Goal: Communication & Community: Answer question/provide support

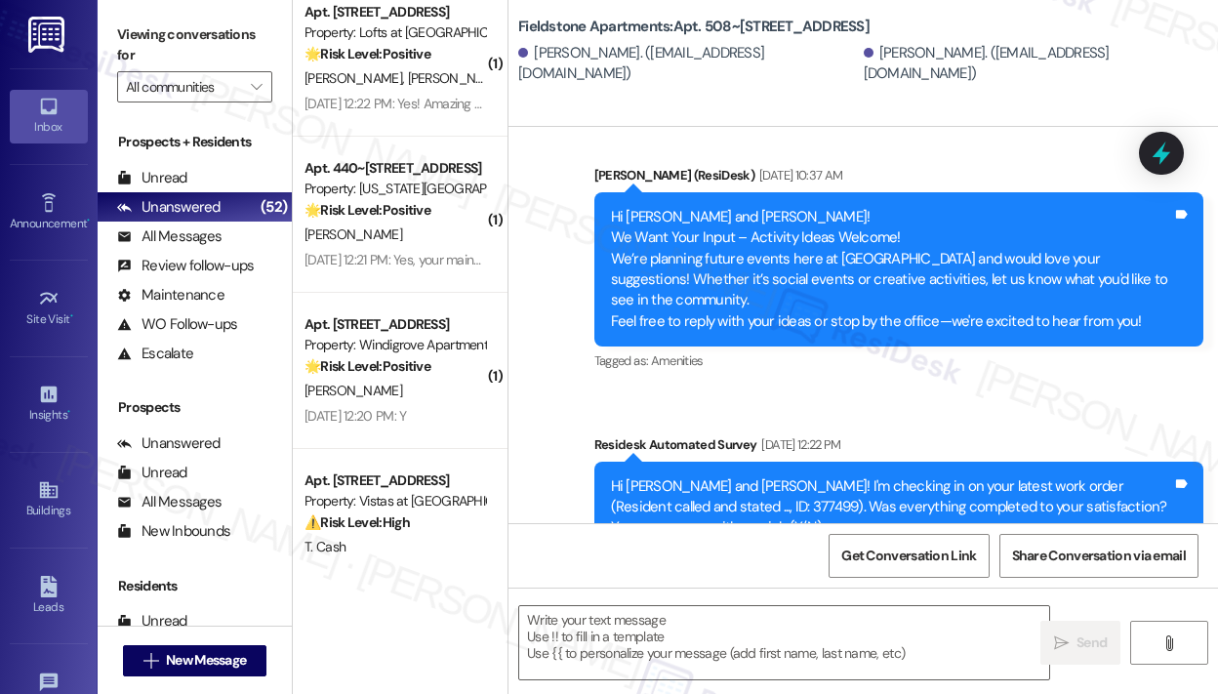
scroll to position [5592, 0]
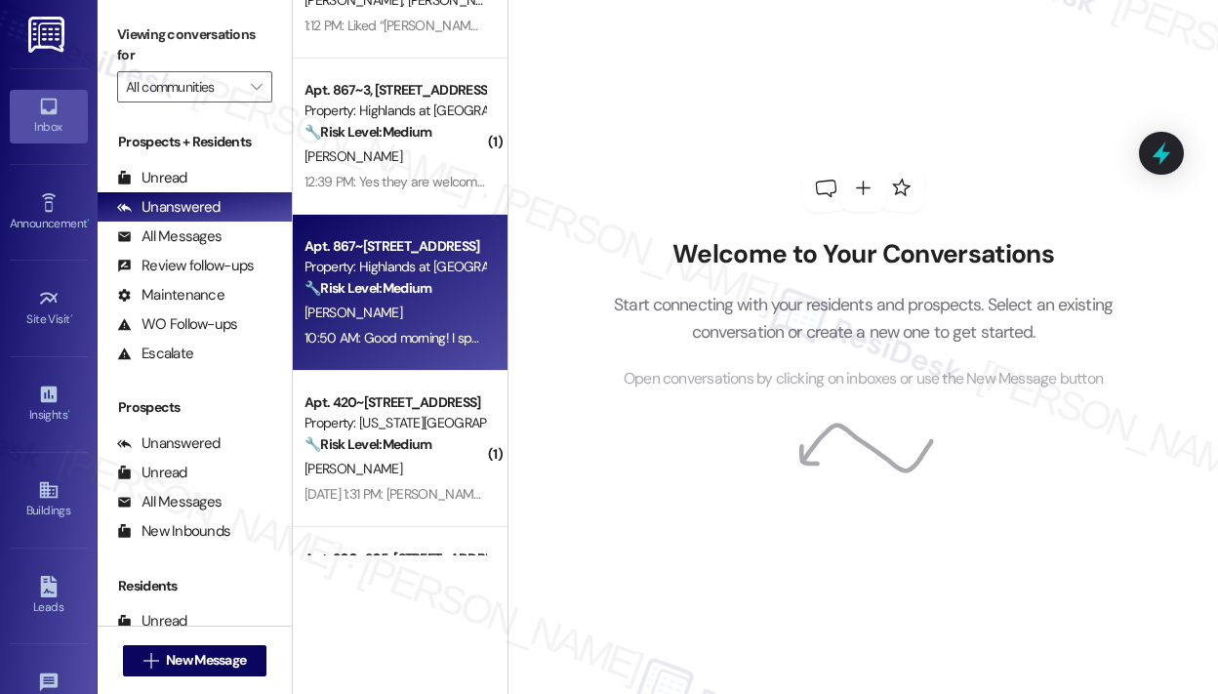
scroll to position [2537, 0]
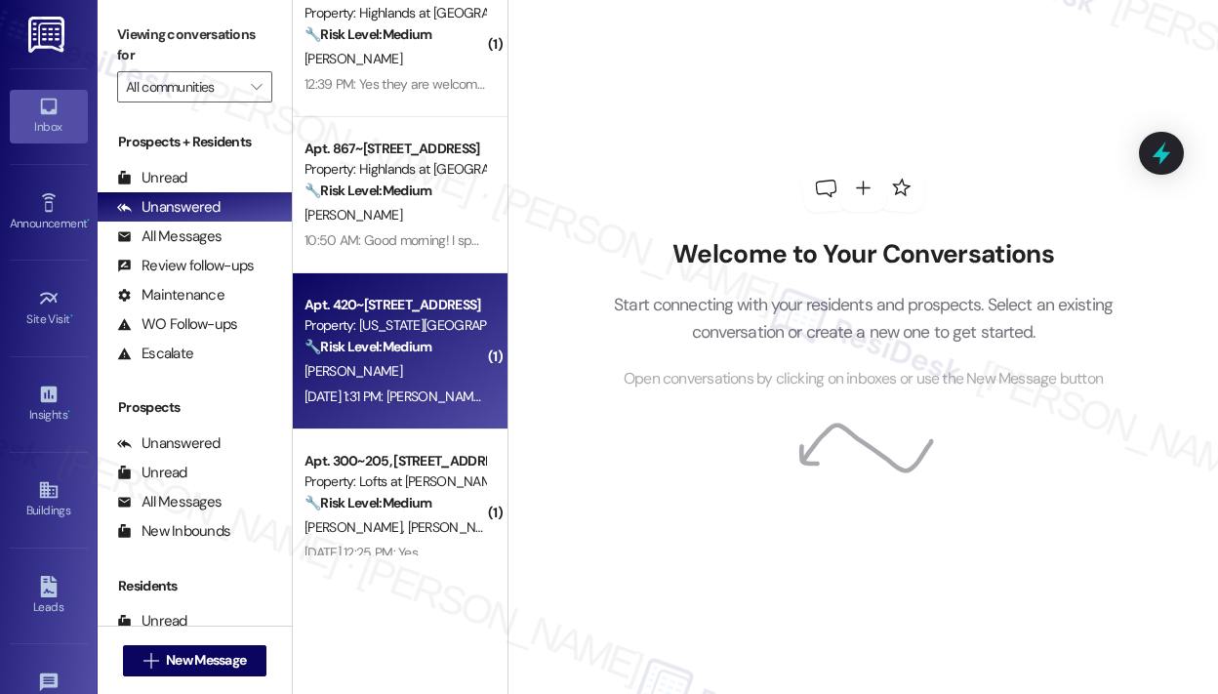
click at [386, 378] on div "B. Powell" at bounding box center [395, 371] width 184 height 24
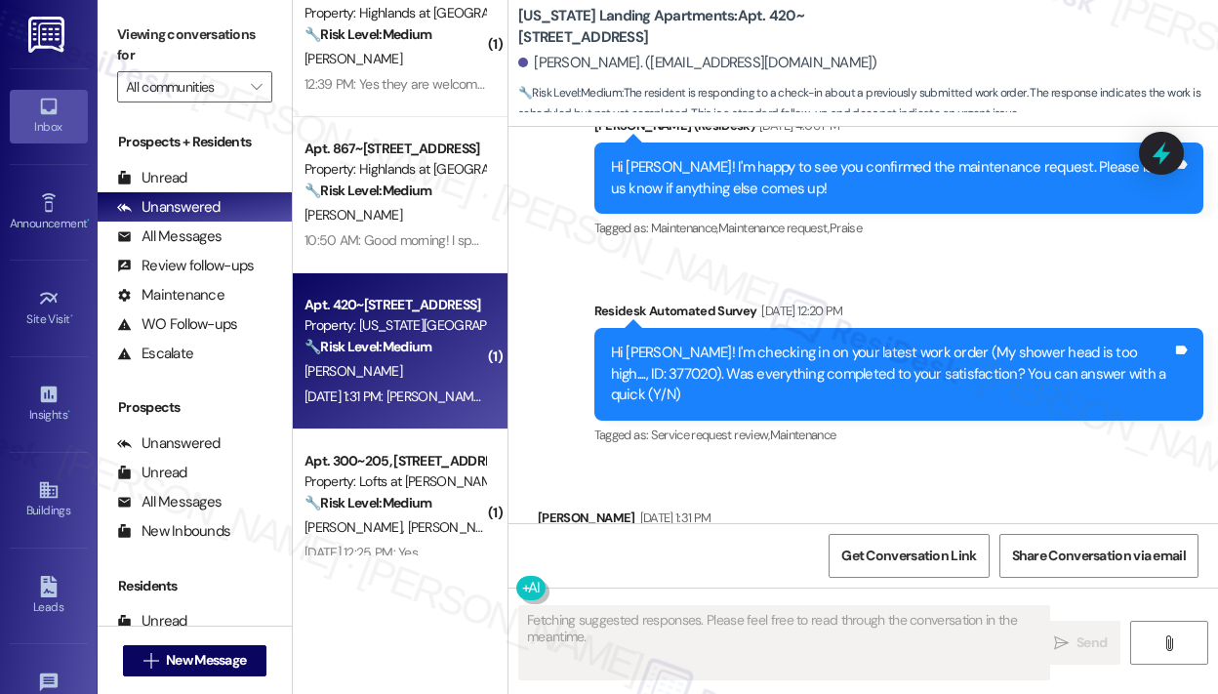
scroll to position [1846, 0]
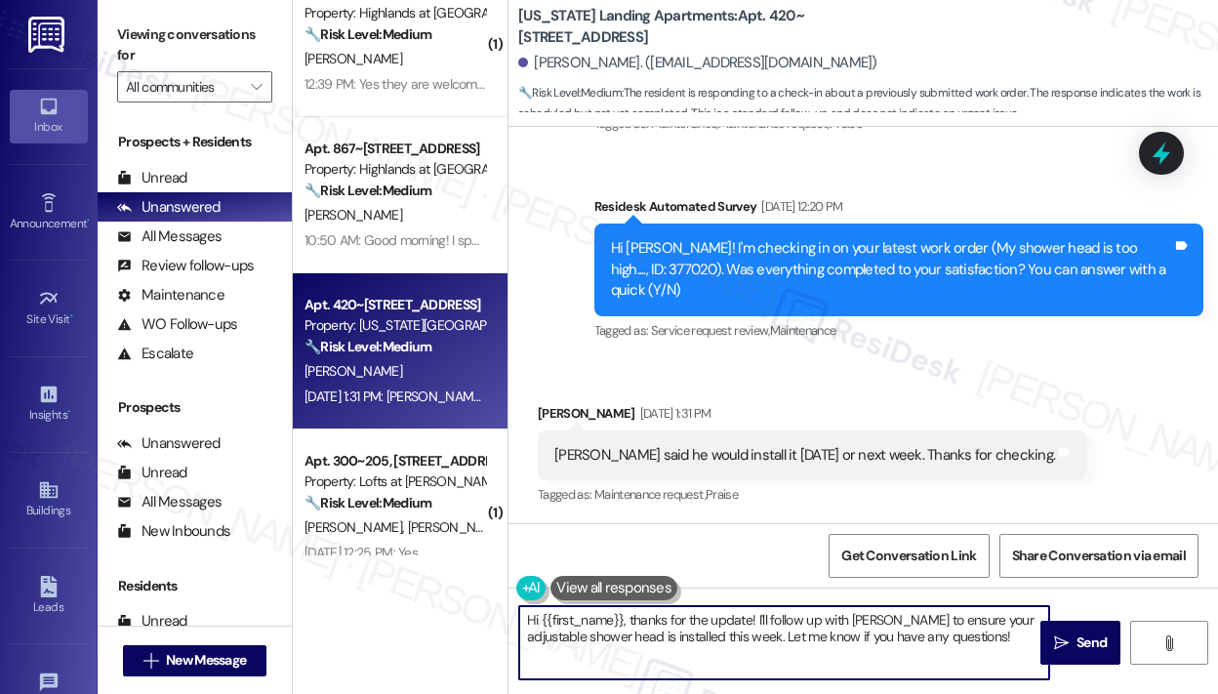
click at [855, 647] on textarea "Hi {{first_name}}, thanks for the update! I'll follow up with Chris to ensure y…" at bounding box center [784, 642] width 530 height 73
click at [851, 641] on textarea "Hi {{first_name}}, thanks for the update! I'll follow up with Chris to ensure y…" at bounding box center [784, 642] width 530 height 73
click at [842, 635] on textarea "Hi {{first_name}}, thanks for the update! I'll follow up with Chris to ensure y…" at bounding box center [784, 642] width 530 height 73
drag, startPoint x: 756, startPoint y: 618, endPoint x: 721, endPoint y: 642, distance: 42.8
click at [721, 642] on textarea "Hi {{first_name}}, thanks for the update! I'll follow up with Chris to ensure y…" at bounding box center [784, 642] width 530 height 73
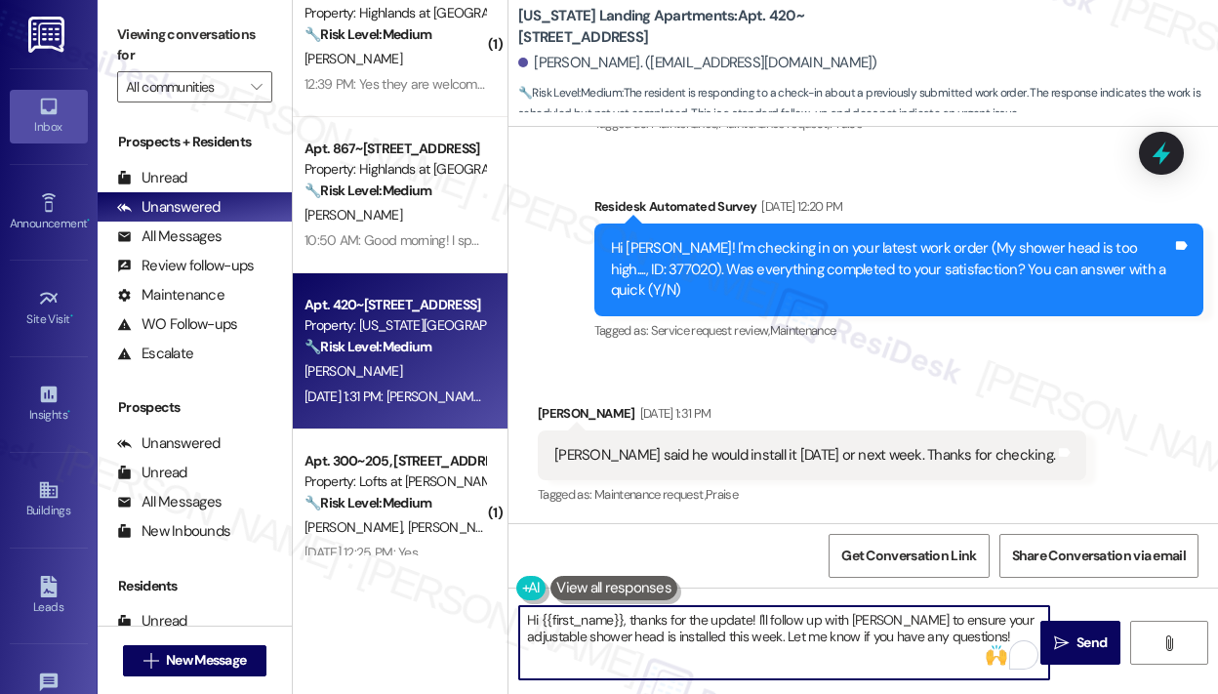
type textarea "Hi {{first_name}}, thanks for the update! Let me know if you have any questions!"
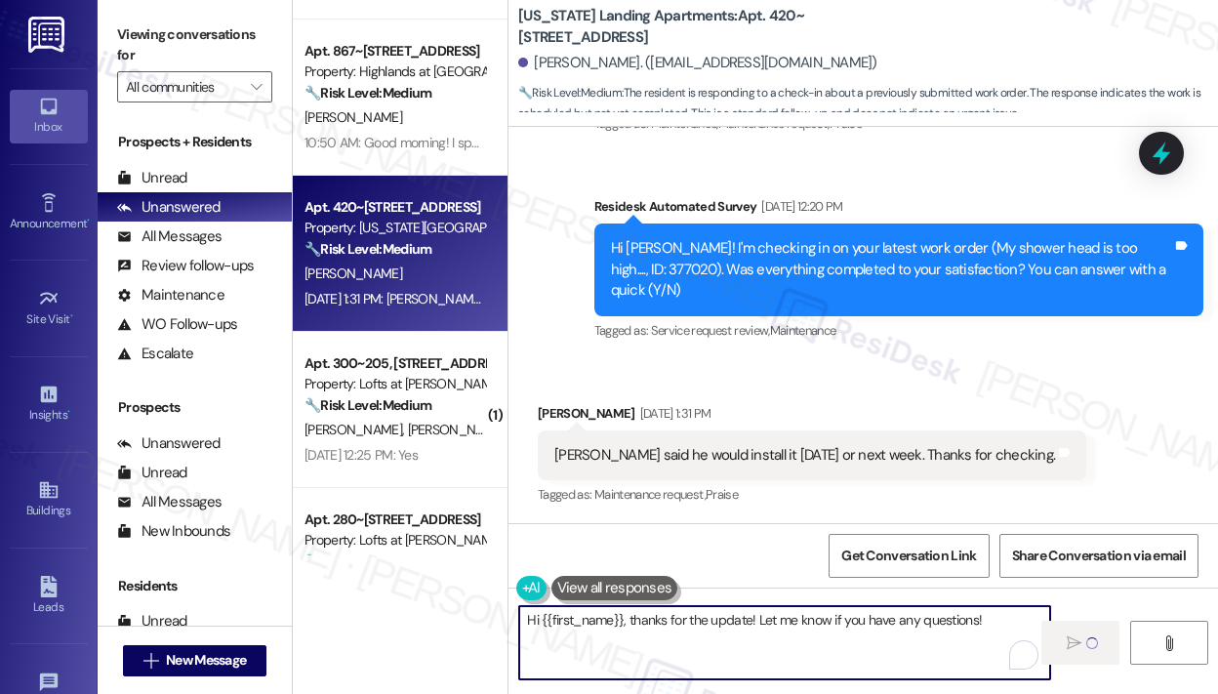
scroll to position [2732, 0]
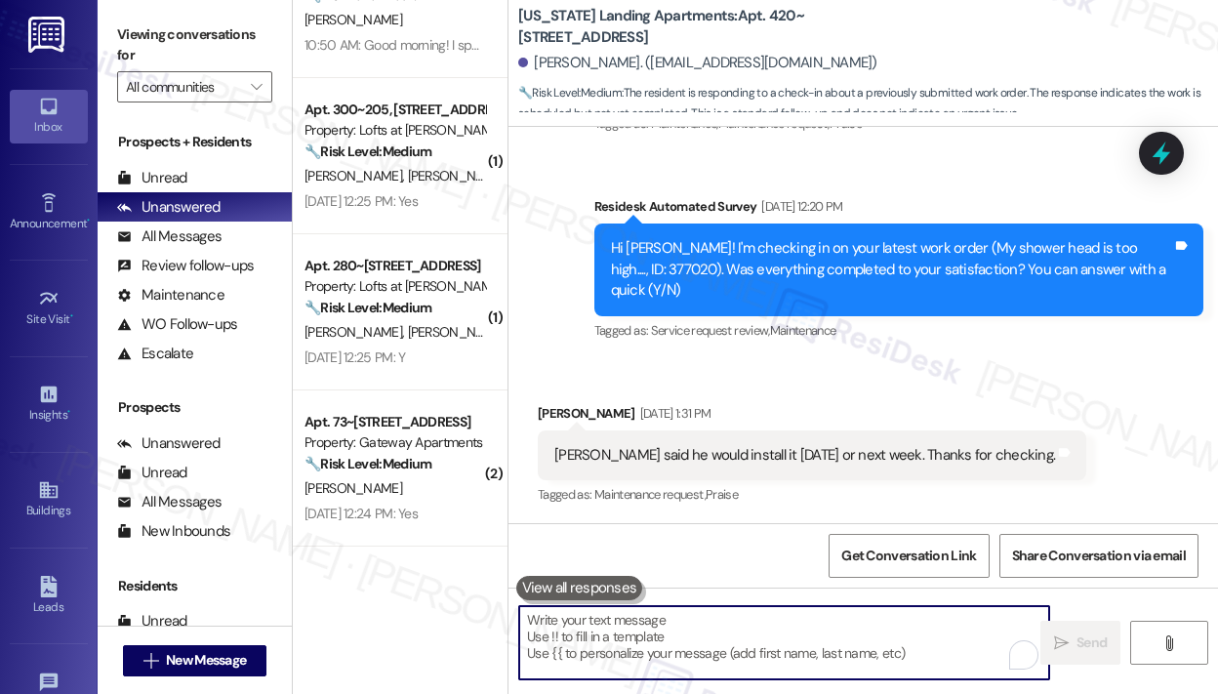
click at [405, 351] on div "Aug 29, 2025 at 12:25 PM: Y Aug 29, 2025 at 12:25 PM: Y" at bounding box center [354, 357] width 101 height 18
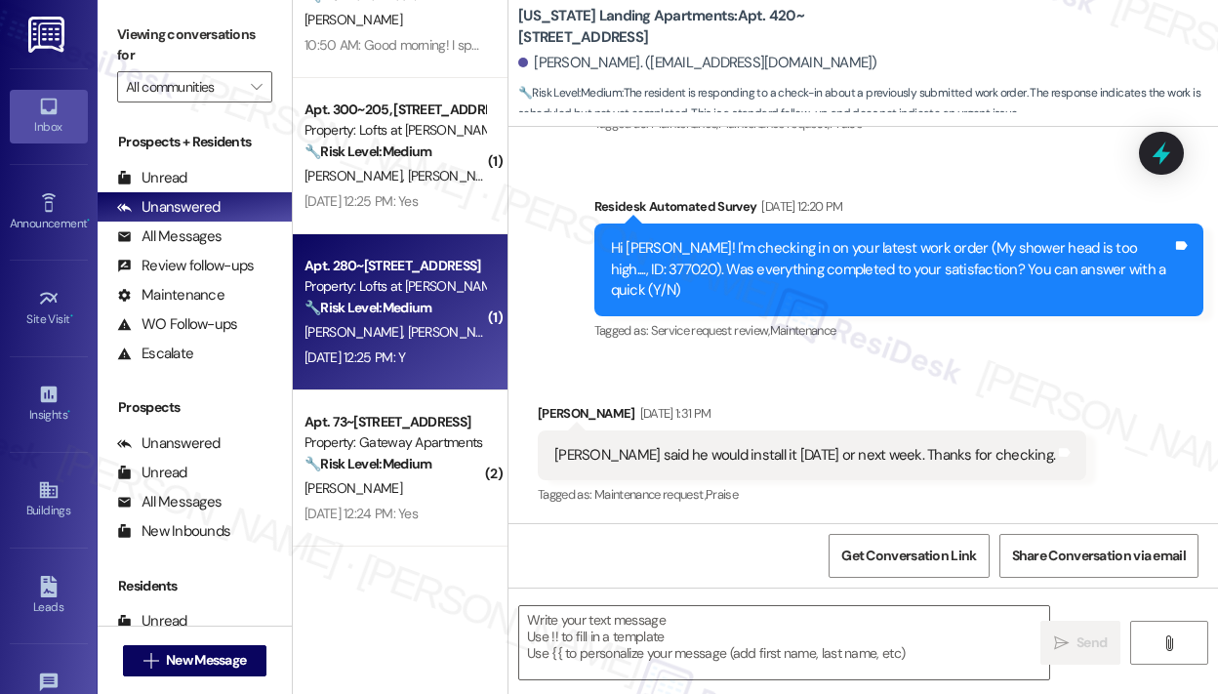
type textarea "Fetching suggested responses. Please feel free to read through the conversation…"
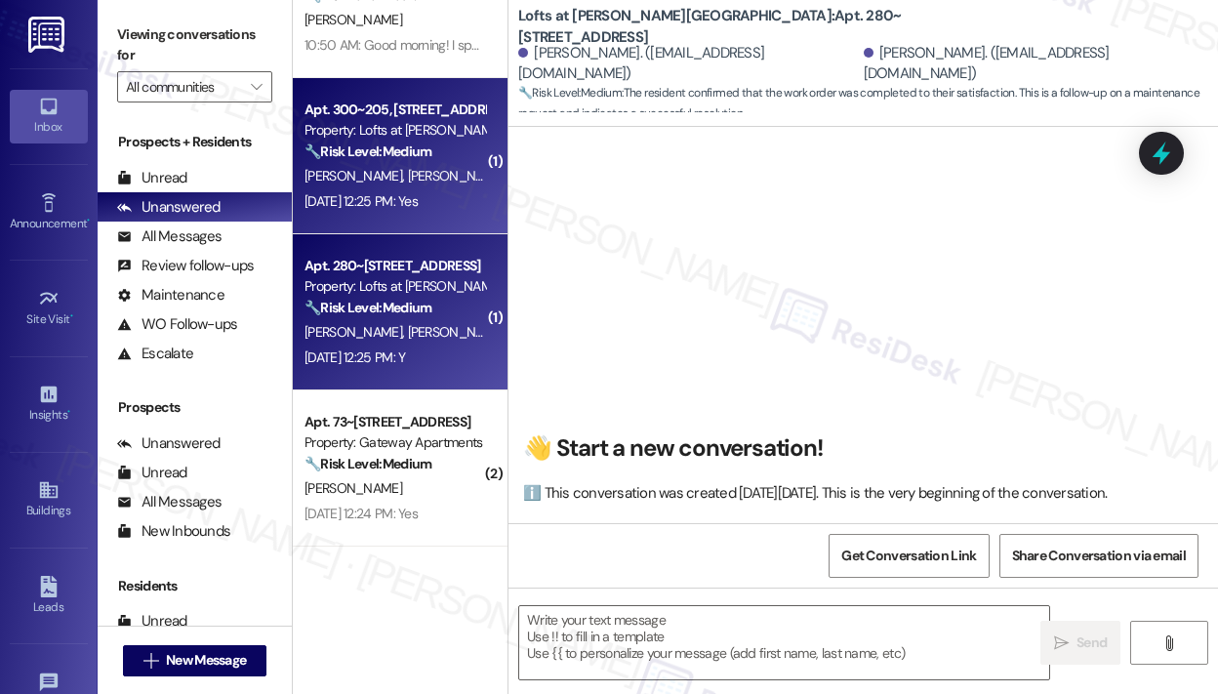
click at [397, 198] on div "Aug 29, 2025 at 12:25 PM: Yes Aug 29, 2025 at 12:25 PM: Yes" at bounding box center [360, 201] width 113 height 18
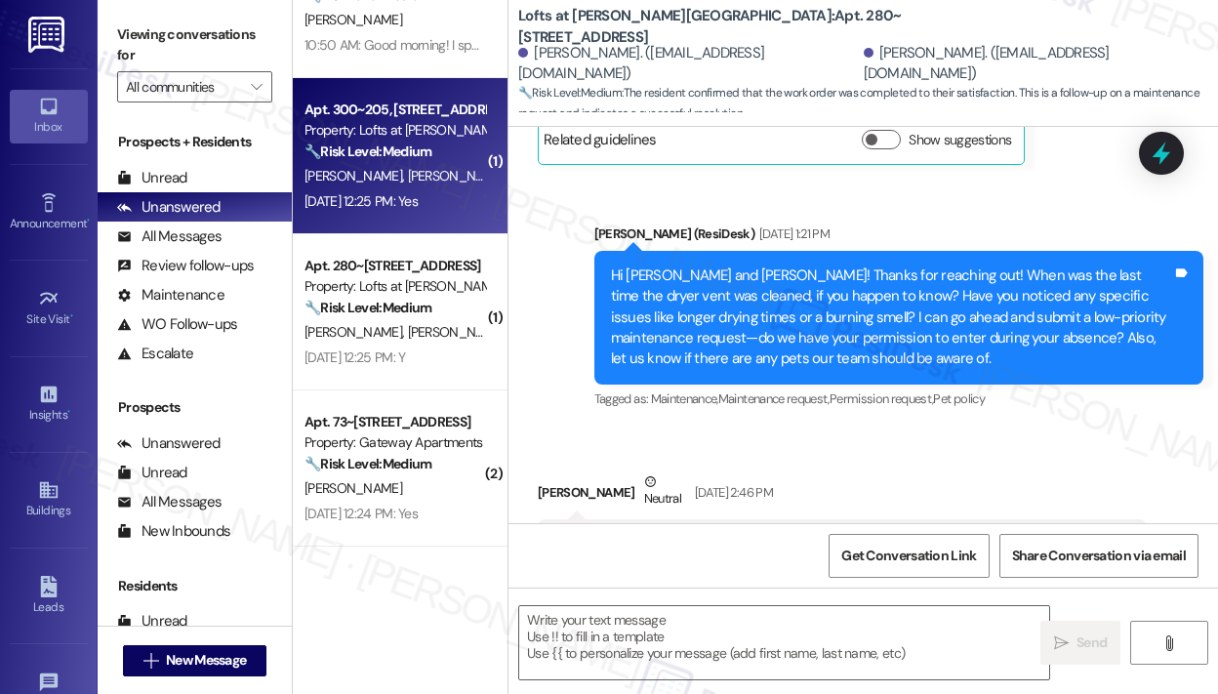
type textarea "Fetching suggested responses. Please feel free to read through the conversation…"
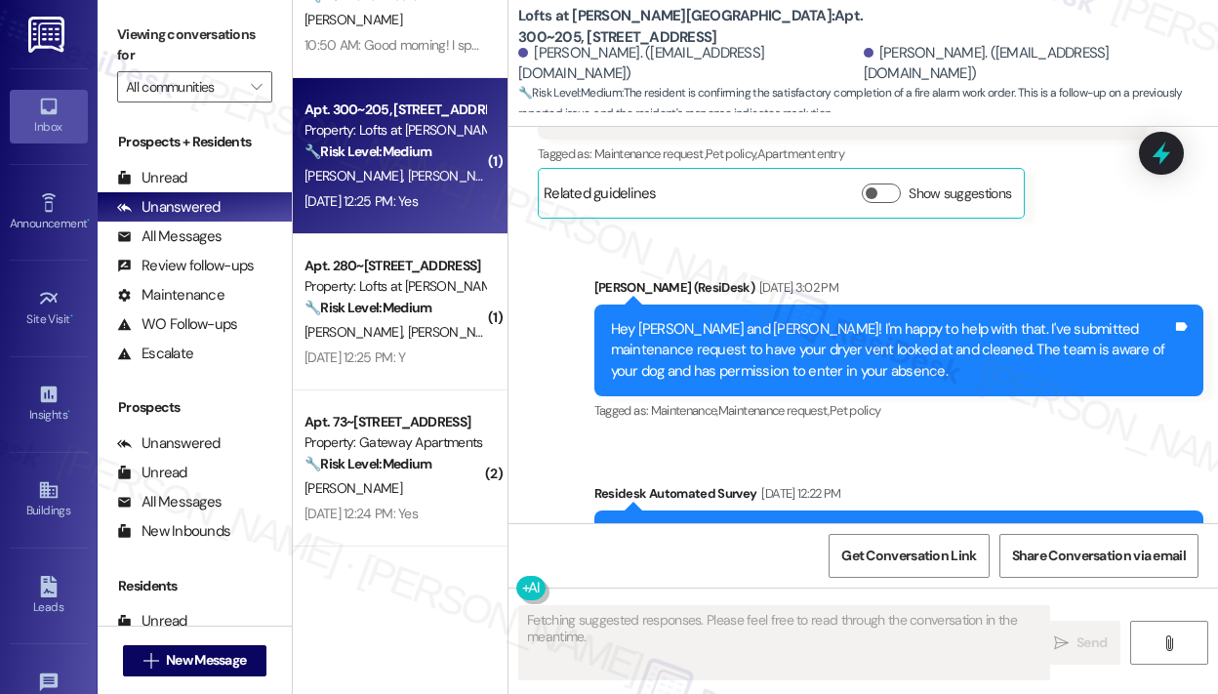
scroll to position [312, 0]
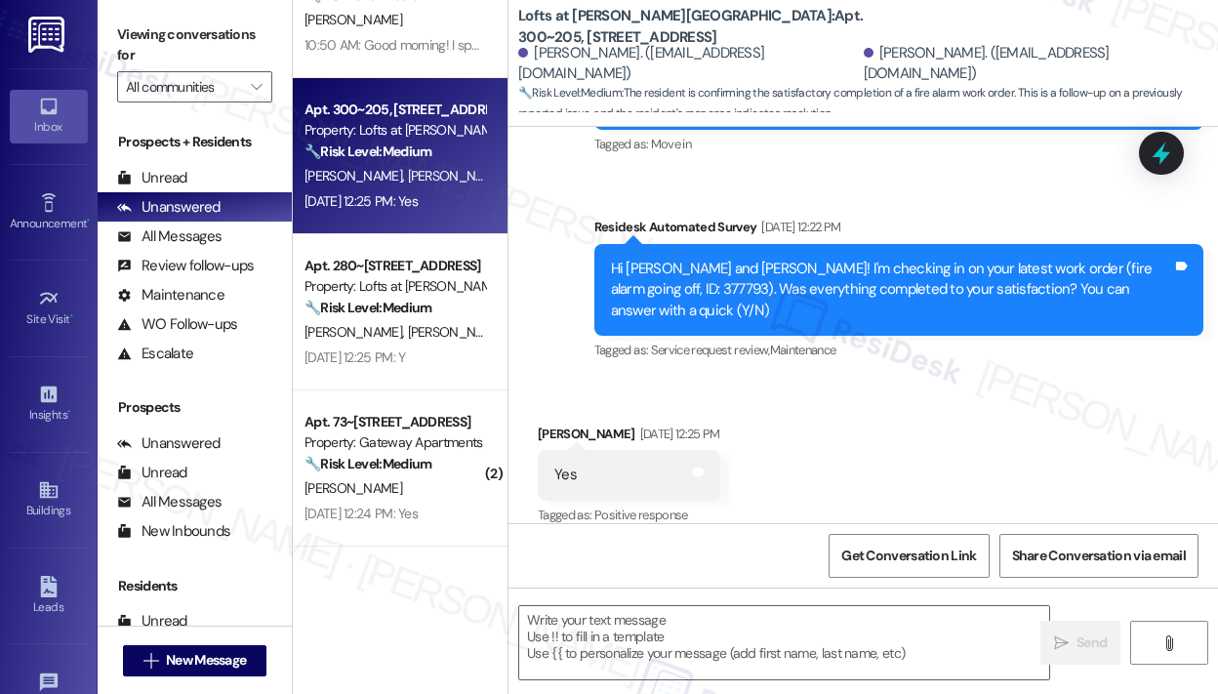
click at [956, 421] on div "Received via SMS Julie Ventura Aug 29, 2025 at 12:25 PM Yes Tags and notes Tagg…" at bounding box center [862, 462] width 709 height 165
click at [685, 632] on textarea at bounding box center [784, 642] width 530 height 73
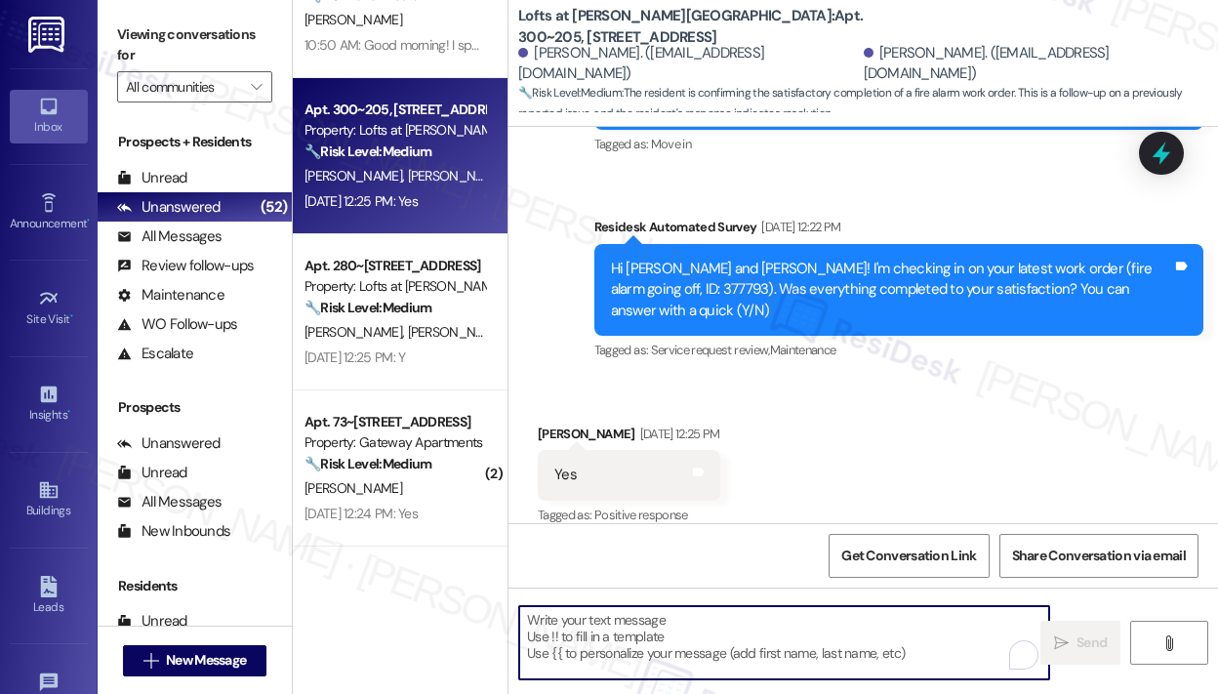
paste textarea "That’s wonderful to hear! We’re so glad that you’re satisfied with the recent w…"
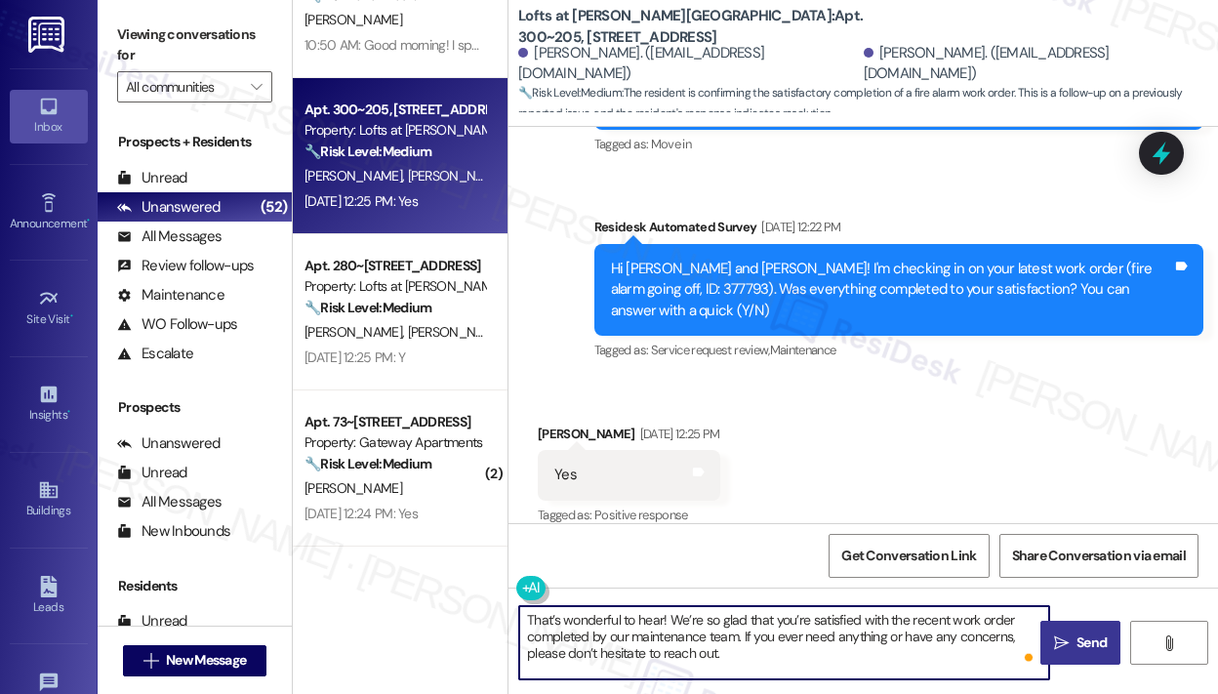
type textarea "That’s wonderful to hear! We’re so glad that you’re satisfied with the recent w…"
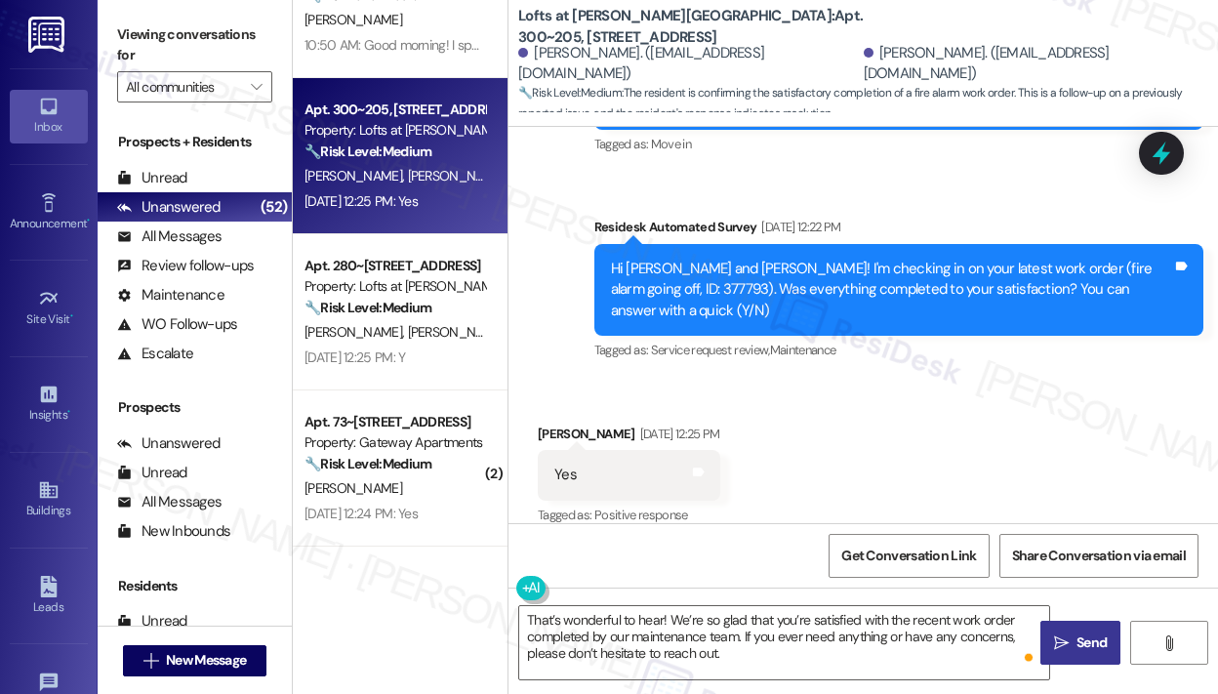
click at [1077, 636] on span "Send" at bounding box center [1091, 642] width 30 height 20
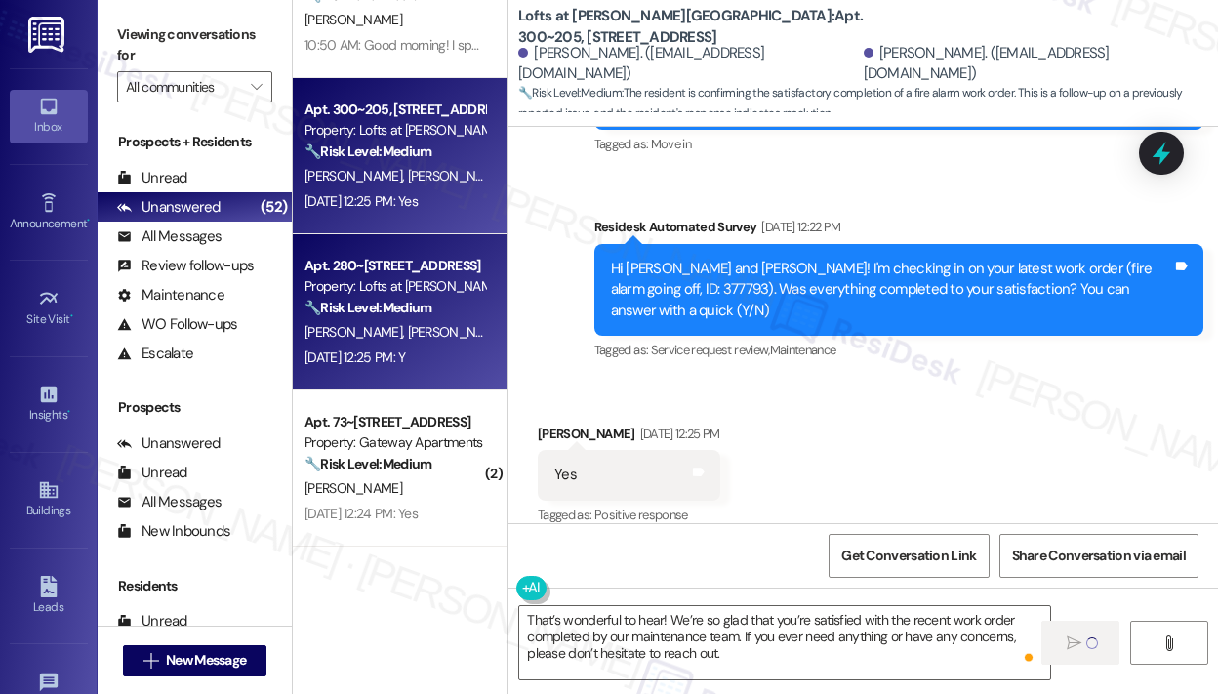
click at [452, 375] on div "Apt. 280~104, 1864 Old Jube Square Property: Lofts at Jubal Square Apartments 🔧…" at bounding box center [400, 312] width 215 height 156
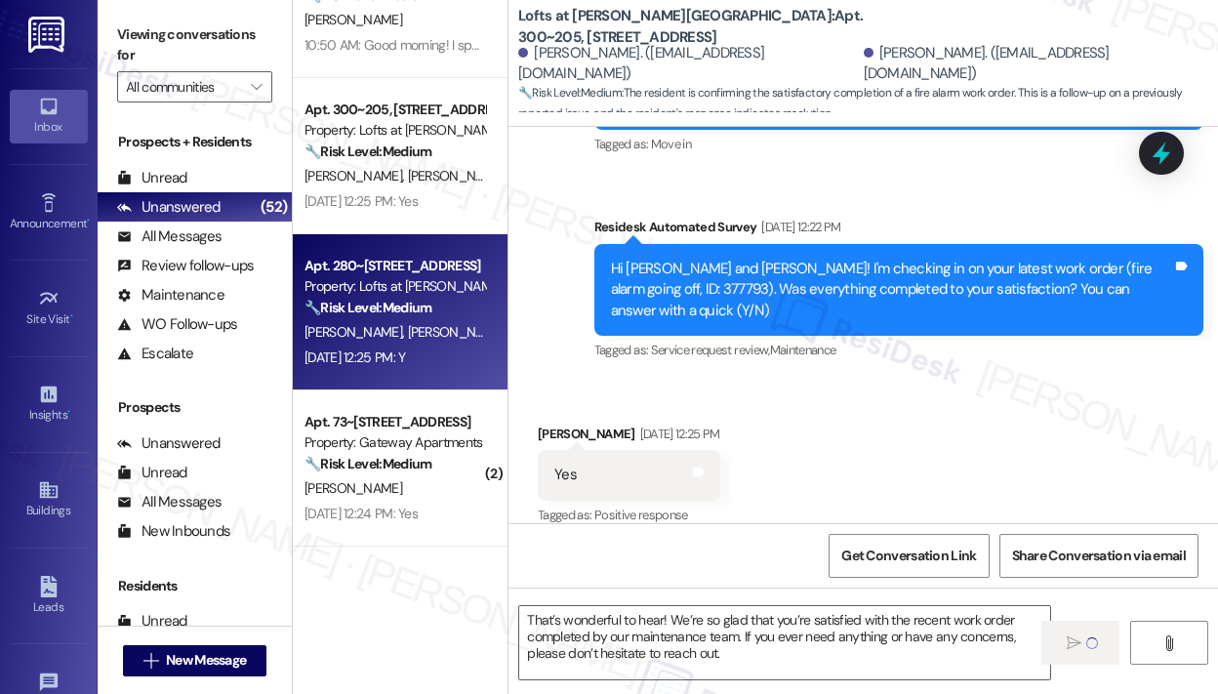
type textarea "Fetching suggested responses. Please feel free to read through the conversation…"
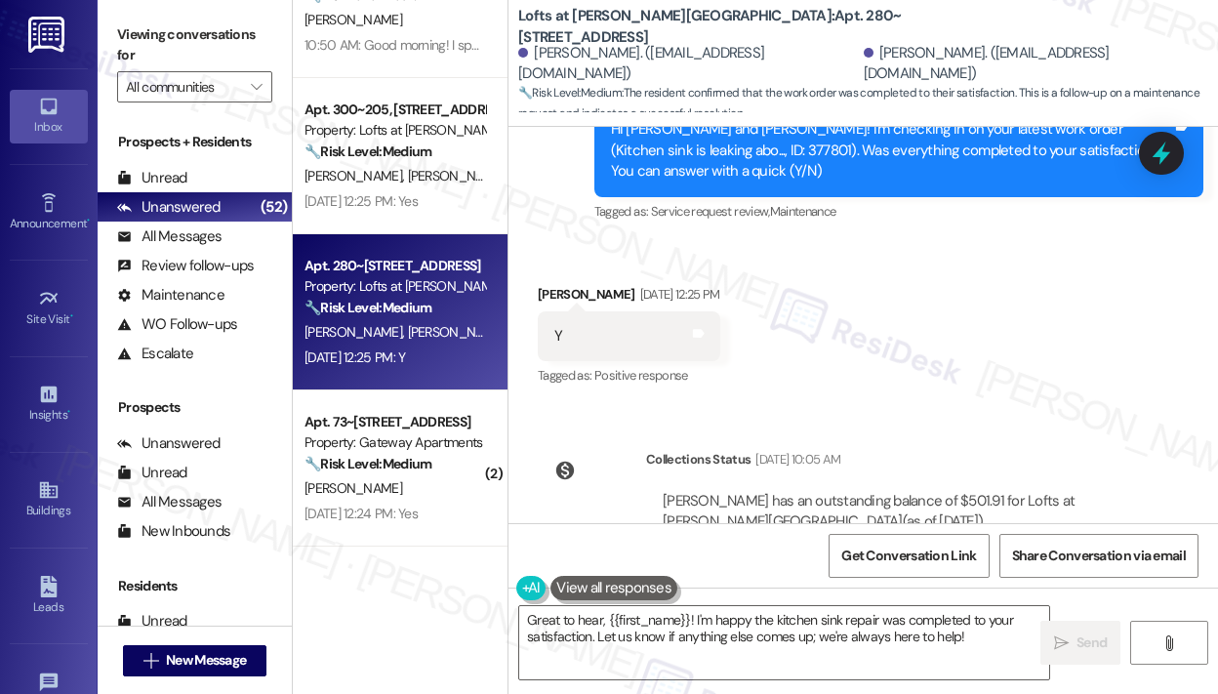
scroll to position [4158, 0]
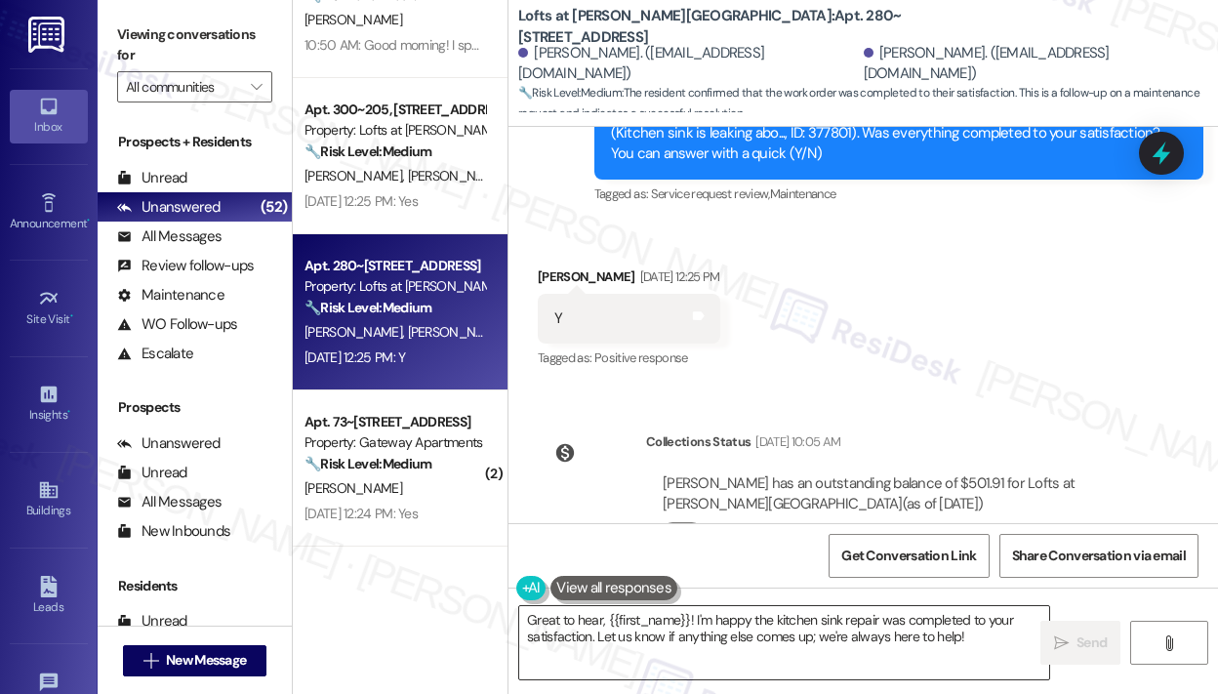
click at [701, 635] on textarea "Great to hear, {{first_name}}! I'm happy the kitchen sink repair was completed …" at bounding box center [784, 642] width 530 height 73
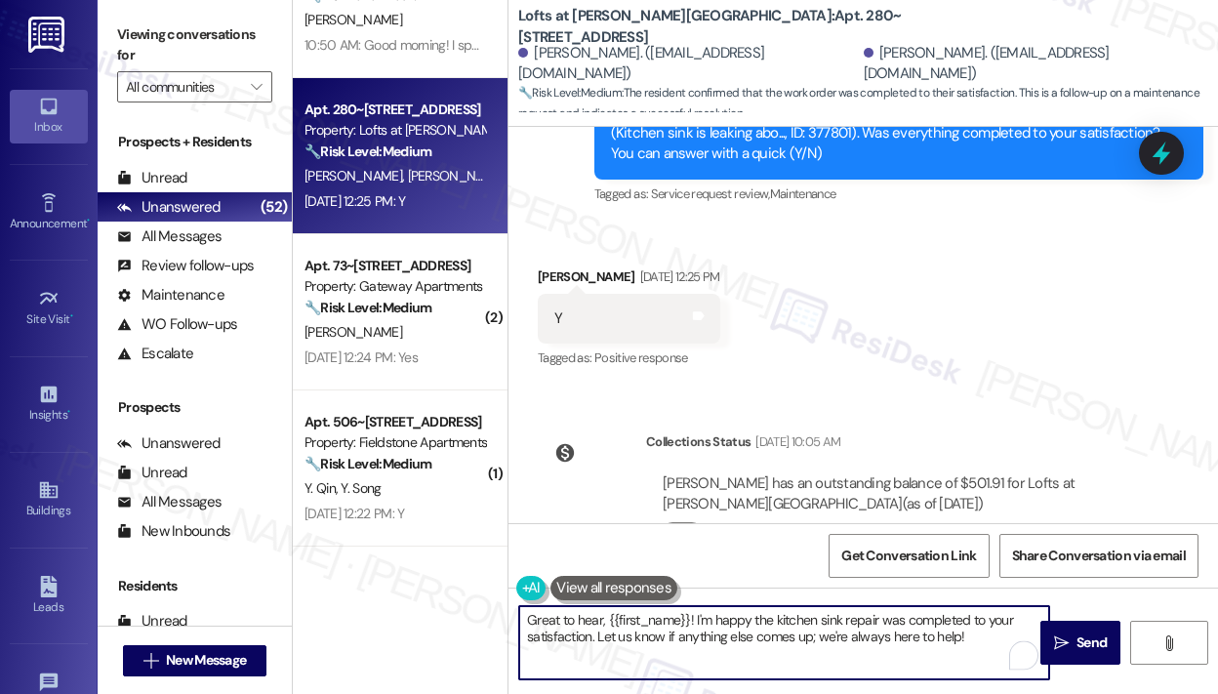
paste textarea "That’s wonderful to hear! We’re so glad that you’re satisfied with the recent w…"
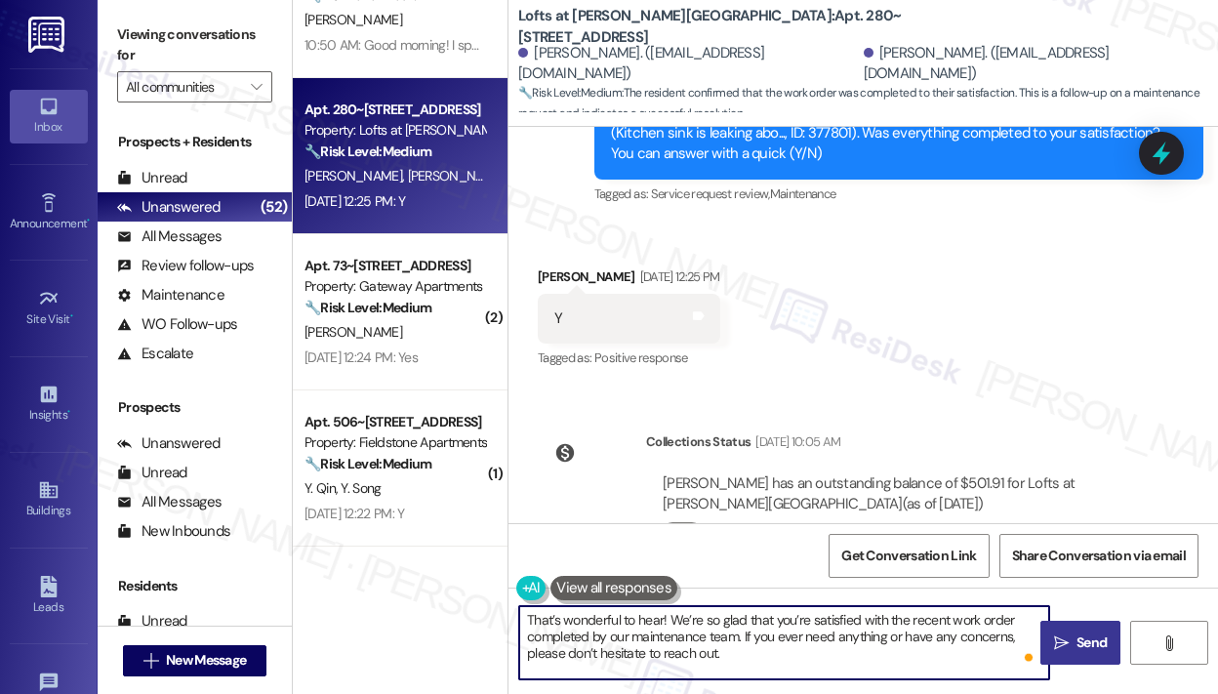
type textarea "That’s wonderful to hear! We’re so glad that you’re satisfied with the recent w…"
click at [1080, 654] on button " Send" at bounding box center [1080, 643] width 80 height 44
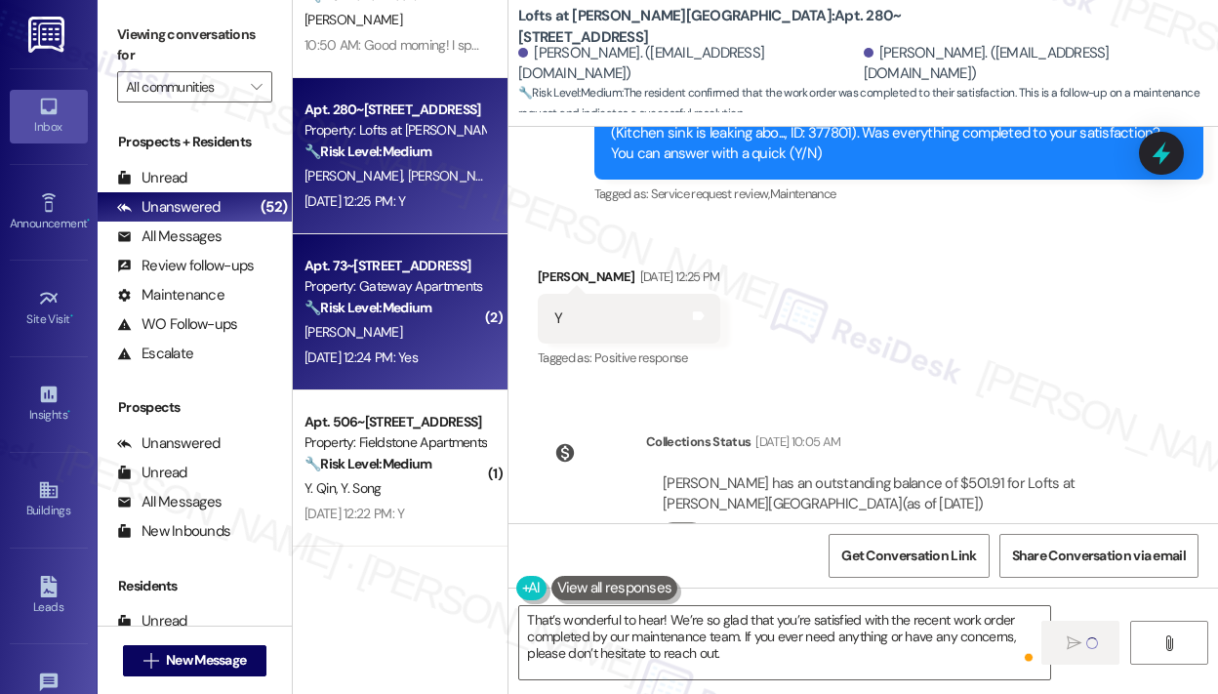
click at [385, 311] on strong "🔧 Risk Level: Medium" at bounding box center [367, 308] width 127 height 18
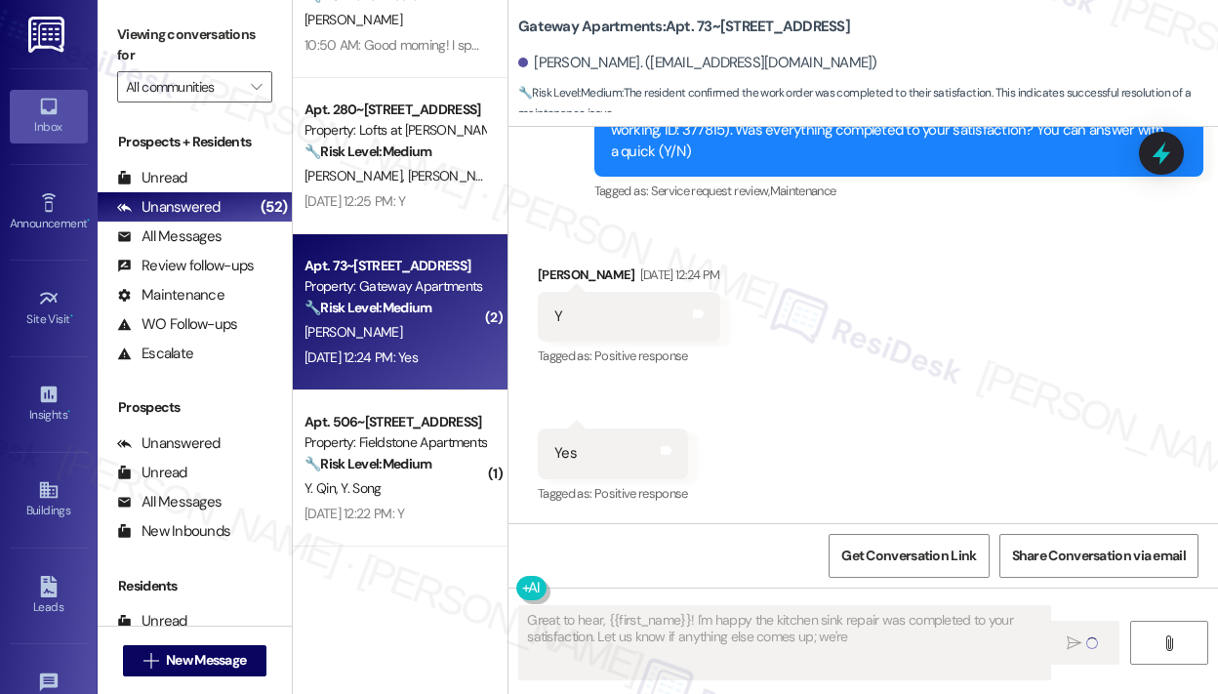
scroll to position [1354, 0]
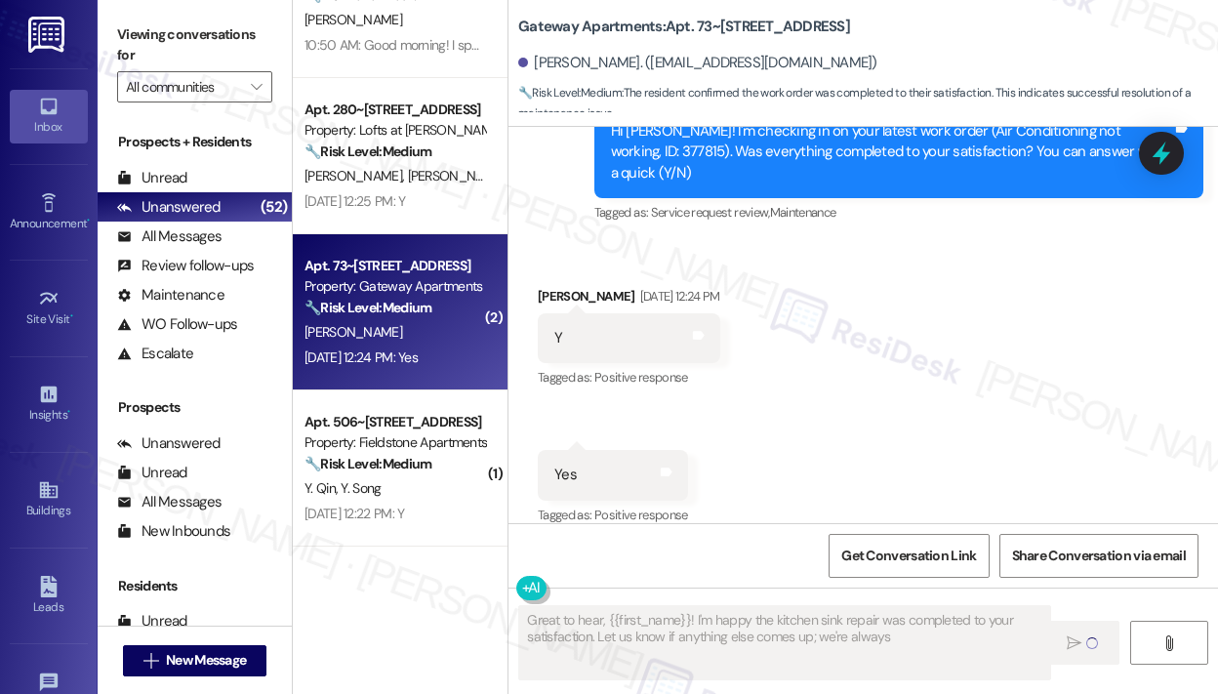
type textarea "Great to hear, {{first_name}}! I'm happy the kitchen sink repair was completed …"
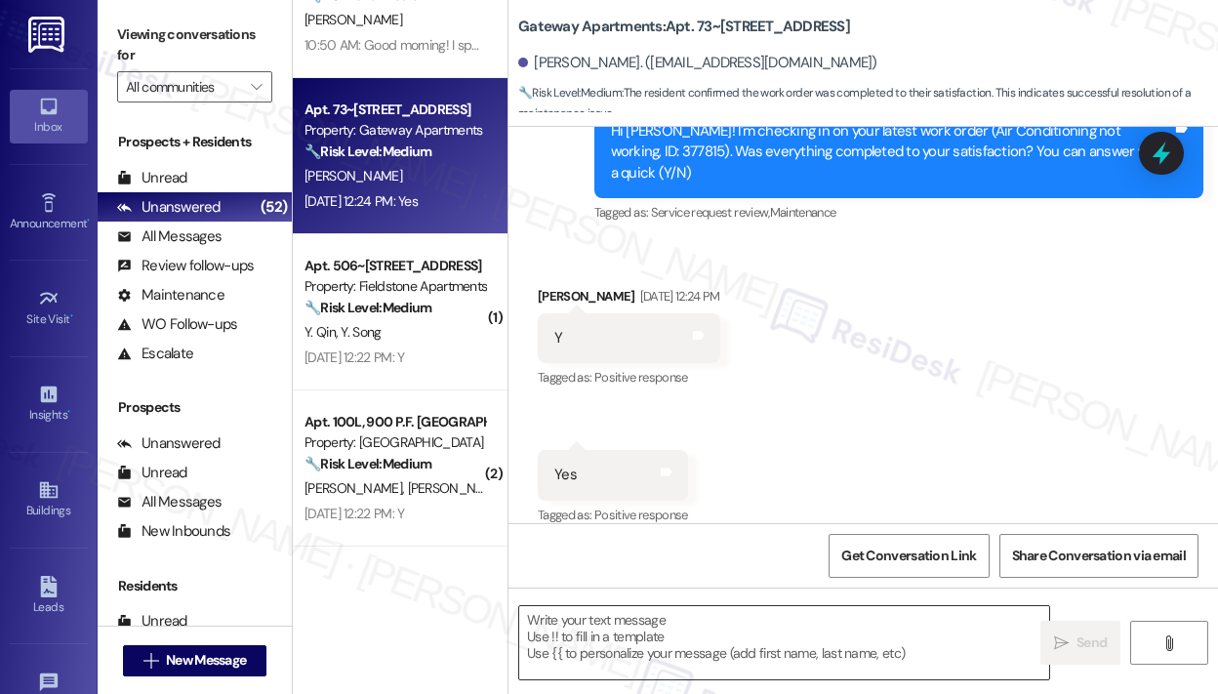
click at [636, 627] on textarea at bounding box center [784, 642] width 530 height 73
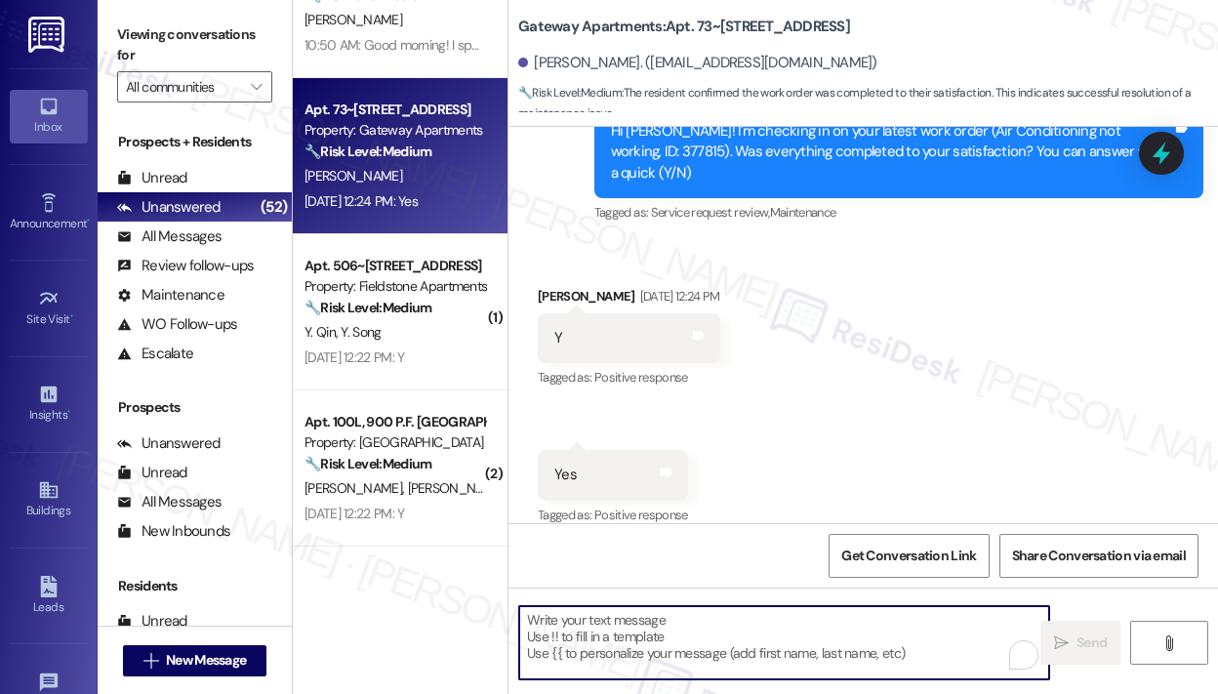
paste textarea "That’s wonderful to hear! We’re so glad that you’re satisfied with the recent w…"
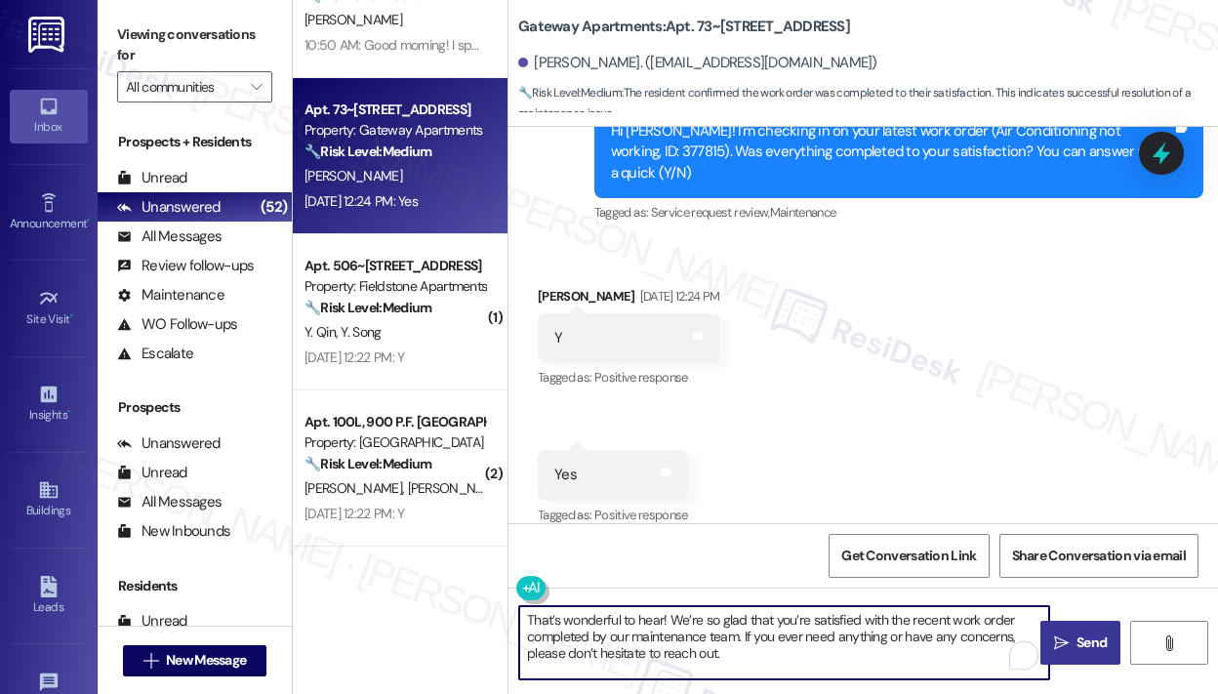
type textarea "That’s wonderful to hear! We’re so glad that you’re satisfied with the recent w…"
click at [1070, 637] on span " Send" at bounding box center [1080, 642] width 61 height 20
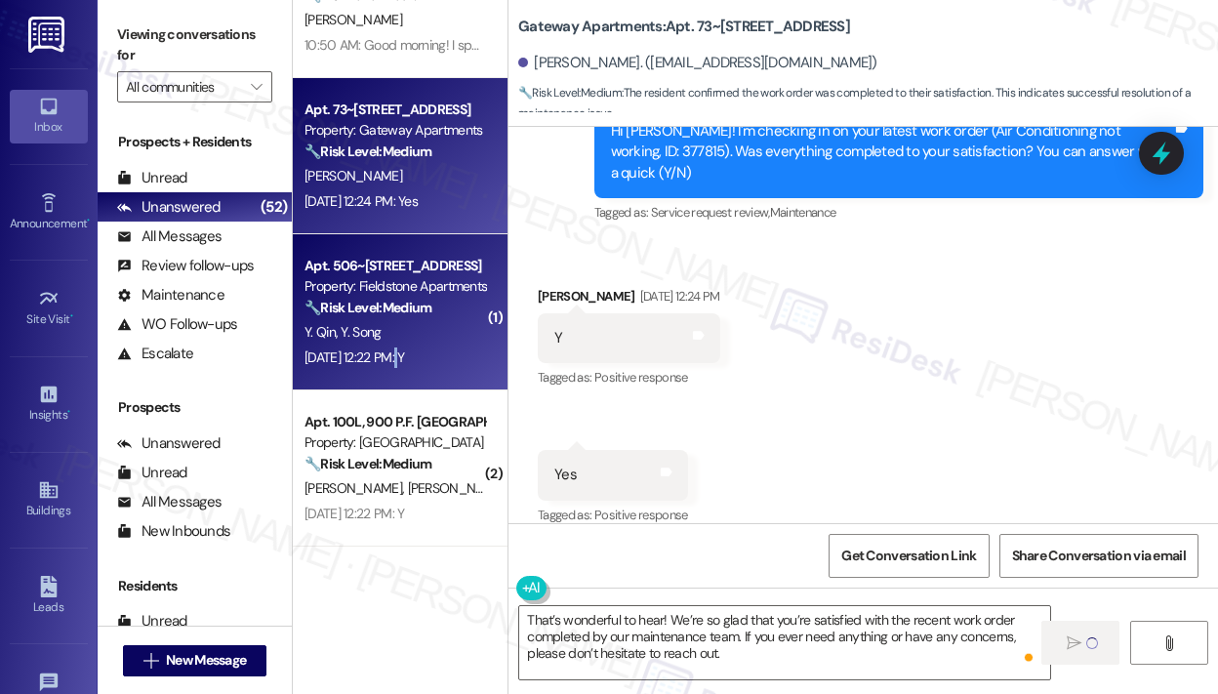
click at [398, 345] on div "Aug 29, 2025 at 12:22 PM: Y Aug 29, 2025 at 12:22 PM: Y" at bounding box center [395, 357] width 184 height 24
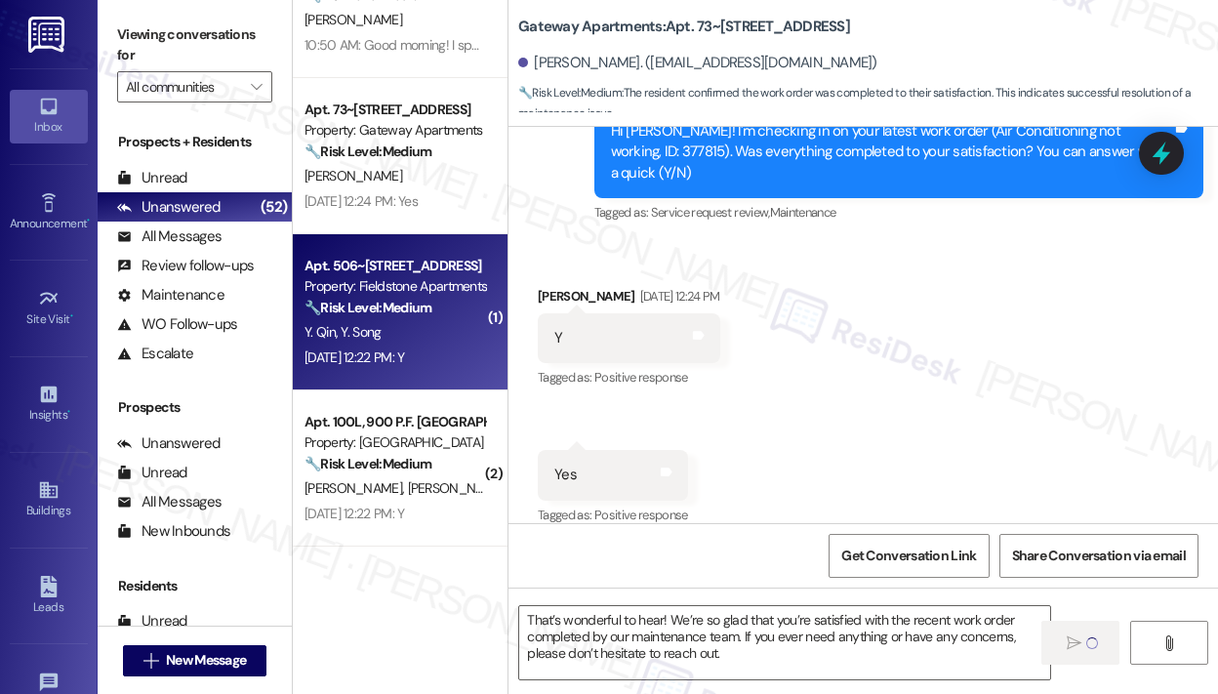
type textarea "Fetching suggested responses. Please feel free to read through the conversation…"
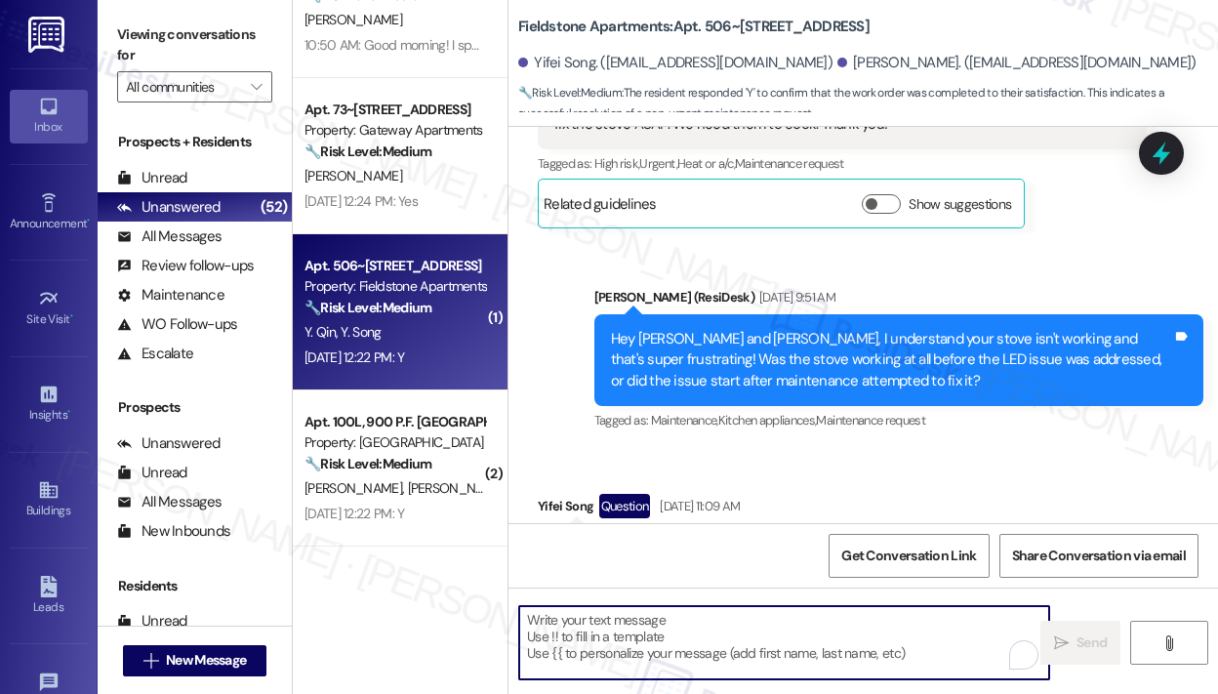
click at [616, 611] on textarea "To enrich screen reader interactions, please activate Accessibility in Grammarl…" at bounding box center [784, 642] width 530 height 73
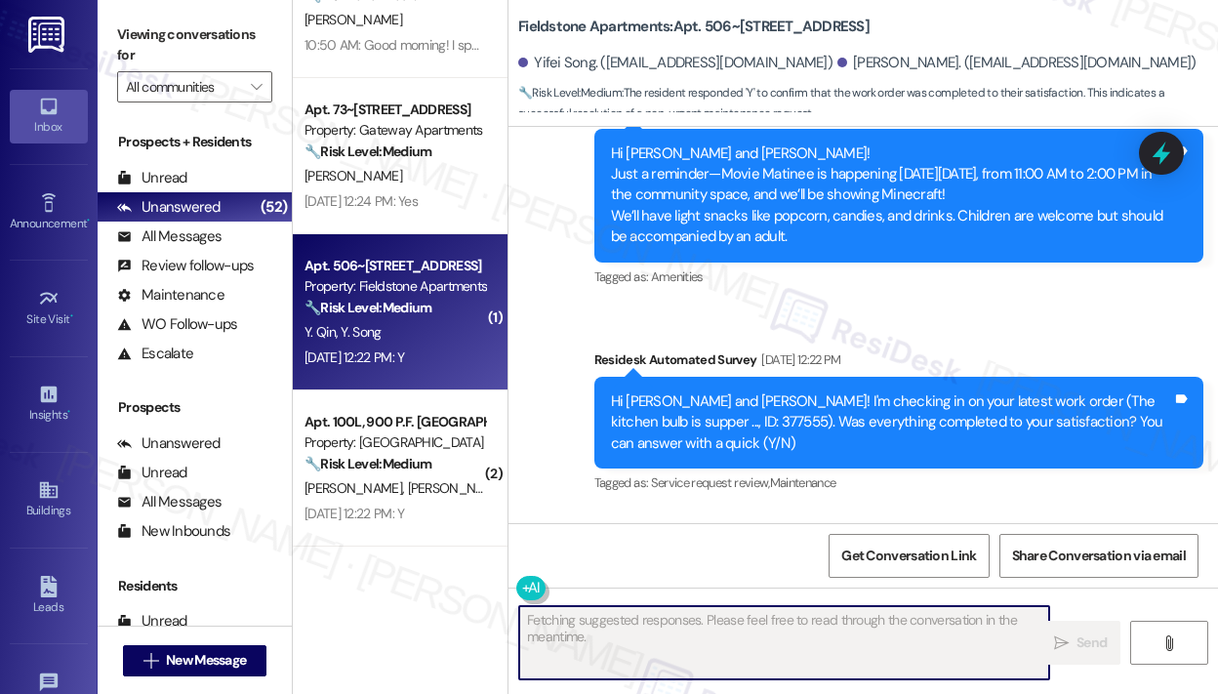
scroll to position [13088, 0]
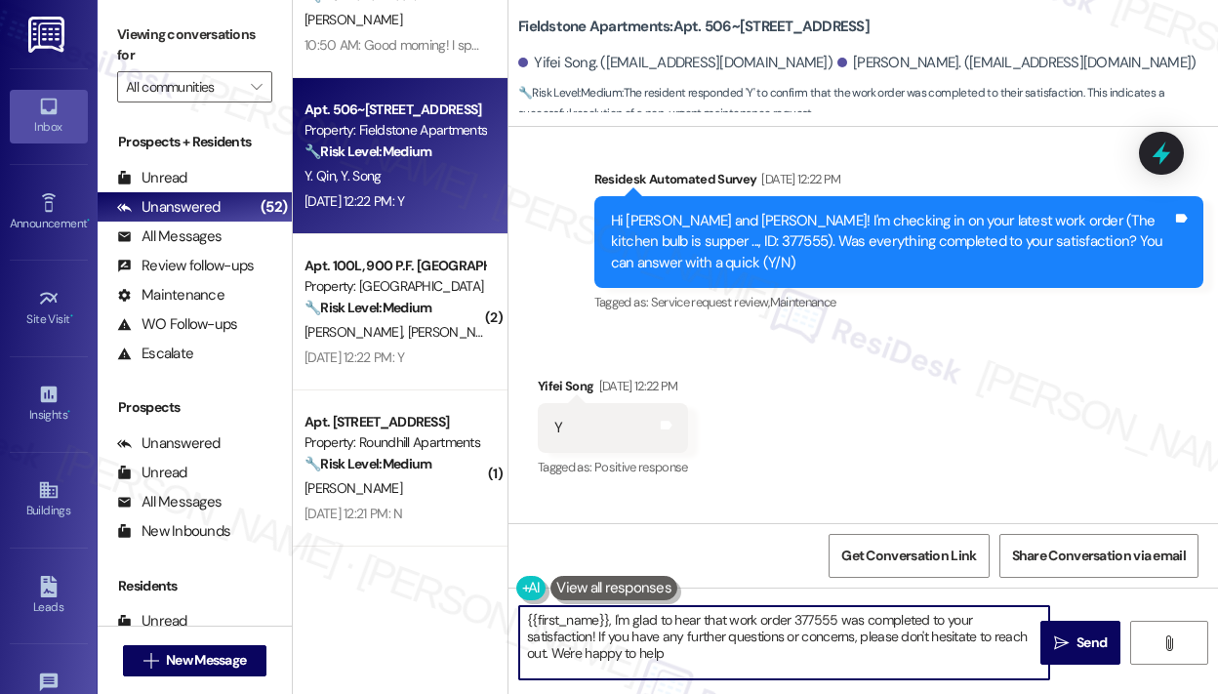
type textarea "{{first_name}}, I'm glad to hear that work order 377555 was completed to your s…"
click at [710, 655] on textarea "{{first_name}}, I'm glad to hear that work order 377555 was completed to your s…" at bounding box center [784, 642] width 530 height 73
click at [1058, 640] on icon "" at bounding box center [1061, 643] width 15 height 16
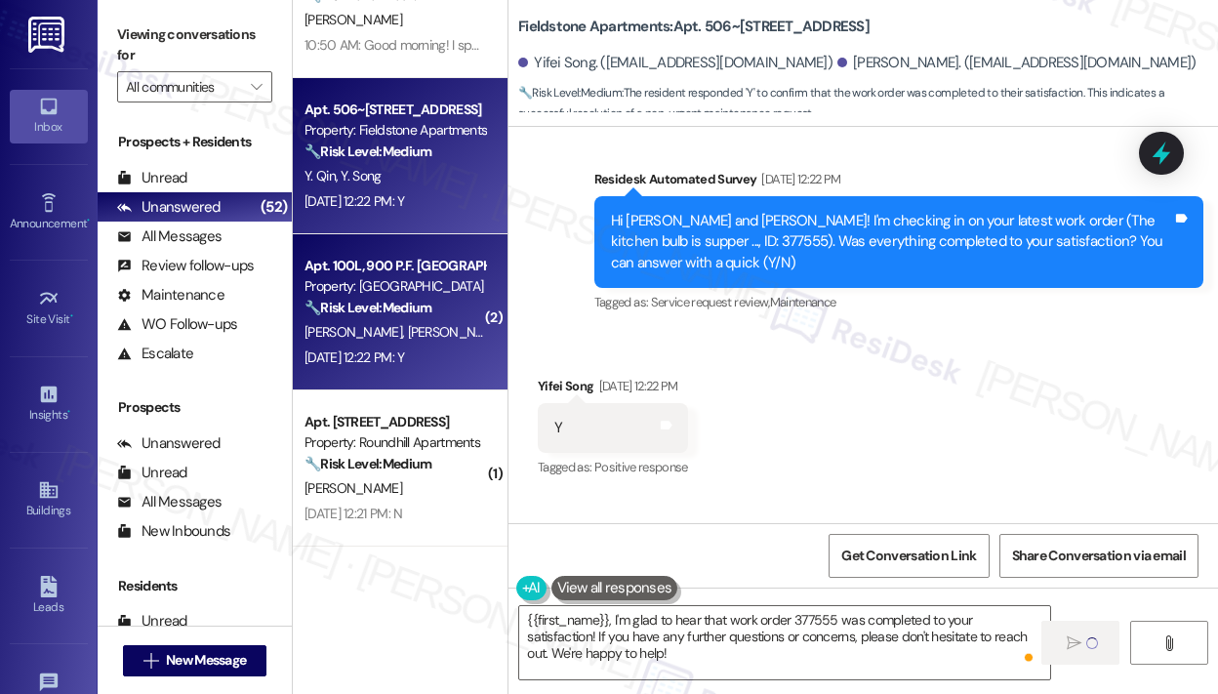
click at [404, 350] on div "Aug 29, 2025 at 12:22 PM: Y Aug 29, 2025 at 12:22 PM: Y" at bounding box center [354, 357] width 100 height 18
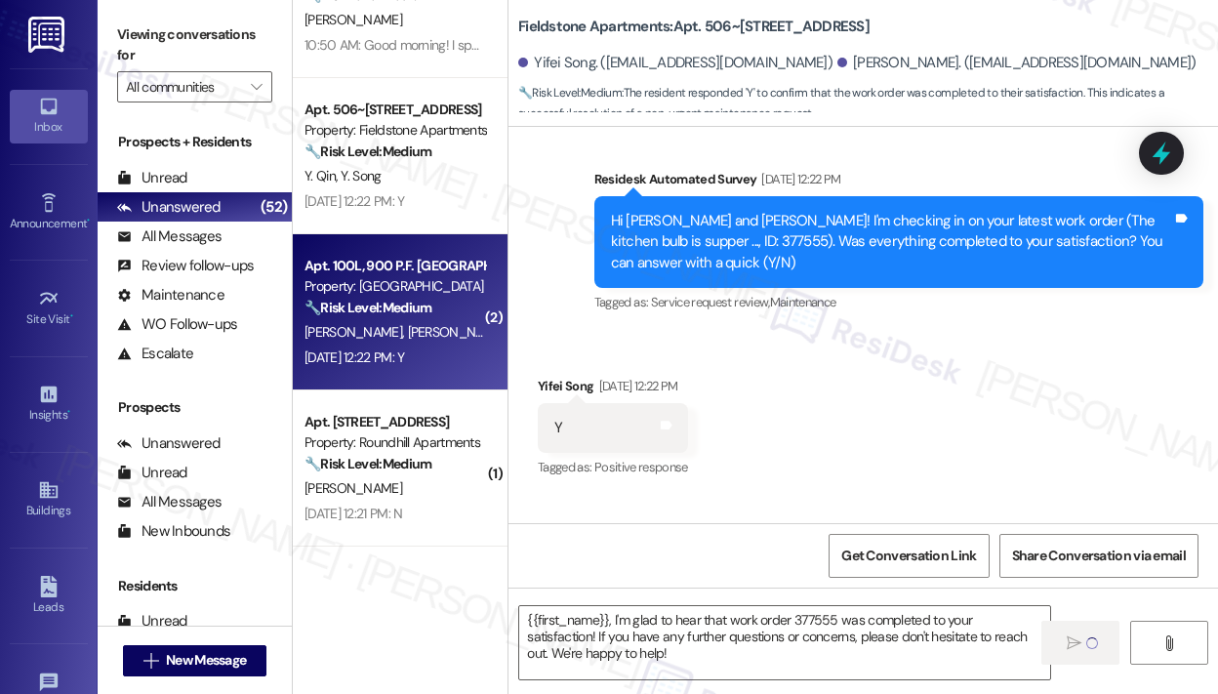
type textarea "Fetching suggested responses. Please feel free to read through the conversation…"
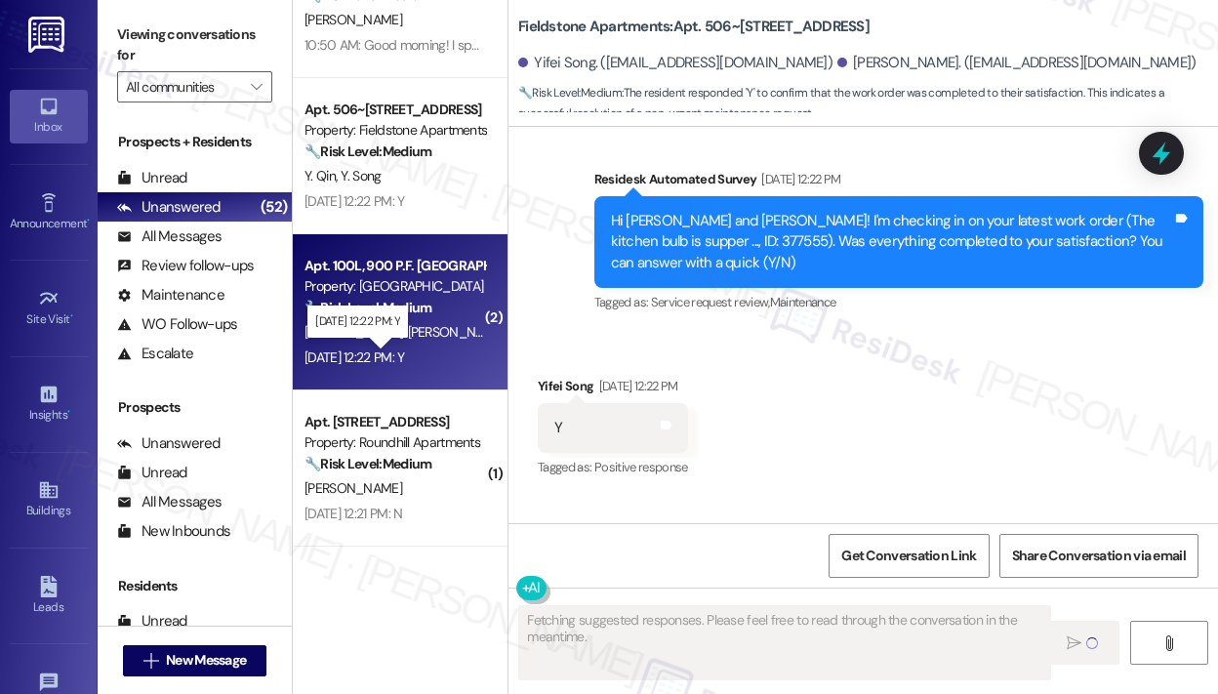
scroll to position [677, 0]
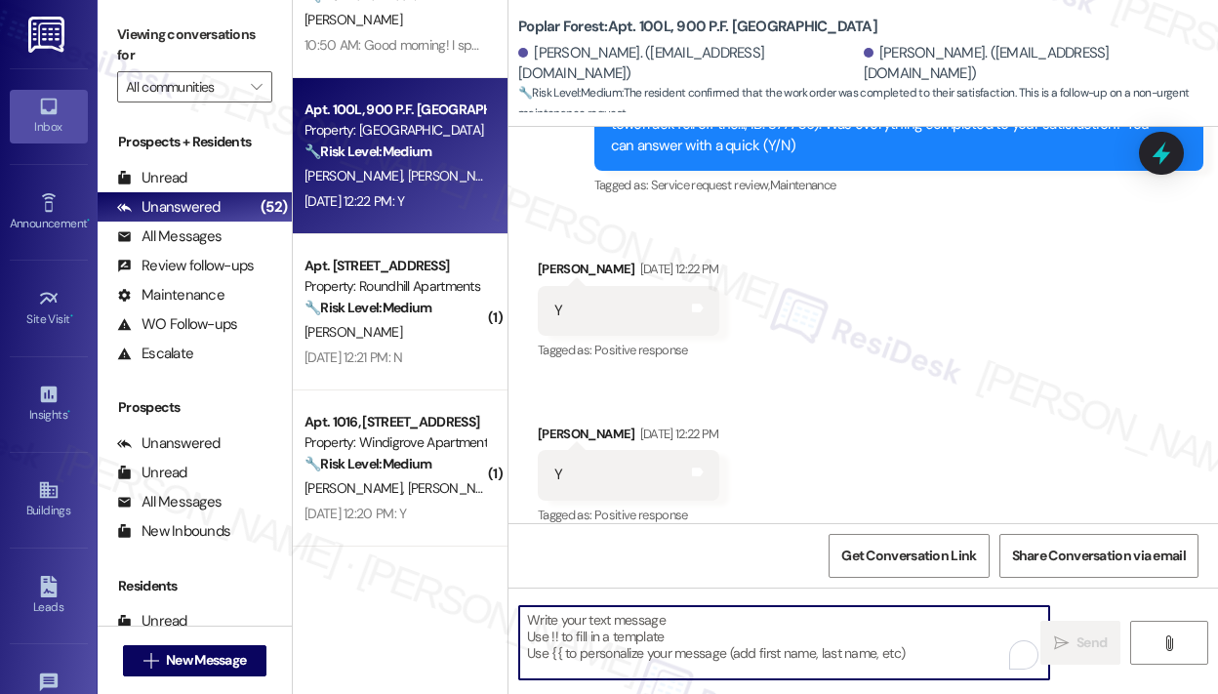
click at [785, 620] on textarea "To enrich screen reader interactions, please activate Accessibility in Grammarl…" at bounding box center [784, 642] width 530 height 73
paste textarea "That’s wonderful to hear! We’re so glad that you’re satisfied with the recent w…"
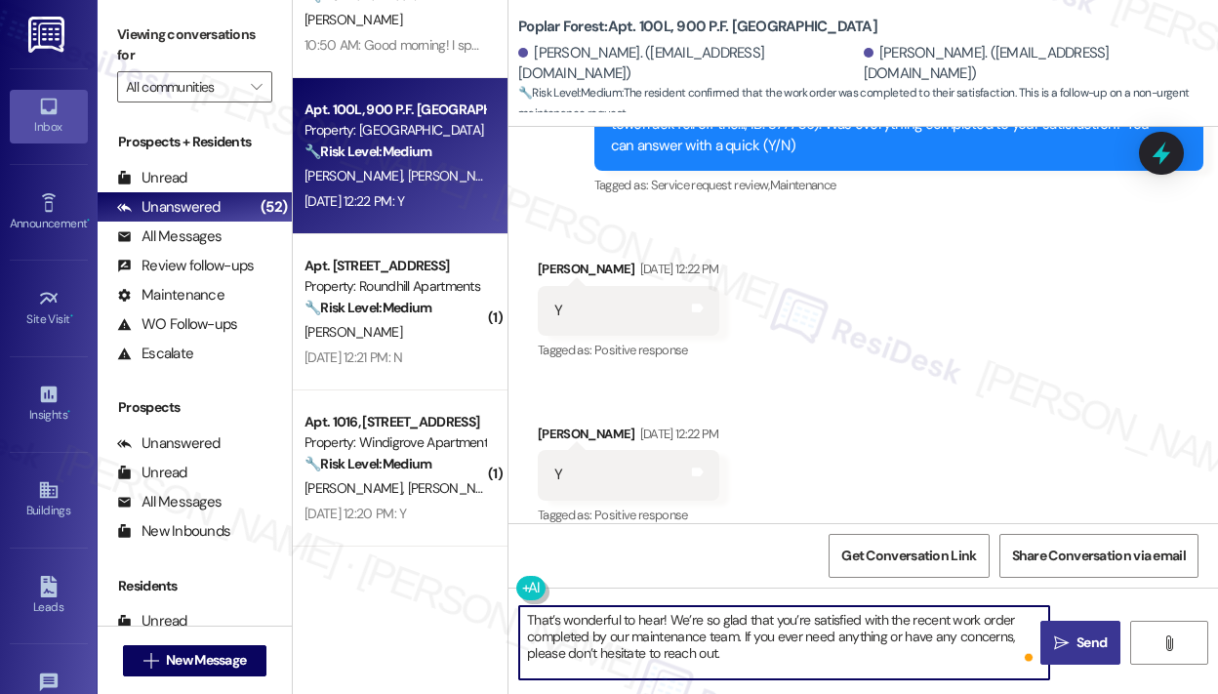
type textarea "That’s wonderful to hear! We’re so glad that you’re satisfied with the recent w…"
click at [1077, 636] on span "Send" at bounding box center [1091, 642] width 30 height 20
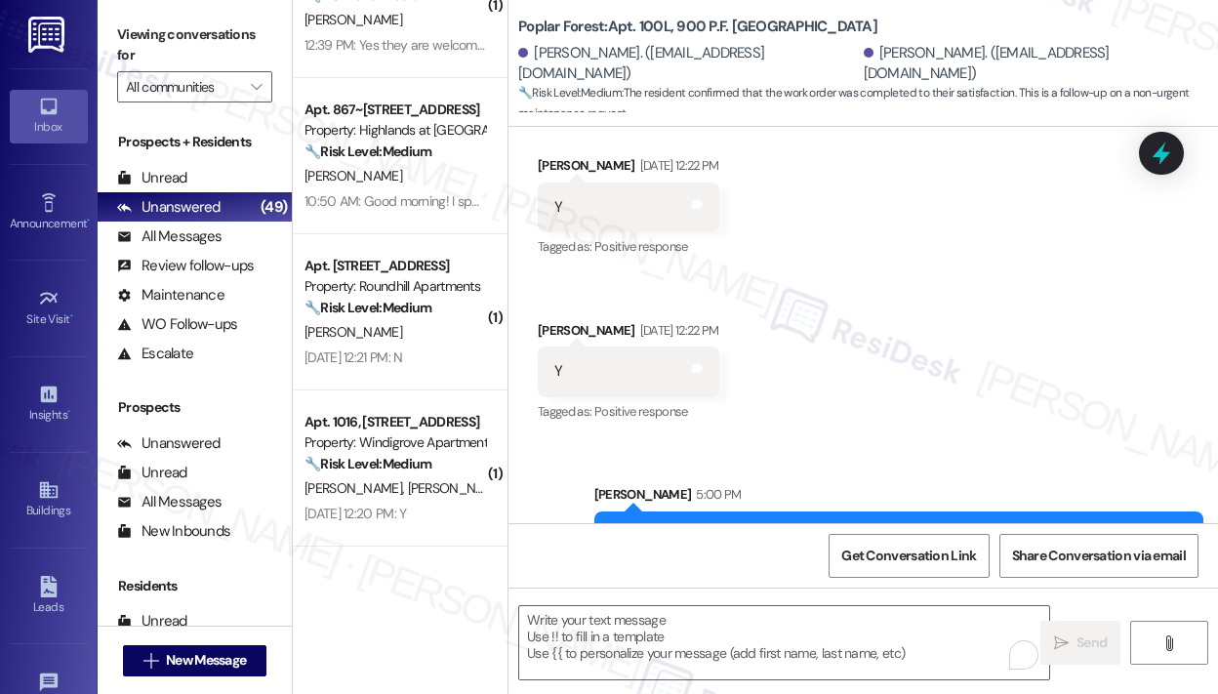
scroll to position [855, 0]
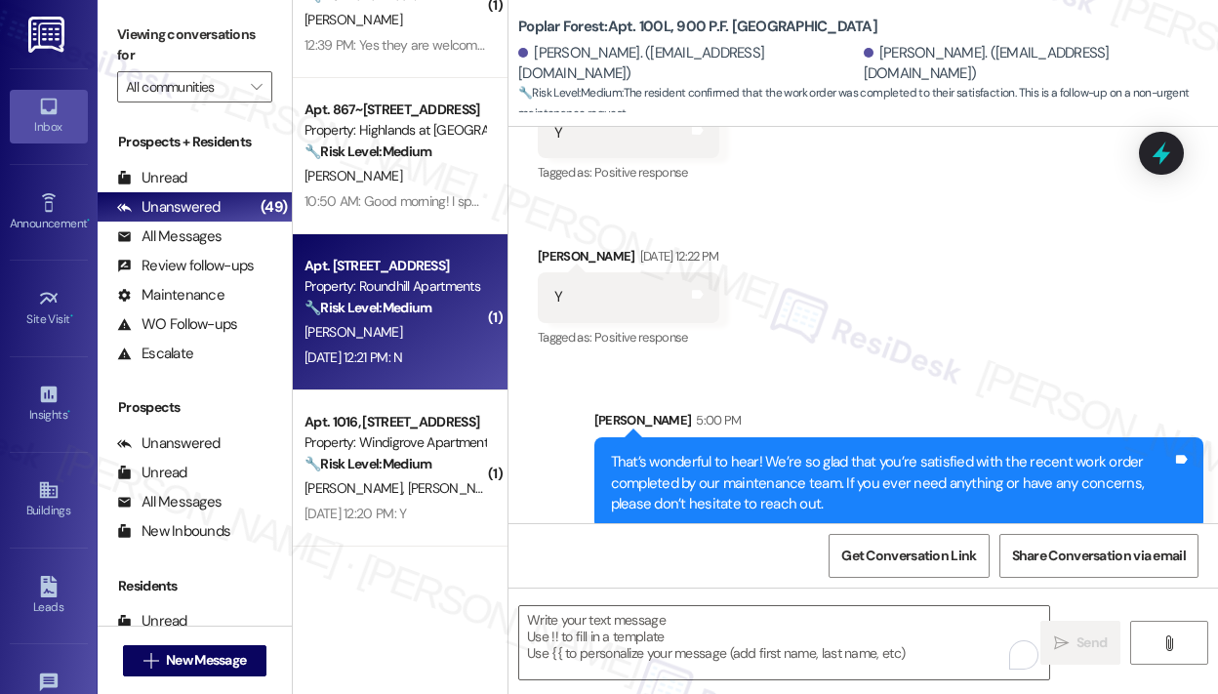
click at [428, 343] on div "D. Lewis" at bounding box center [395, 332] width 184 height 24
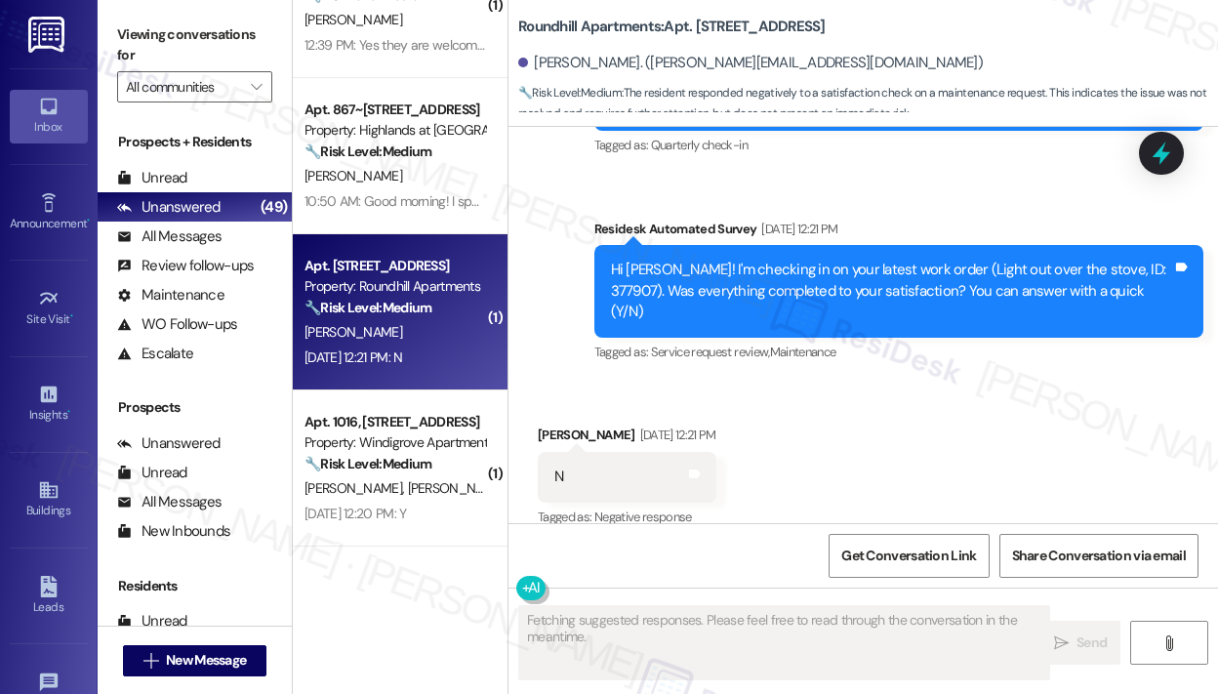
scroll to position [518, 0]
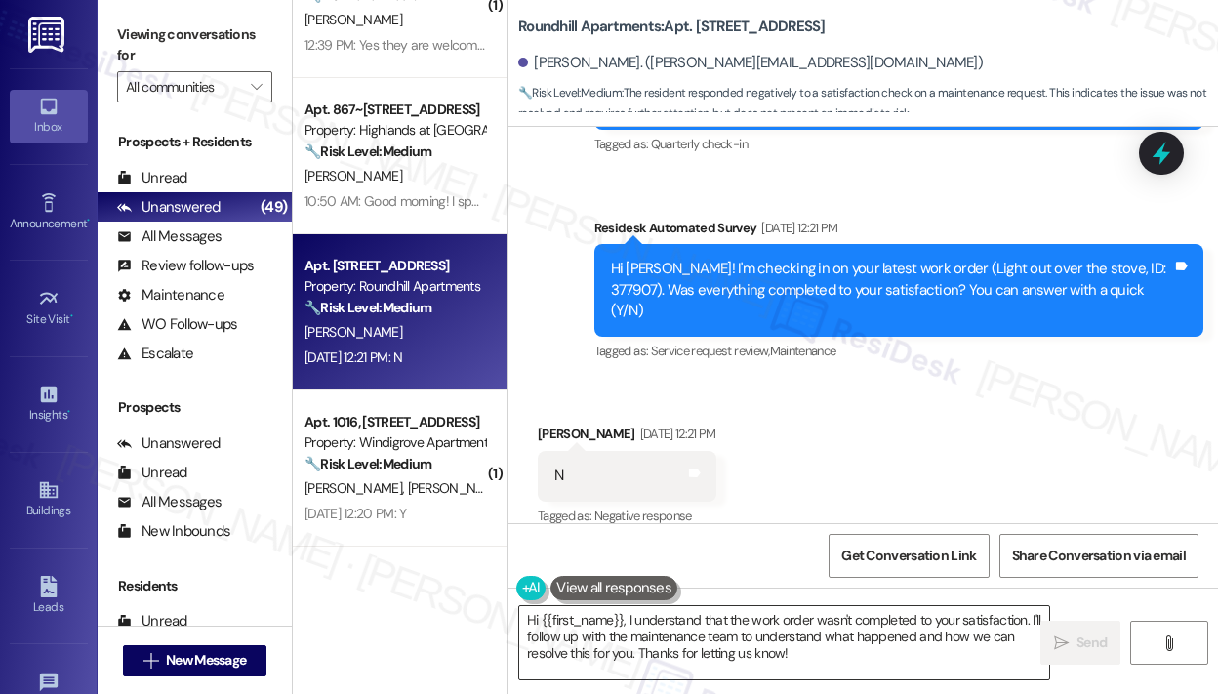
click at [703, 623] on textarea "Hi {{first_name}}, I understand that the work order wasn't completed to your sa…" at bounding box center [784, 642] width 530 height 73
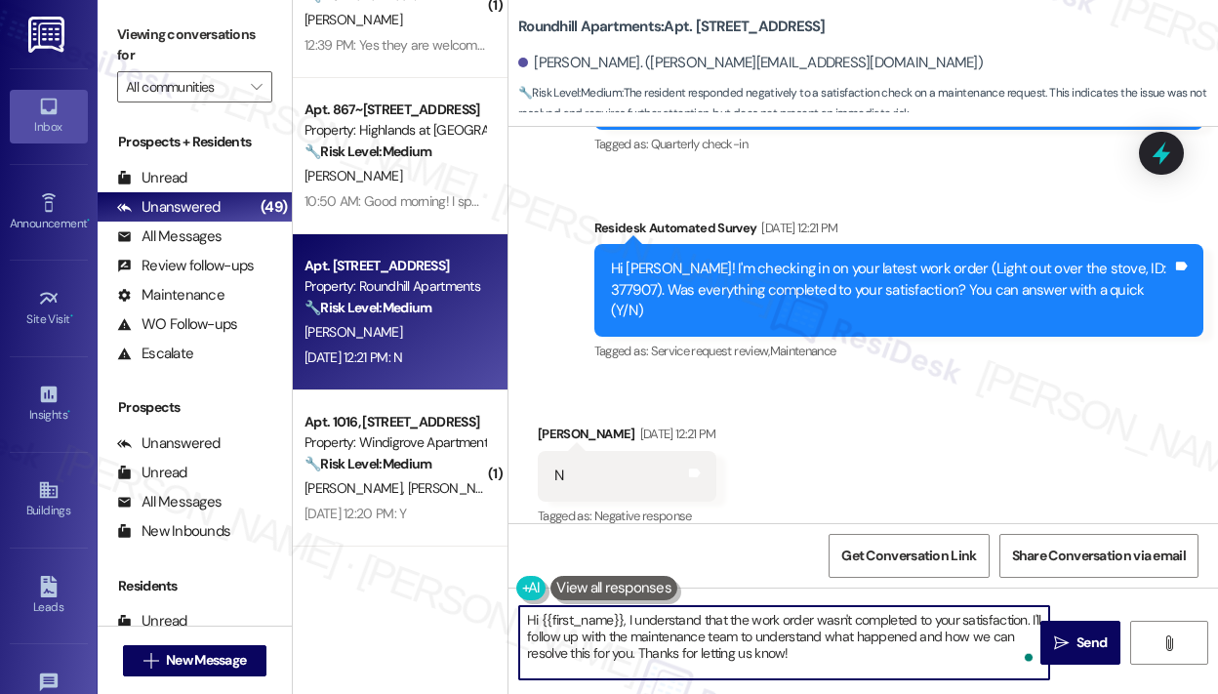
paste textarea "I'm sorry to hear that you are not satisfied with the maintenance repair done o…"
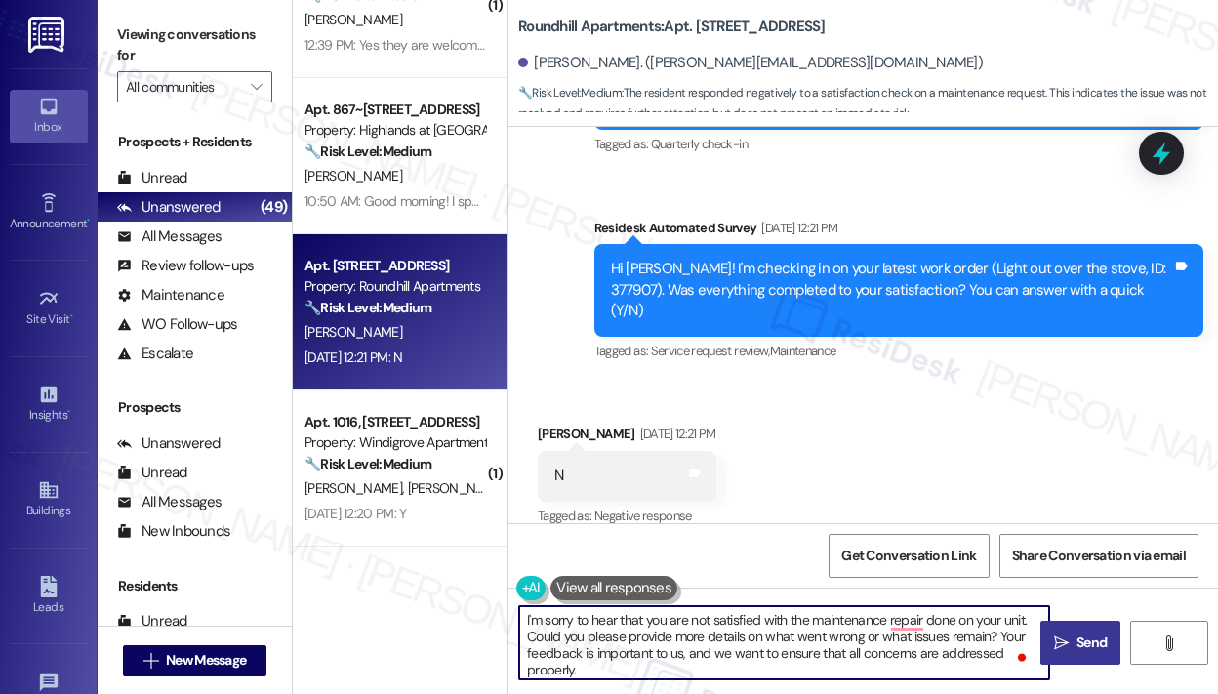
type textarea "I'm sorry to hear that you are not satisfied with the maintenance repair done o…"
click at [1096, 643] on span "Send" at bounding box center [1091, 642] width 30 height 20
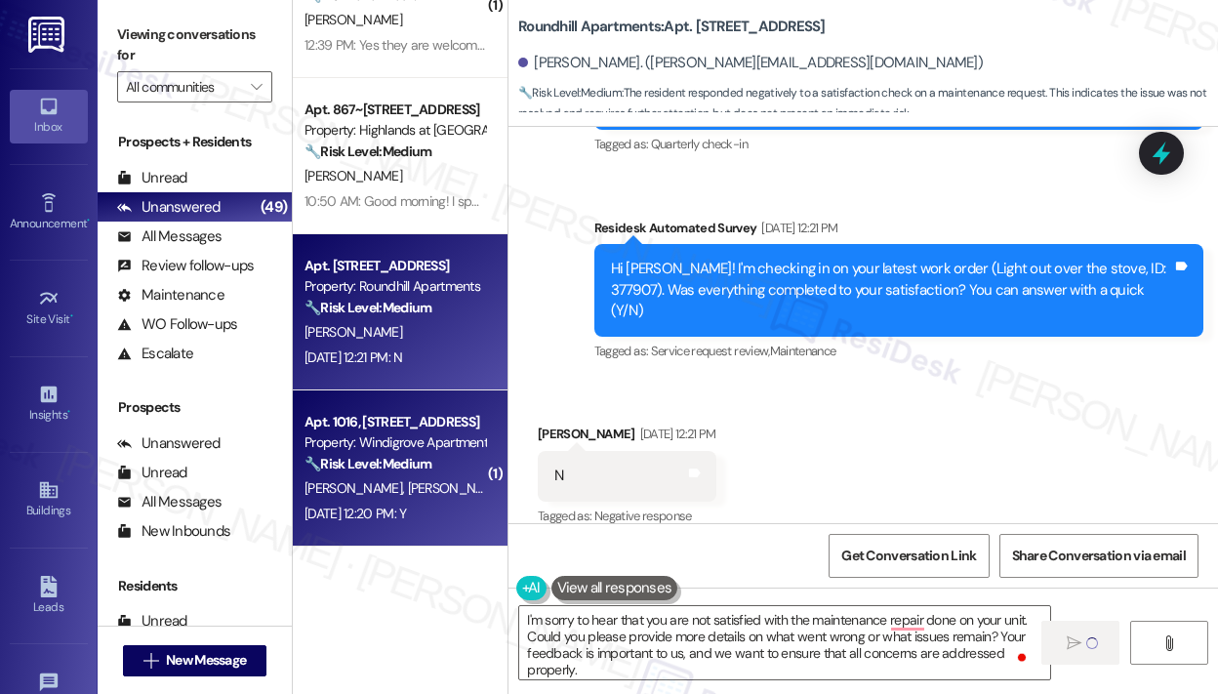
click at [406, 522] on div "[DATE] 12:20 PM: Y [DATE] 12:20 PM: Y" at bounding box center [354, 514] width 101 height 18
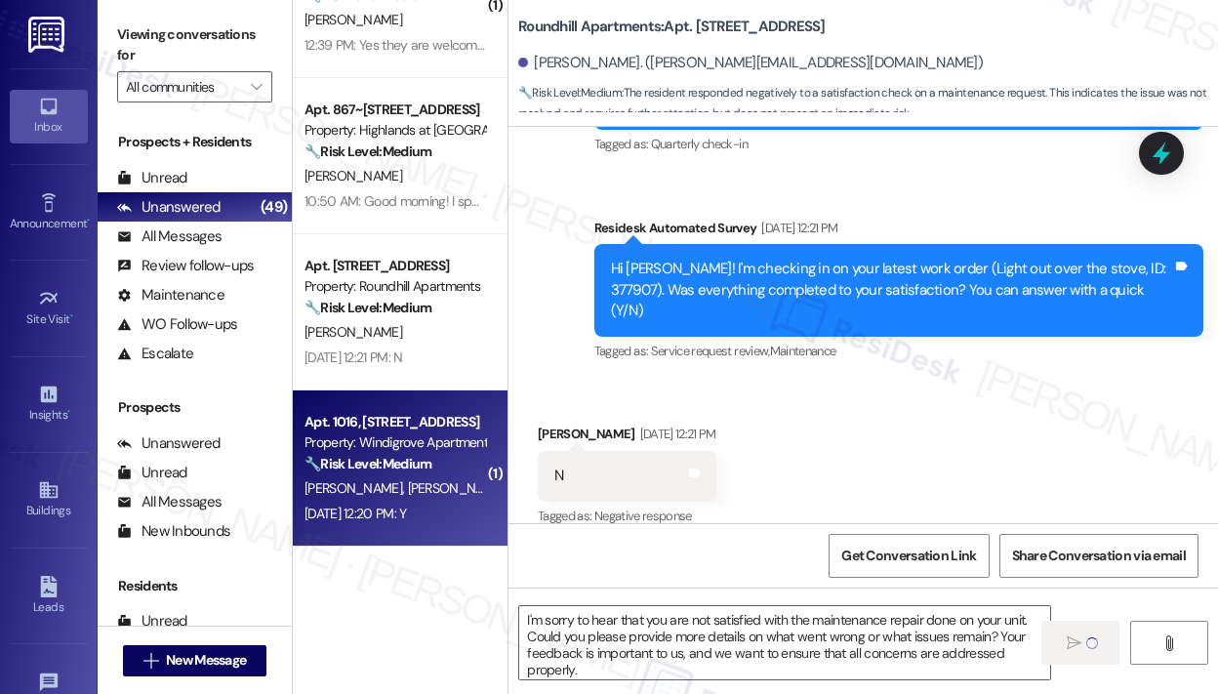
type textarea "Fetching suggested responses. Please feel free to read through the conversation…"
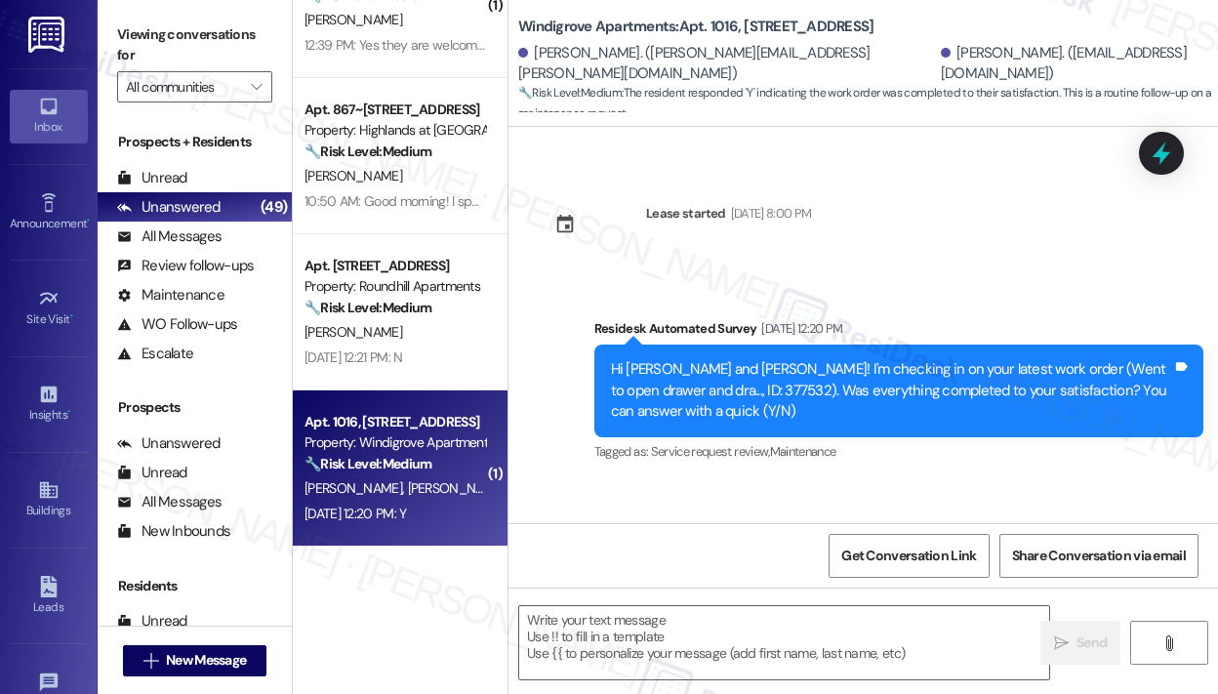
type textarea "Fetching suggested responses. Please feel free to read through the conversation…"
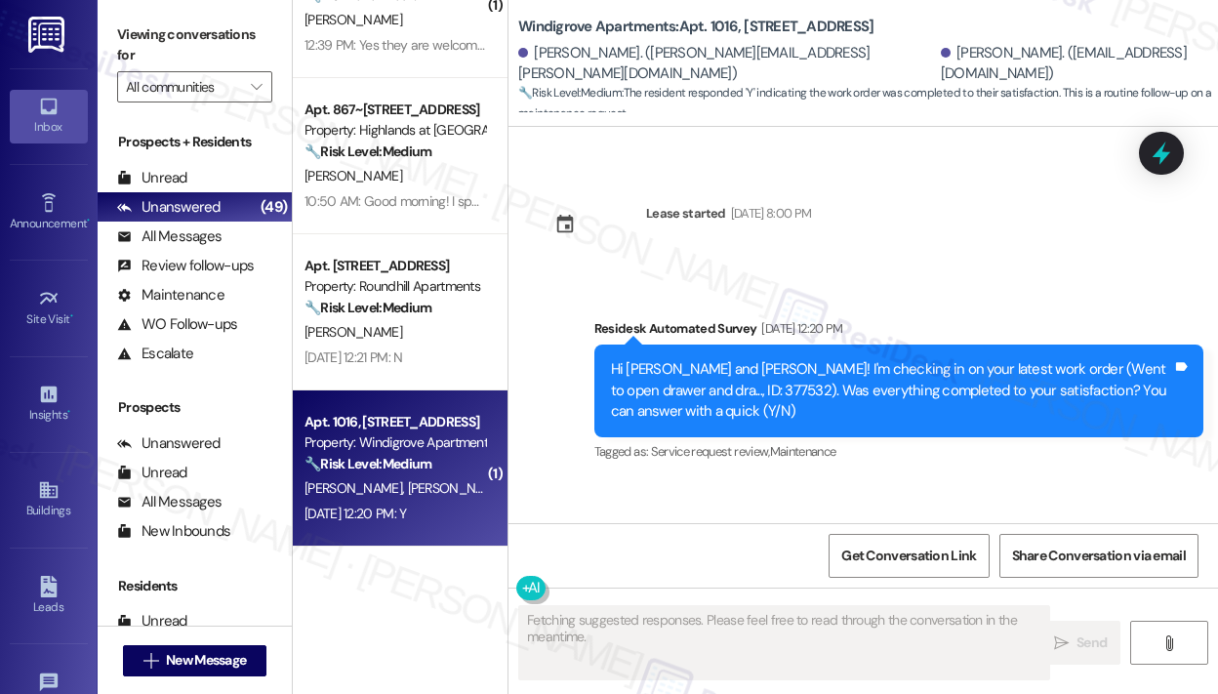
scroll to position [554, 0]
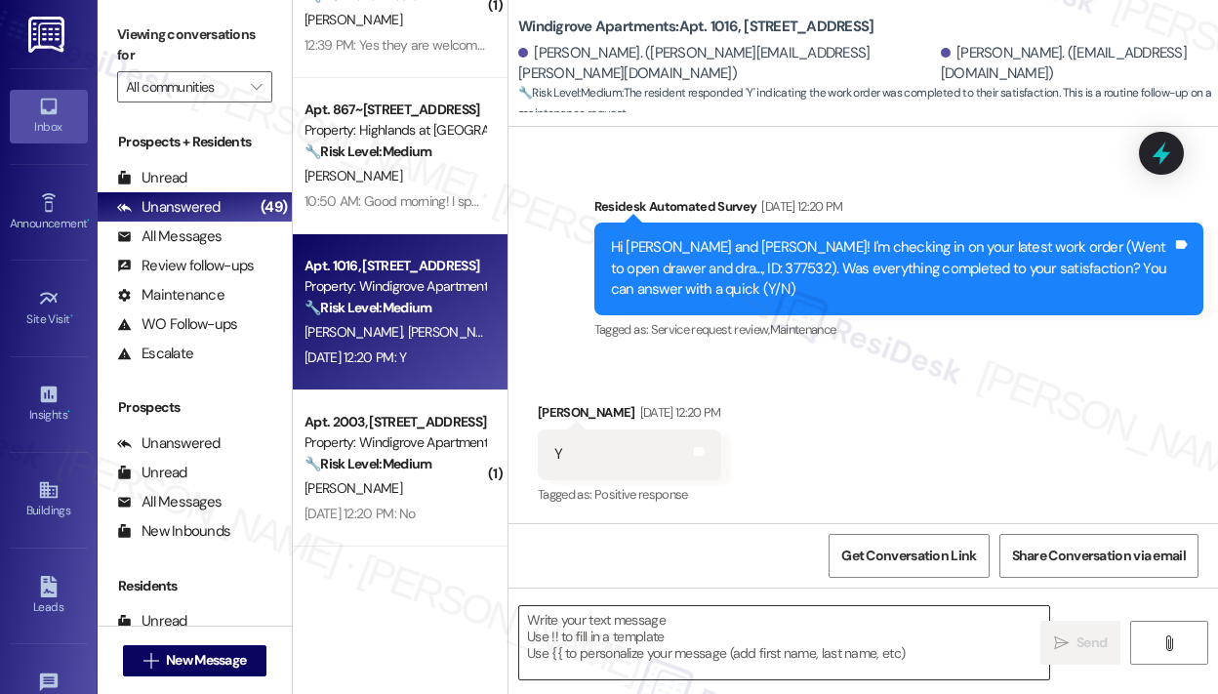
click at [709, 649] on textarea at bounding box center [784, 642] width 530 height 73
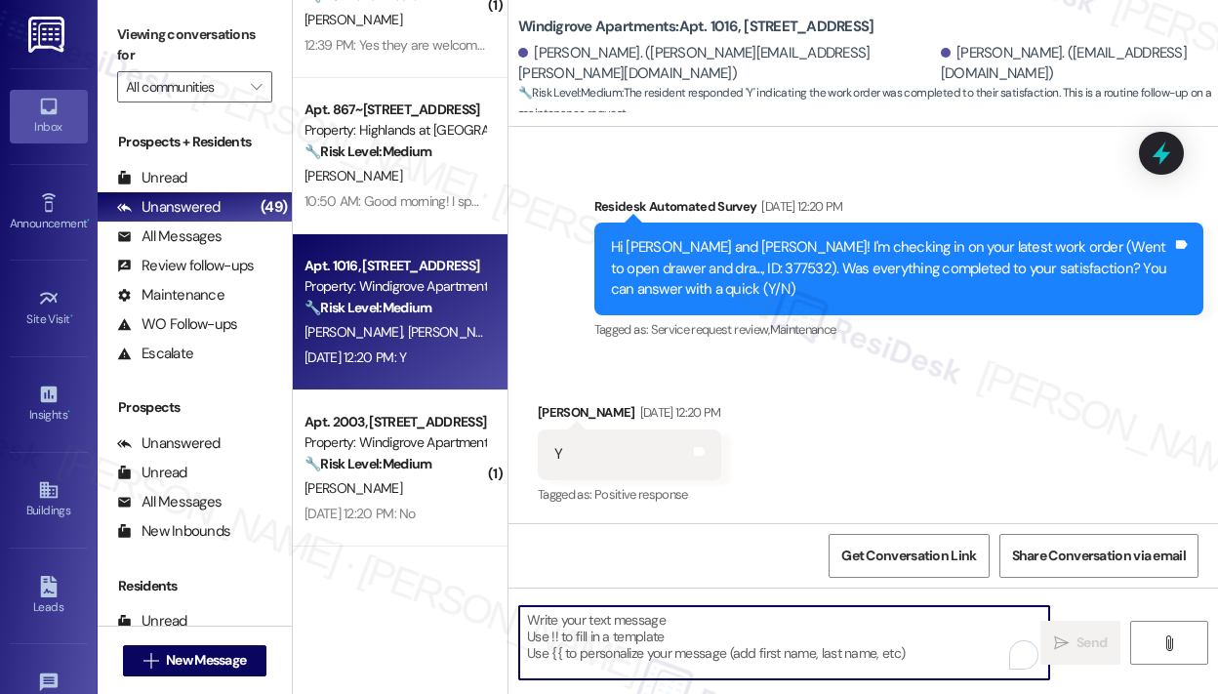
paste textarea "That’s wonderful to hear! We’re so glad that you’re satisfied with the recent w…"
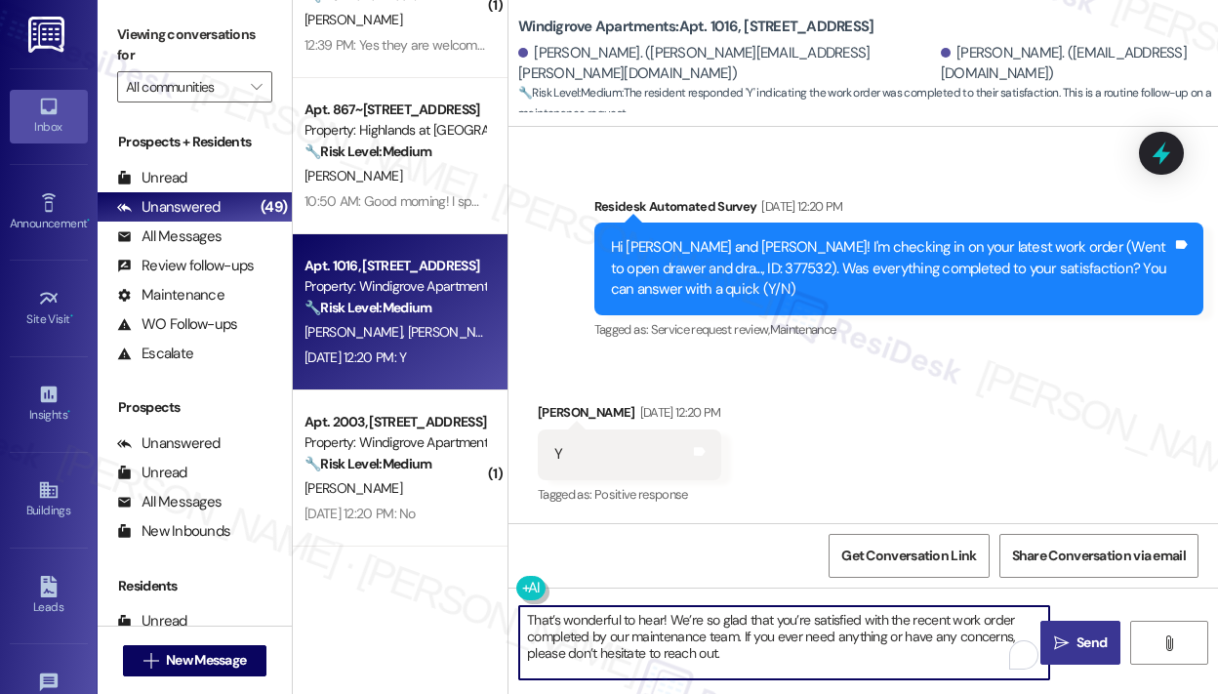
type textarea "That’s wonderful to hear! We’re so glad that you’re satisfied with the recent w…"
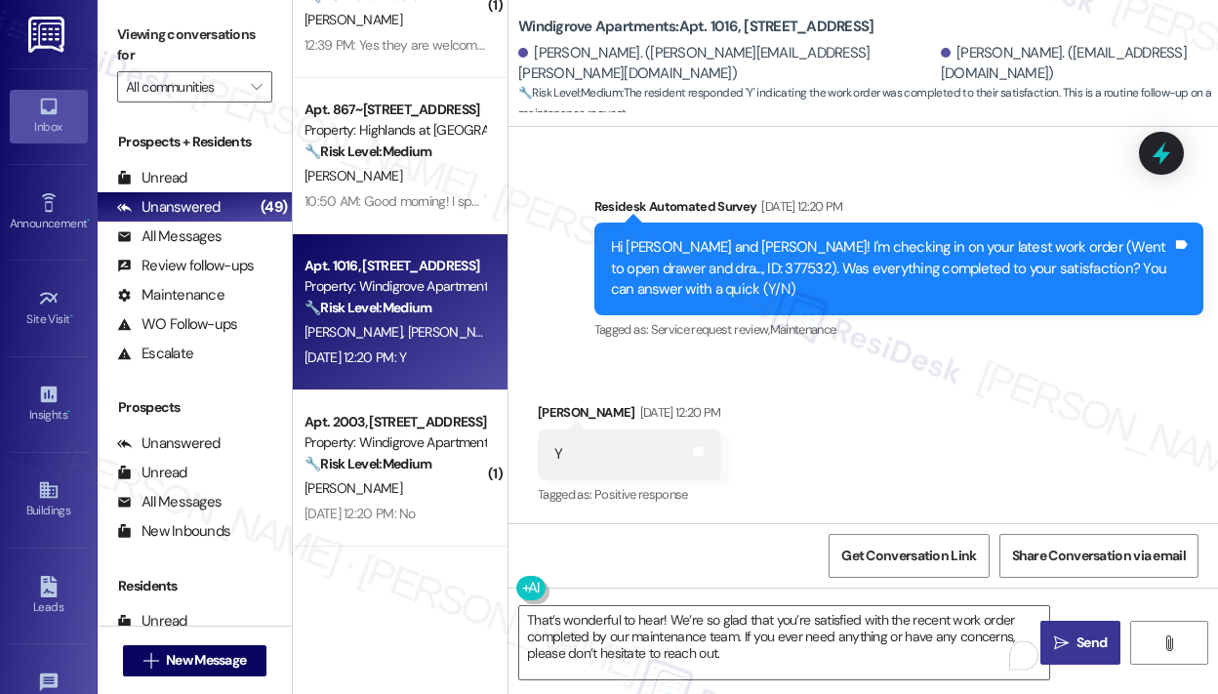
drag, startPoint x: 1083, startPoint y: 639, endPoint x: 1061, endPoint y: 634, distance: 23.0
click at [1082, 639] on span "Send" at bounding box center [1091, 642] width 30 height 20
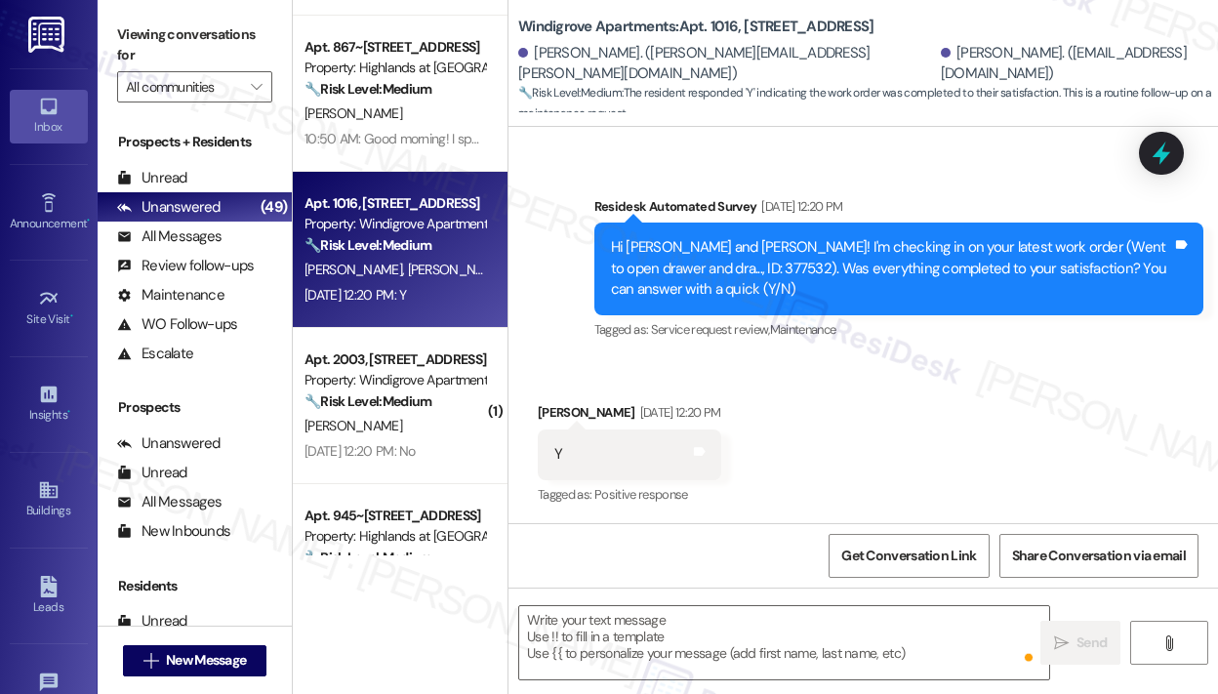
scroll to position [2830, 0]
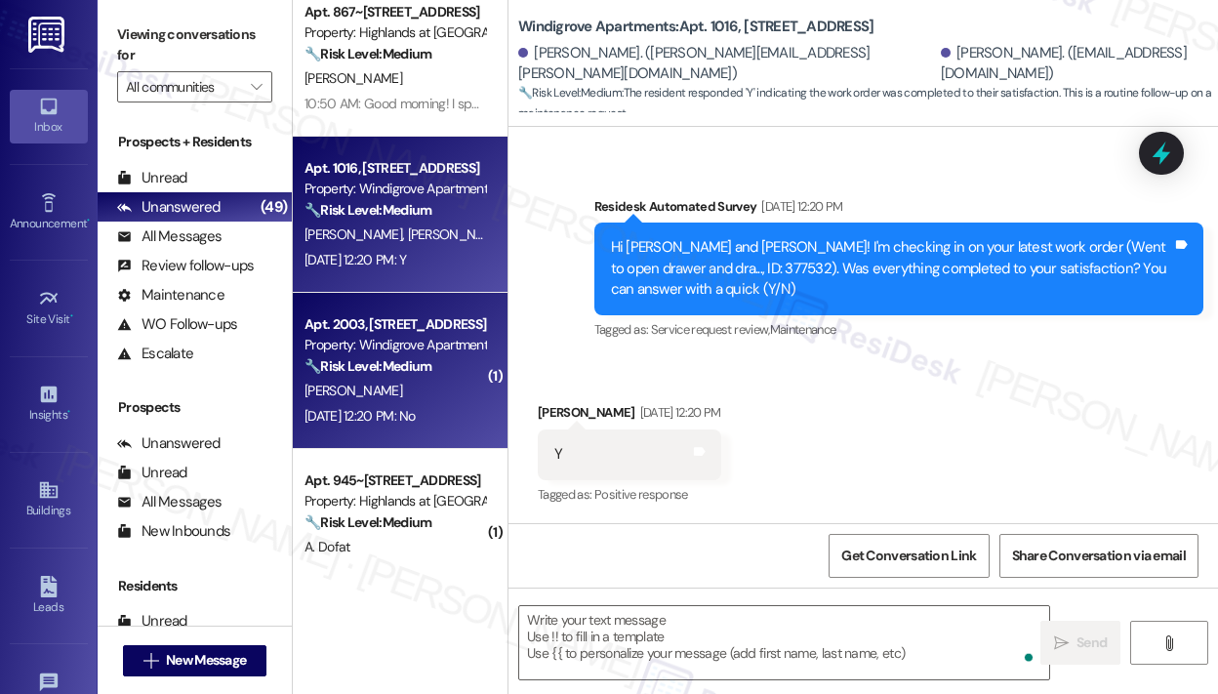
click at [426, 356] on div "🔧 Risk Level: Medium The resident responded negatively to a satisfaction check …" at bounding box center [394, 366] width 181 height 20
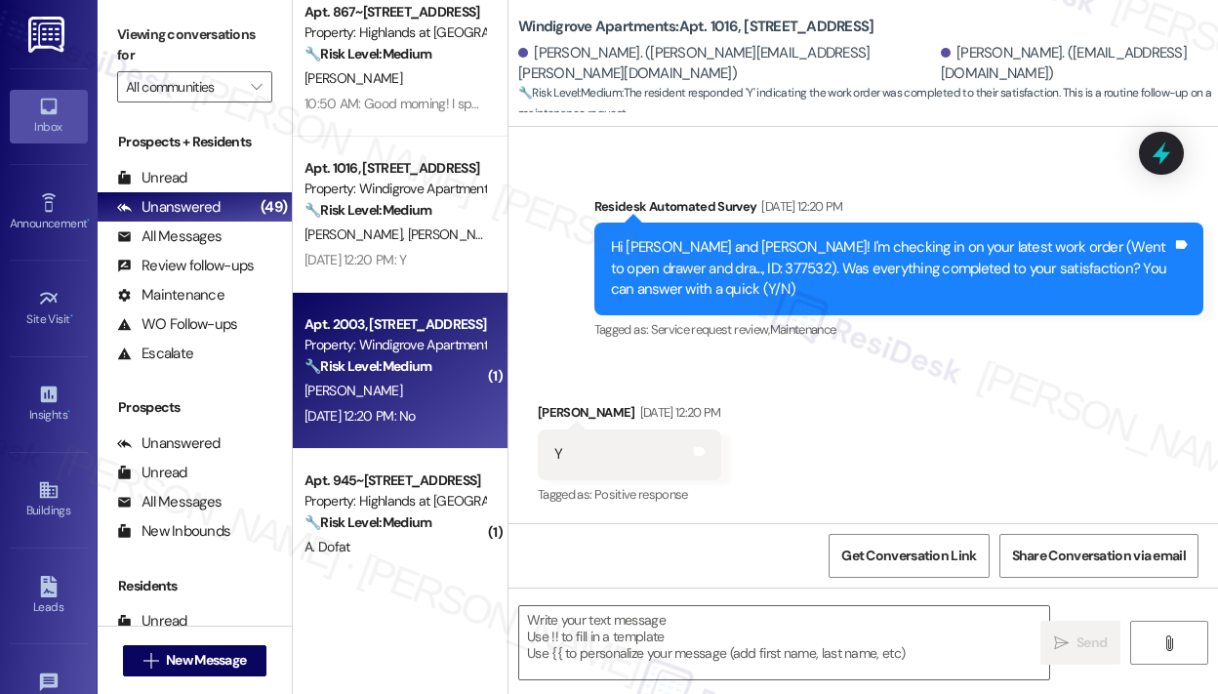
type textarea "Fetching suggested responses. Please feel free to read through the conversation…"
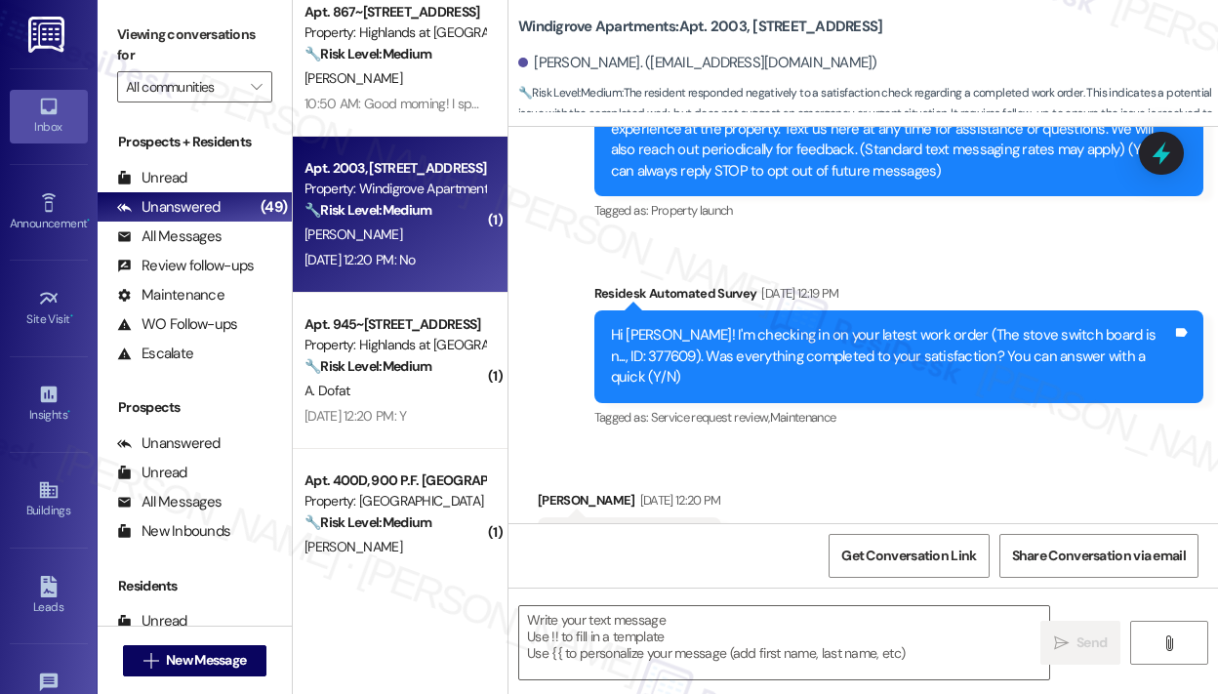
scroll to position [353, 0]
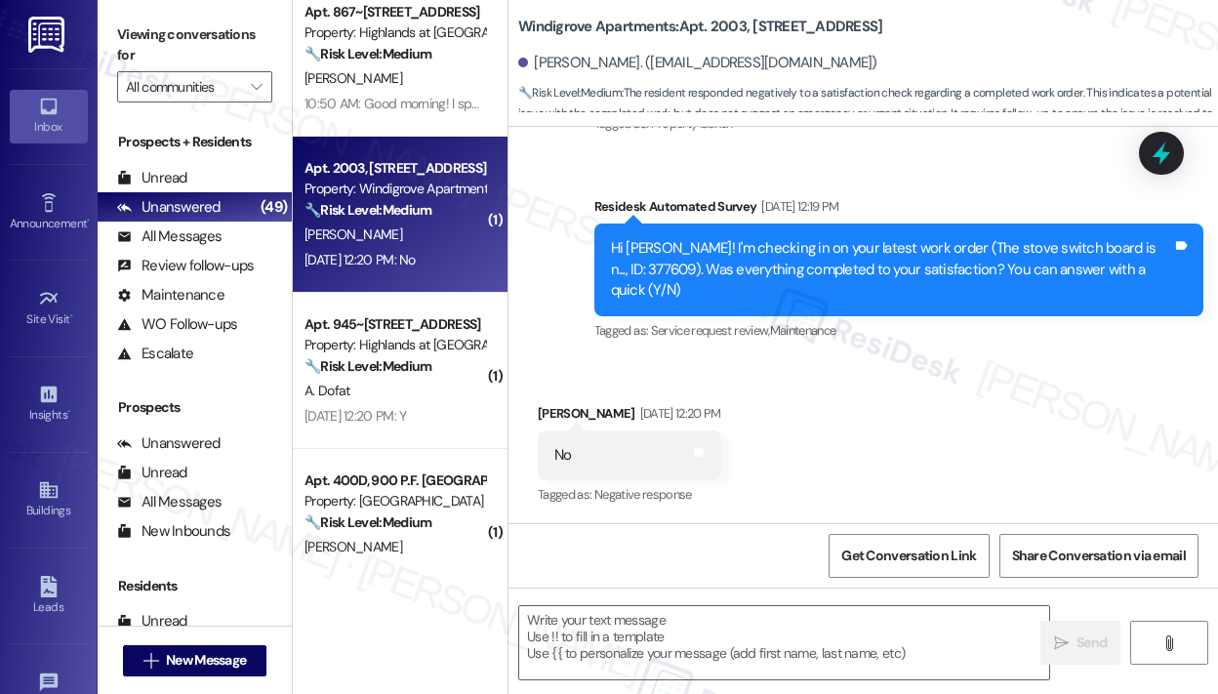
type textarea "Fetching suggested responses. Please feel free to read through the conversation…"
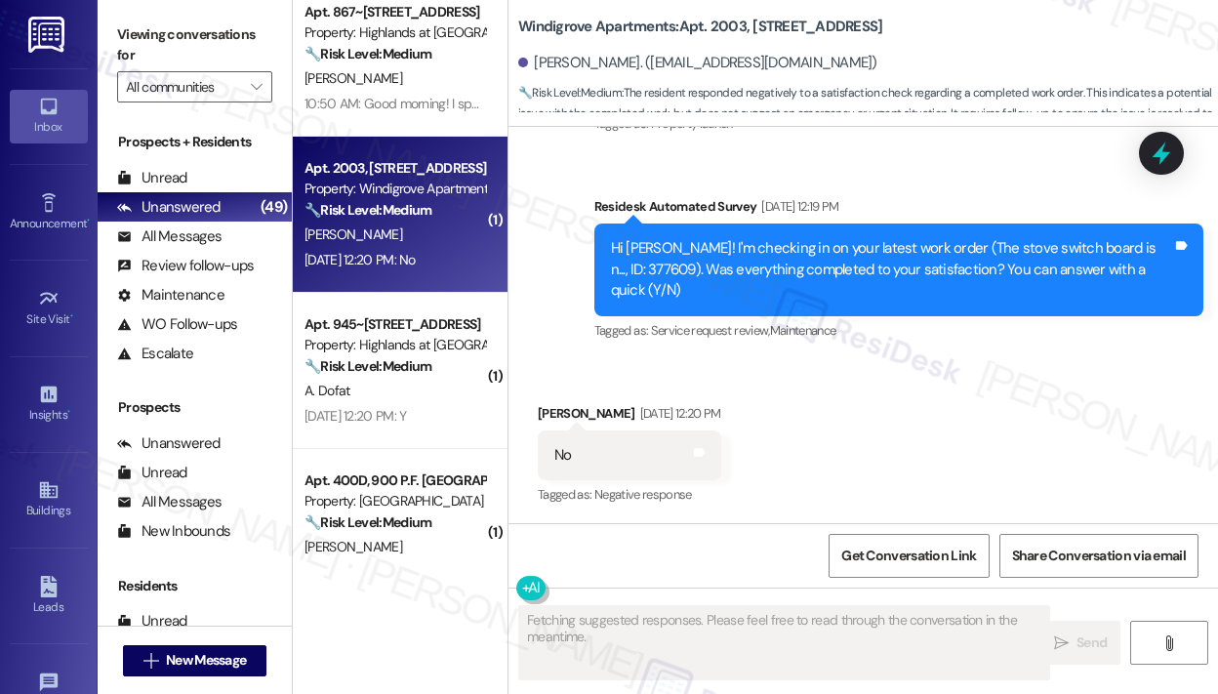
click at [416, 262] on div "Aug 29, 2025 at 12:20 PM: No Aug 29, 2025 at 12:20 PM: No" at bounding box center [359, 260] width 111 height 18
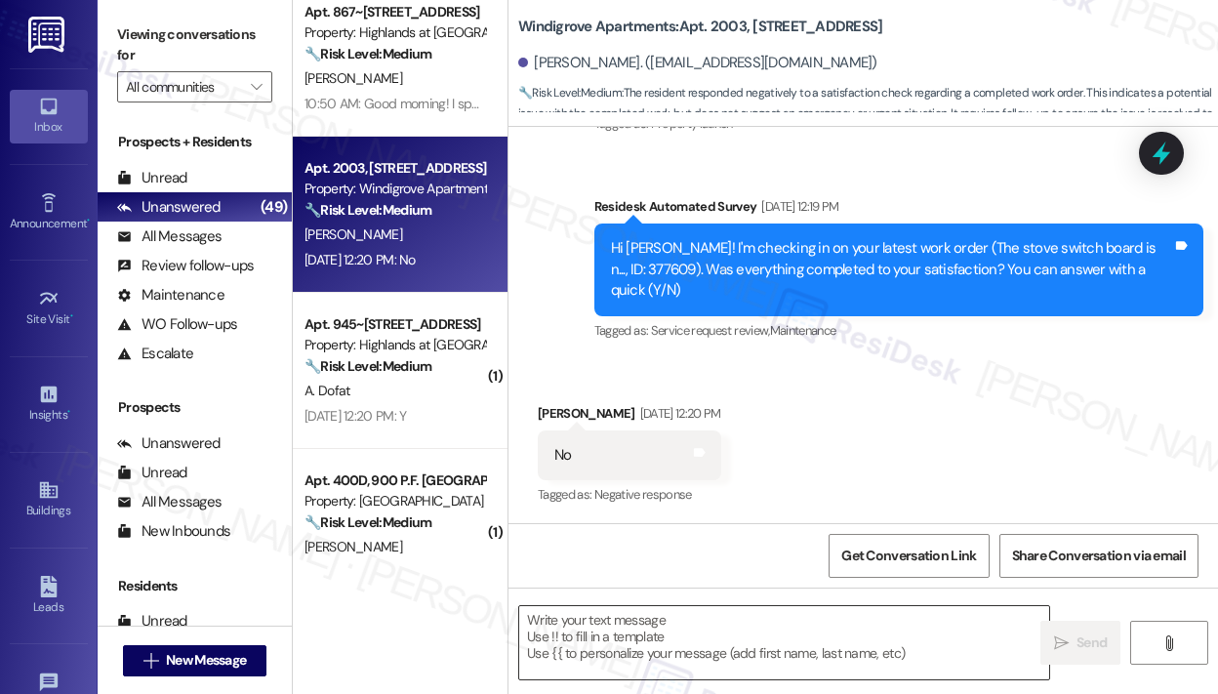
click at [551, 628] on textarea at bounding box center [784, 642] width 530 height 73
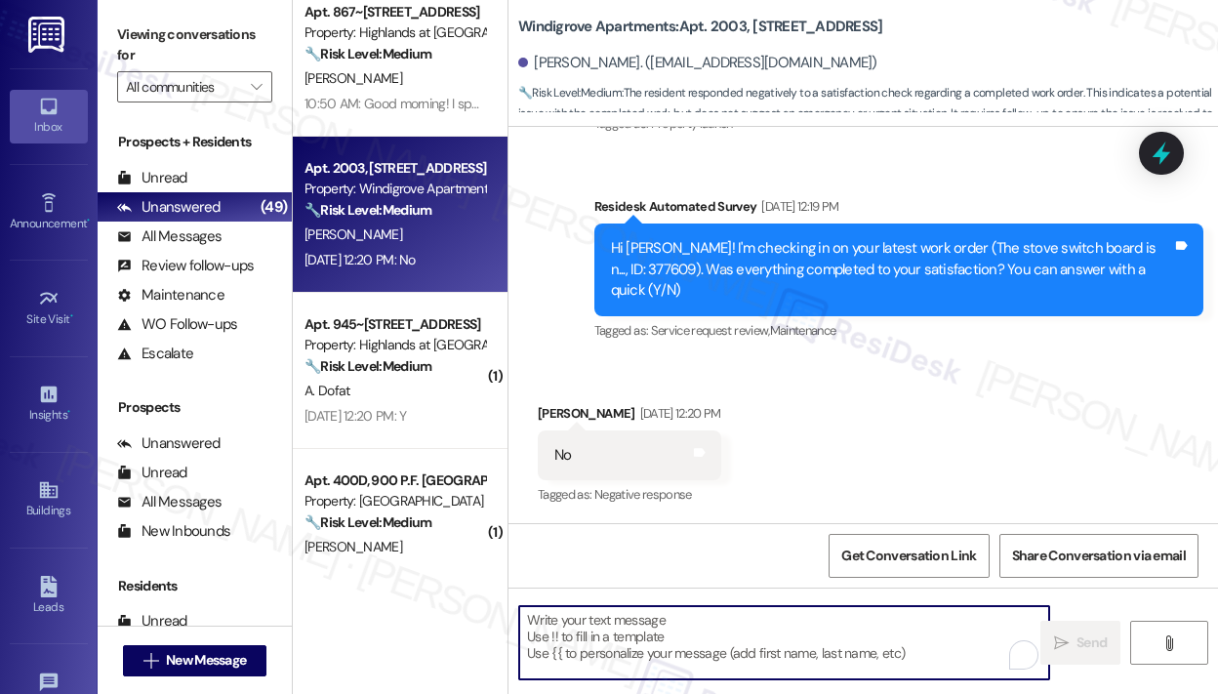
paste textarea "I'm sorry to hear that you are not satisfied with the maintenance repair done o…"
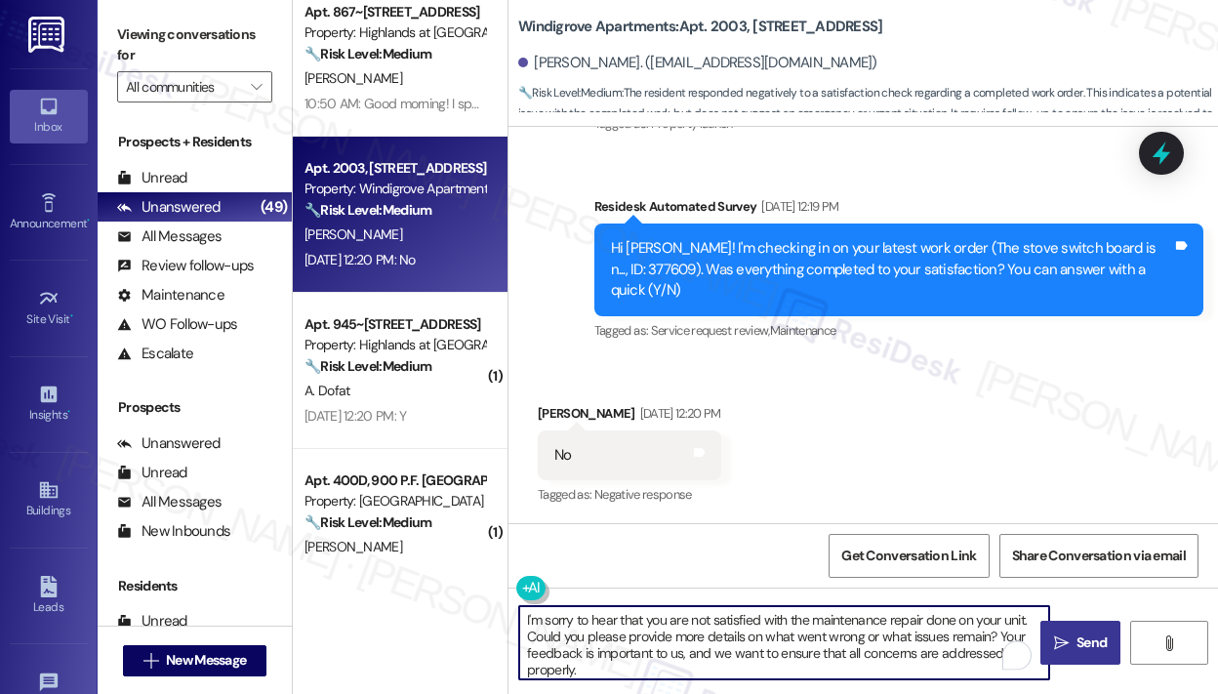
type textarea "I'm sorry to hear that you are not satisfied with the maintenance repair done o…"
click at [1093, 638] on span "Send" at bounding box center [1091, 642] width 30 height 20
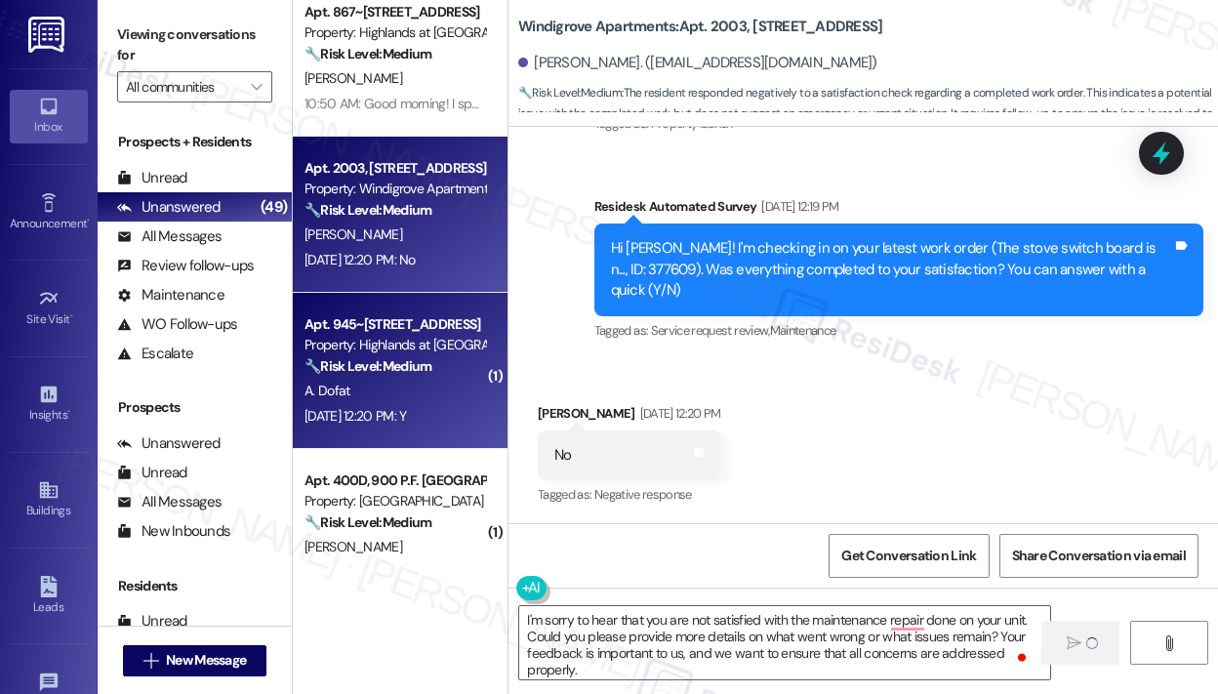
click at [406, 412] on div "[DATE] 12:20 PM: Y [DATE] 12:20 PM: Y" at bounding box center [354, 416] width 101 height 18
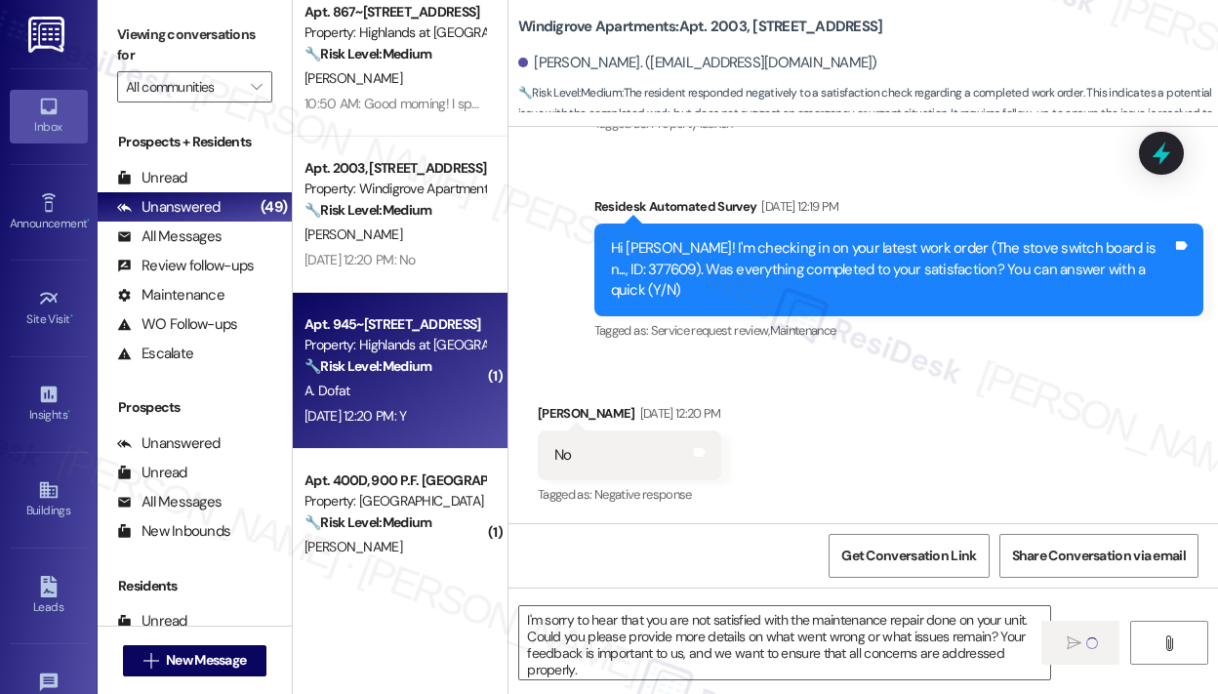
type textarea "Fetching suggested responses. Please feel free to read through the conversation…"
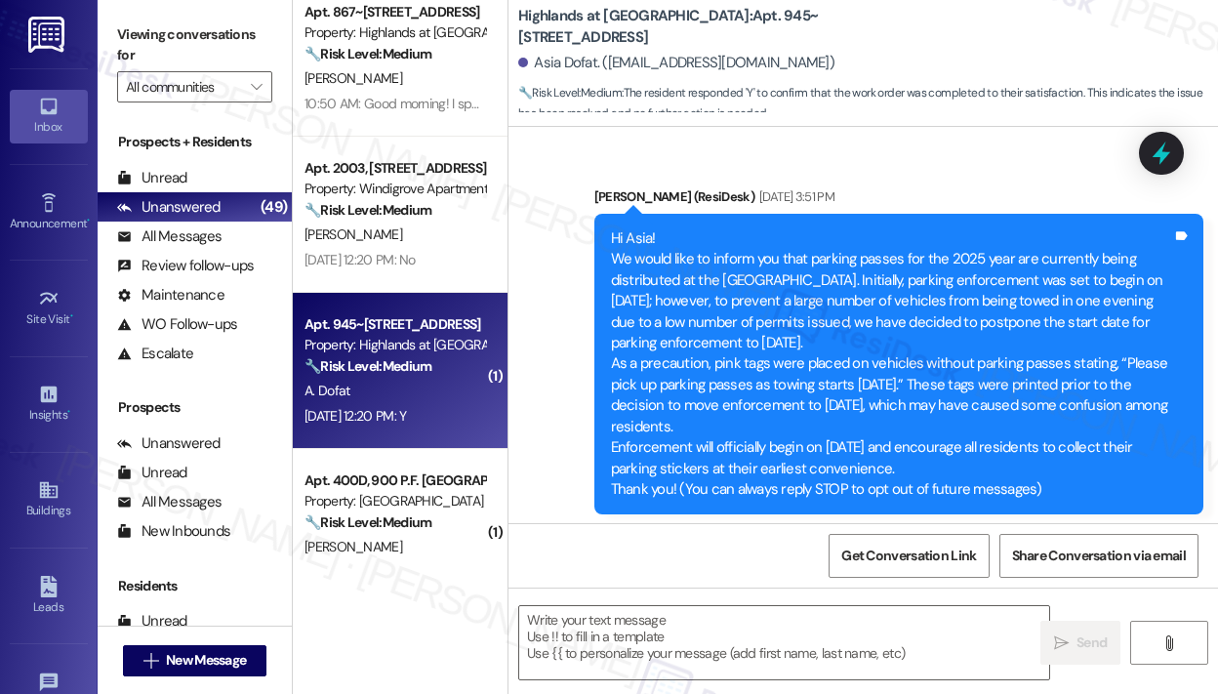
type textarea "Fetching suggested responses. Please feel free to read through the conversation…"
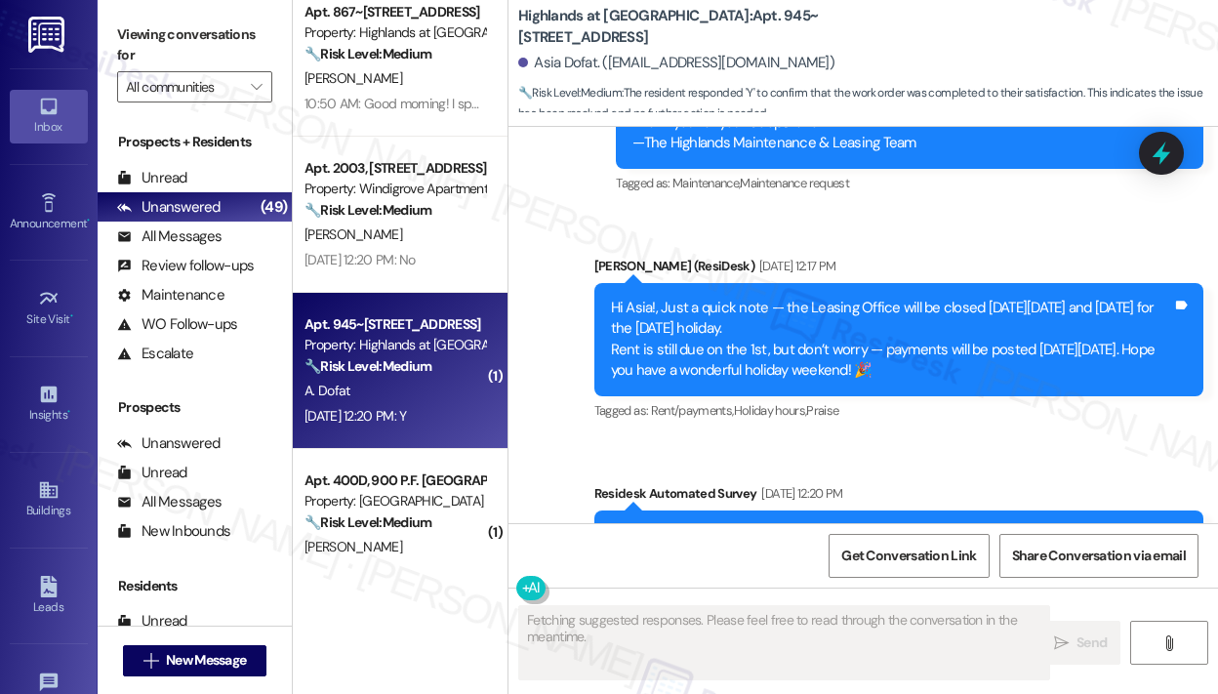
scroll to position [4168, 0]
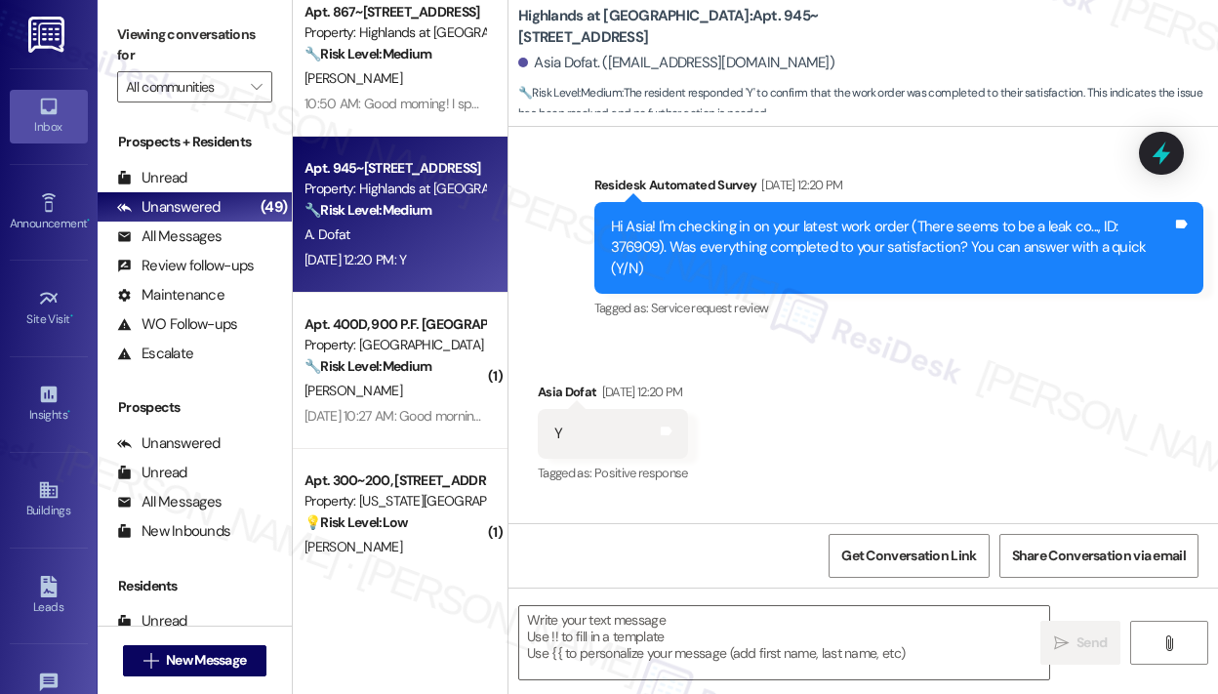
click at [897, 377] on div "Received via SMS Asia Dofat Aug 29, 2025 at 12:20 PM Y Tags and notes Tagged as…" at bounding box center [862, 420] width 709 height 165
click at [667, 620] on textarea at bounding box center [784, 642] width 530 height 73
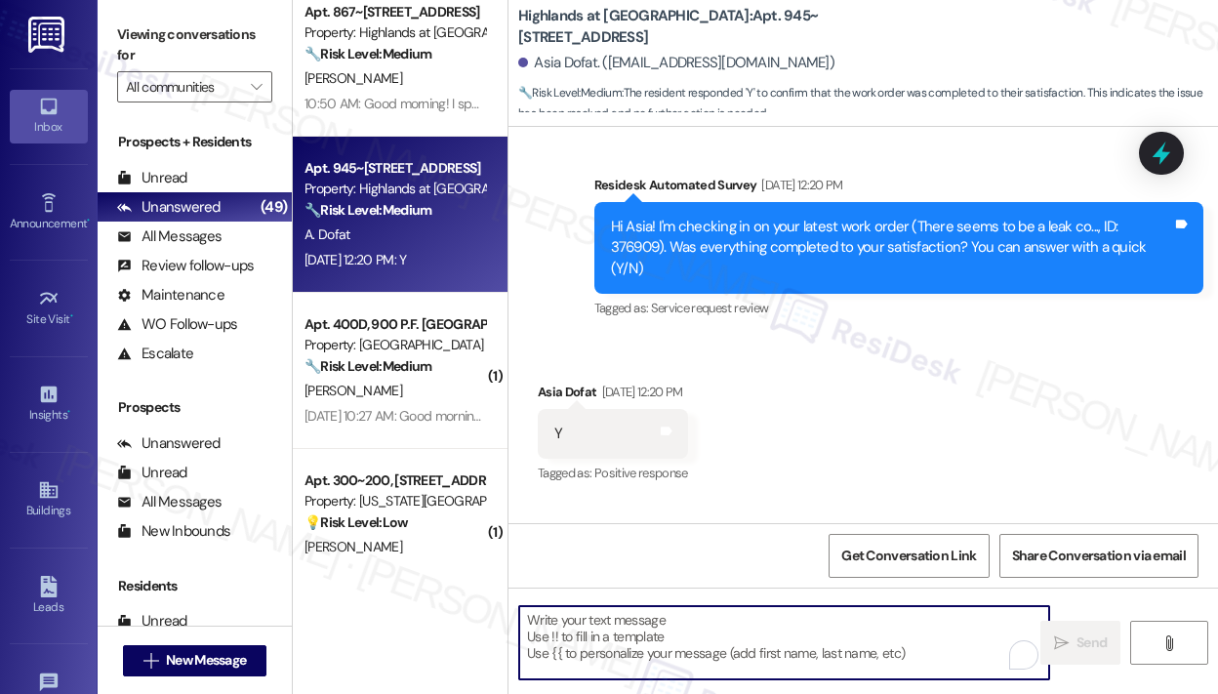
paste textarea "That’s wonderful to hear! We’re so glad that you’re satisfied with the recent w…"
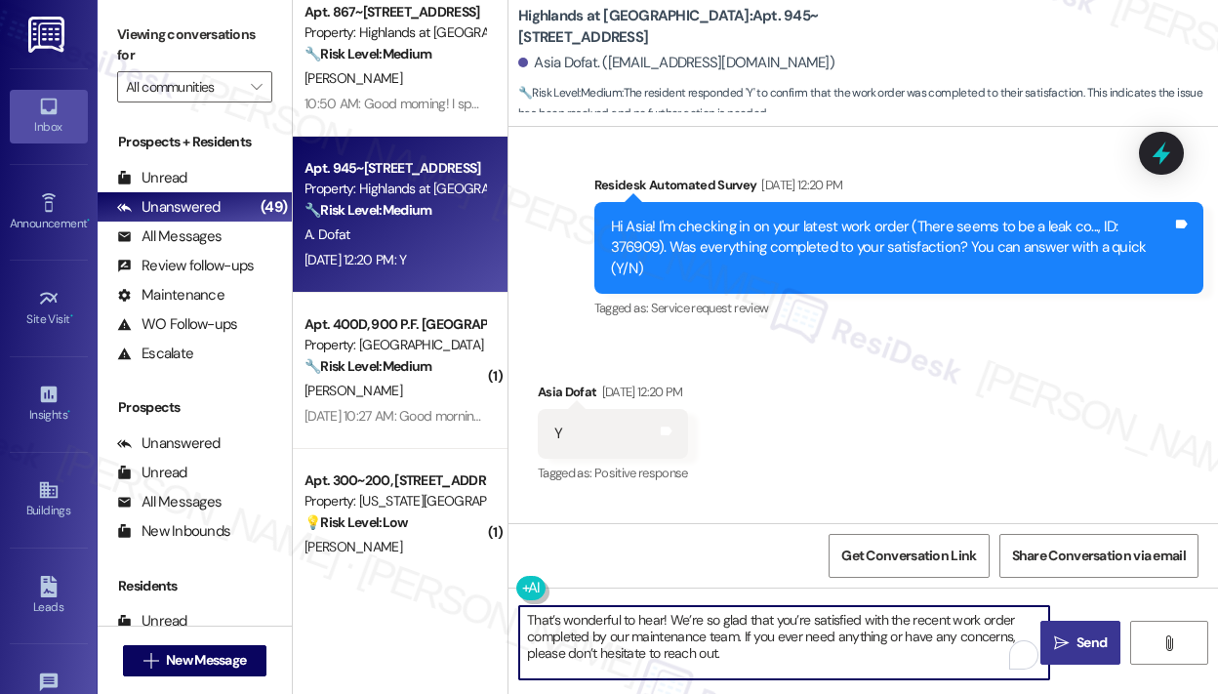
type textarea "That’s wonderful to hear! We’re so glad that you’re satisfied with the recent w…"
click at [1058, 633] on span " Send" at bounding box center [1080, 642] width 61 height 20
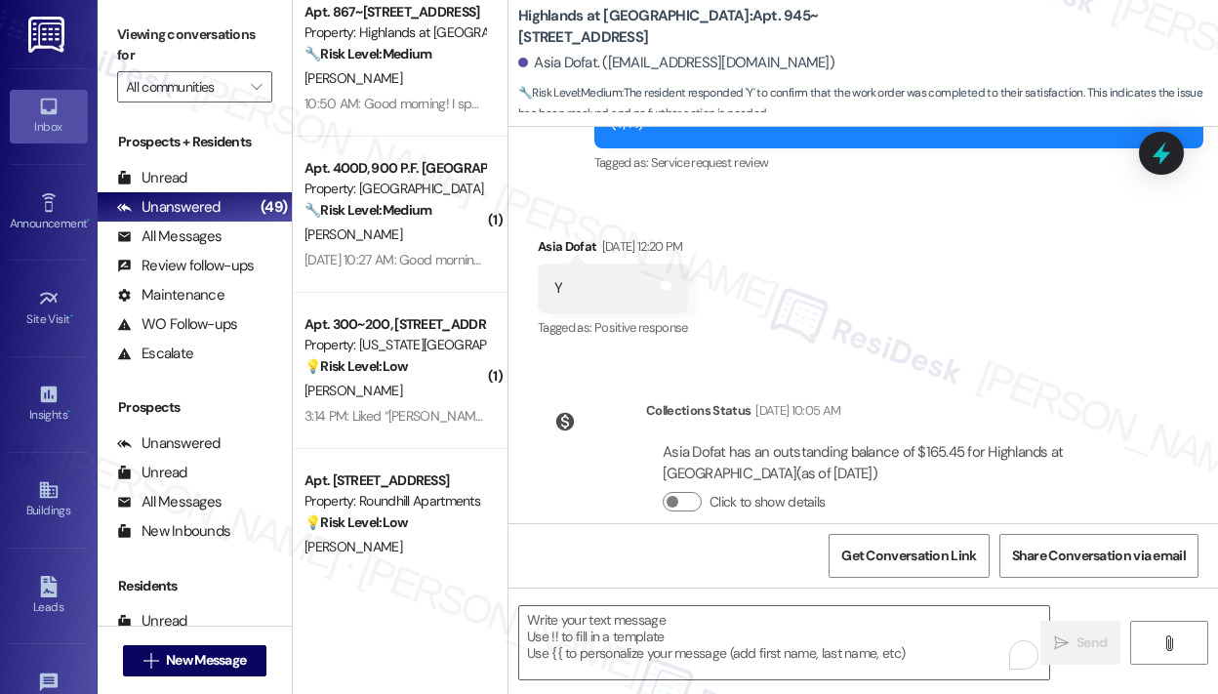
scroll to position [4546, 0]
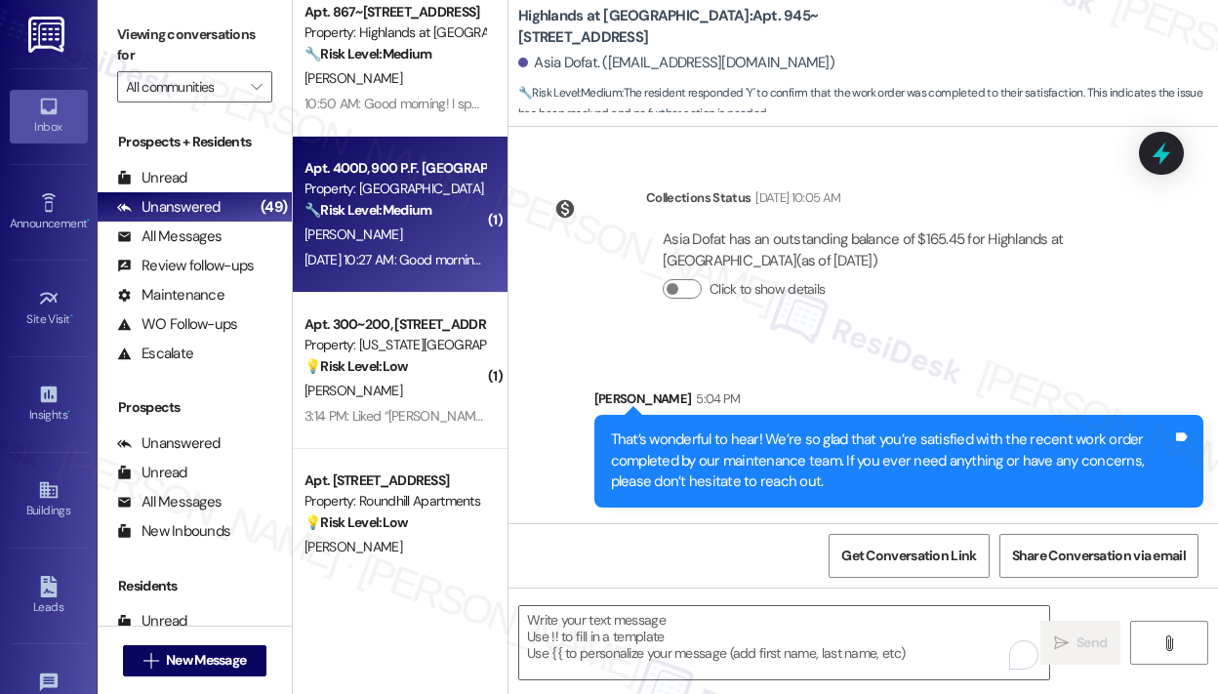
click at [430, 262] on div "Aug 29, 2025 at 10:27 AM: Good morning Sarah, I read the email about towing and…" at bounding box center [907, 260] width 1206 height 18
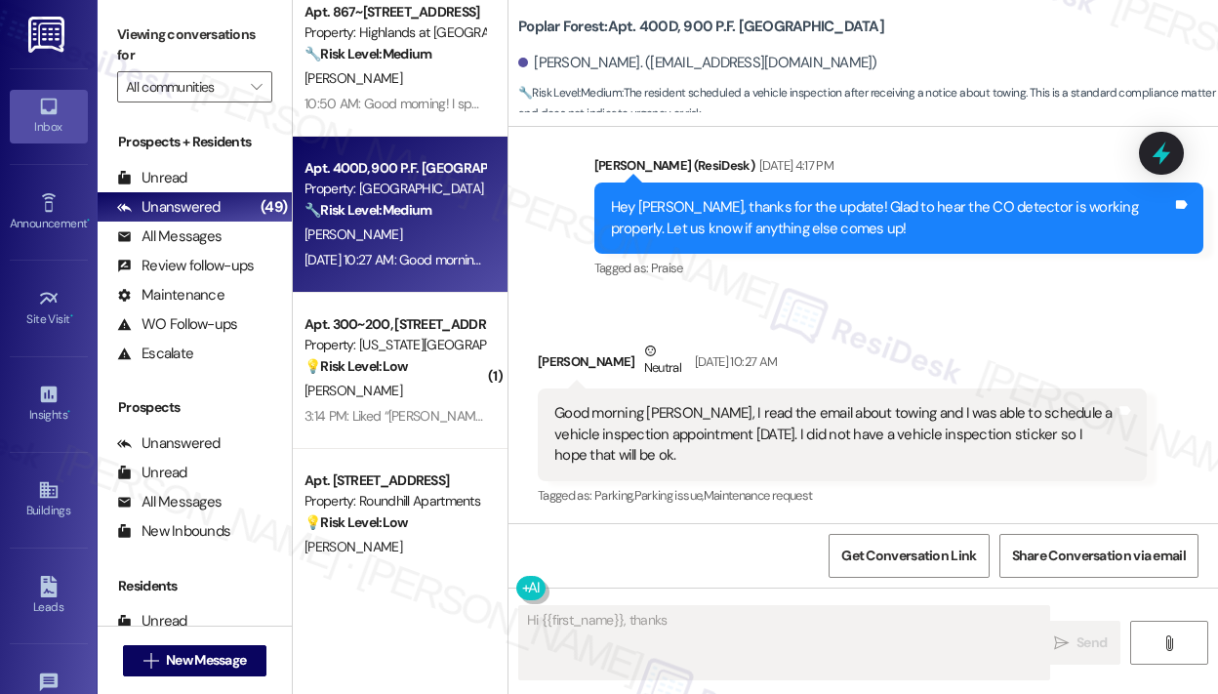
scroll to position [3181, 0]
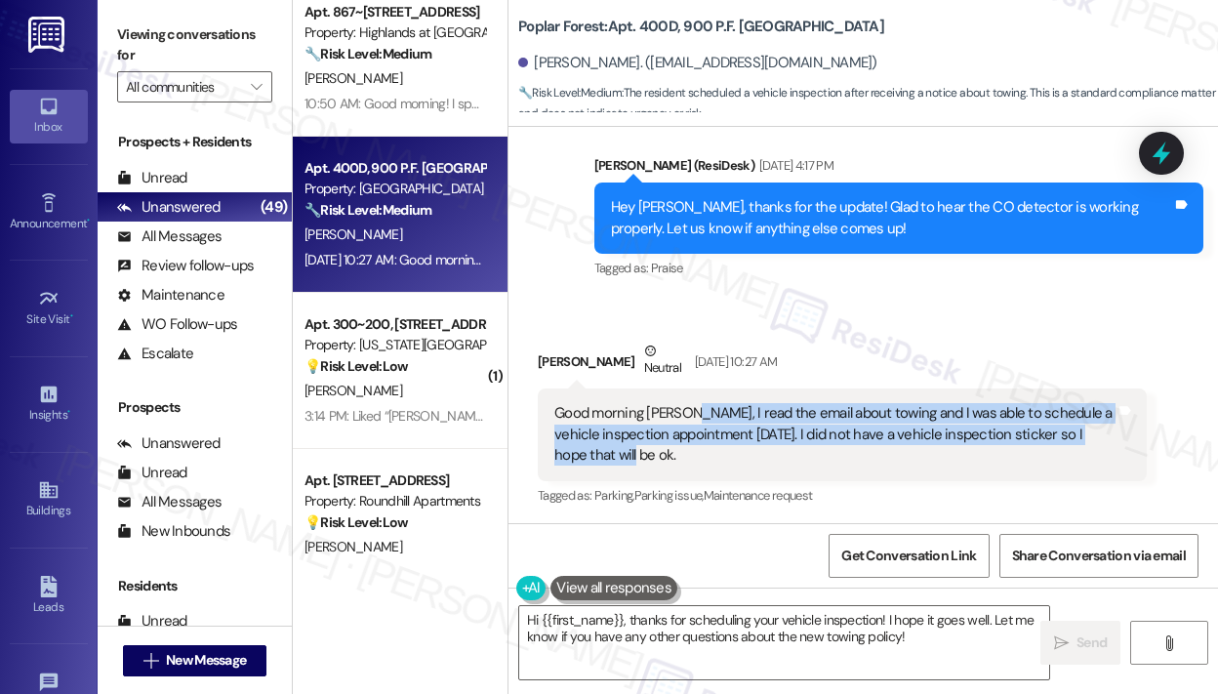
drag, startPoint x: 738, startPoint y: 463, endPoint x: 683, endPoint y: 417, distance: 71.3
click at [683, 417] on div "Good morning Sarah, I read the email about towing and I was able to schedule a …" at bounding box center [834, 434] width 561 height 62
copy div "I read the email about towing and I was able to schedule a vehicle inspection a…"
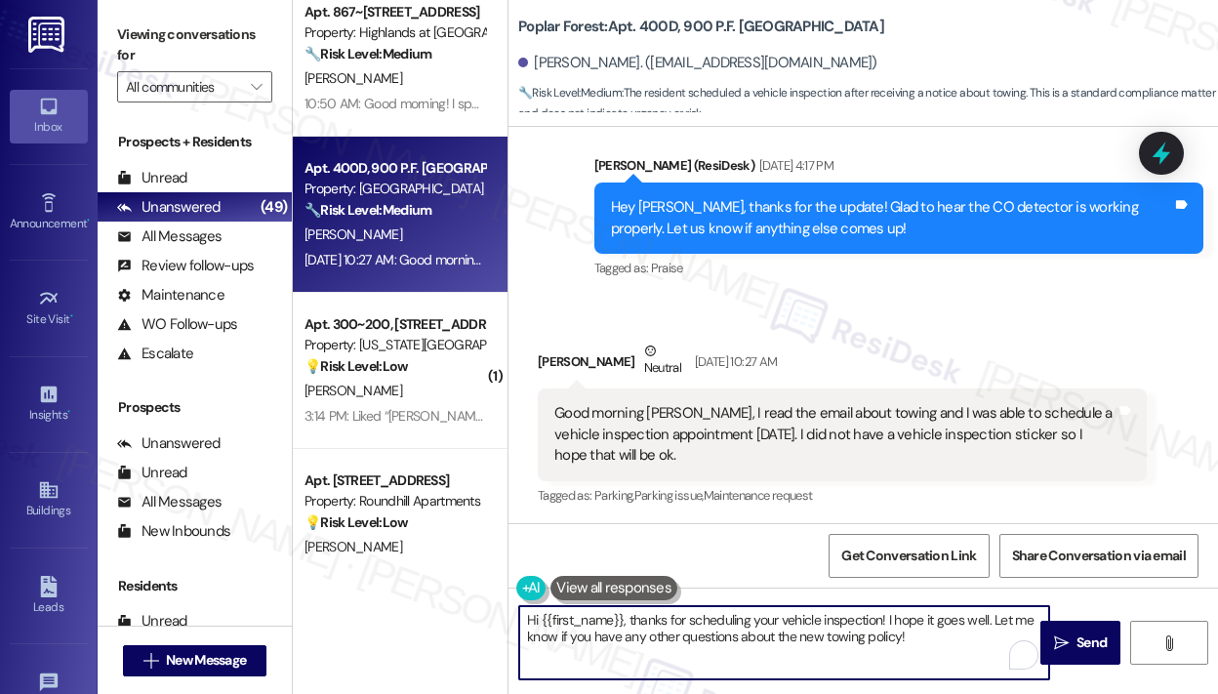
drag, startPoint x: 625, startPoint y: 623, endPoint x: 969, endPoint y: 642, distance: 345.0
click at [972, 645] on textarea "Hi {{first_name}}, thanks for scheduling your vehicle inspection! I hope it goe…" at bounding box center [784, 642] width 530 height 73
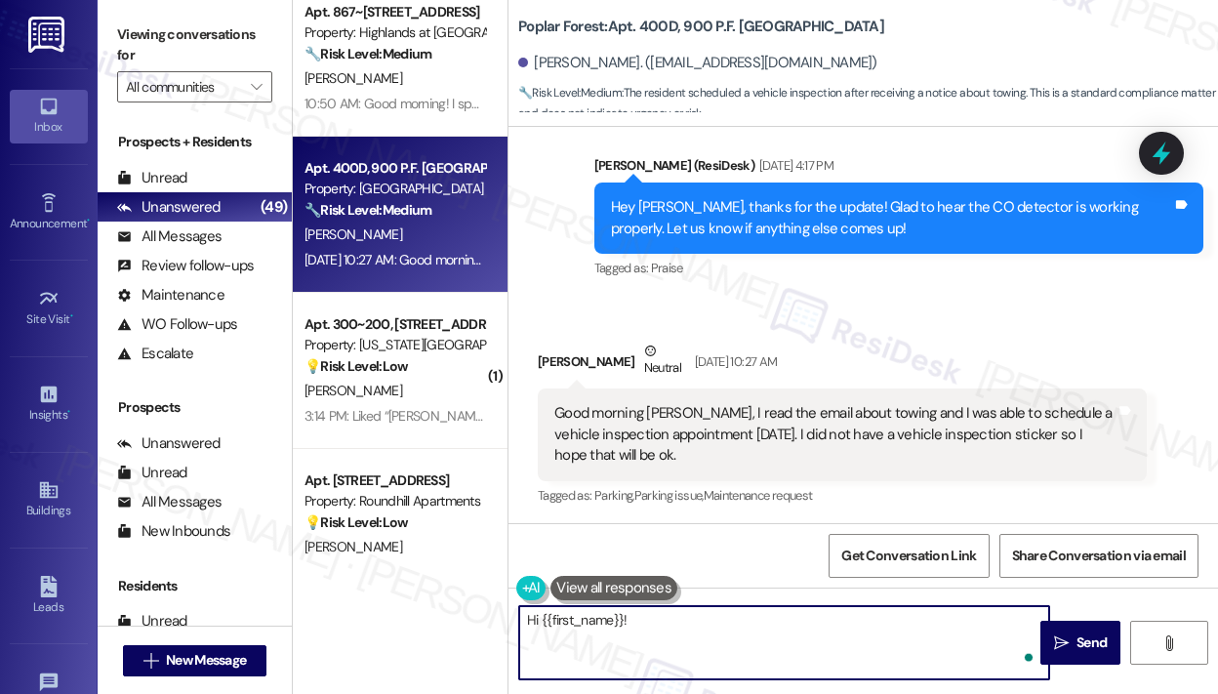
paste textarea "Sorry for the delayed response — I understand you were able to schedule a vehic…"
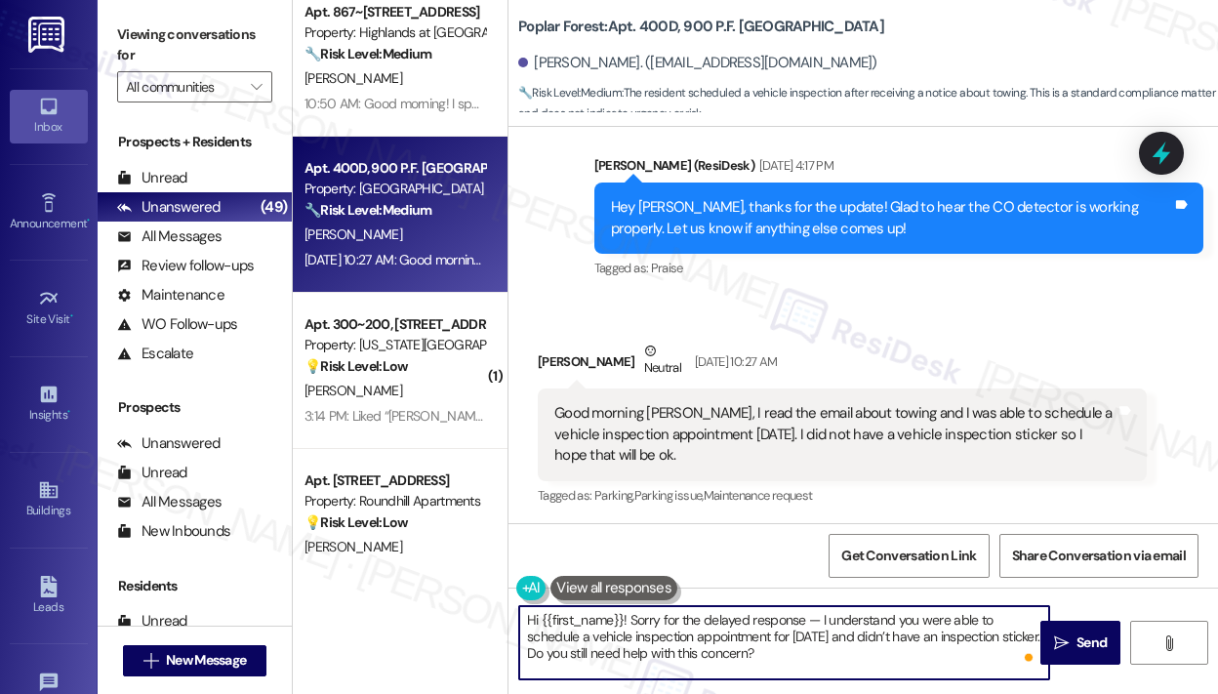
click at [901, 658] on textarea "Hi {{first_name}}! Sorry for the delayed response — I understand you were able …" at bounding box center [784, 642] width 530 height 73
click at [839, 637] on textarea "Hi {{first_name}}! Sorry for the delayed response — I understand you were able …" at bounding box center [784, 642] width 530 height 73
type textarea "Hi {{first_name}}! Sorry for the delayed response — I understand you were able …"
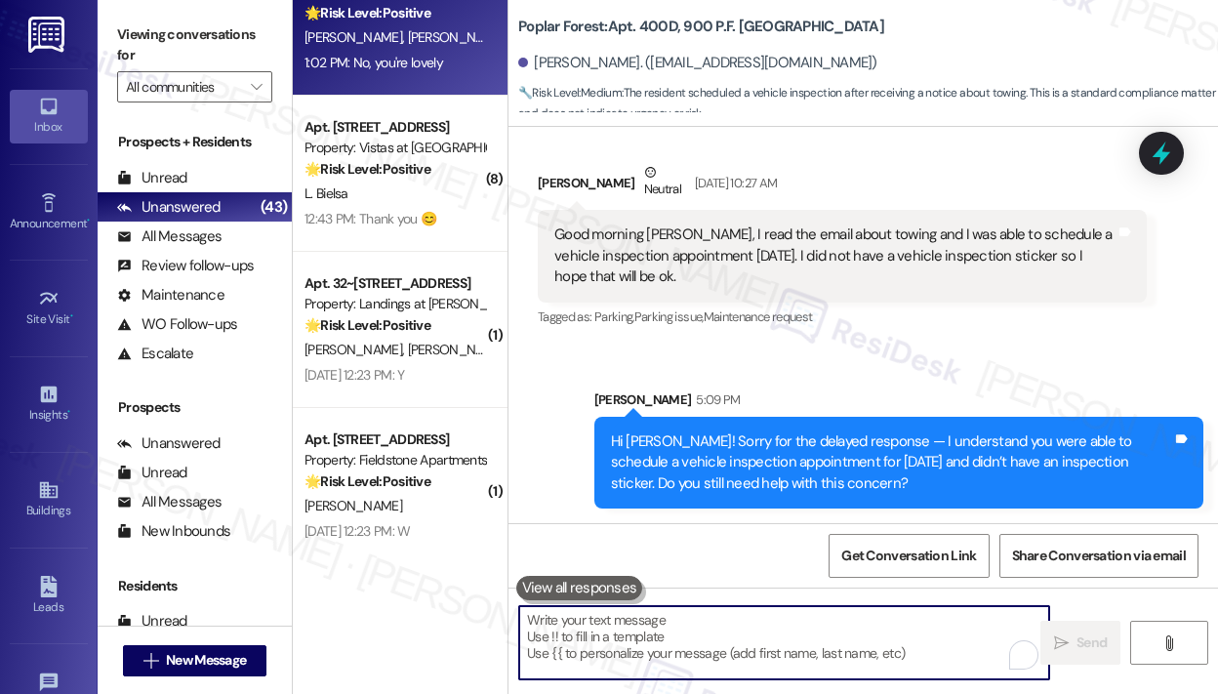
scroll to position [3513, 0]
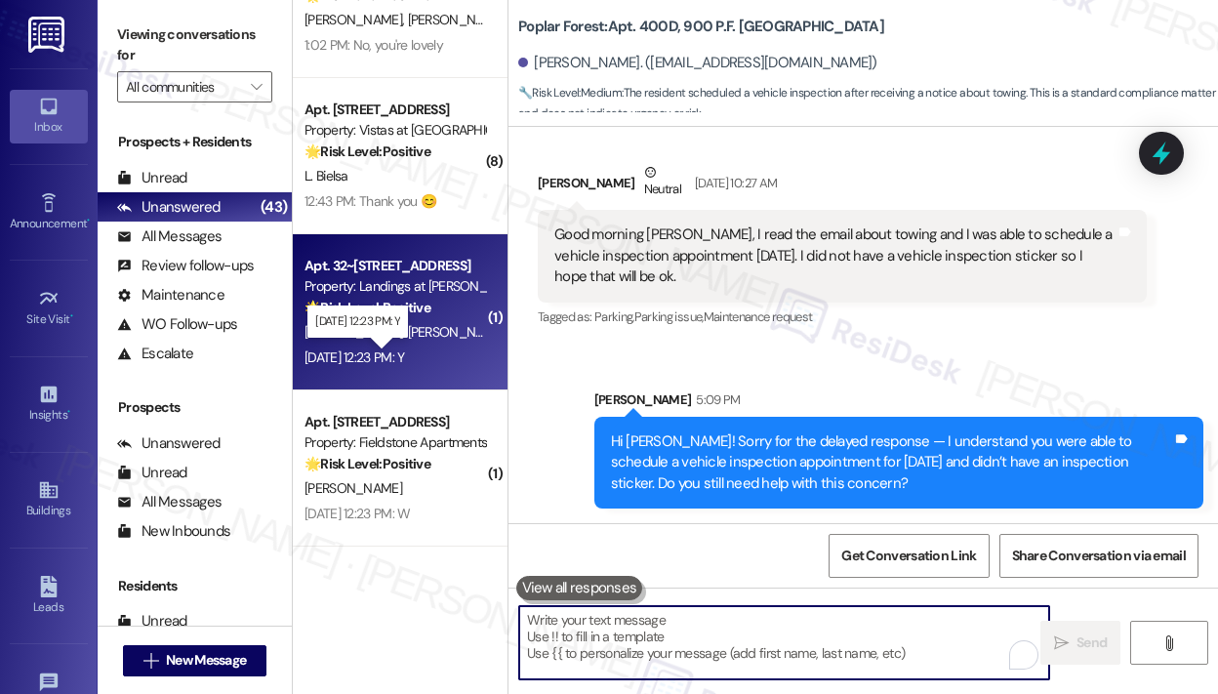
click at [404, 352] on div "Aug 29, 2025 at 12:23 PM: Y Aug 29, 2025 at 12:23 PM: Y" at bounding box center [354, 357] width 100 height 18
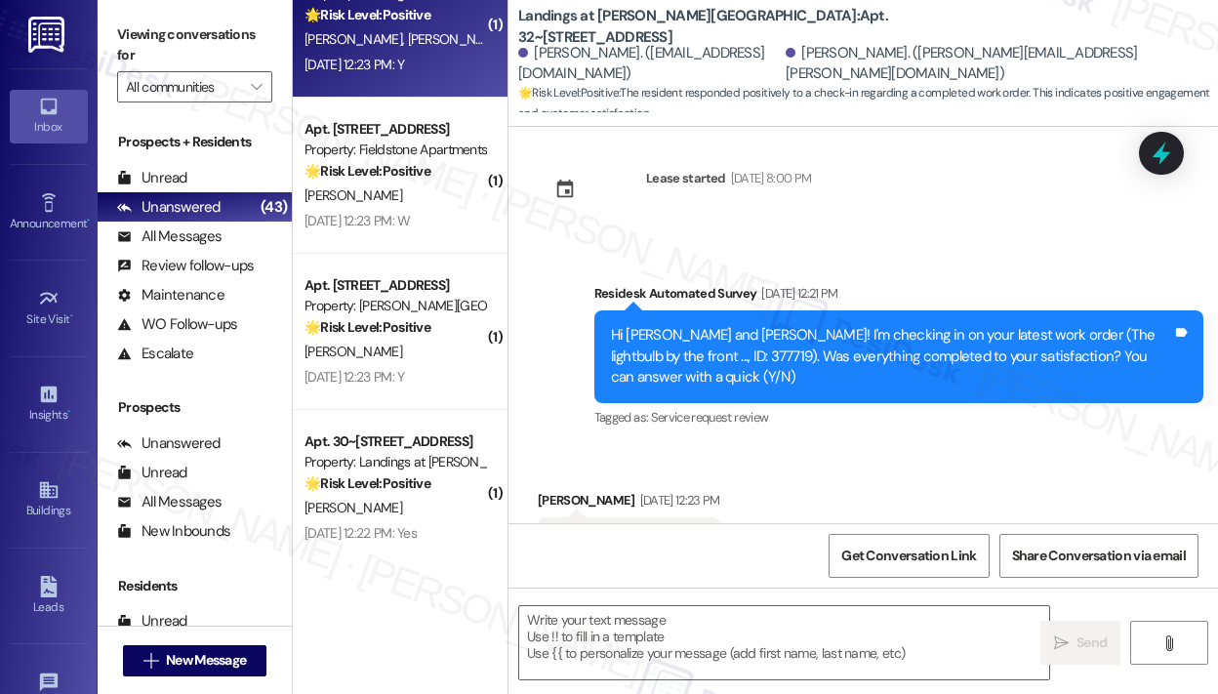
scroll to position [353, 0]
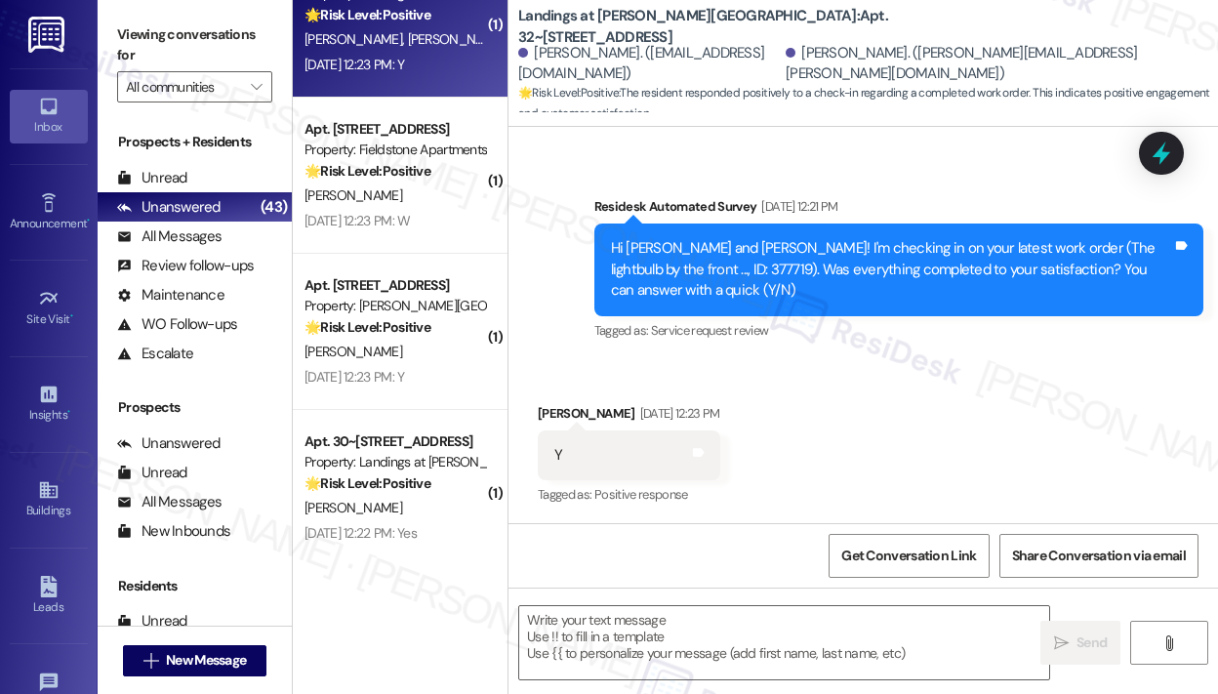
type textarea "Fetching suggested responses. Please feel free to read through the conversation…"
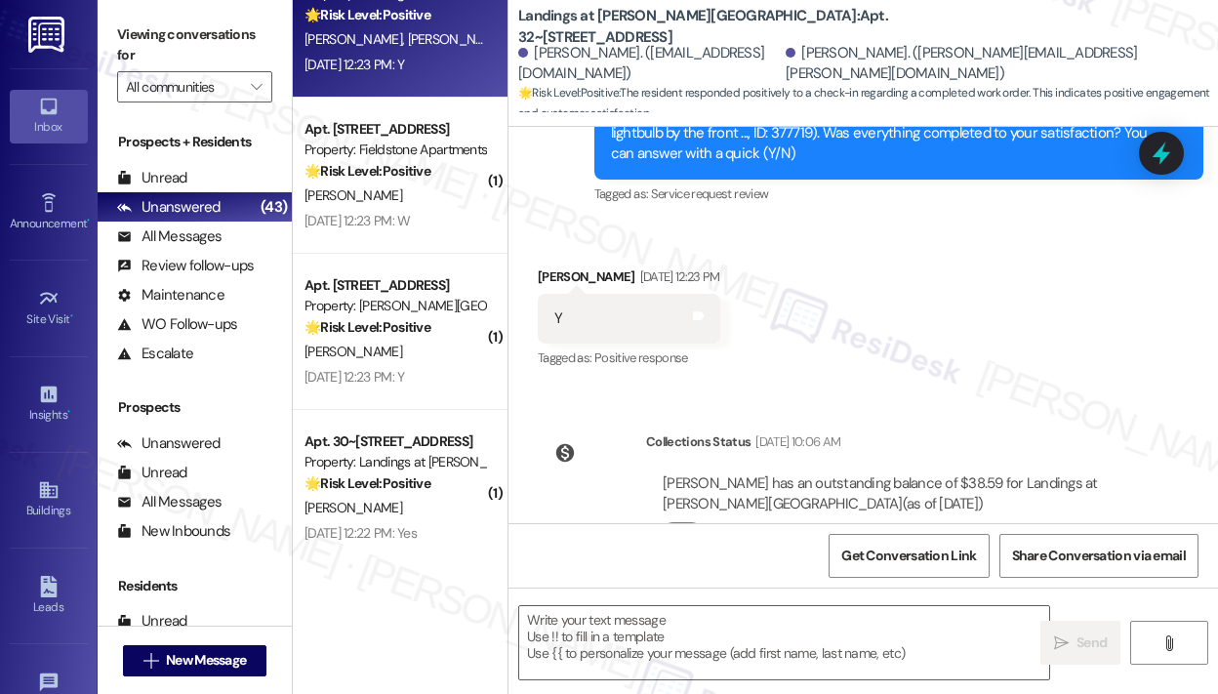
scroll to position [554, 0]
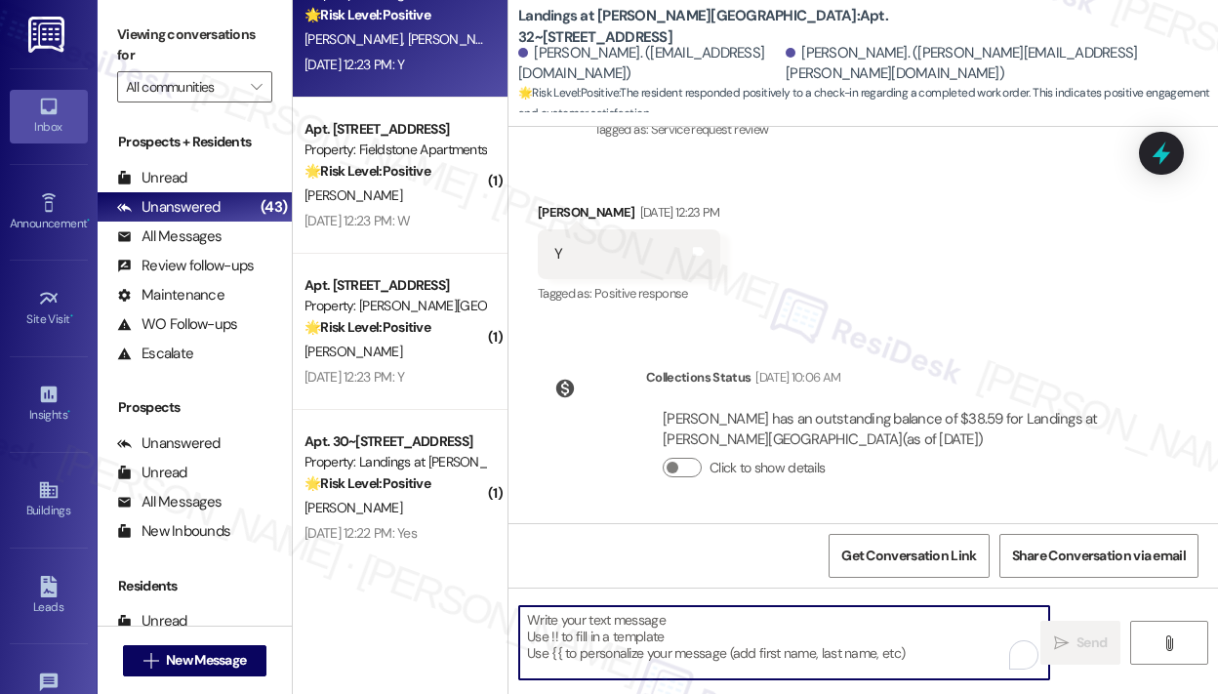
click at [661, 620] on textarea "To enrich screen reader interactions, please activate Accessibility in Grammarl…" at bounding box center [784, 642] width 530 height 73
paste textarea "Sorry for the delayed response — I understand you were able to schedule a vehic…"
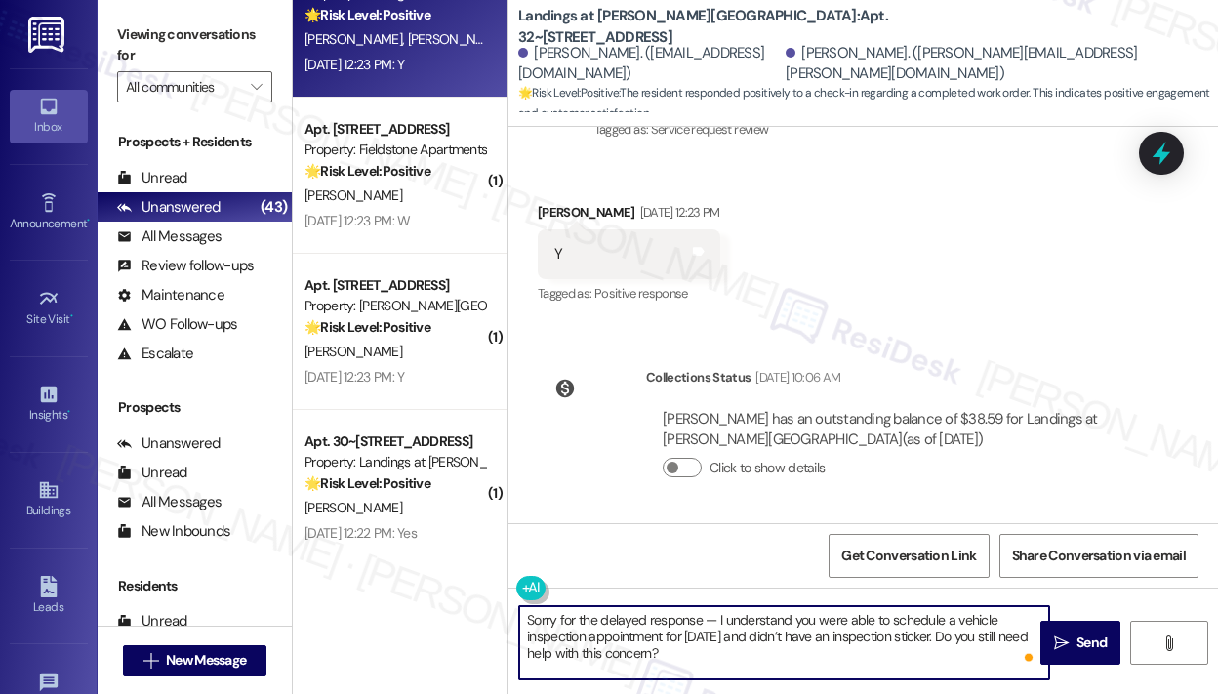
drag, startPoint x: 675, startPoint y: 659, endPoint x: 502, endPoint y: 596, distance: 184.6
click at [502, 596] on div "Apt. 635~2, 535 I Blackrock Drive Property: Highlands at Huckleberry Ridge Apar…" at bounding box center [755, 347] width 925 height 694
paste textarea "That’s wonderful to hear! We’re so glad that you’re satisfied with the recent w…"
type textarea "That’s wonderful to hear! We’re so glad that you’re satisfied with the recent w…"
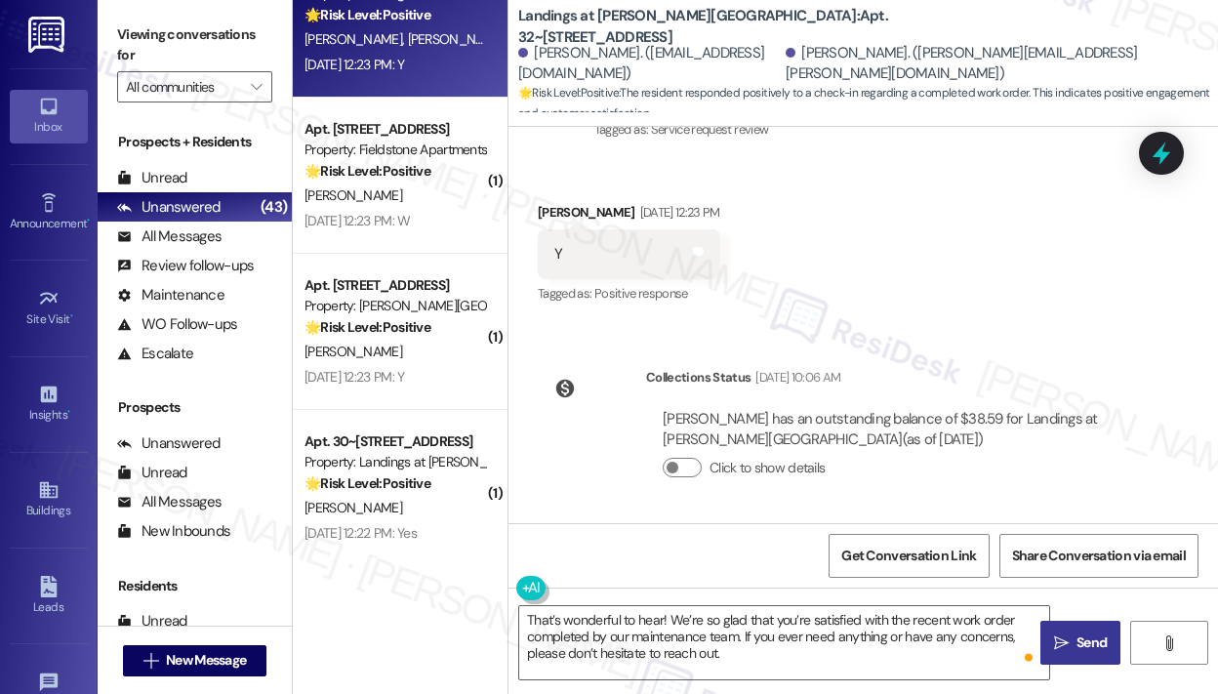
click at [1070, 647] on span " Send" at bounding box center [1080, 642] width 61 height 20
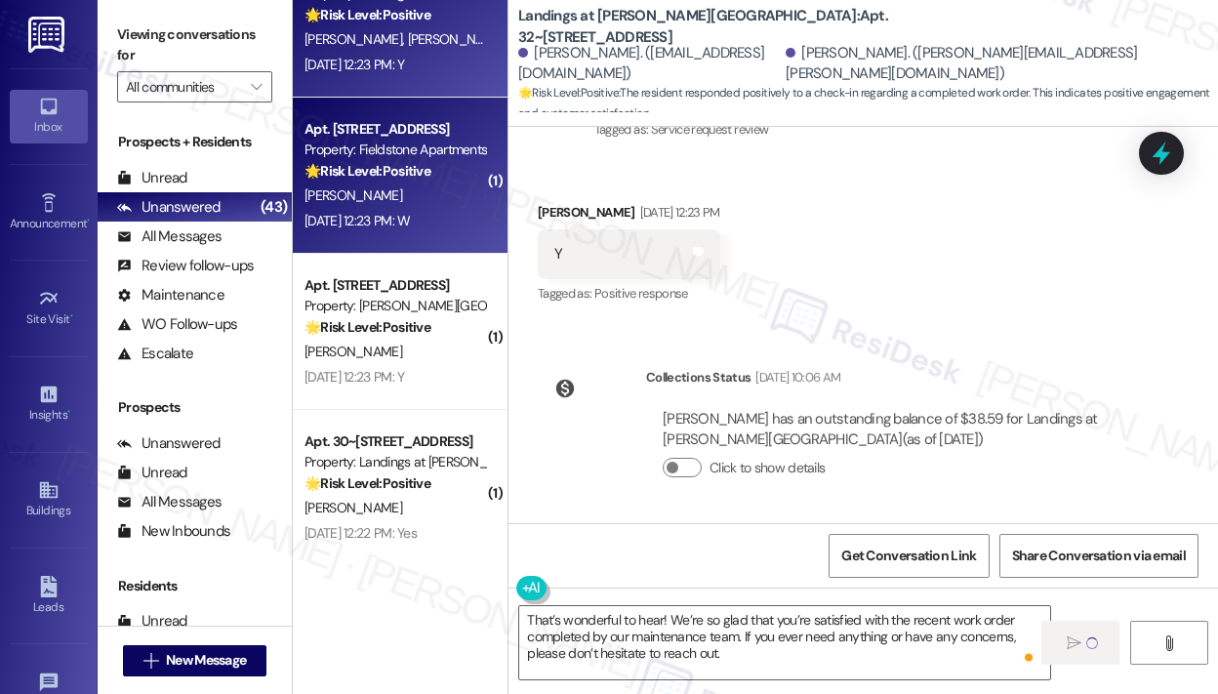
click at [383, 224] on div "Aug 29, 2025 at 12:23 PM: W Aug 29, 2025 at 12:23 PM: W" at bounding box center [356, 221] width 105 height 18
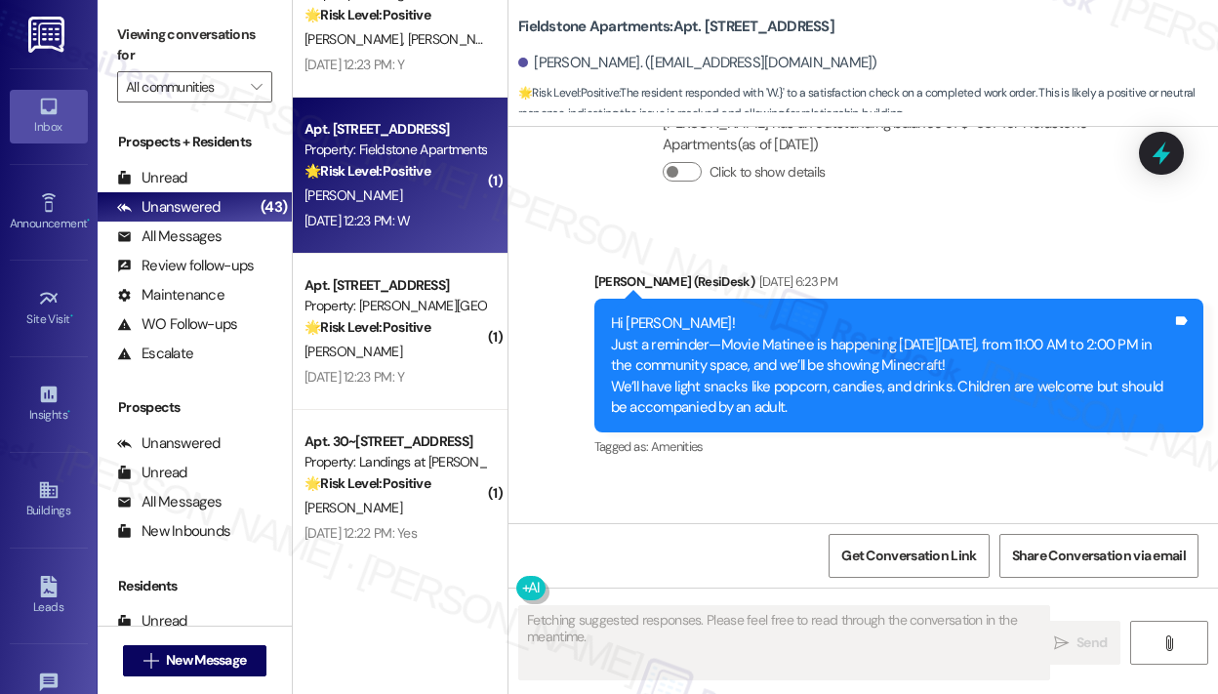
scroll to position [2316, 0]
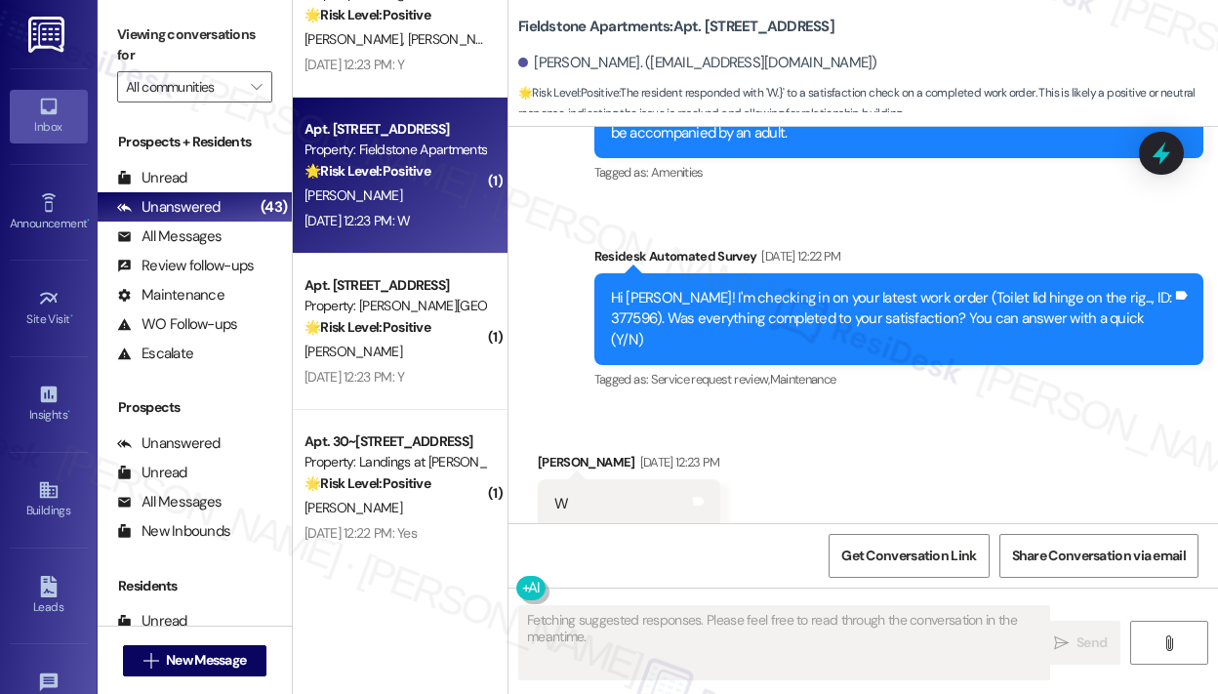
click at [926, 417] on div "Received via SMS Katherine Davis Aug 29, 2025 at 12:23 PM W Tags and notes" at bounding box center [862, 476] width 709 height 136
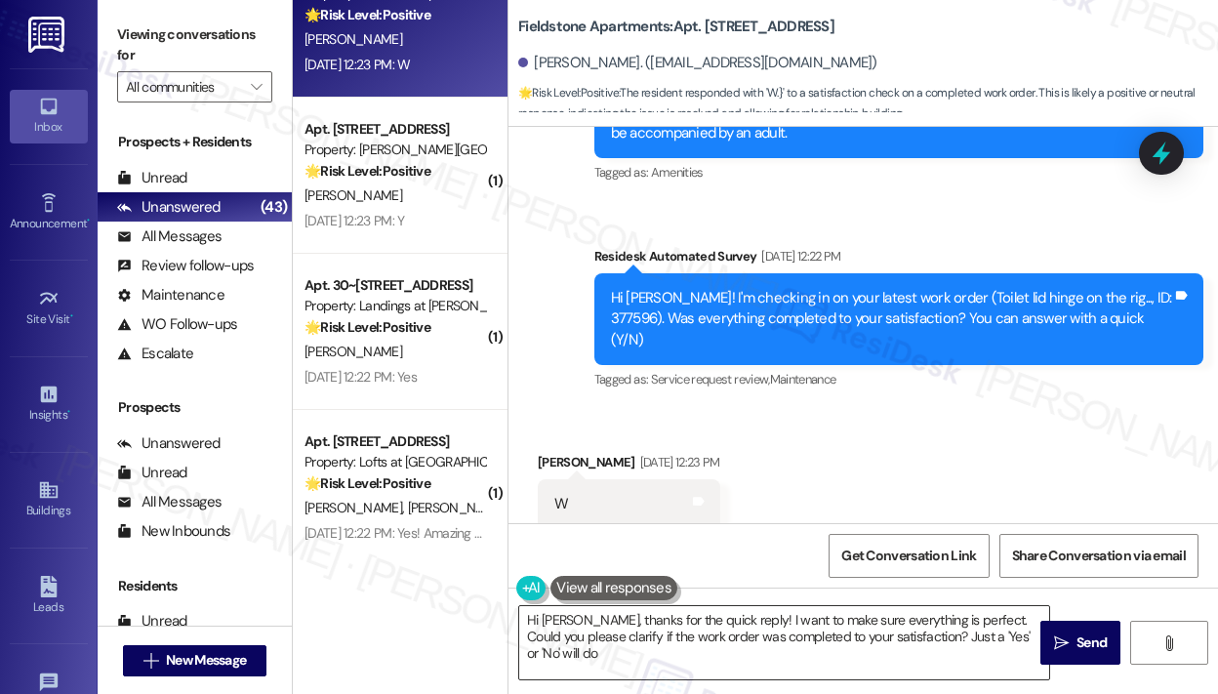
type textarea "Hi [PERSON_NAME], thanks for the quick reply! I want to make sure everything is…"
click at [746, 633] on textarea "Hi [PERSON_NAME], thanks for the quick reply! I want to make sure everything is…" at bounding box center [784, 642] width 530 height 73
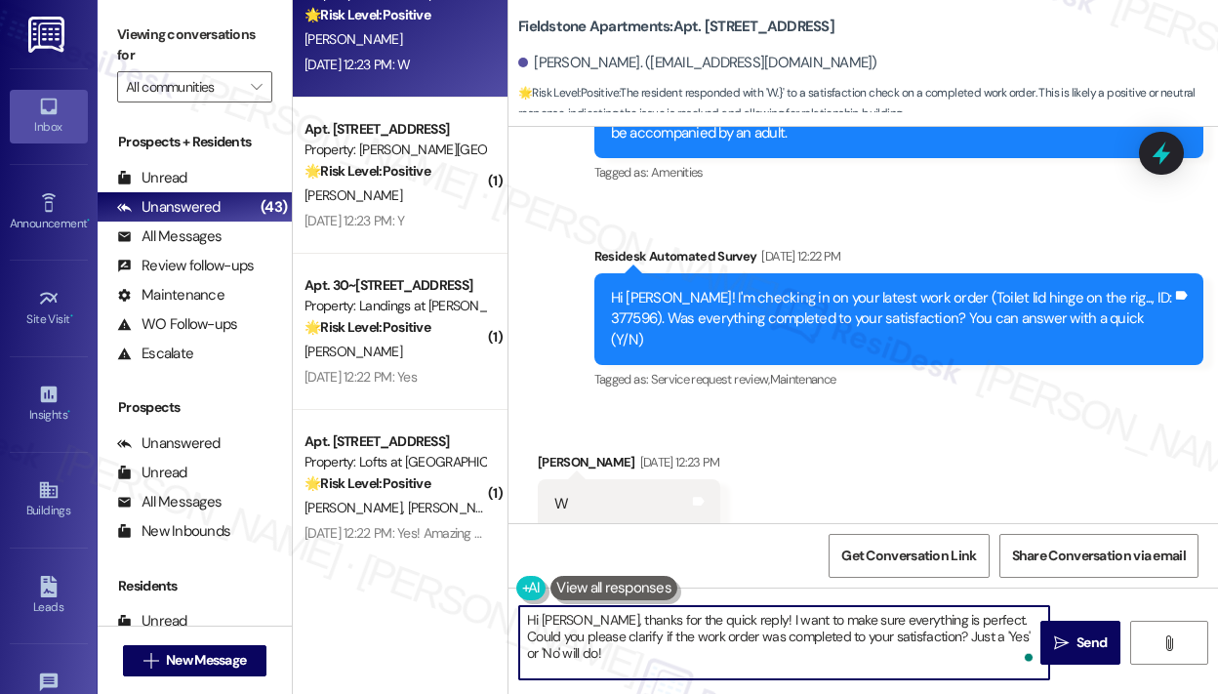
click at [870, 646] on textarea "Hi [PERSON_NAME], thanks for the quick reply! I want to make sure everything is…" at bounding box center [784, 642] width 530 height 73
click at [1077, 641] on span "Send" at bounding box center [1091, 642] width 30 height 20
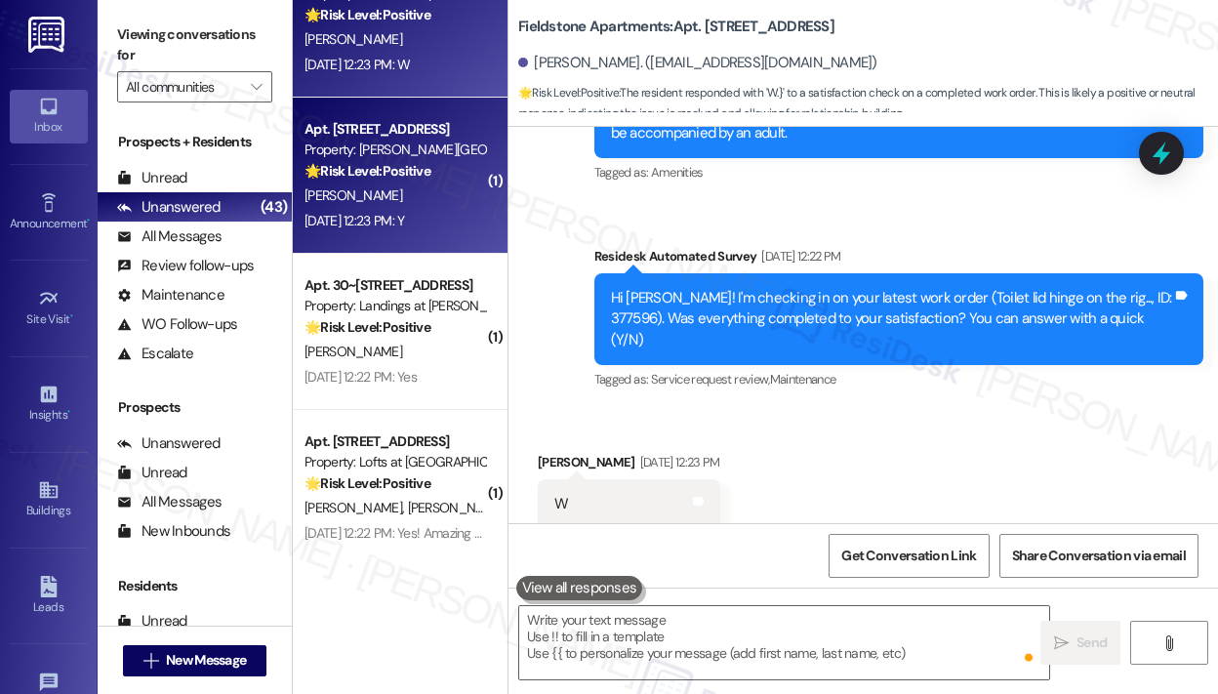
click at [404, 226] on div "Aug 29, 2025 at 12:23 PM: Y Aug 29, 2025 at 12:23 PM: Y" at bounding box center [354, 221] width 100 height 18
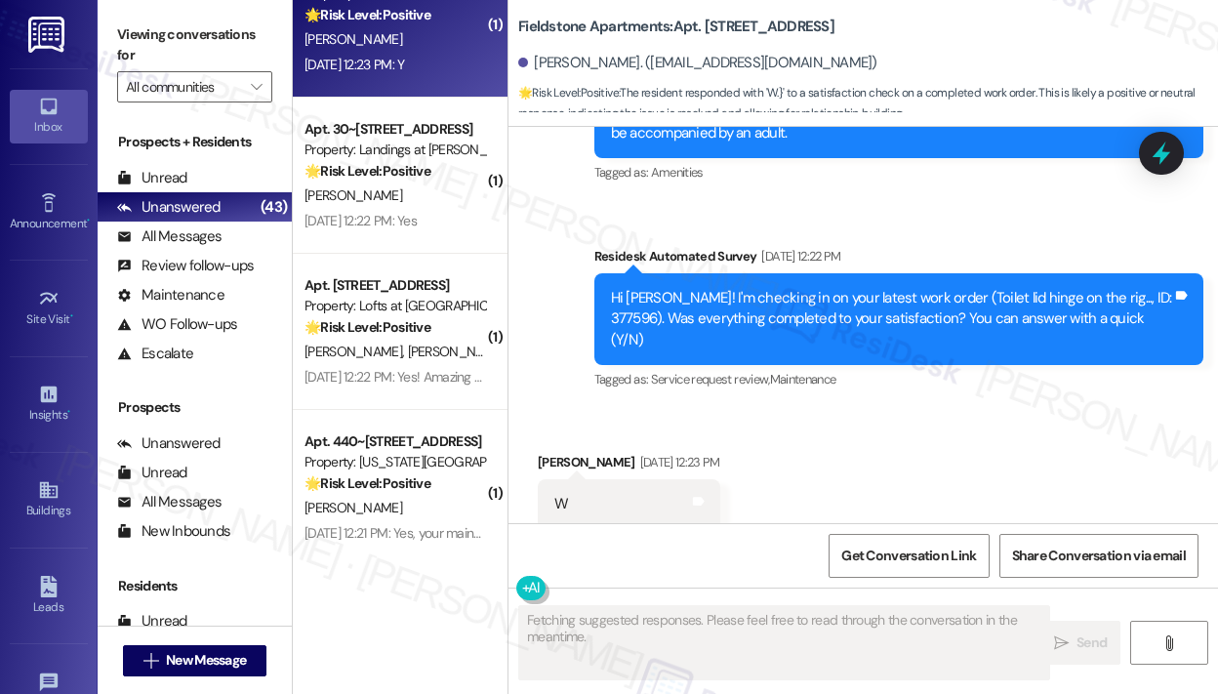
type textarea "Fetching suggested responses. Please feel free to read through the conversation…"
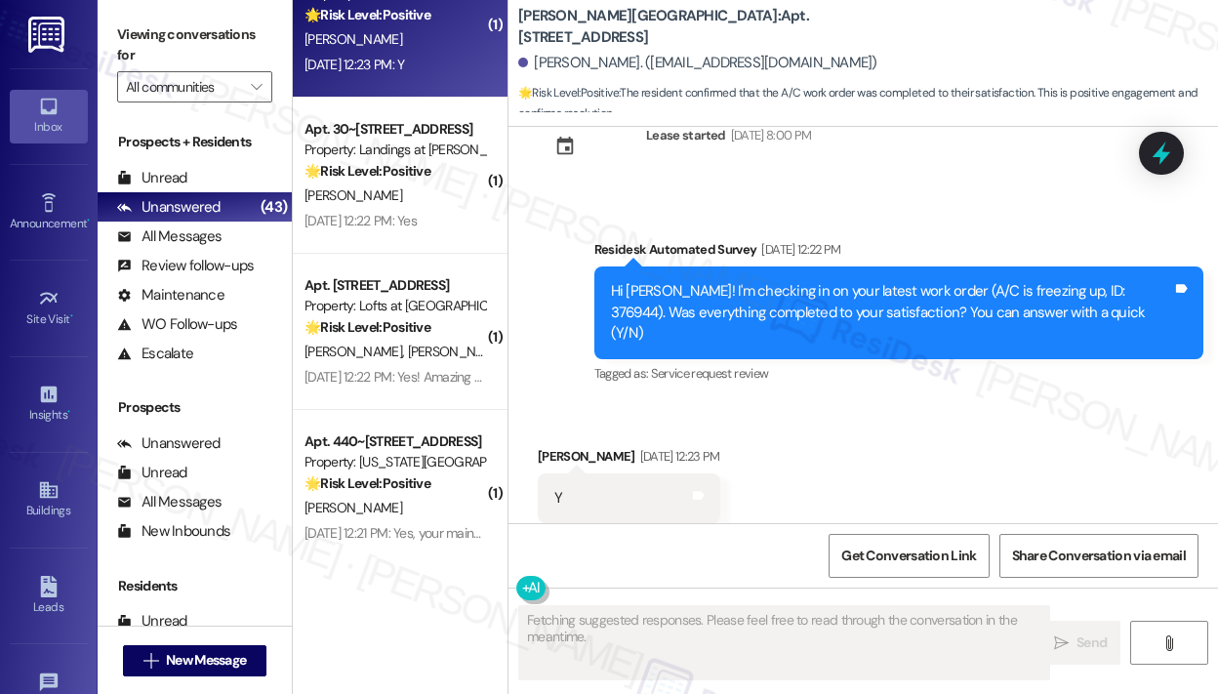
scroll to position [2108, 0]
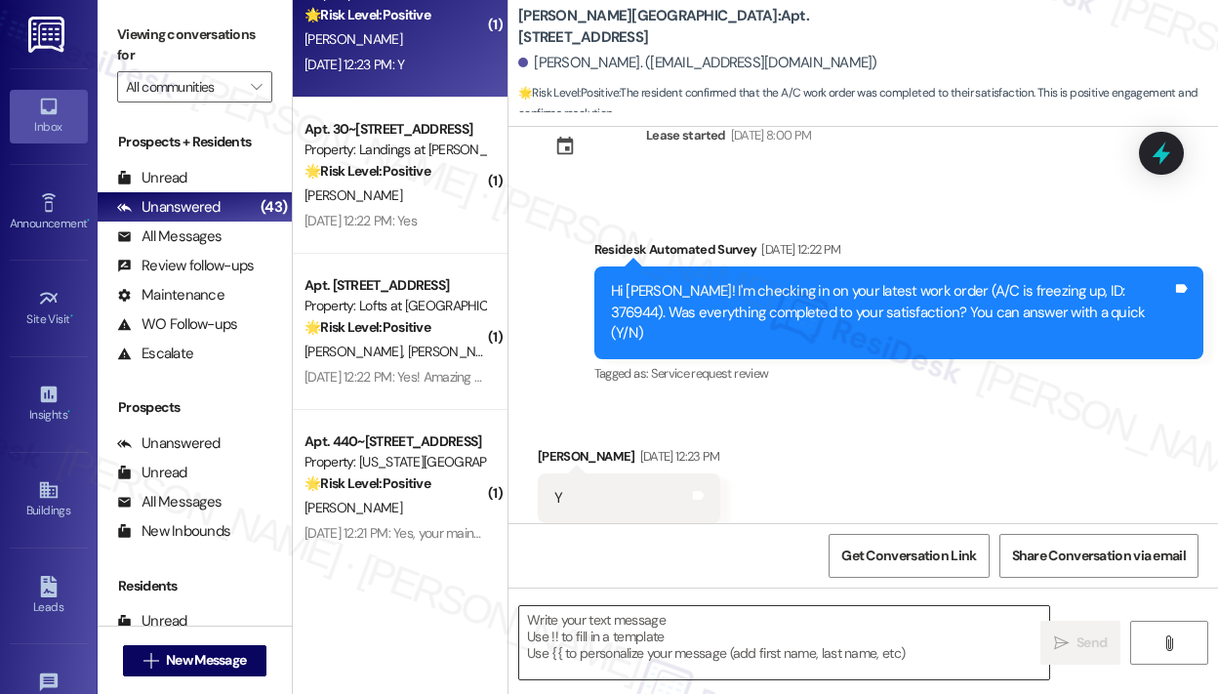
click at [713, 653] on textarea at bounding box center [784, 642] width 530 height 73
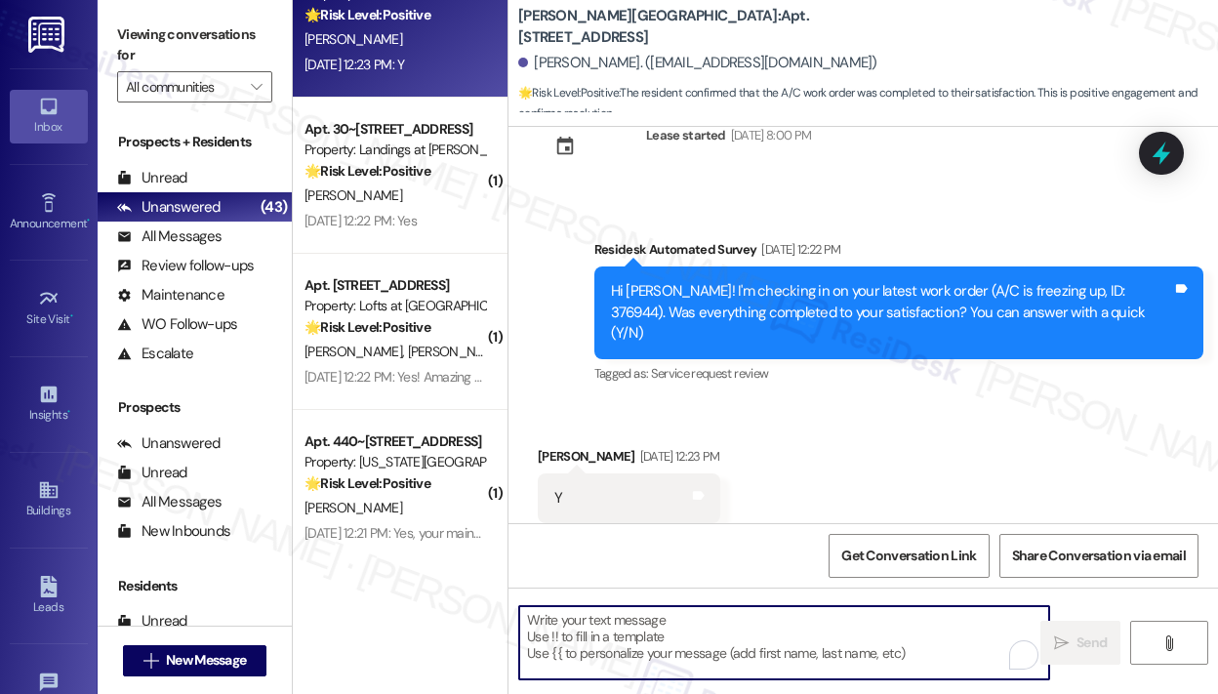
paste textarea "That’s wonderful to hear! We’re so glad that you’re satisfied with the recent w…"
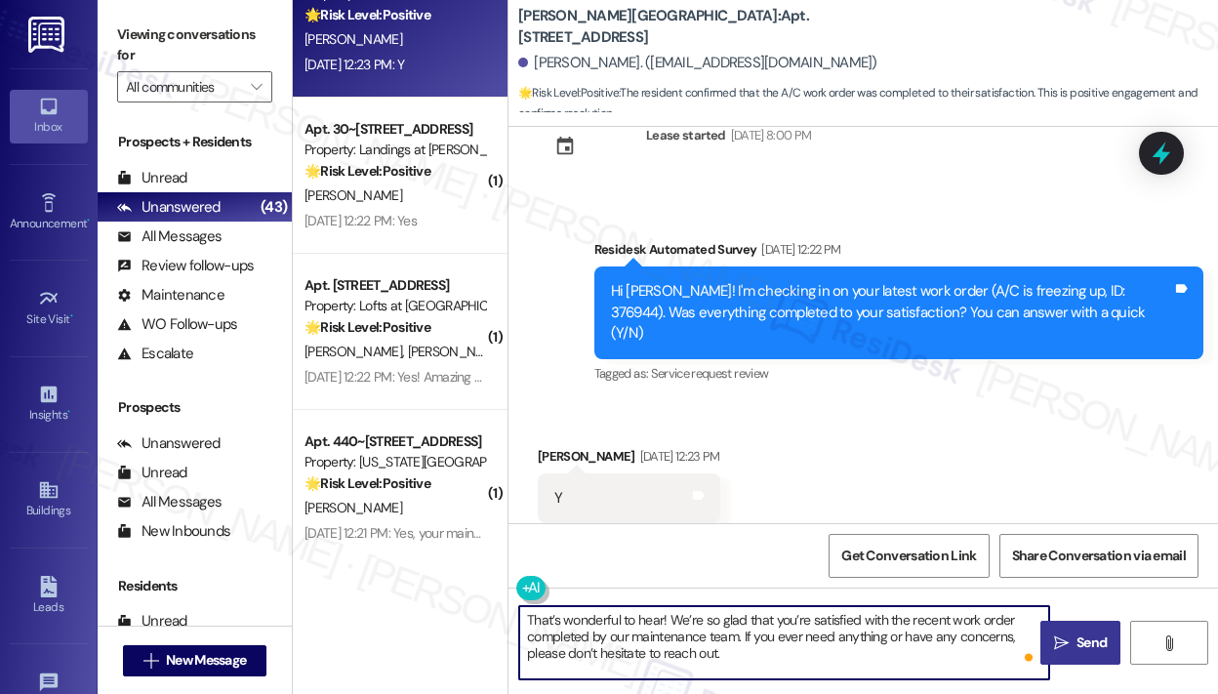
type textarea "That’s wonderful to hear! We’re so glad that you’re satisfied with the recent w…"
click at [1072, 646] on span "Send" at bounding box center [1091, 642] width 38 height 20
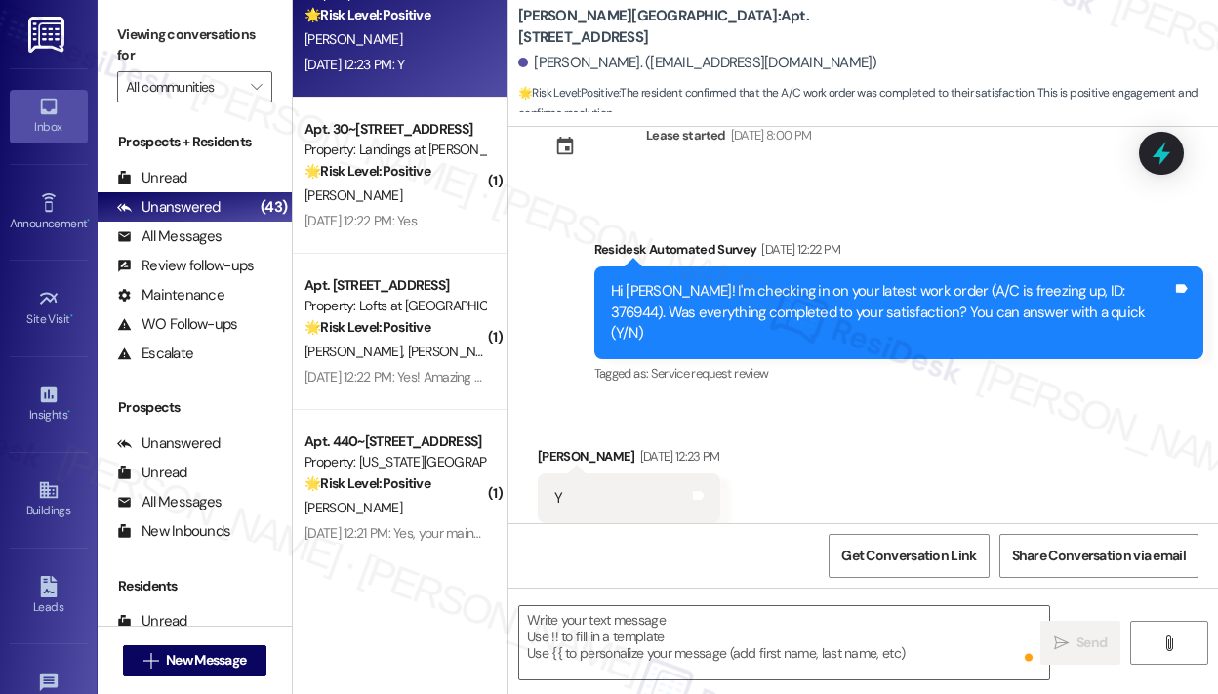
click at [417, 222] on div "Aug 29, 2025 at 12:22 PM: Yes Aug 29, 2025 at 12:22 PM: Yes" at bounding box center [360, 221] width 112 height 18
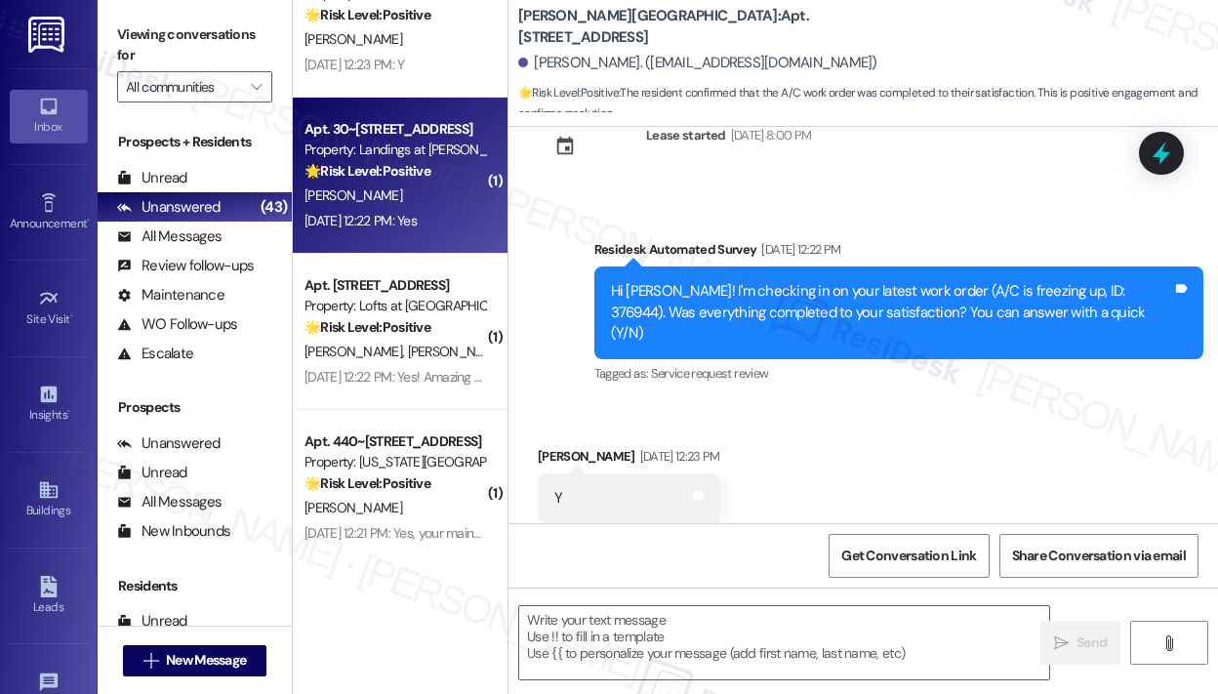
type textarea "Fetching suggested responses. Please feel free to read through the conversation…"
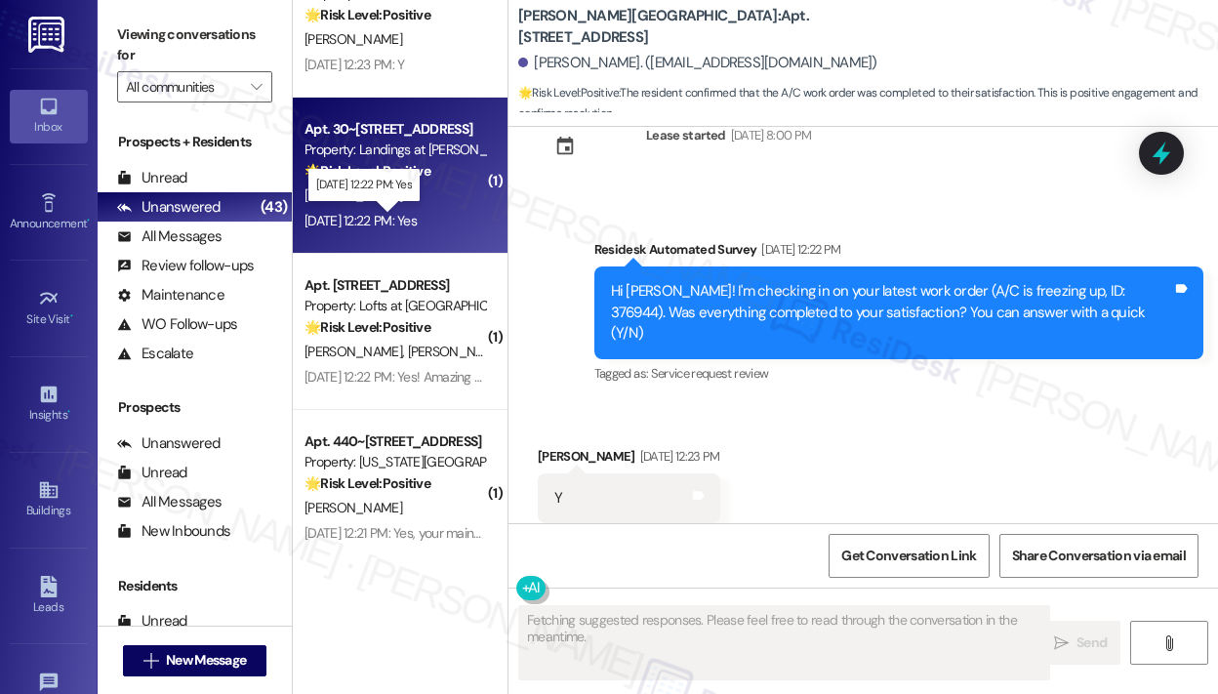
scroll to position [534, 0]
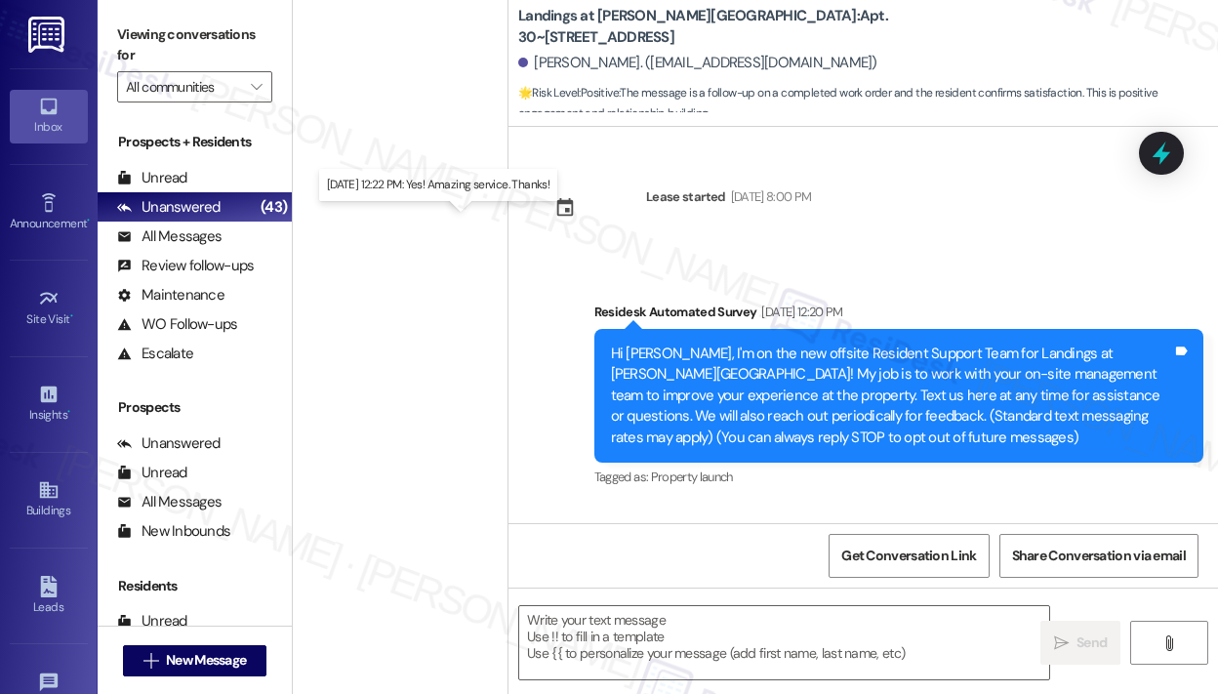
scroll to position [534, 0]
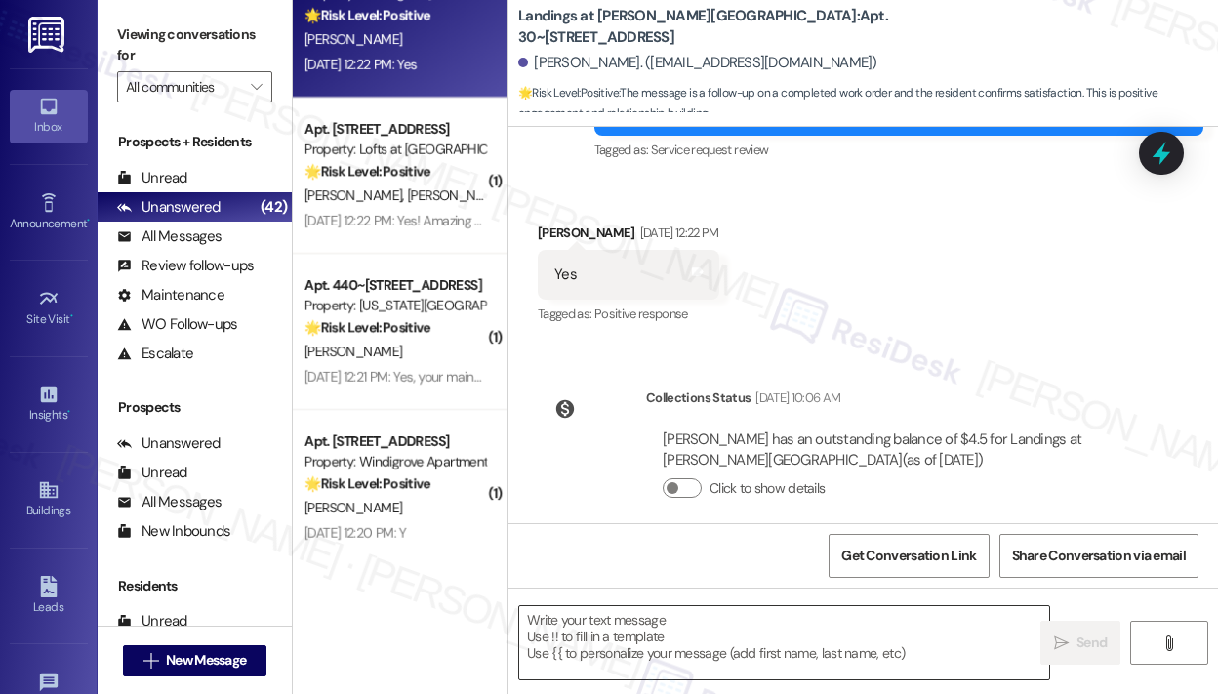
click at [684, 622] on textarea at bounding box center [784, 642] width 530 height 73
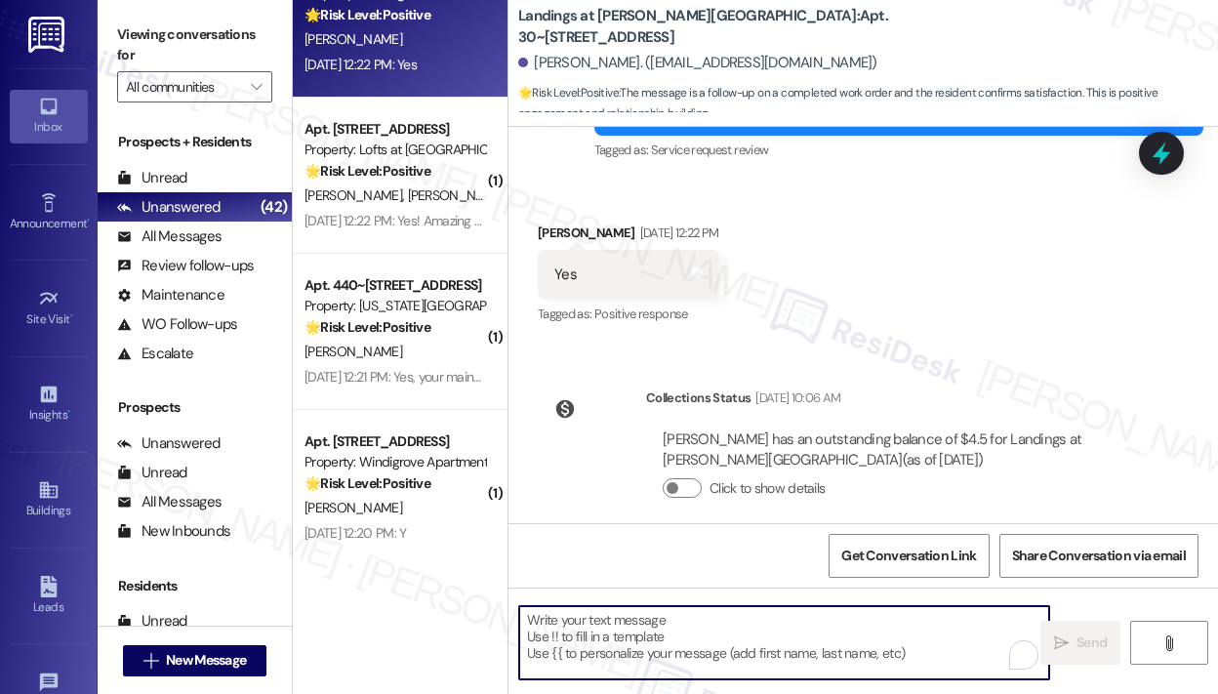
click at [724, 616] on textarea "To enrich screen reader interactions, please activate Accessibility in Grammarl…" at bounding box center [784, 642] width 530 height 73
paste textarea "That’s wonderful to hear! We’re so glad that you’re satisfied with the recent w…"
type textarea "That’s wonderful to hear! We’re so glad that you’re satisfied with the recent w…"
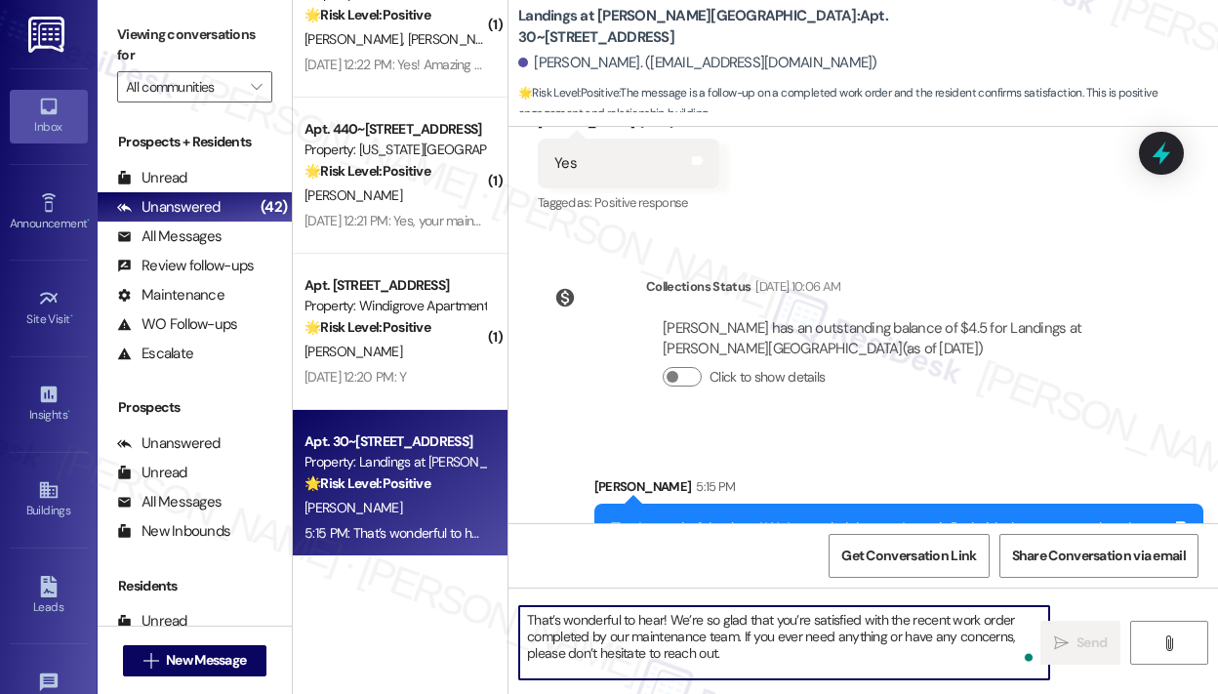
scroll to position [711, 0]
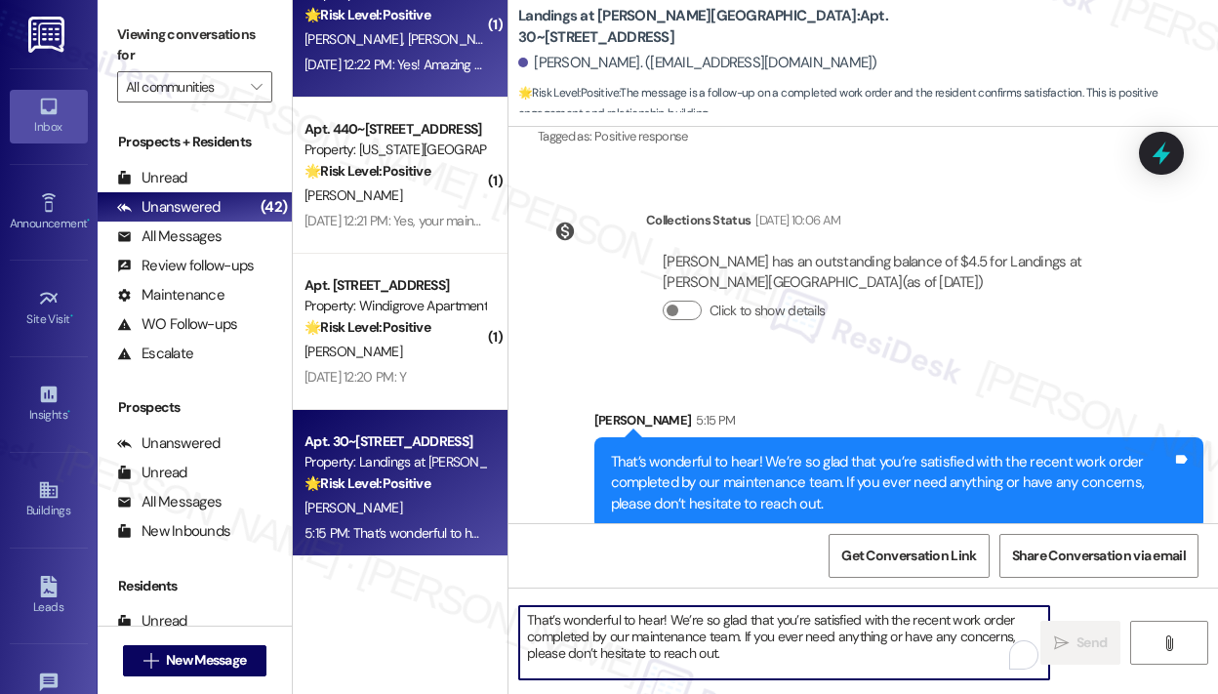
click at [406, 61] on div "[DATE] 12:22 PM: Yes! Amazing service. Thanks! [DATE] 12:22 PM: Yes! Amazing se…" at bounding box center [434, 65] width 260 height 18
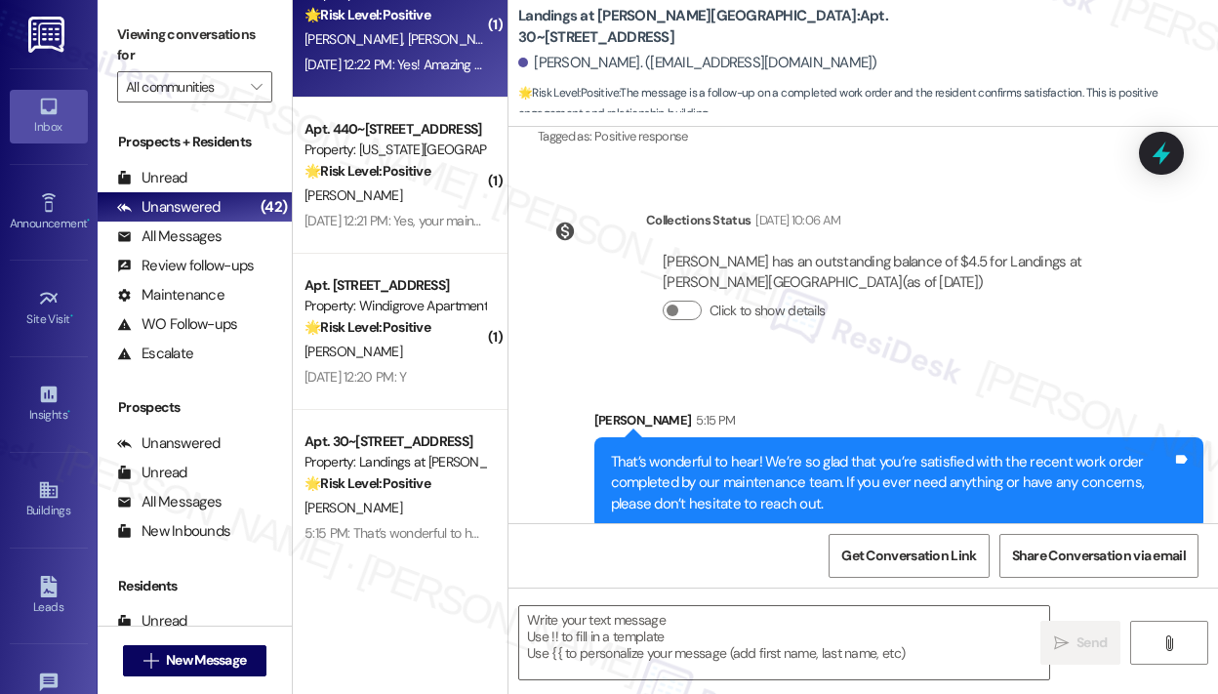
type textarea "Fetching suggested responses. Please feel free to read through the conversation…"
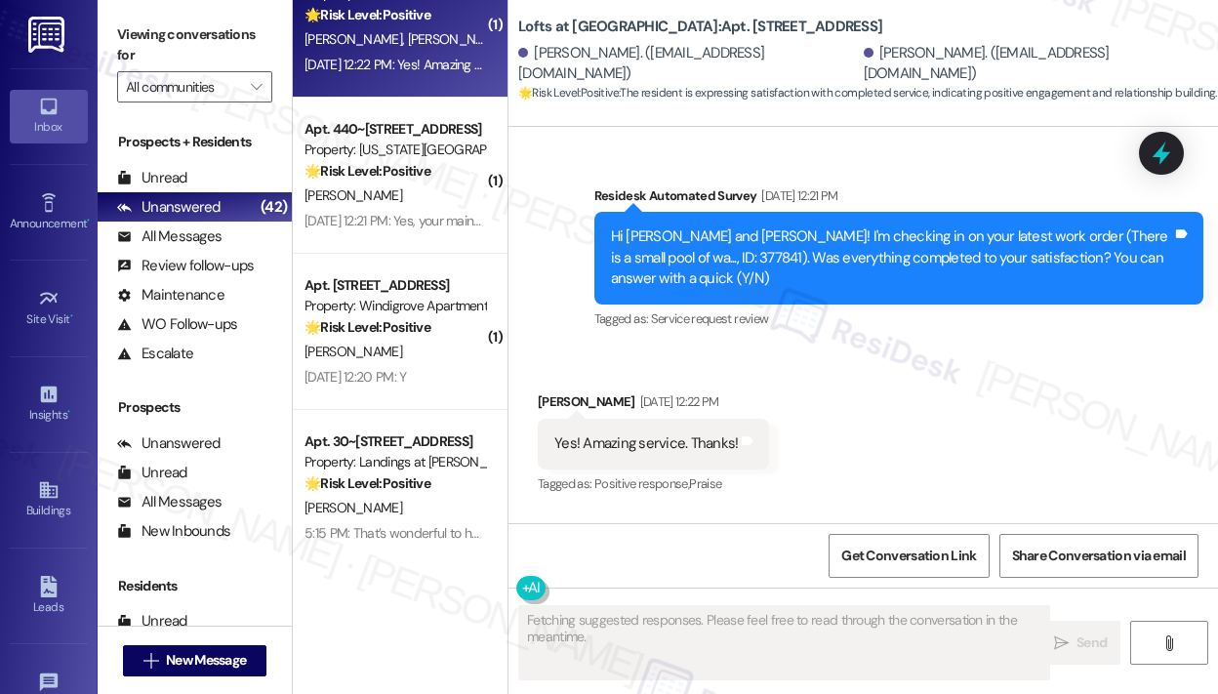
scroll to position [539, 0]
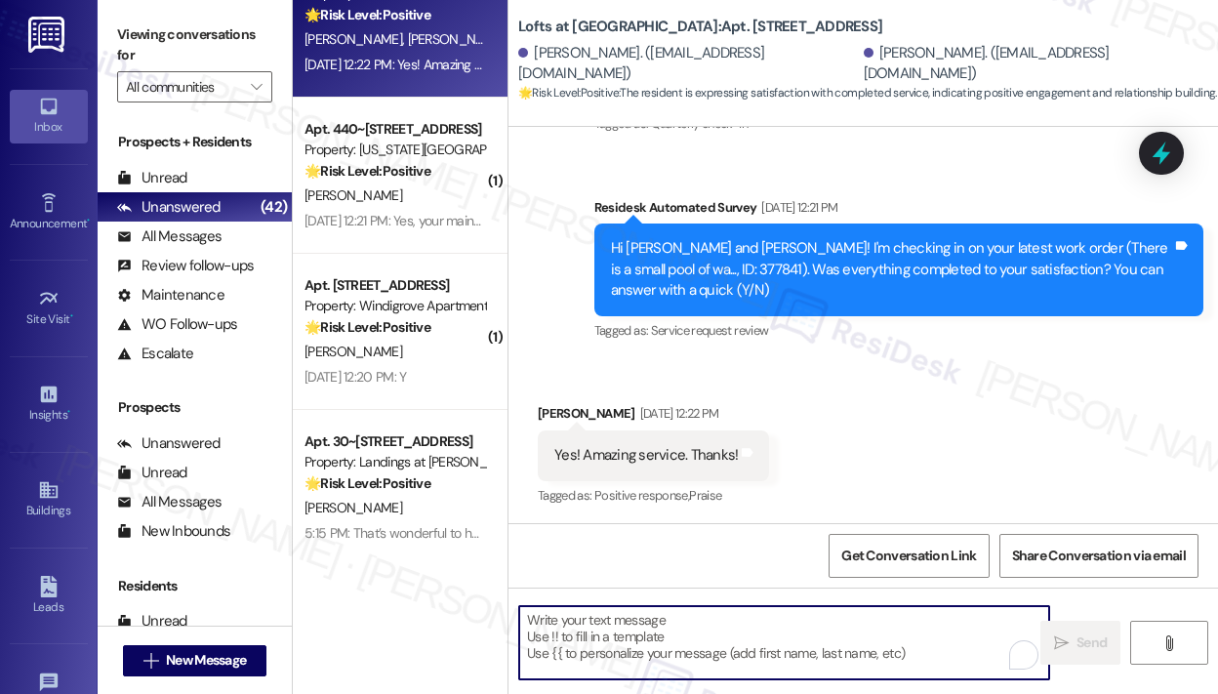
click at [759, 655] on textarea "To enrich screen reader interactions, please activate Accessibility in Grammarl…" at bounding box center [784, 642] width 530 height 73
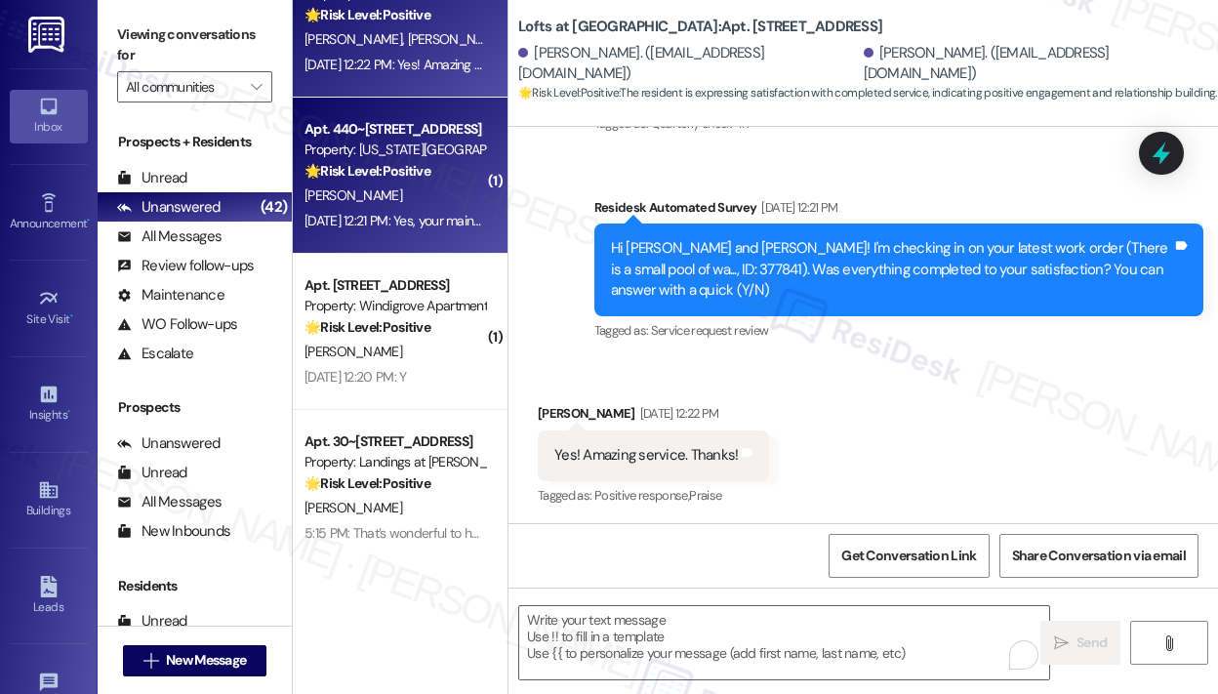
click at [355, 143] on div "Property: [US_STATE][GEOGRAPHIC_DATA] Apartments" at bounding box center [394, 150] width 181 height 20
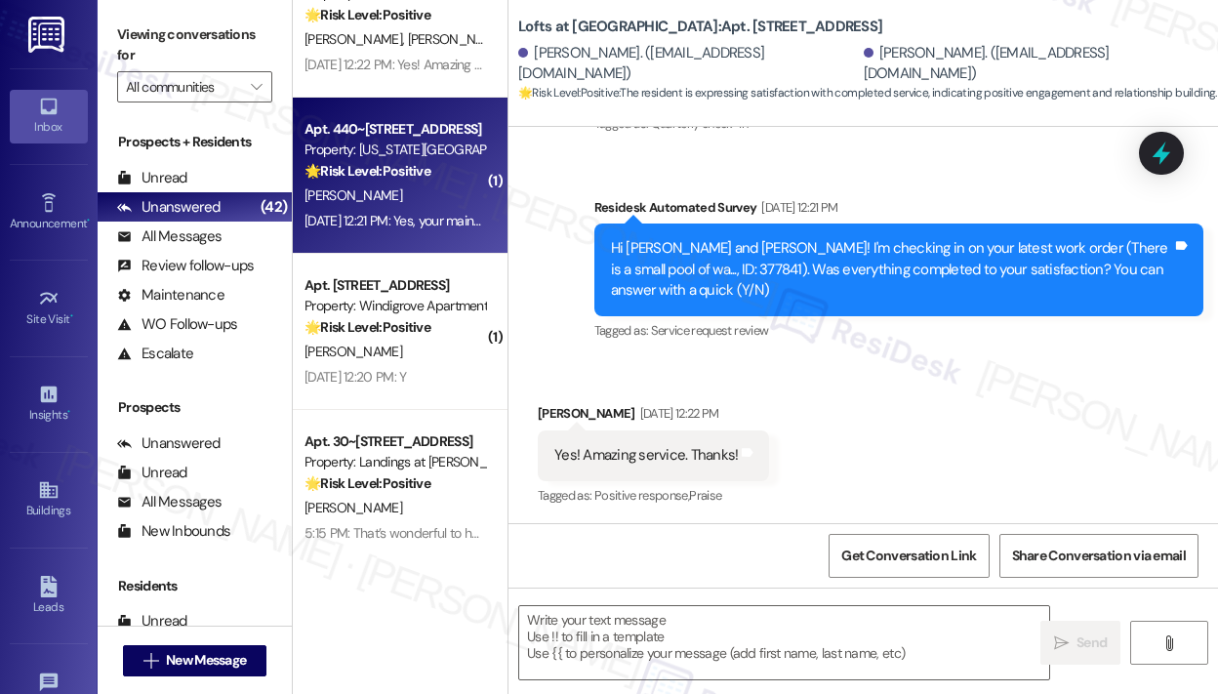
type textarea "Fetching suggested responses. Please feel free to read through the conversation…"
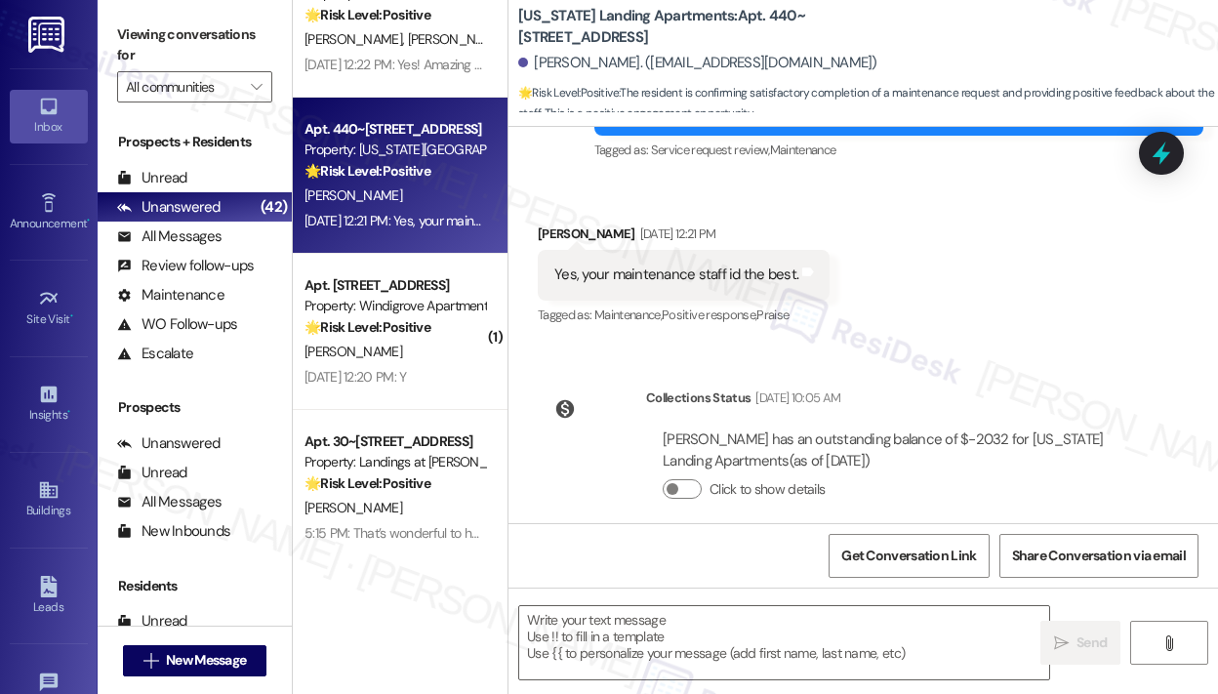
scroll to position [317, 0]
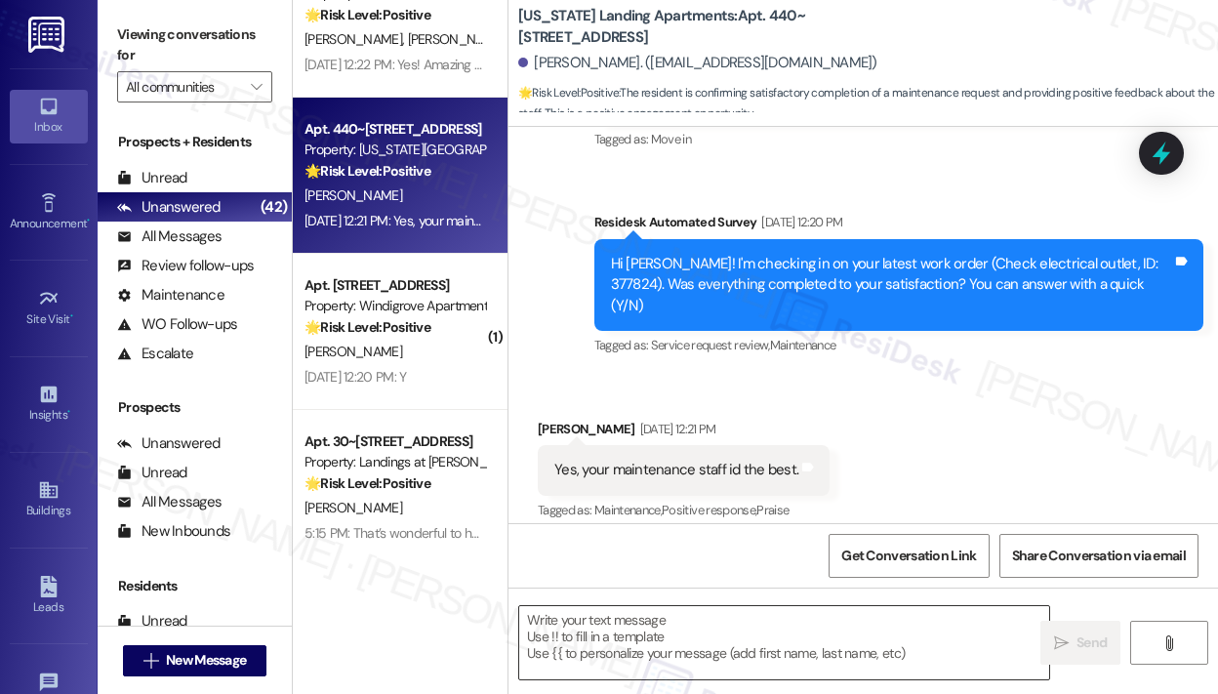
click at [682, 629] on textarea at bounding box center [784, 642] width 530 height 73
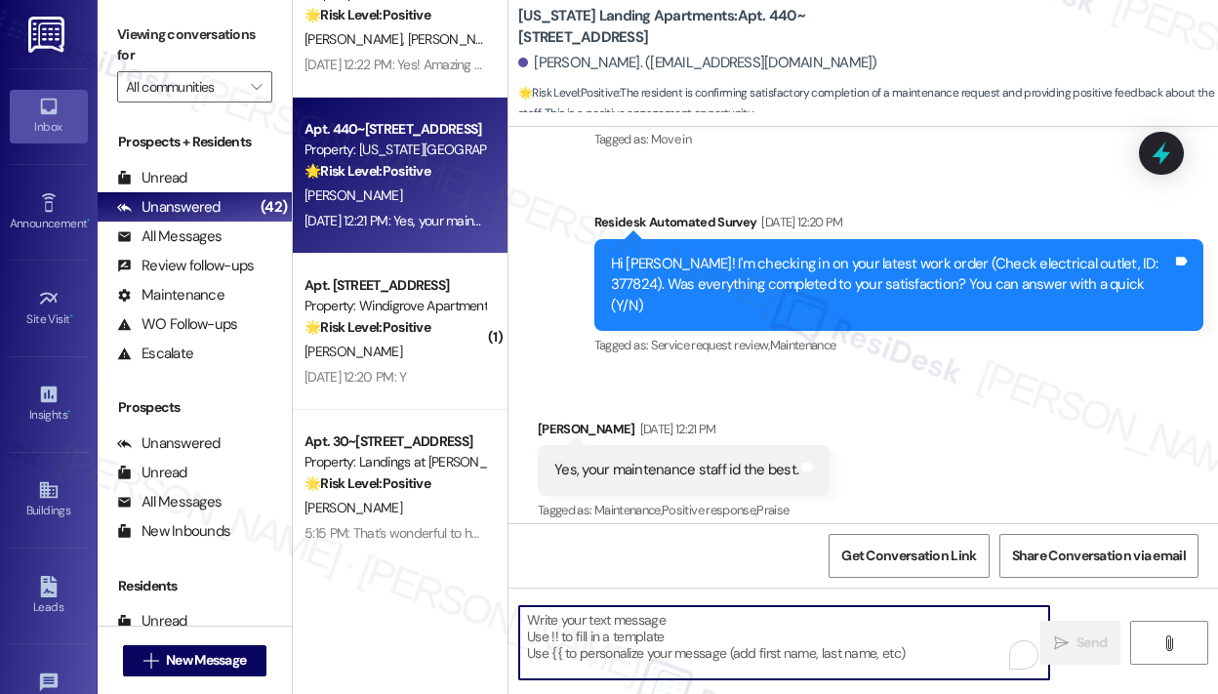
paste textarea "That’s wonderful to hear! We’re so glad that you’re satisfied with the recent w…"
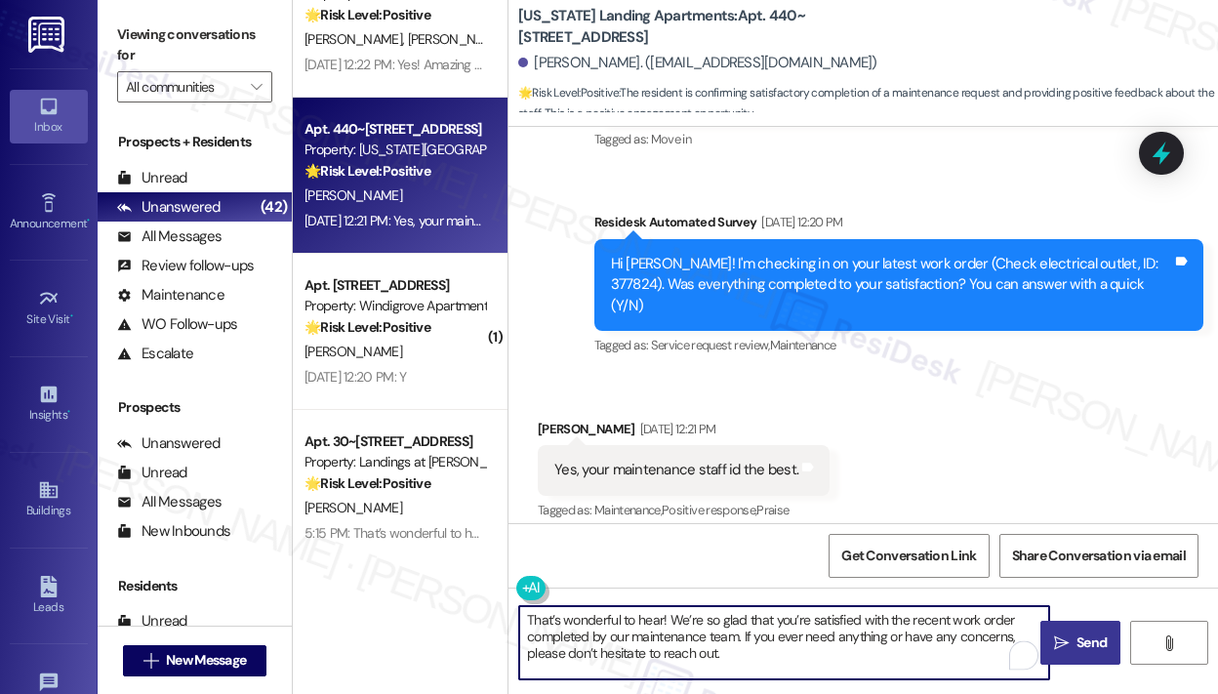
type textarea "That’s wonderful to hear! We’re so glad that you’re satisfied with the recent w…"
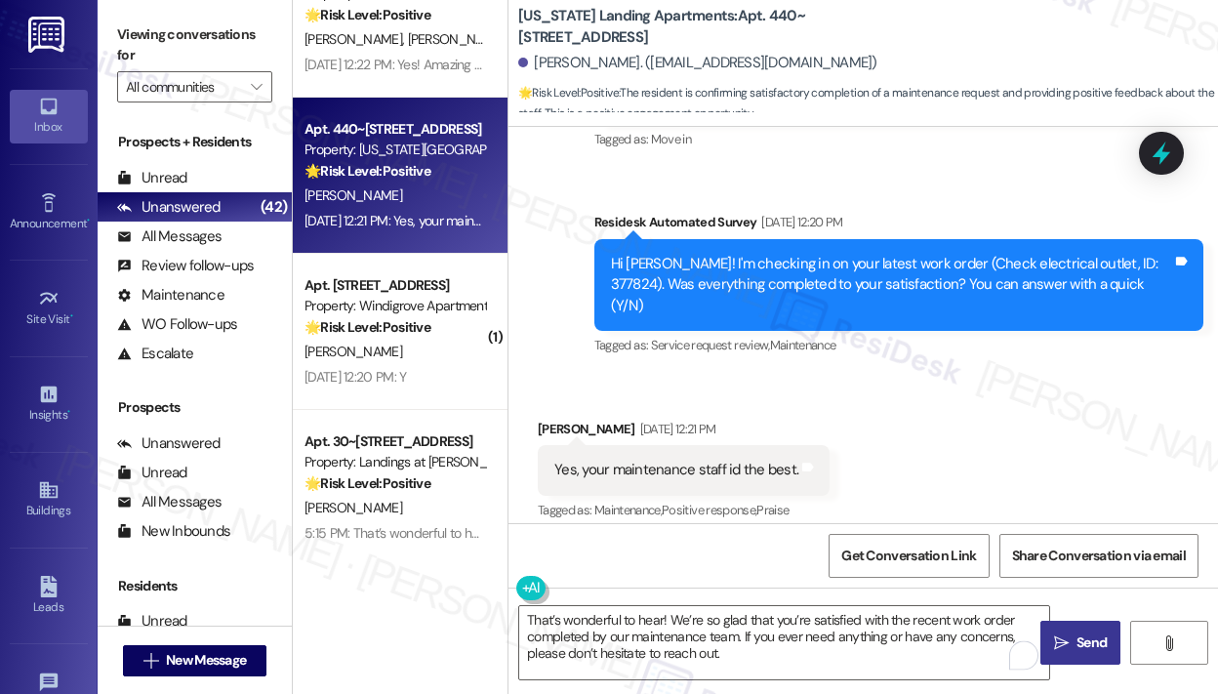
click at [1093, 636] on span "Send" at bounding box center [1091, 642] width 30 height 20
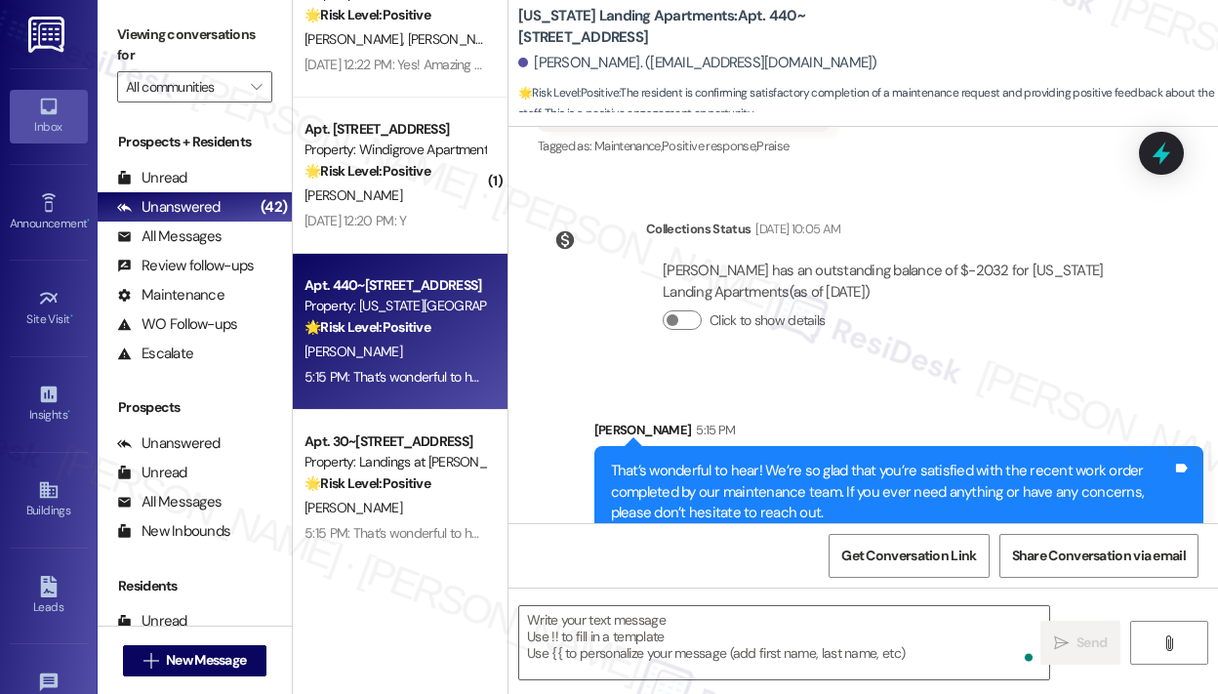
scroll to position [691, 0]
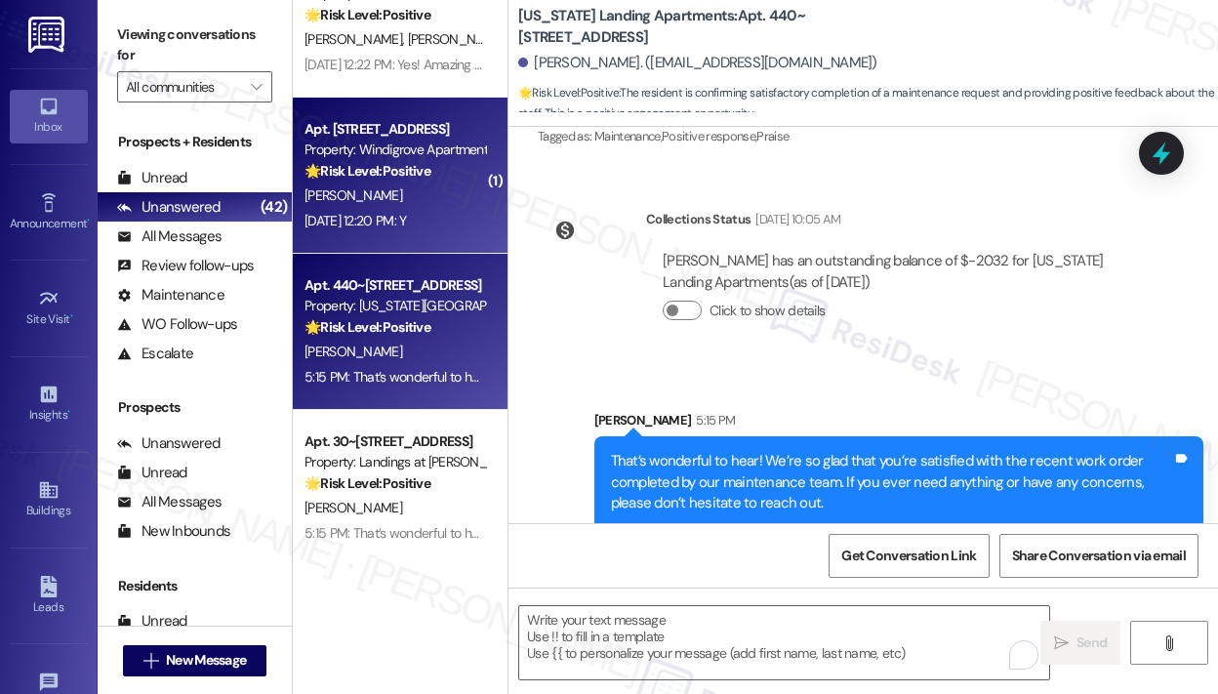
click at [406, 216] on div "[DATE] 12:20 PM: Y [DATE] 12:20 PM: Y" at bounding box center [354, 221] width 101 height 18
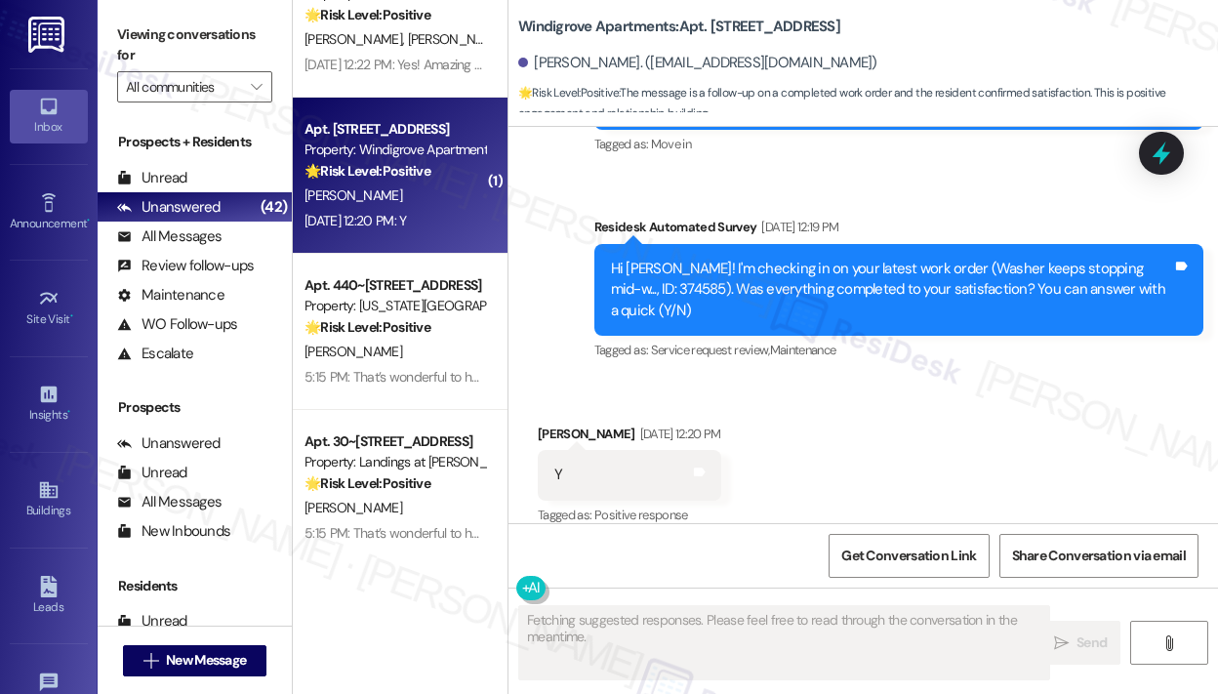
scroll to position [312, 0]
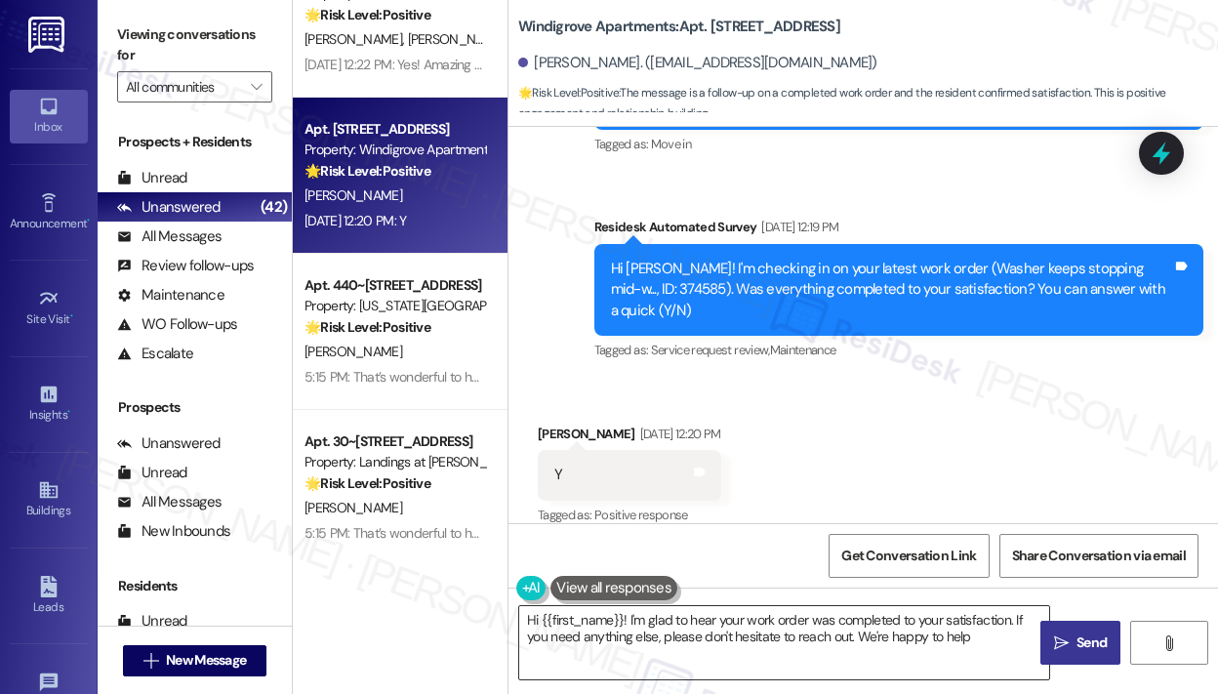
type textarea "Hi {{first_name}}! I'm glad to hear your work order was completed to your satis…"
click at [768, 626] on textarea "Hi {{first_name}}! I'm glad to hear your work order was completed to your satis…" at bounding box center [784, 642] width 530 height 73
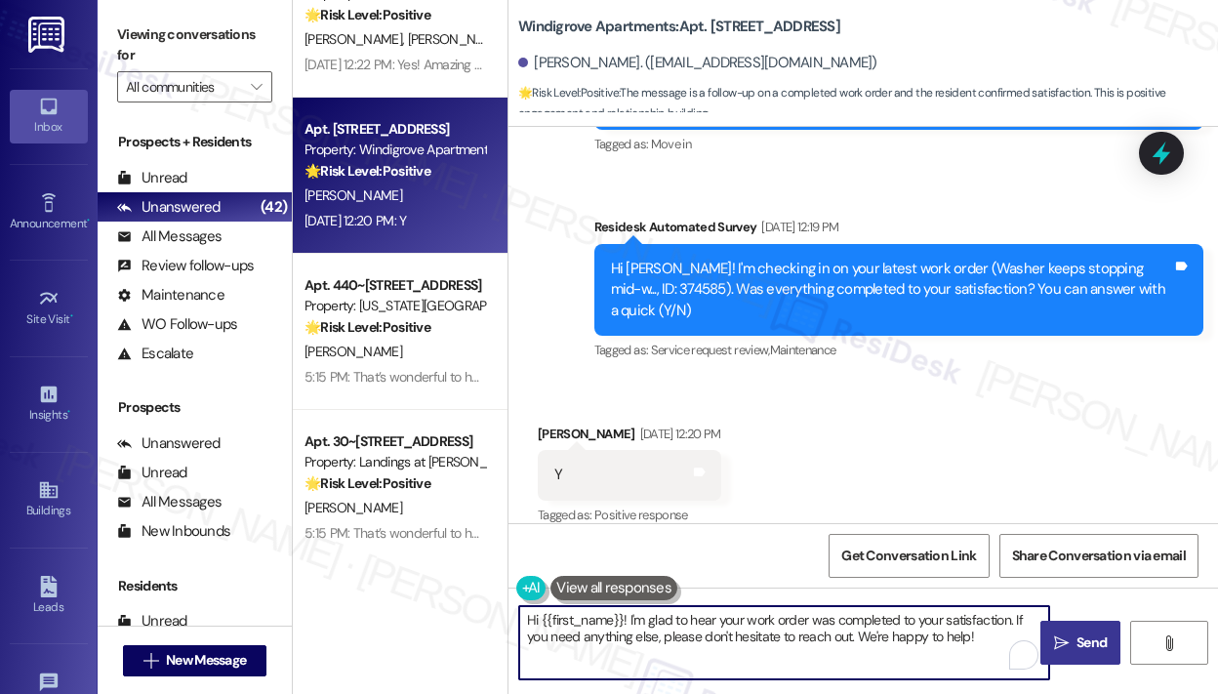
click at [1062, 628] on button " Send" at bounding box center [1080, 643] width 80 height 44
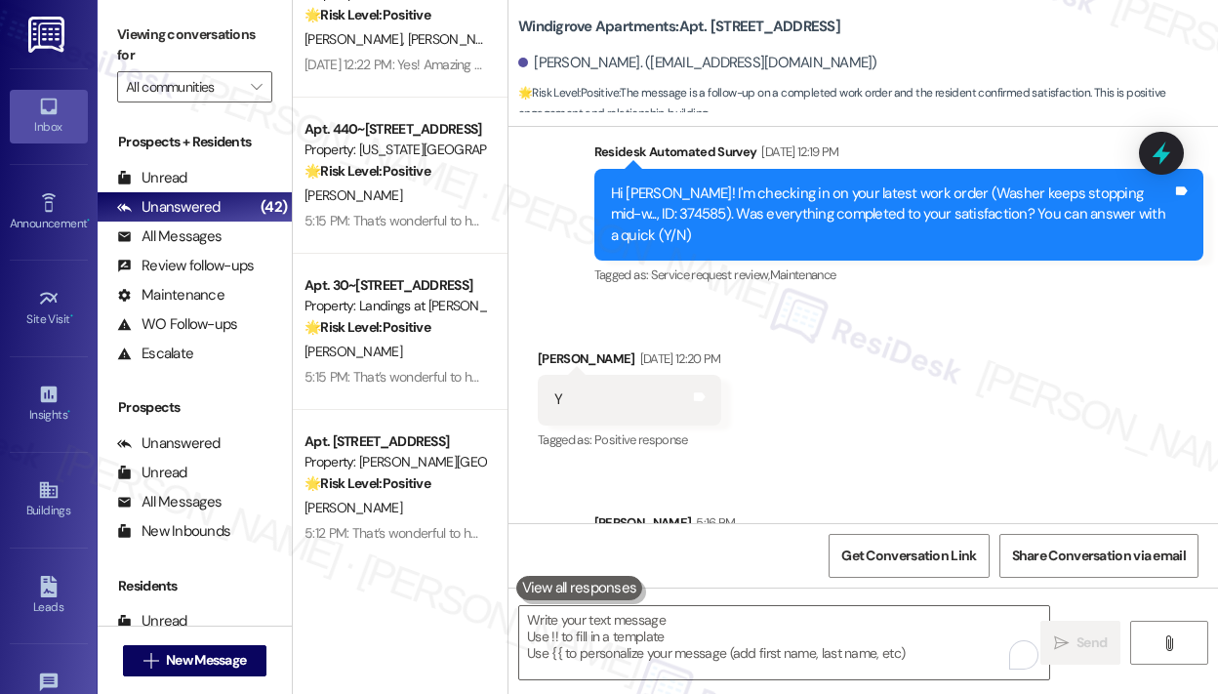
scroll to position [469, 0]
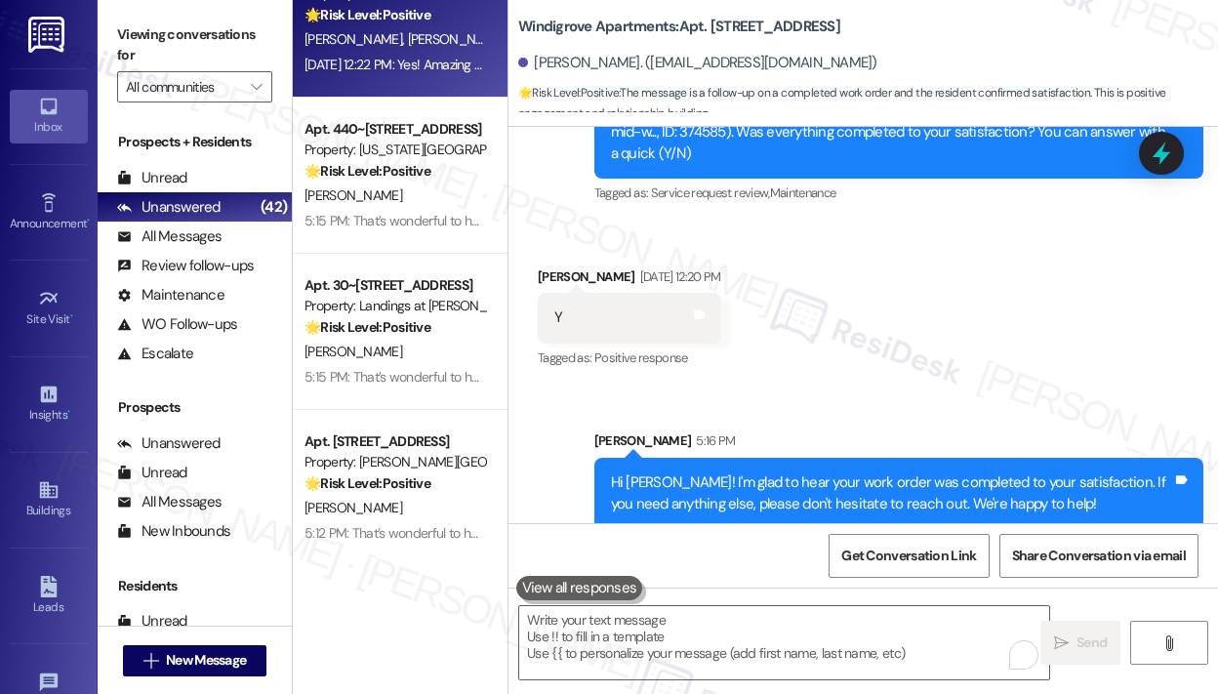
click at [423, 56] on div "[DATE] 12:22 PM: Yes! Amazing service. Thanks! [DATE] 12:22 PM: Yes! Amazing se…" at bounding box center [434, 65] width 260 height 18
type textarea "Fetching suggested responses. Please feel free to read through the conversation…"
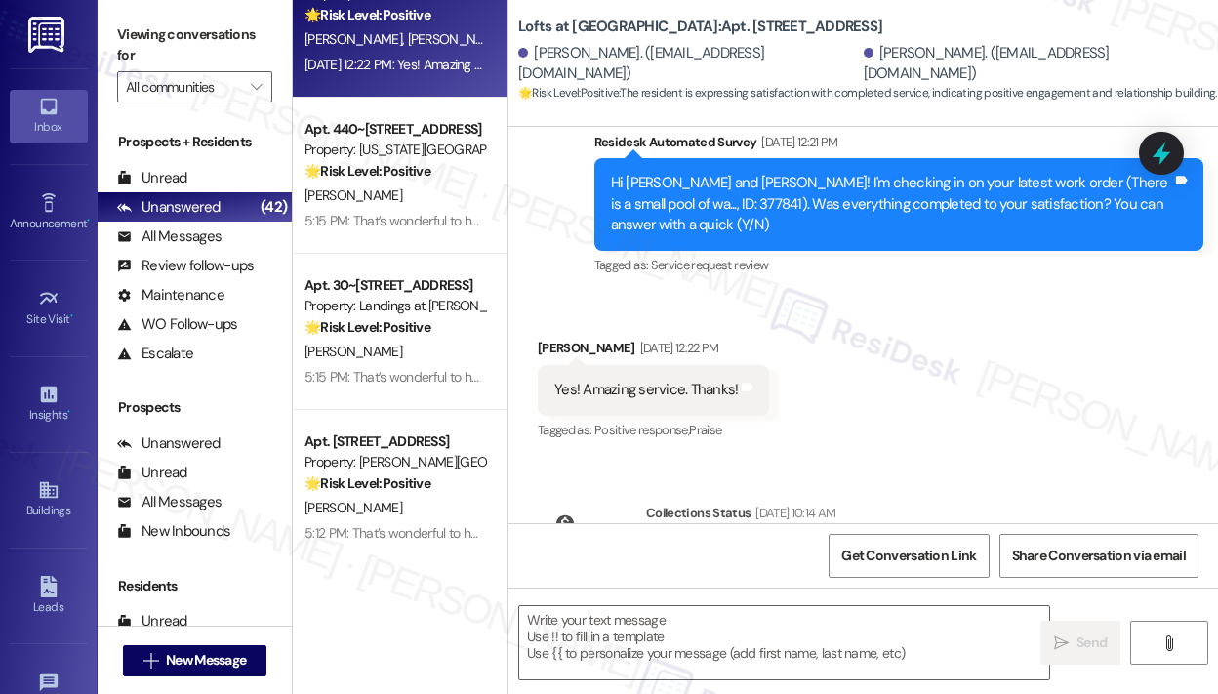
scroll to position [741, 0]
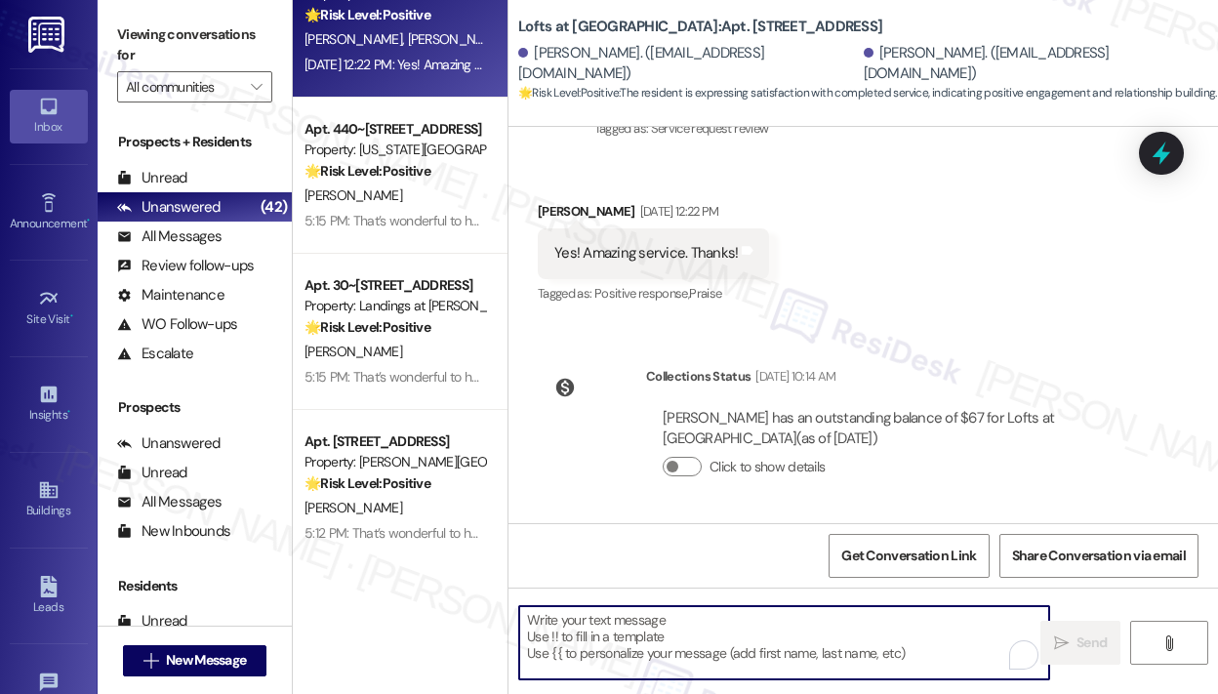
click at [736, 635] on textarea "To enrich screen reader interactions, please activate Accessibility in Grammarl…" at bounding box center [784, 642] width 530 height 73
paste textarea "That’s wonderful to hear! We’re so glad that you’re satisfied with the recent w…"
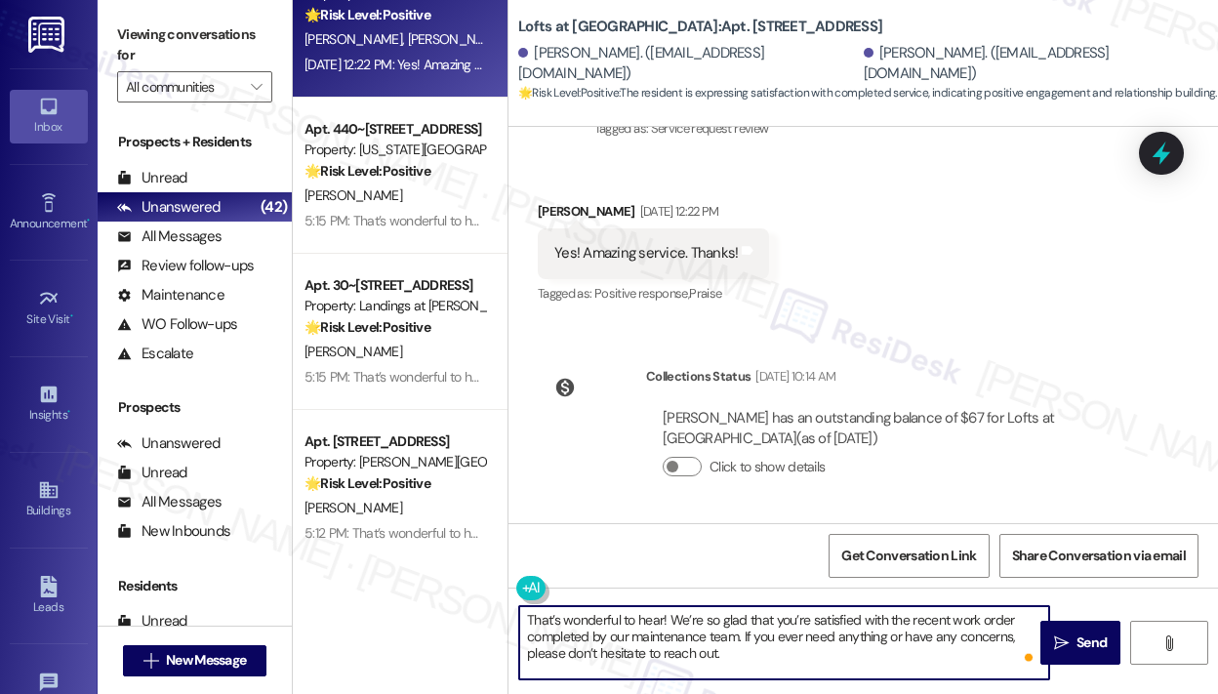
type textarea "That’s wonderful to hear! We’re so glad that you’re satisfied with the recent w…"
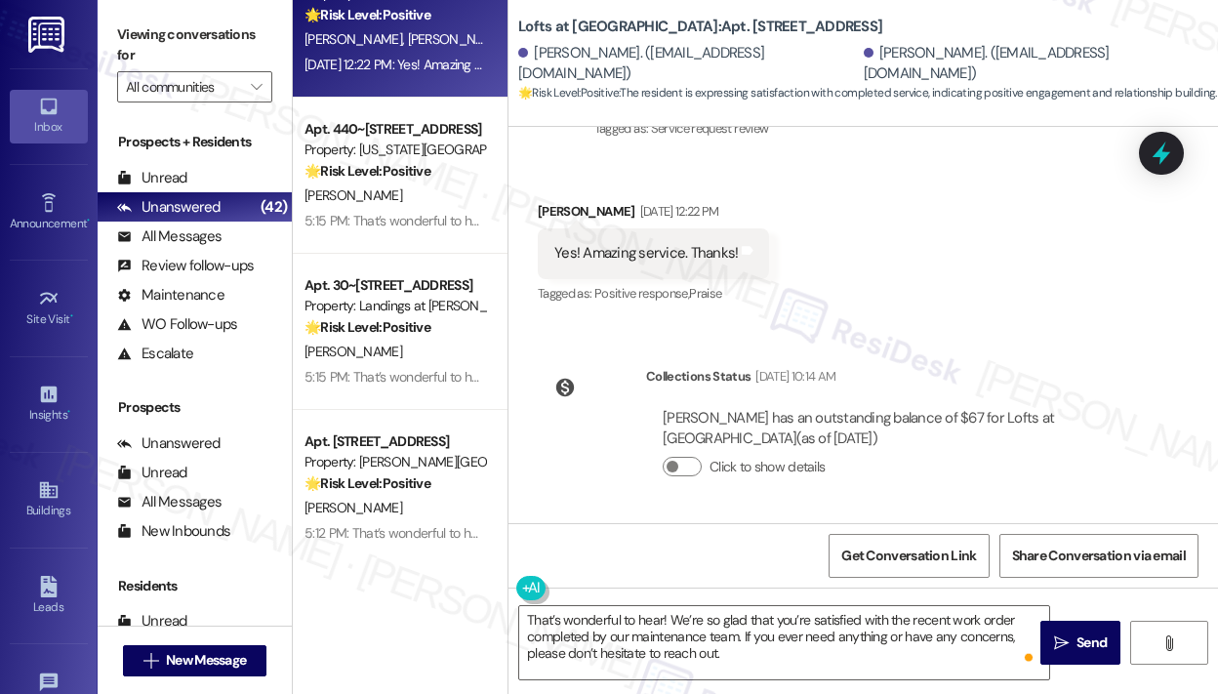
click at [1072, 637] on span "Send" at bounding box center [1091, 642] width 38 height 20
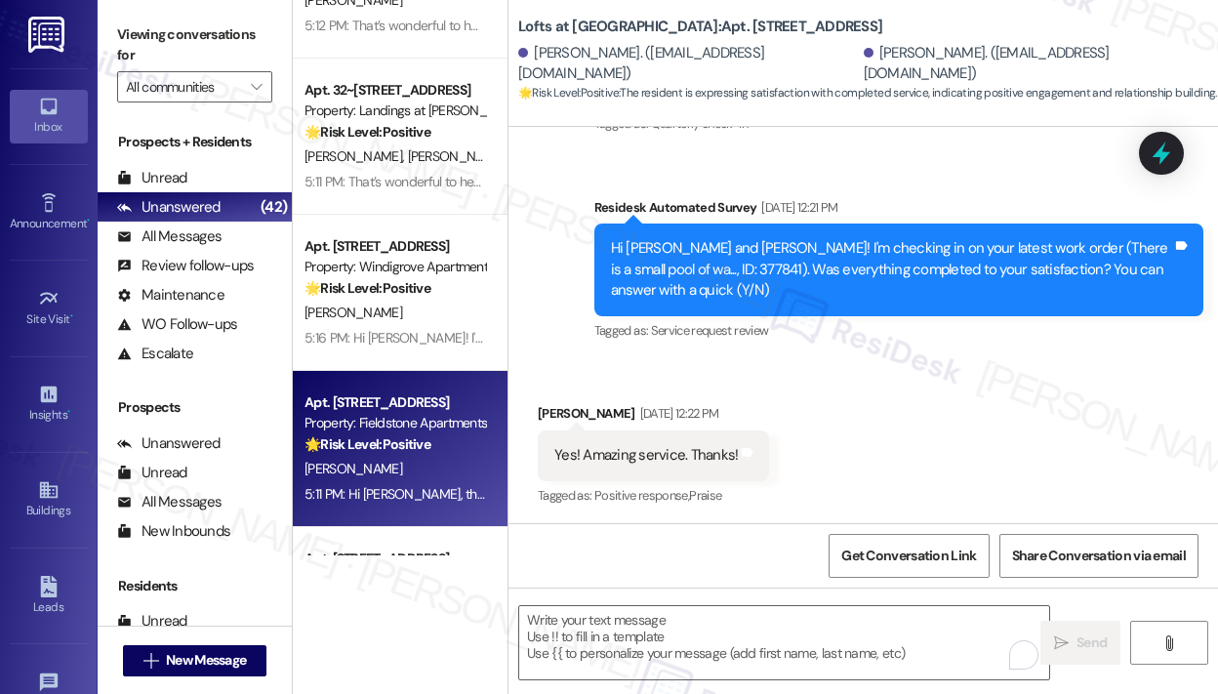
scroll to position [4294, 0]
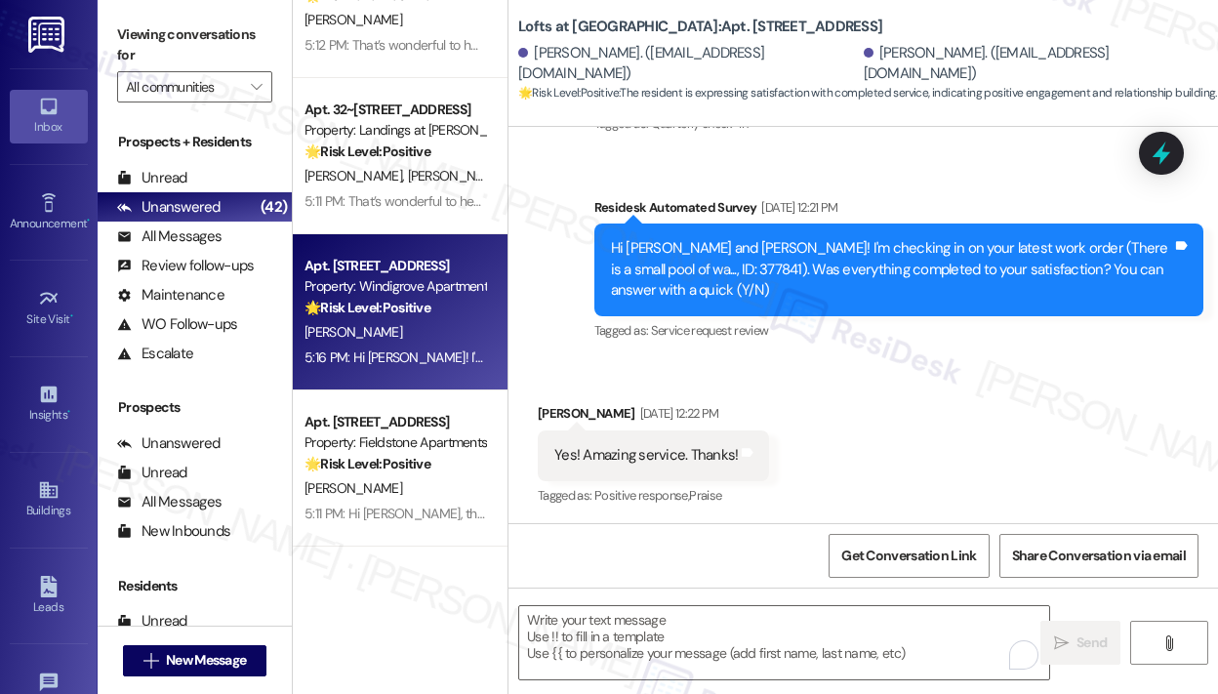
click at [411, 288] on div "Property: Windigrove Apartments" at bounding box center [394, 286] width 181 height 20
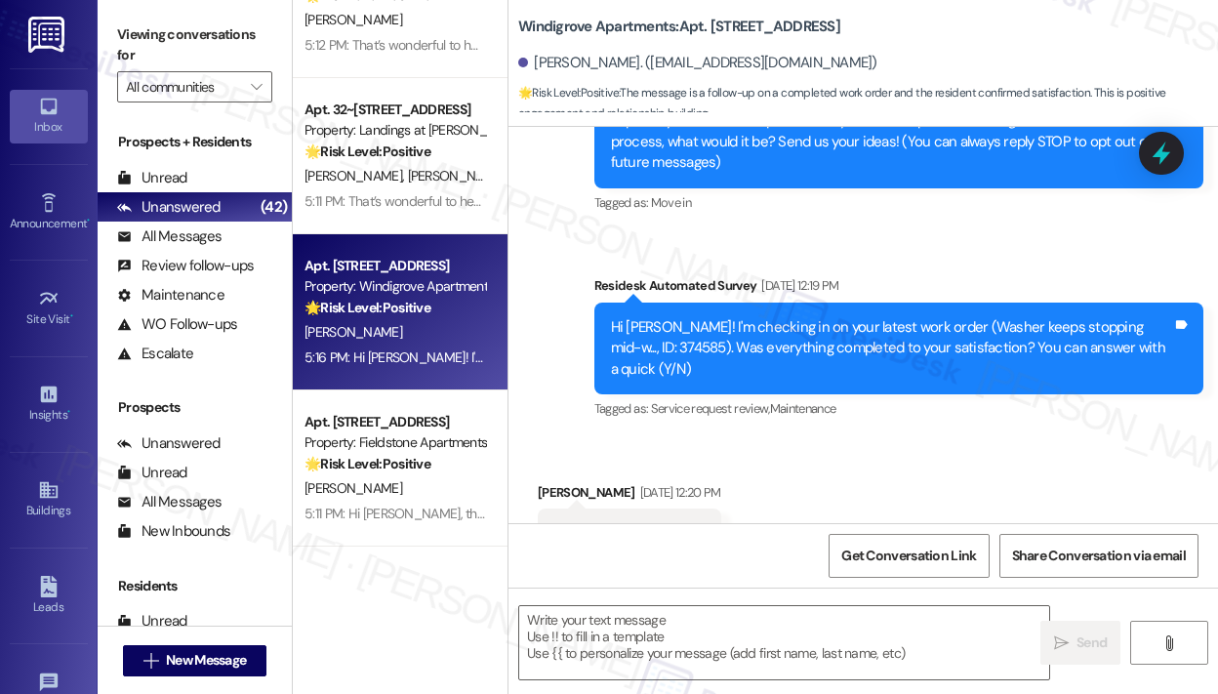
type textarea "Fetching suggested responses. Please feel free to read through the conversation…"
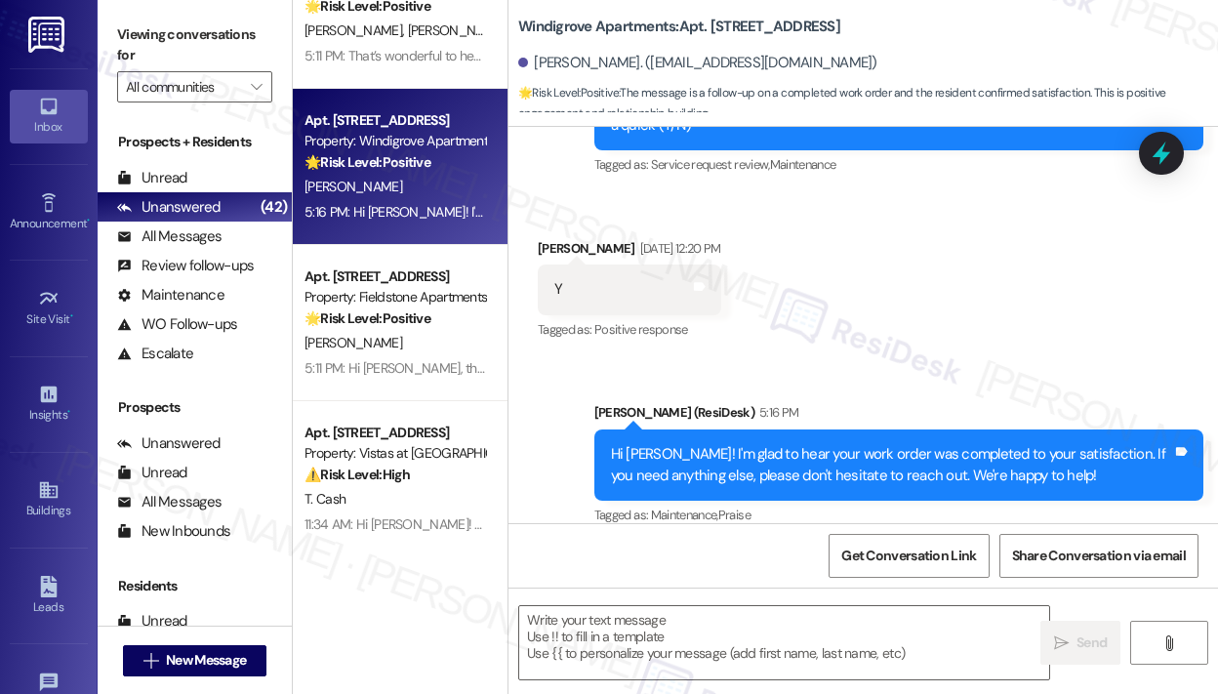
scroll to position [4489, 0]
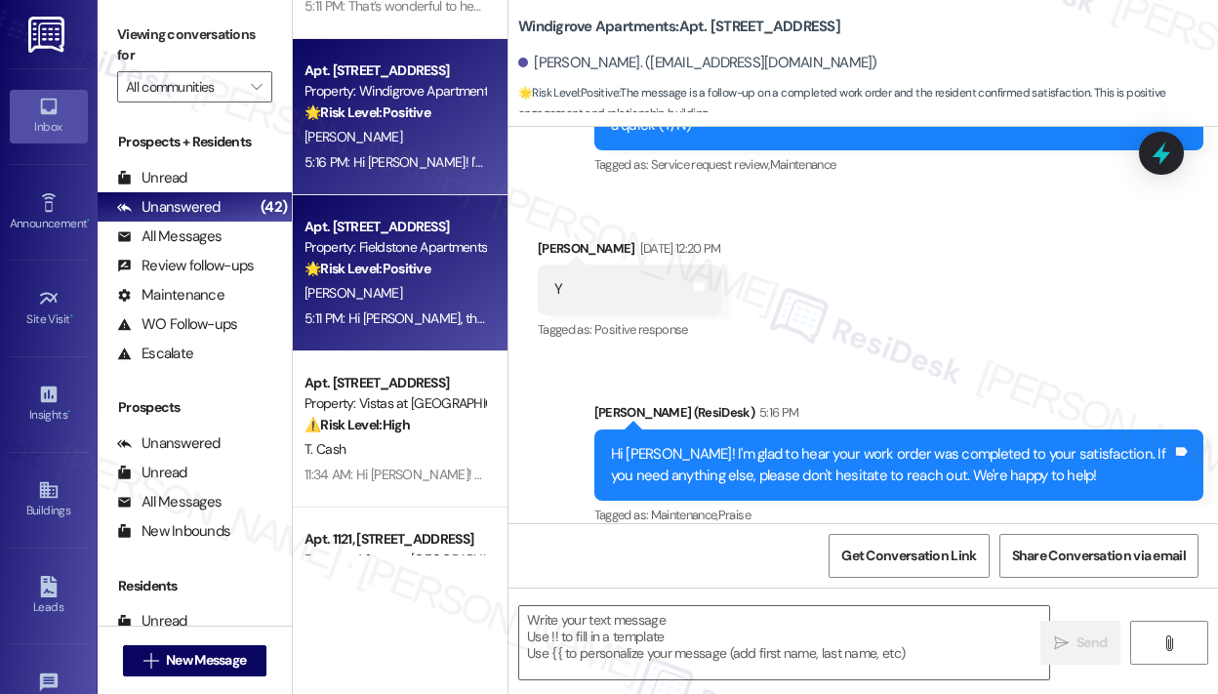
click at [404, 318] on div "5:11 PM: Hi [PERSON_NAME], thanks for the quick reply! I want to make sure ever…" at bounding box center [867, 318] width 1127 height 18
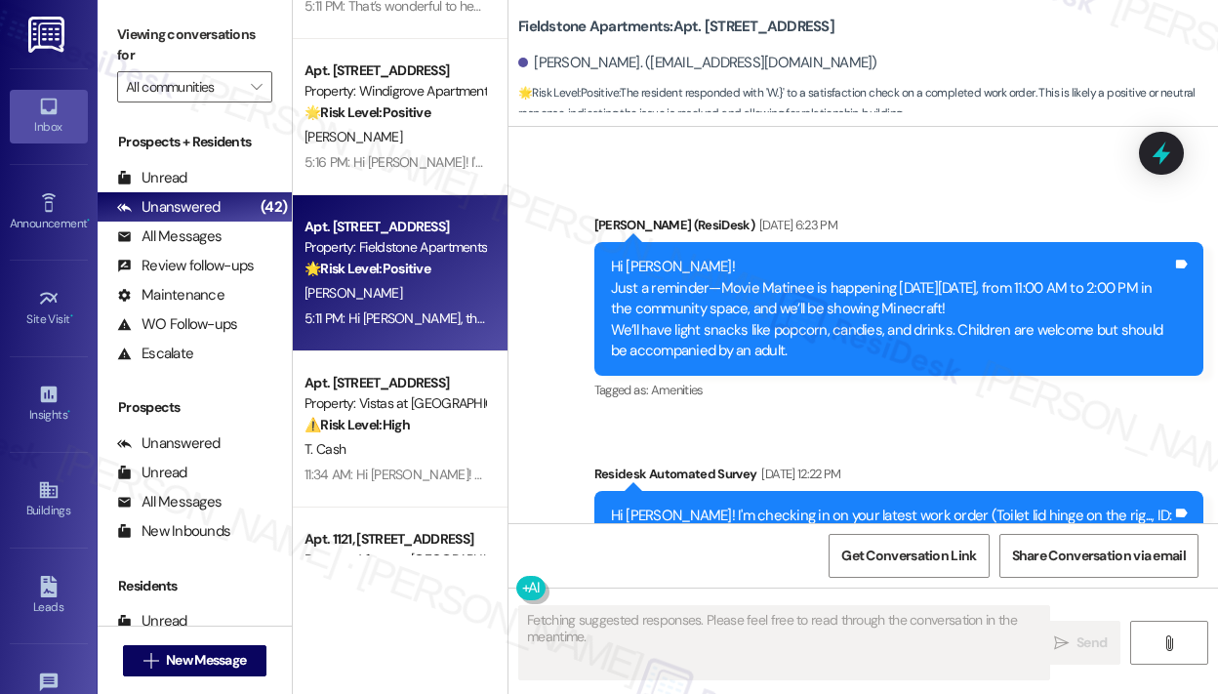
scroll to position [2316, 0]
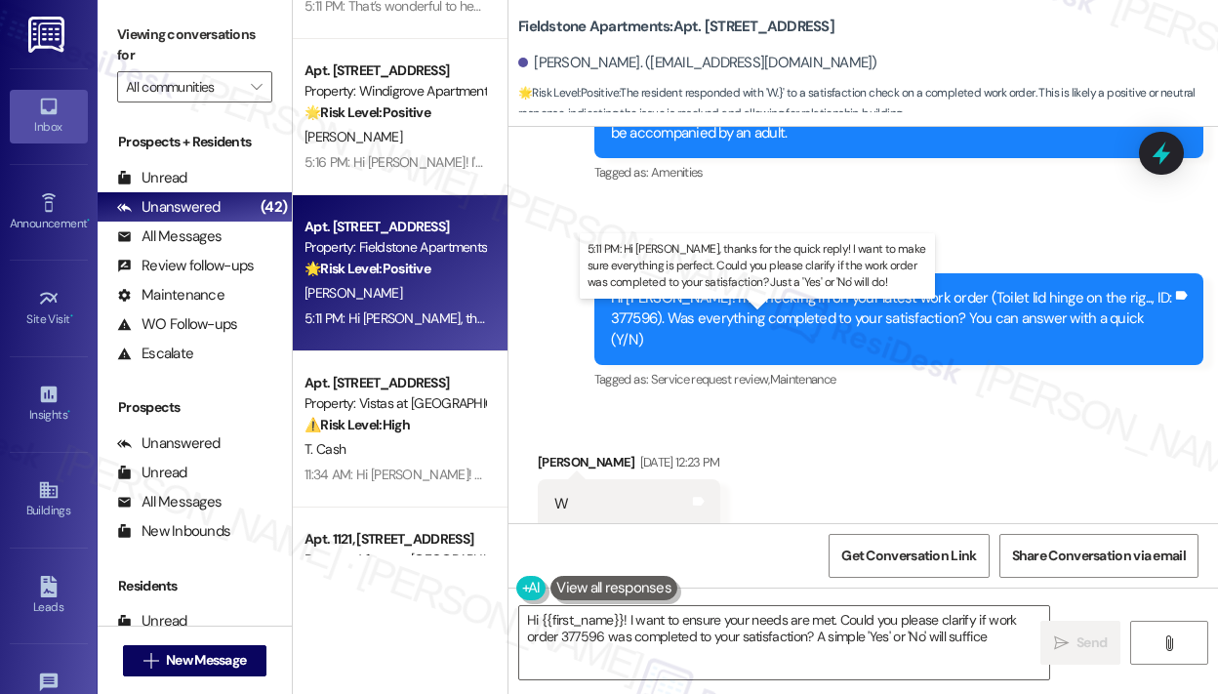
type textarea "Hi {{first_name}}! I want to ensure your needs are met. Could you please clarif…"
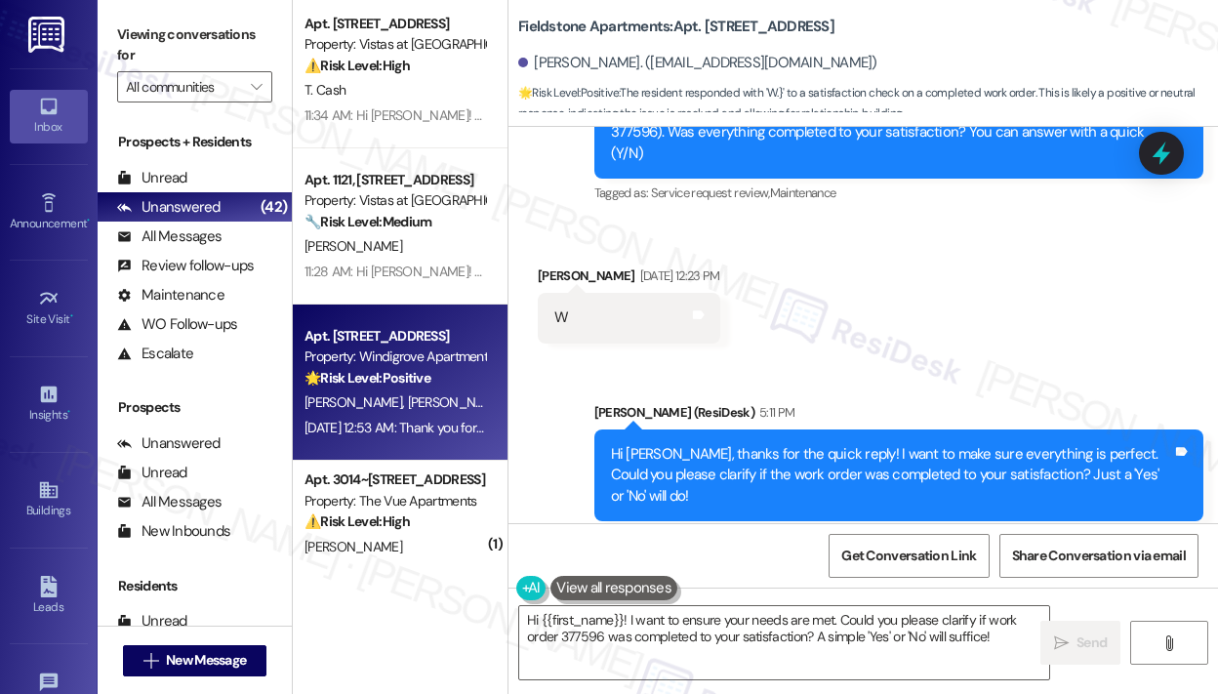
scroll to position [4879, 0]
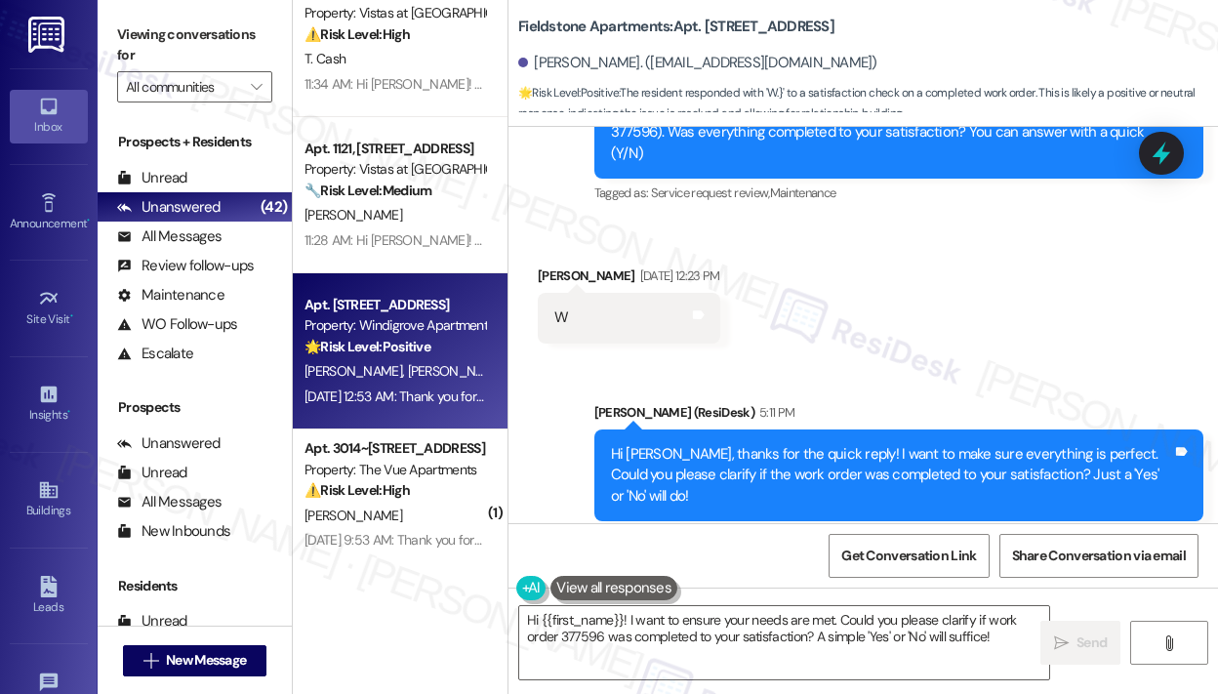
click at [454, 373] on div "[PERSON_NAME] [PERSON_NAME]" at bounding box center [395, 371] width 184 height 24
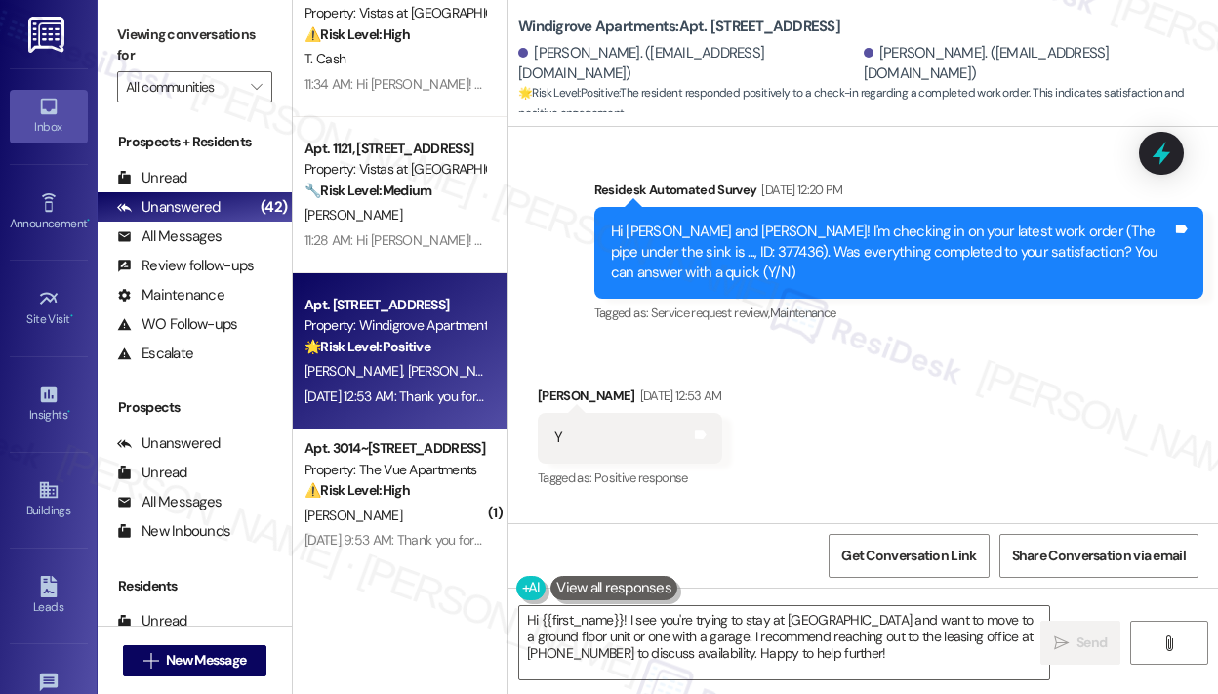
scroll to position [1235, 0]
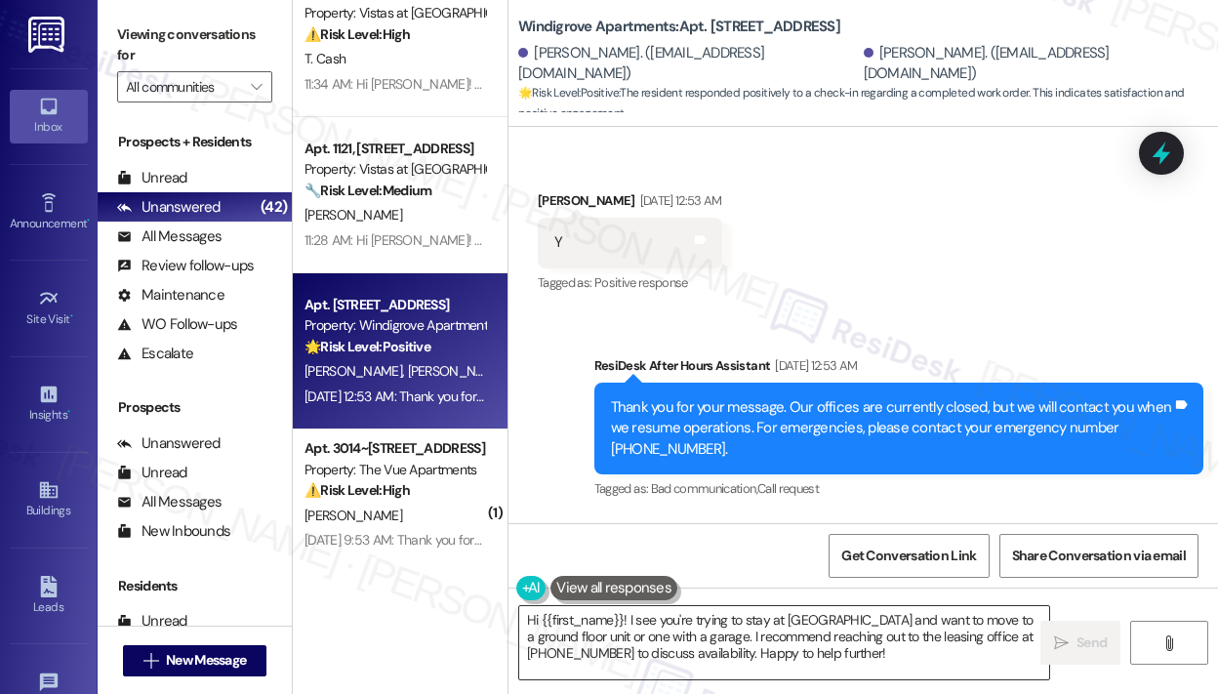
click at [738, 663] on textarea "Hi {{first_name}}! I see you're trying to stay at [GEOGRAPHIC_DATA] and want to…" at bounding box center [784, 642] width 530 height 73
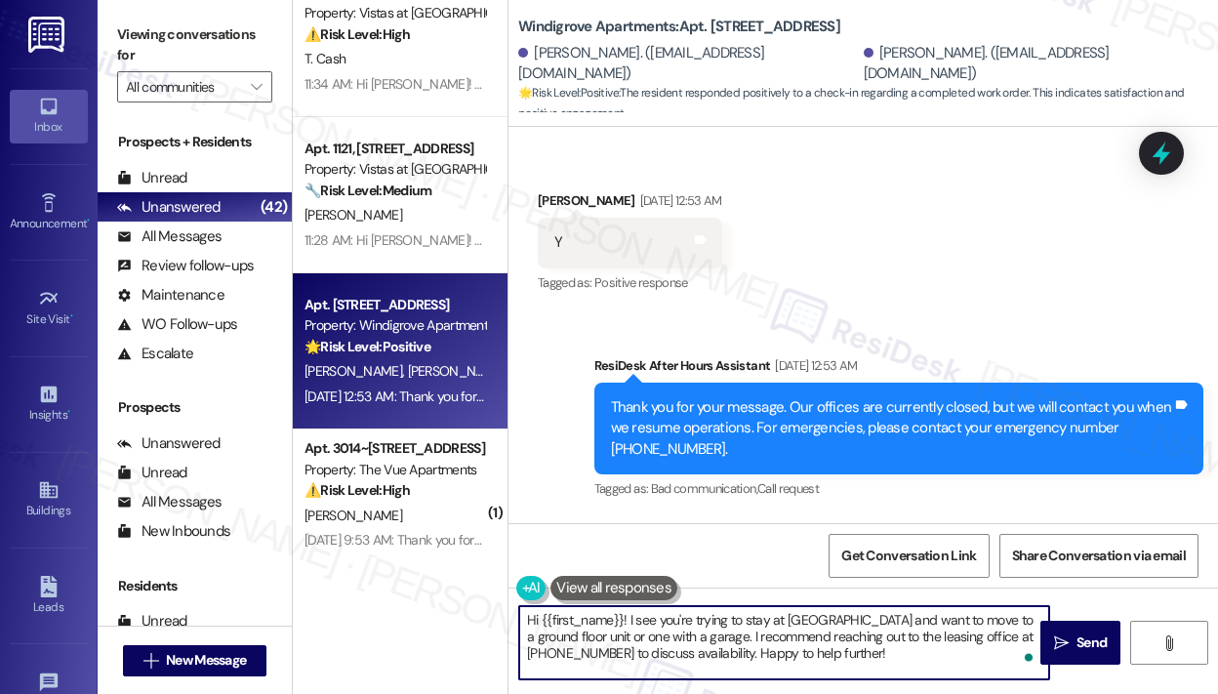
paste textarea "That’s wonderful to hear! We’re so glad that you’re satisfied with the recent w…"
click at [1098, 640] on span "Send" at bounding box center [1091, 642] width 30 height 20
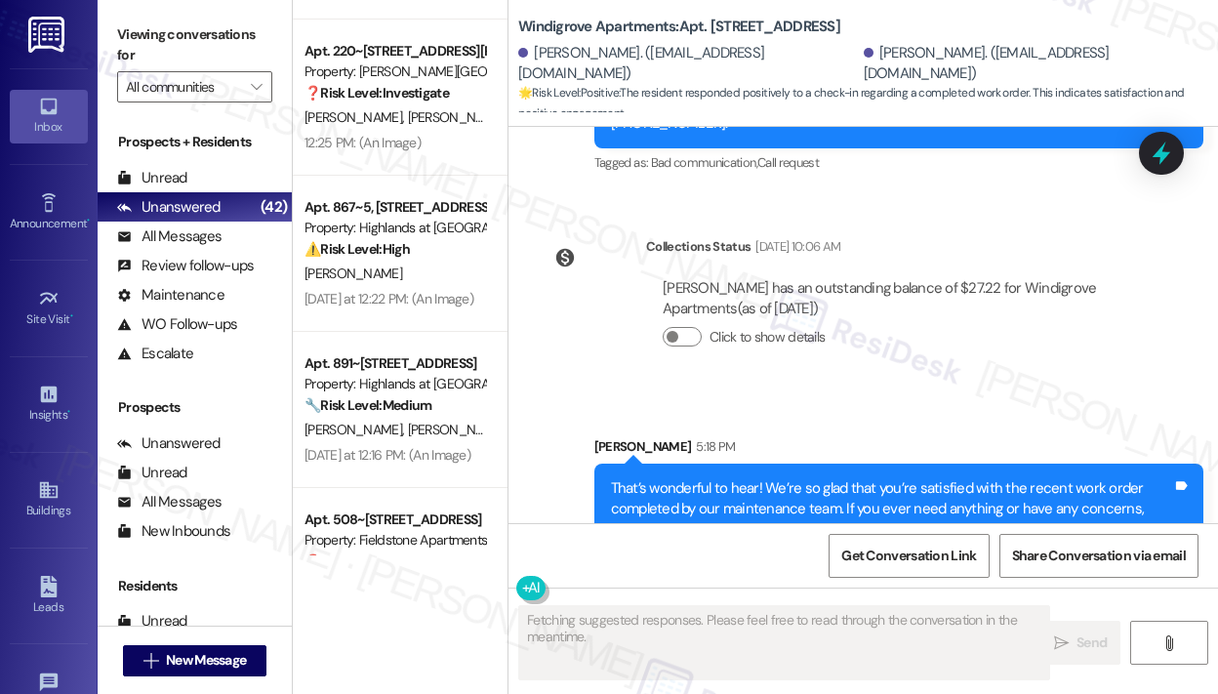
scroll to position [1608, 0]
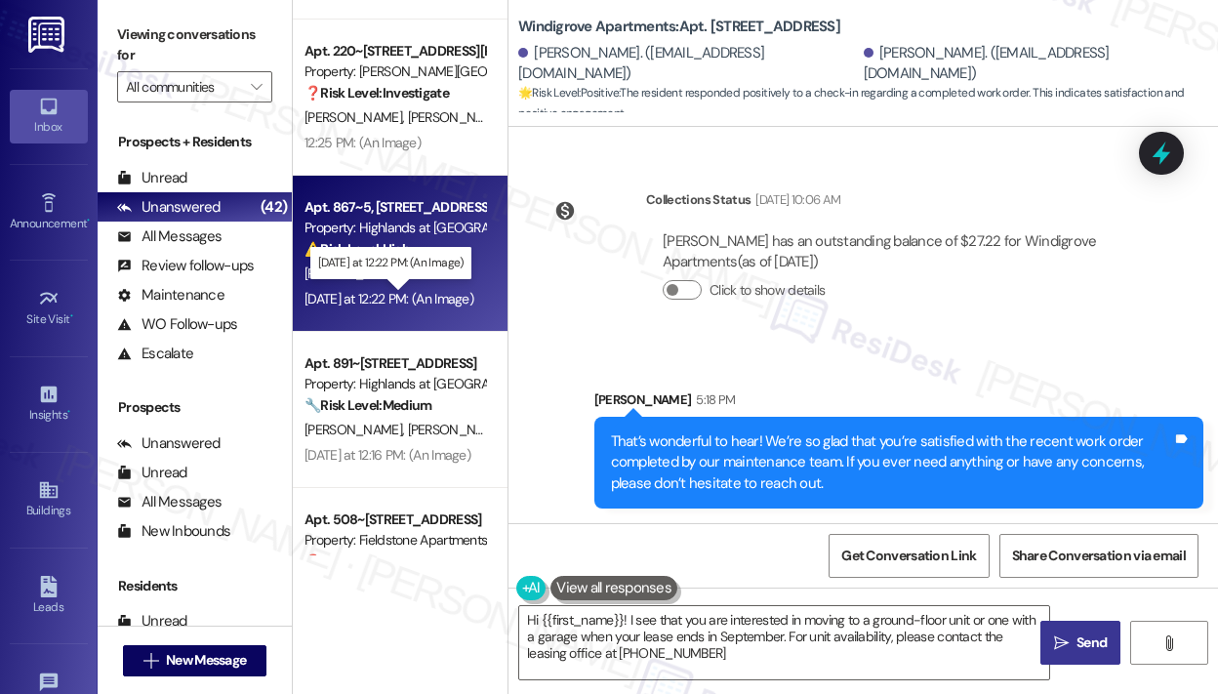
type textarea "Hi {{first_name}}! I see that you are interested in moving to a ground-floor un…"
click at [439, 290] on div "[DATE] at 12:22 PM: (An Image) [DATE] at 12:22 PM: (An Image)" at bounding box center [388, 299] width 169 height 18
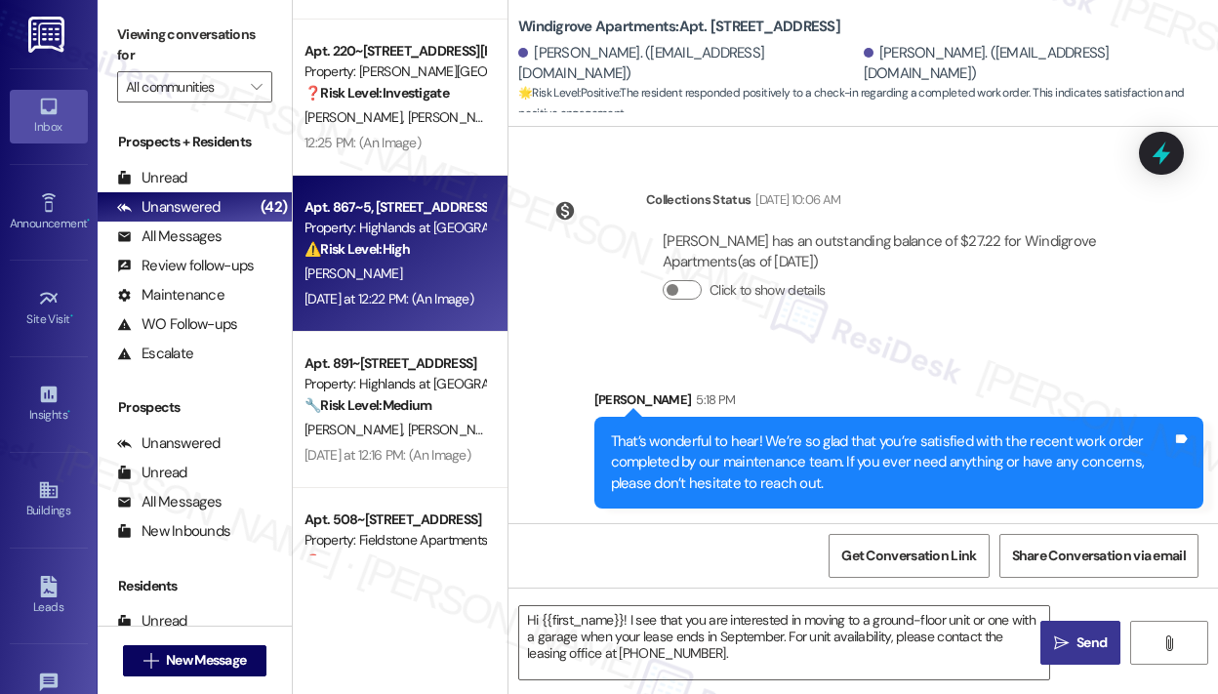
type textarea "Fetching suggested responses. Please feel free to read through the conversation…"
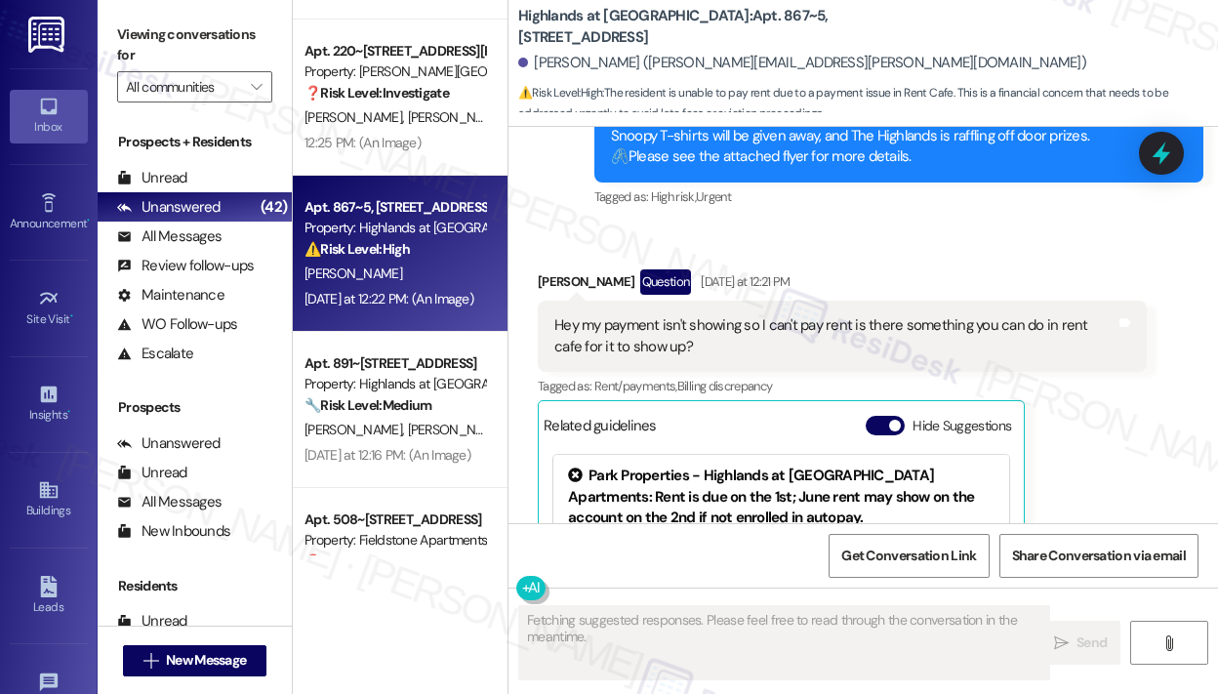
scroll to position [34007, 0]
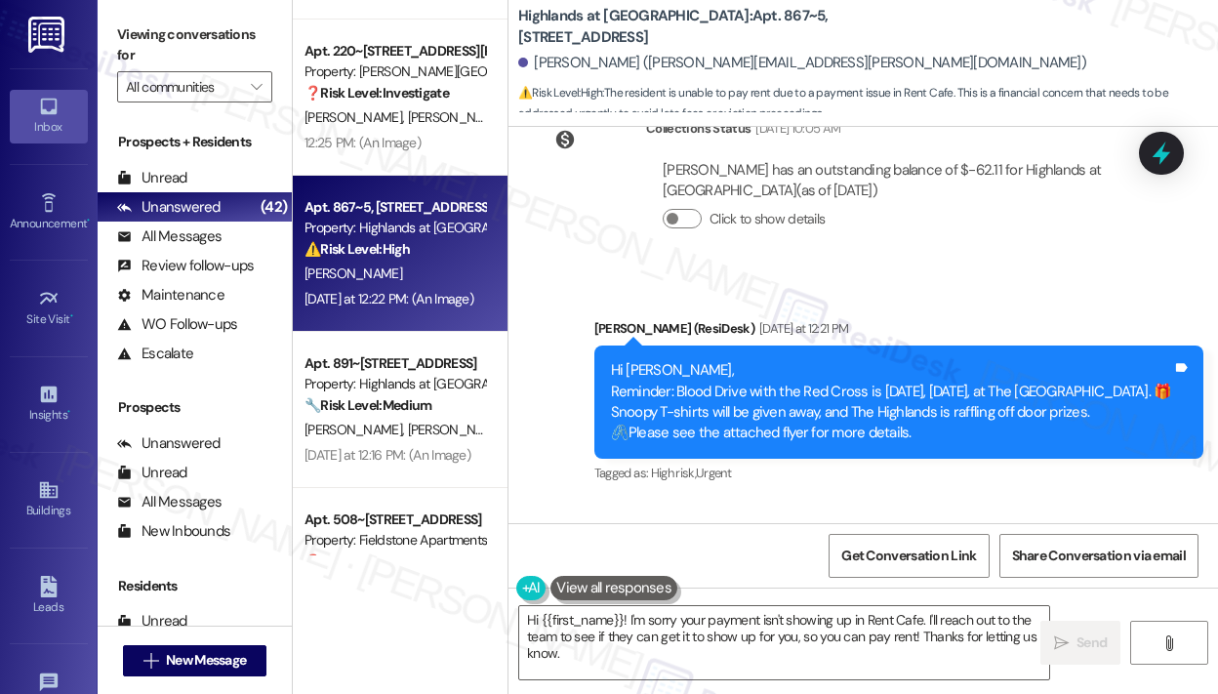
click at [1029, 332] on div "Announcement, sent via SMS [PERSON_NAME] (ResiDesk) [DATE] at 12:21 PM Hi [PERS…" at bounding box center [899, 402] width 638 height 198
drag, startPoint x: 725, startPoint y: 471, endPoint x: 585, endPoint y: 452, distance: 140.9
click at [585, 591] on div "Hey my payment isn't showing so I can't pay rent is there something you can do …" at bounding box center [834, 612] width 561 height 42
copy div "my payment isn't showing so I can't pay rent is there something you can do in r…"
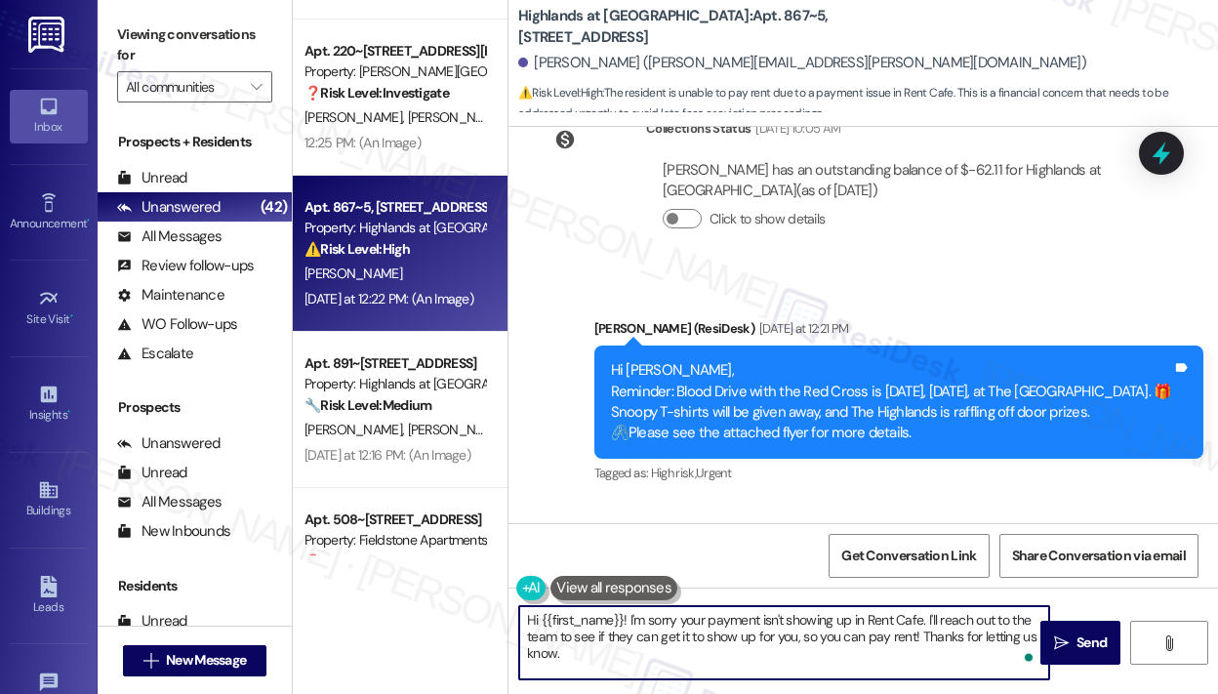
drag, startPoint x: 740, startPoint y: 661, endPoint x: 632, endPoint y: 626, distance: 112.9
click at [632, 626] on textarea "Hi {{first_name}}! I'm sorry your payment isn't showing up in Rent Cafe. I'll r…" at bounding box center [784, 642] width 530 height 73
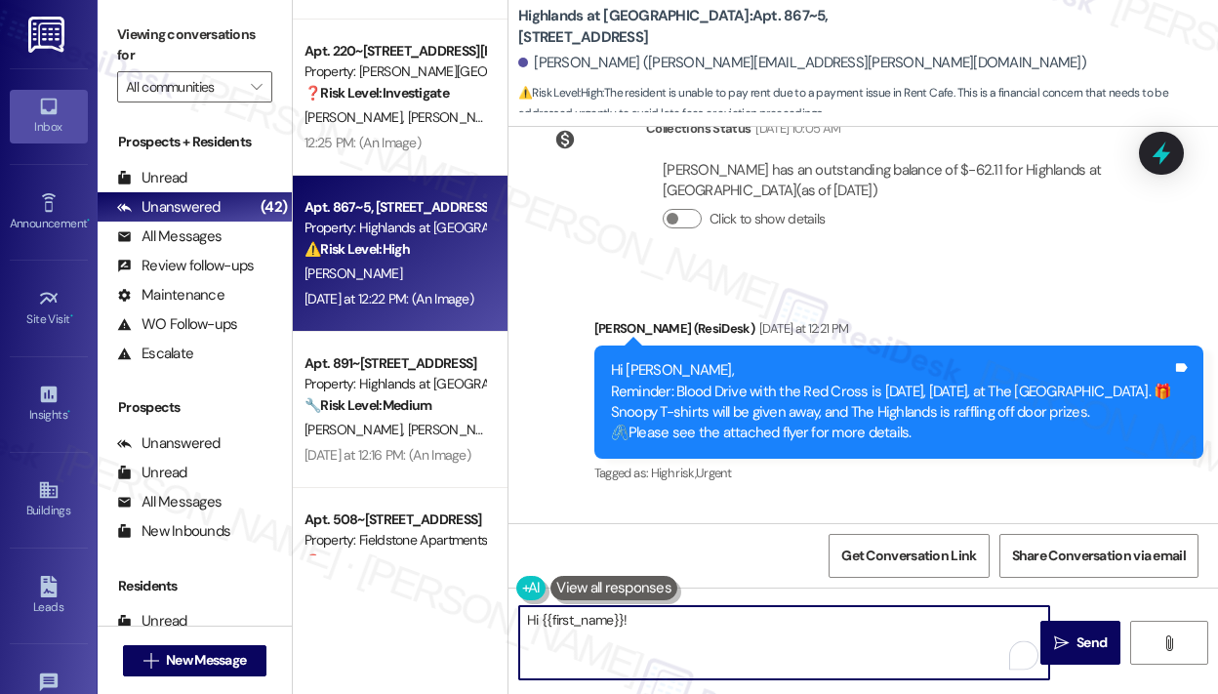
paste textarea "Sorry for the inconvenience — I understand your payment isn’t showing in RentCa…"
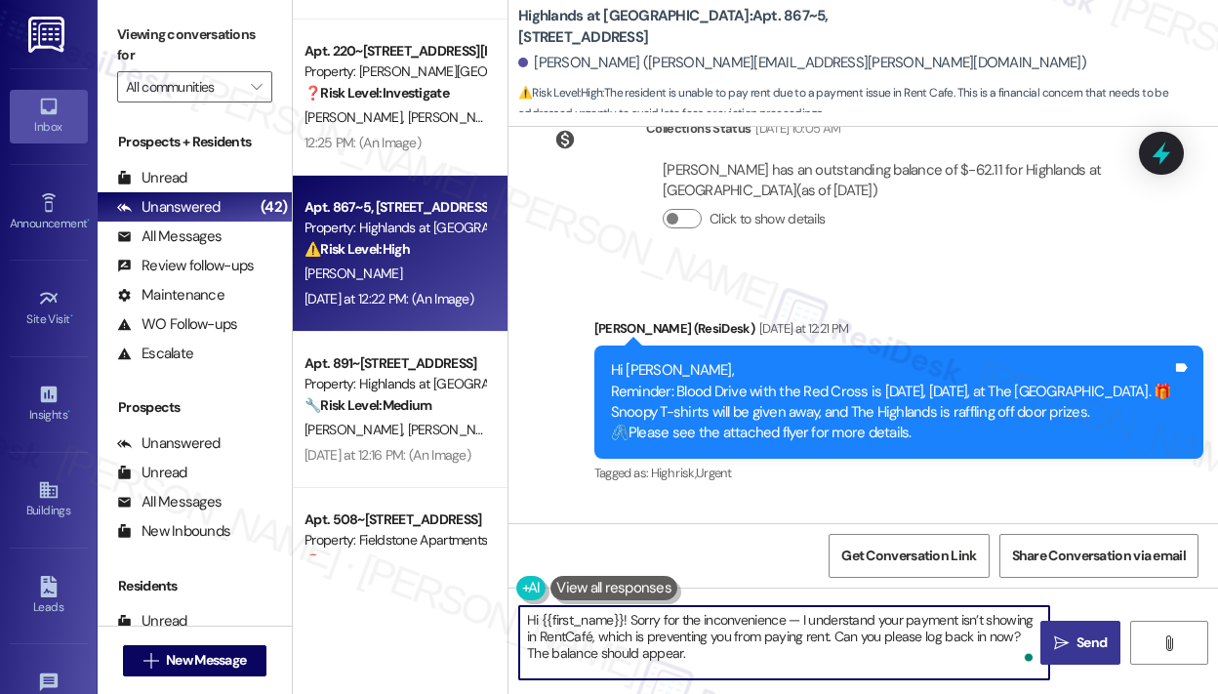
type textarea "Hi {{first_name}}! Sorry for the inconvenience — I understand your payment isn’…"
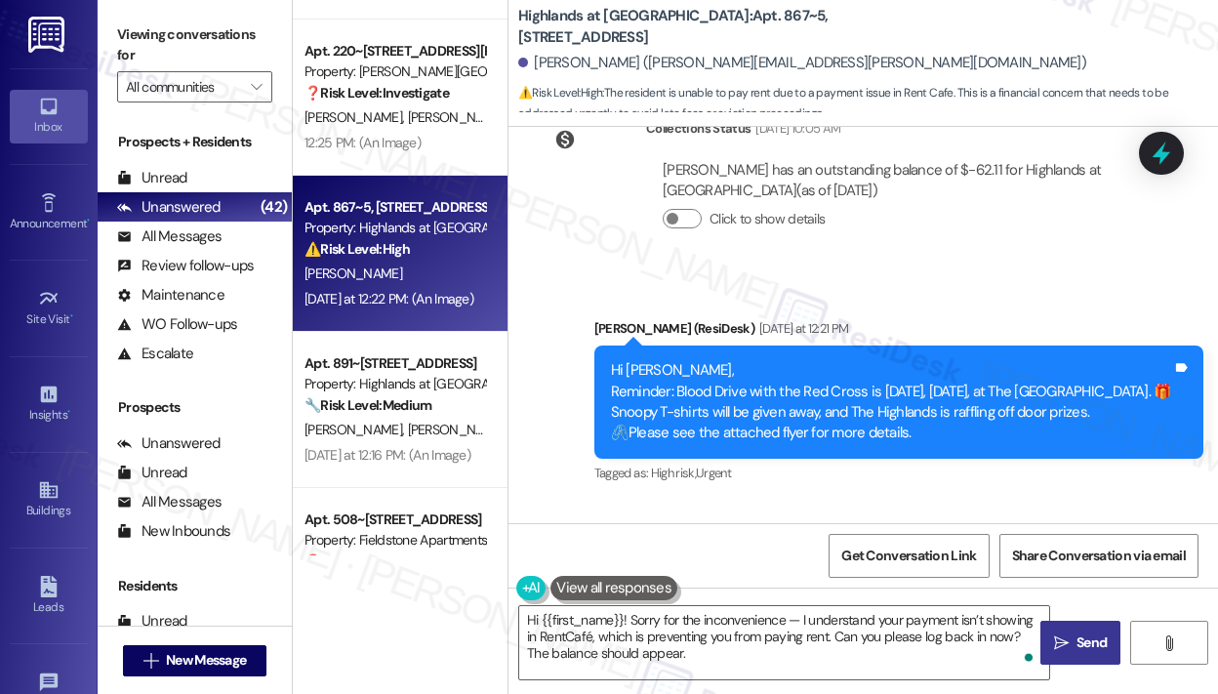
click at [1090, 632] on span "Send" at bounding box center [1091, 642] width 30 height 20
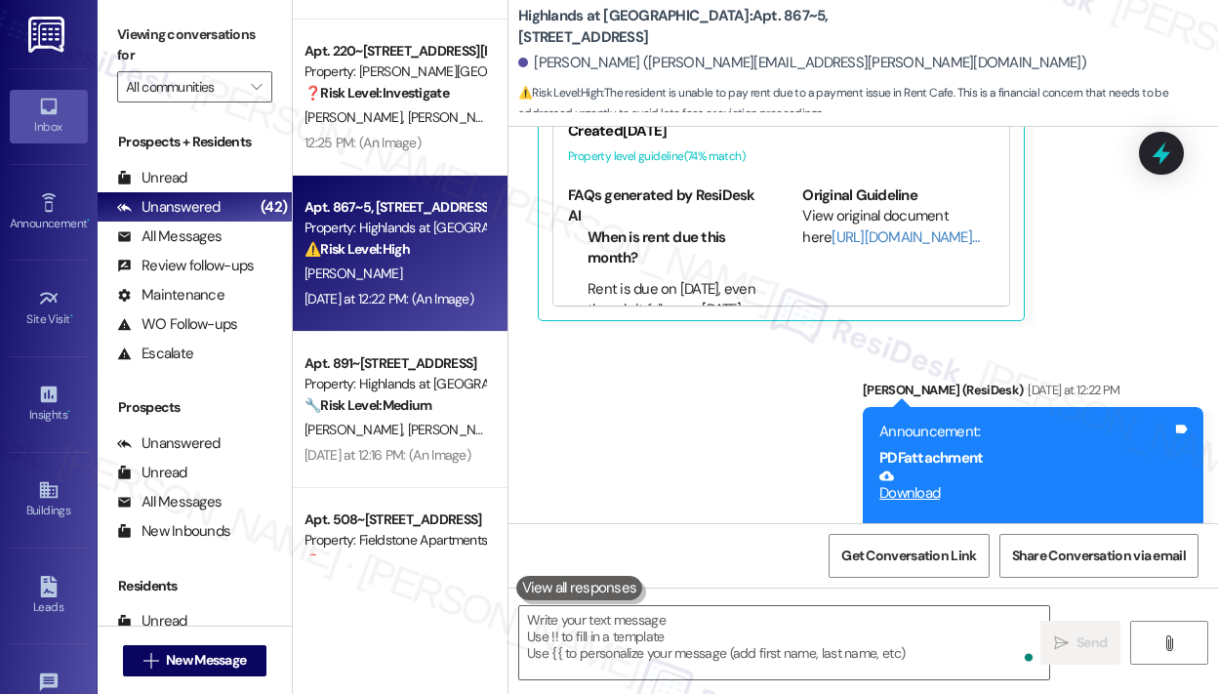
scroll to position [34345, 0]
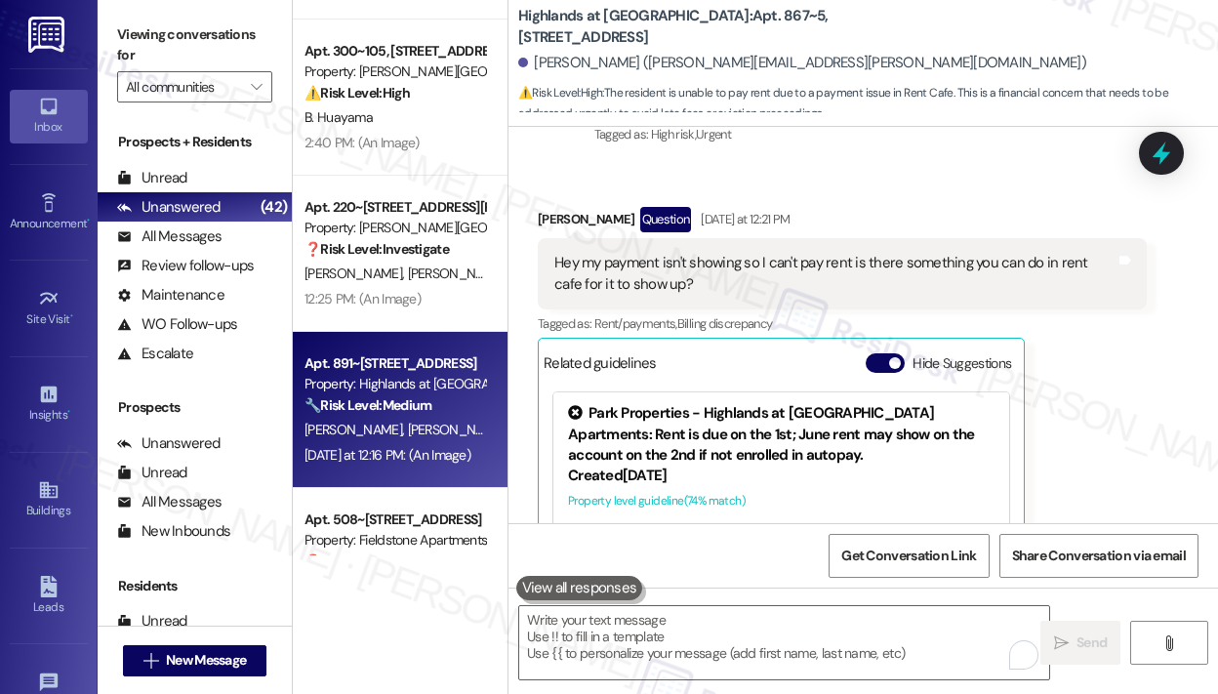
click at [428, 380] on div "Property: Highlands at [GEOGRAPHIC_DATA] Apartments" at bounding box center [394, 384] width 181 height 20
type textarea "Fetching suggested responses. Please feel free to read through the conversation…"
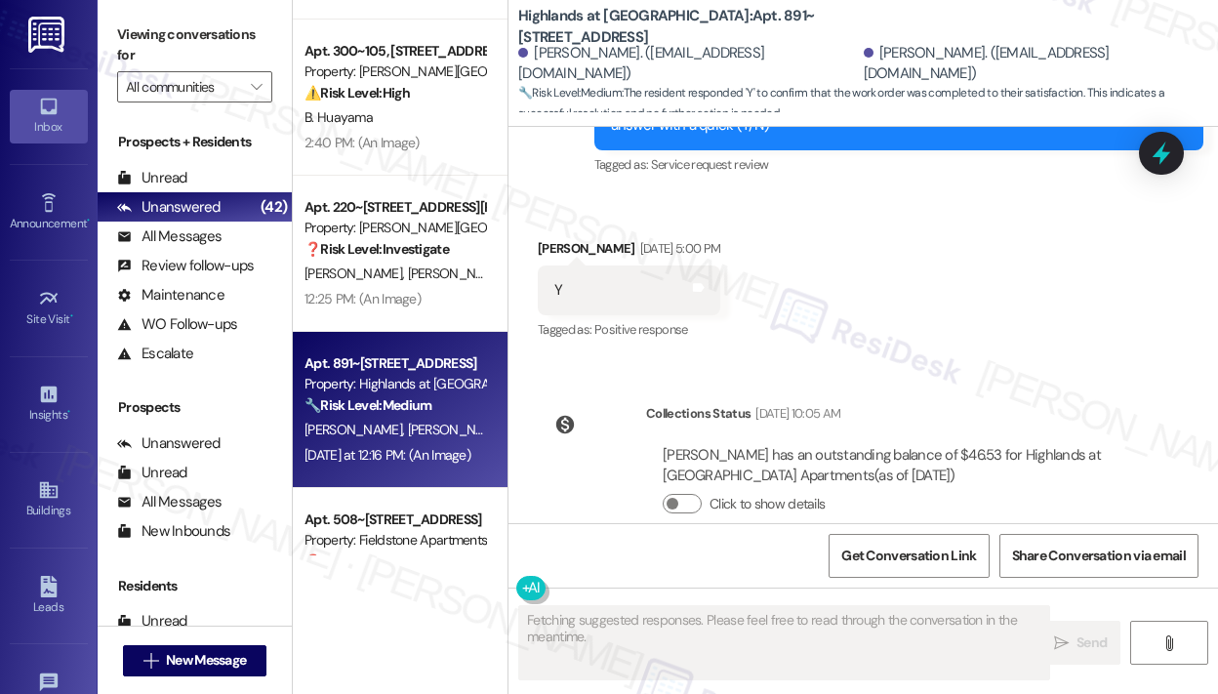
scroll to position [16937, 0]
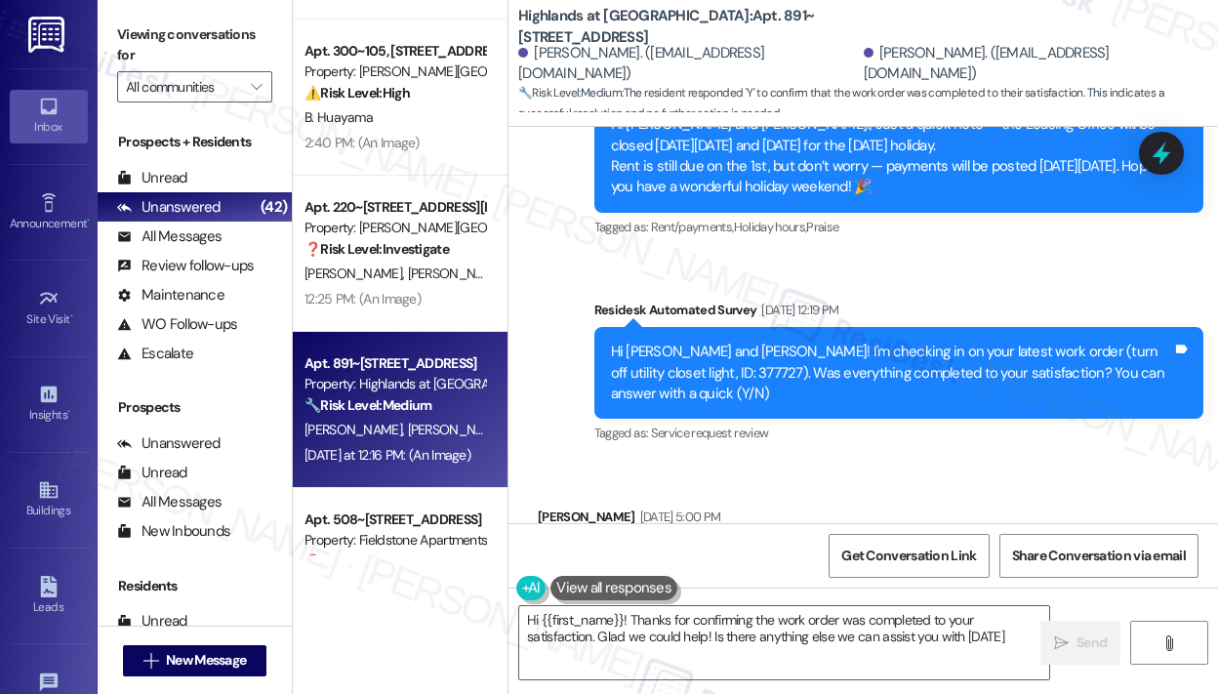
type textarea "Hi {{first_name}}! Thanks for confirming the work order was completed to your s…"
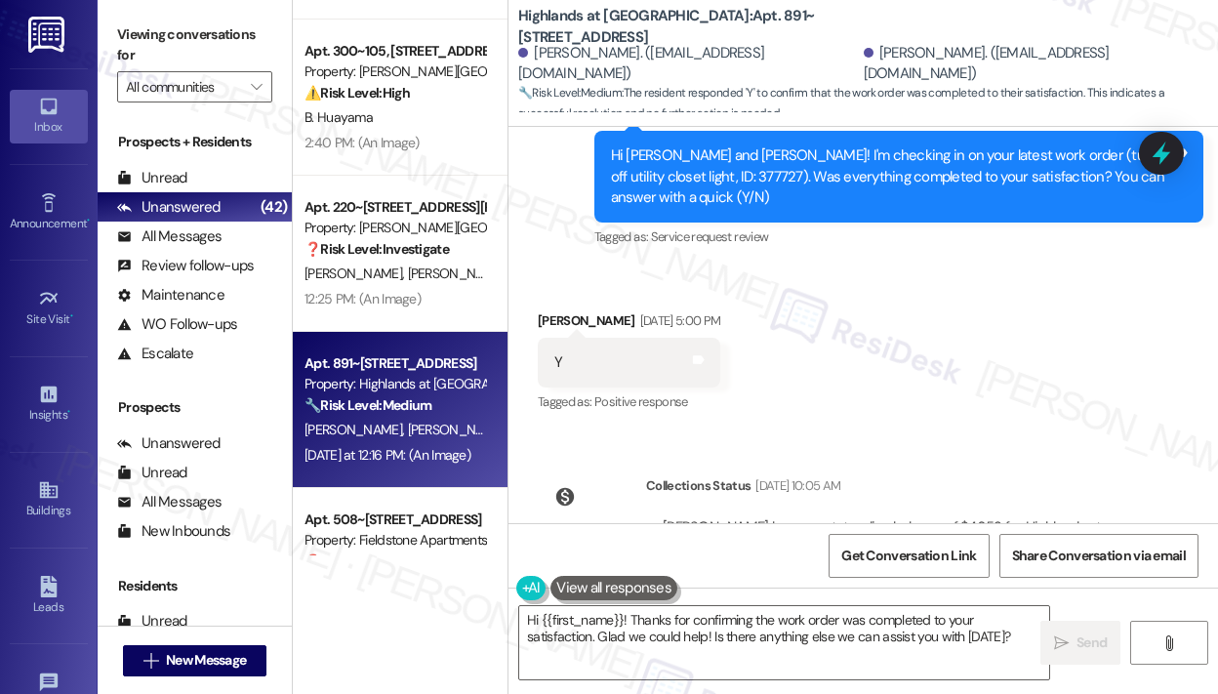
scroll to position [17389, 0]
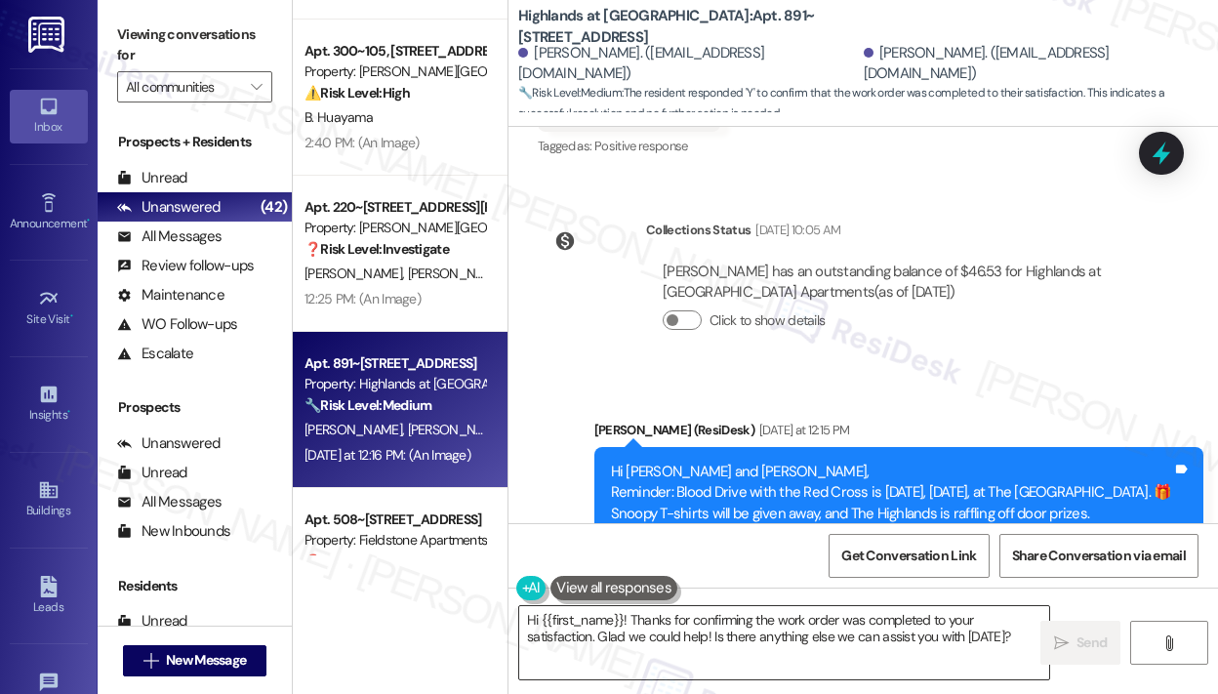
click at [846, 619] on textarea "Hi {{first_name}}! Thanks for confirming the work order was completed to your s…" at bounding box center [784, 642] width 530 height 73
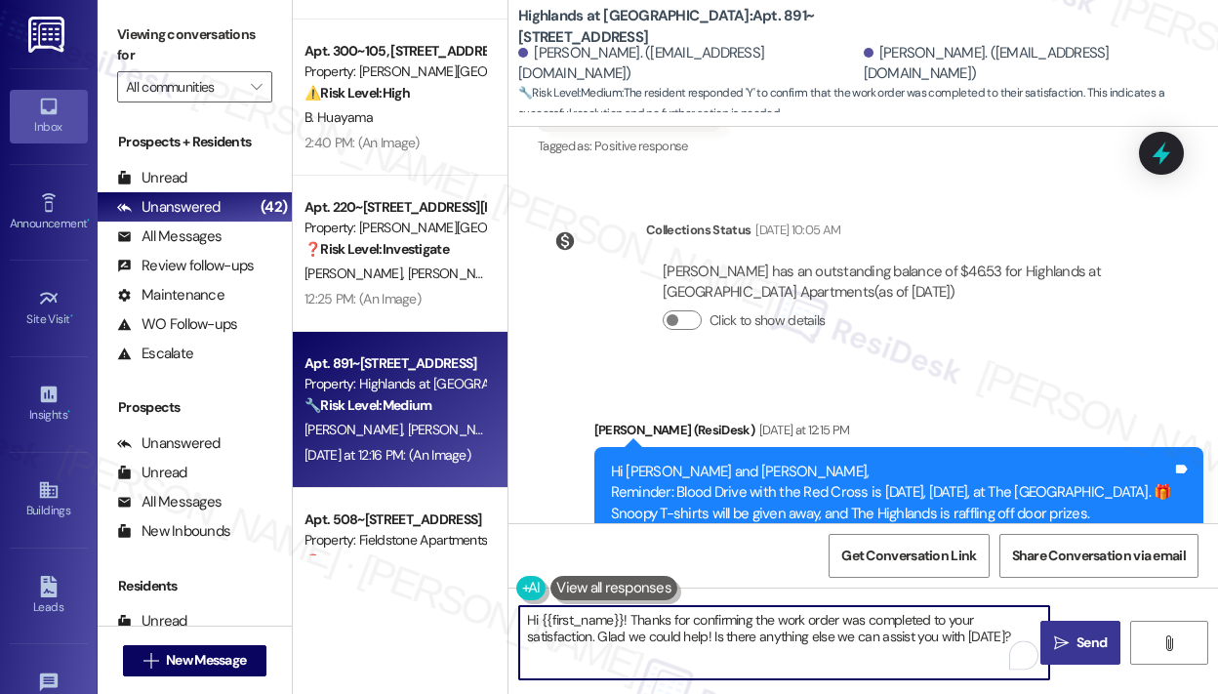
click at [1065, 646] on icon "" at bounding box center [1061, 643] width 15 height 16
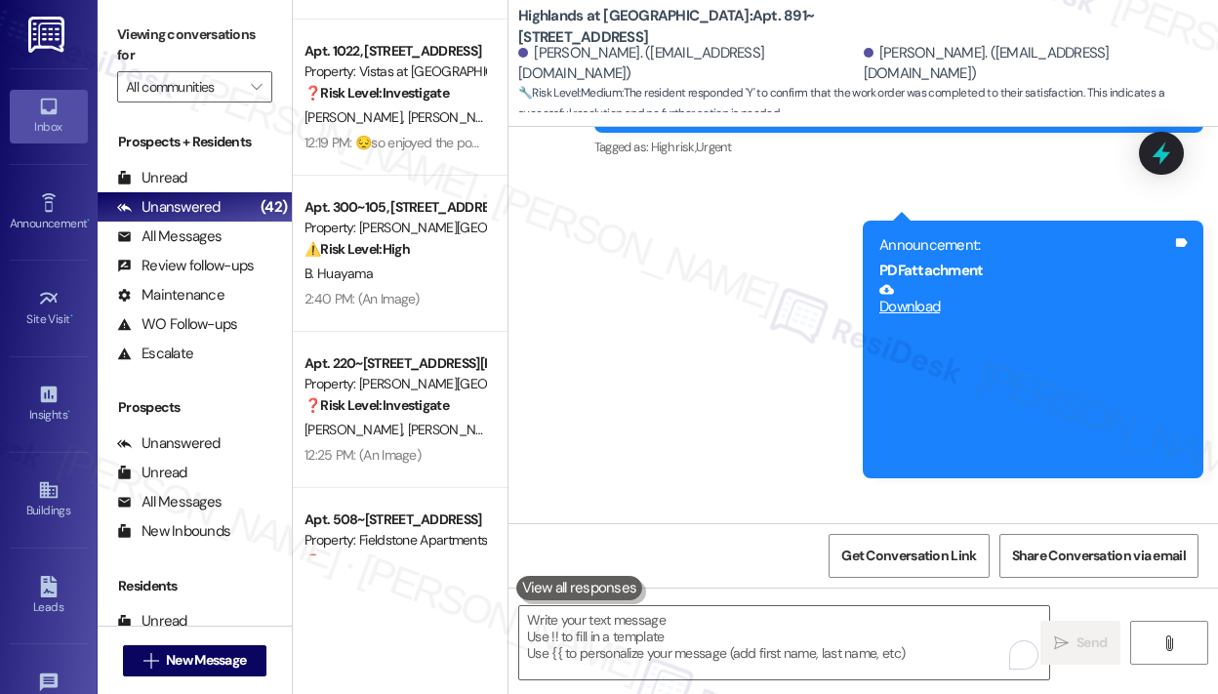
scroll to position [17839, 0]
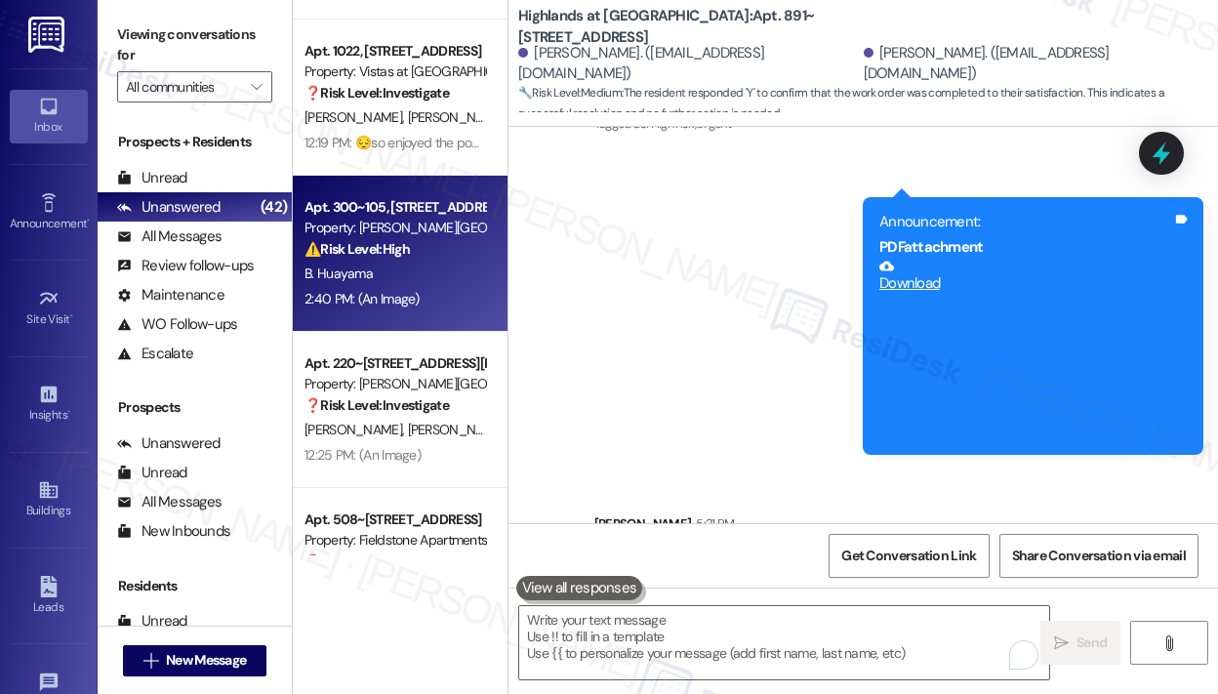
click at [447, 285] on div "B. Huayama" at bounding box center [395, 274] width 184 height 24
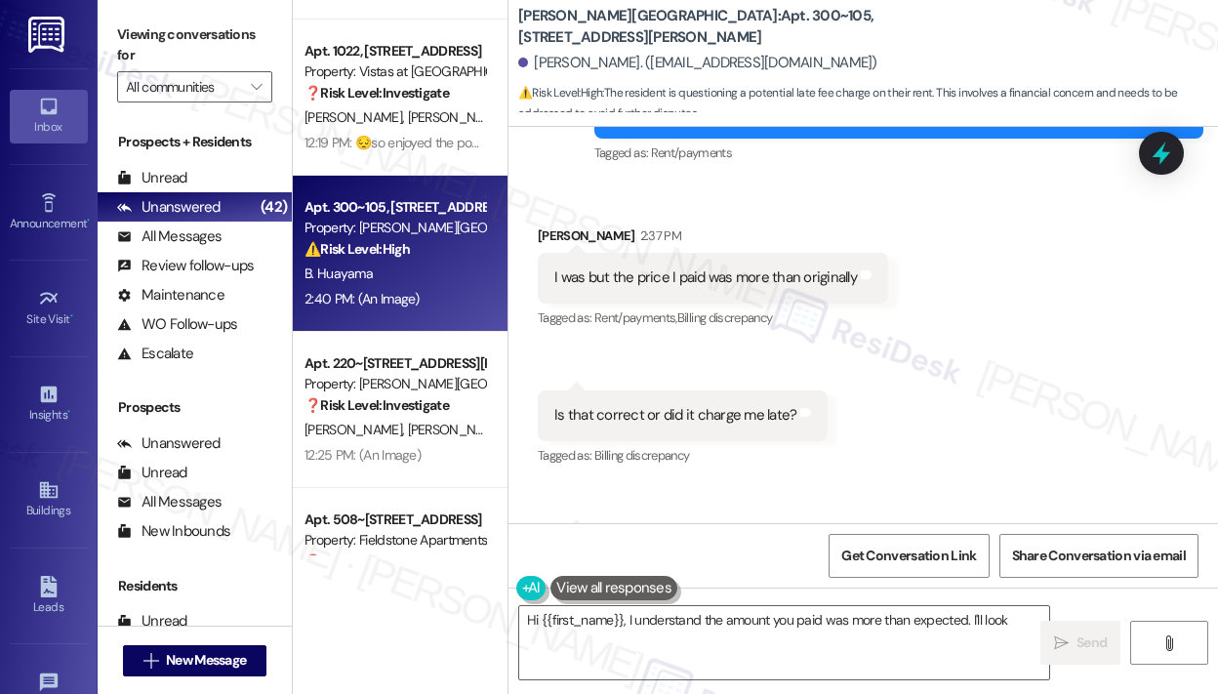
scroll to position [6795, 0]
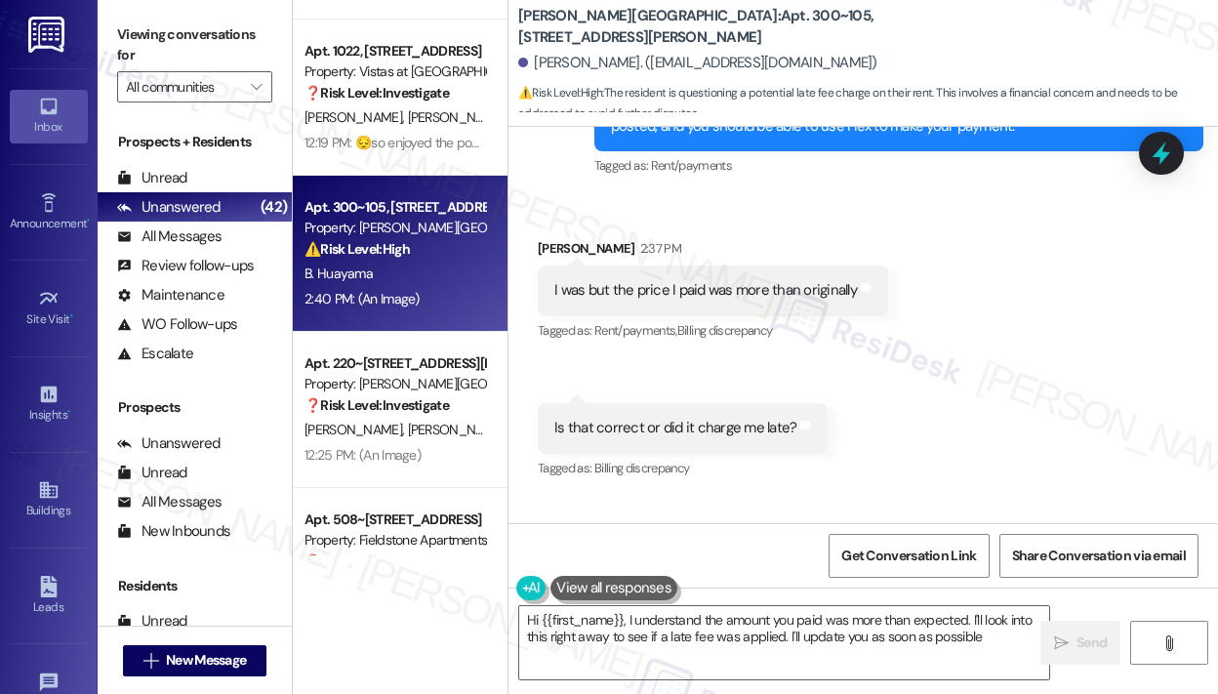
type textarea "Hi {{first_name}}, I understand the amount you paid was more than expected. I'l…"
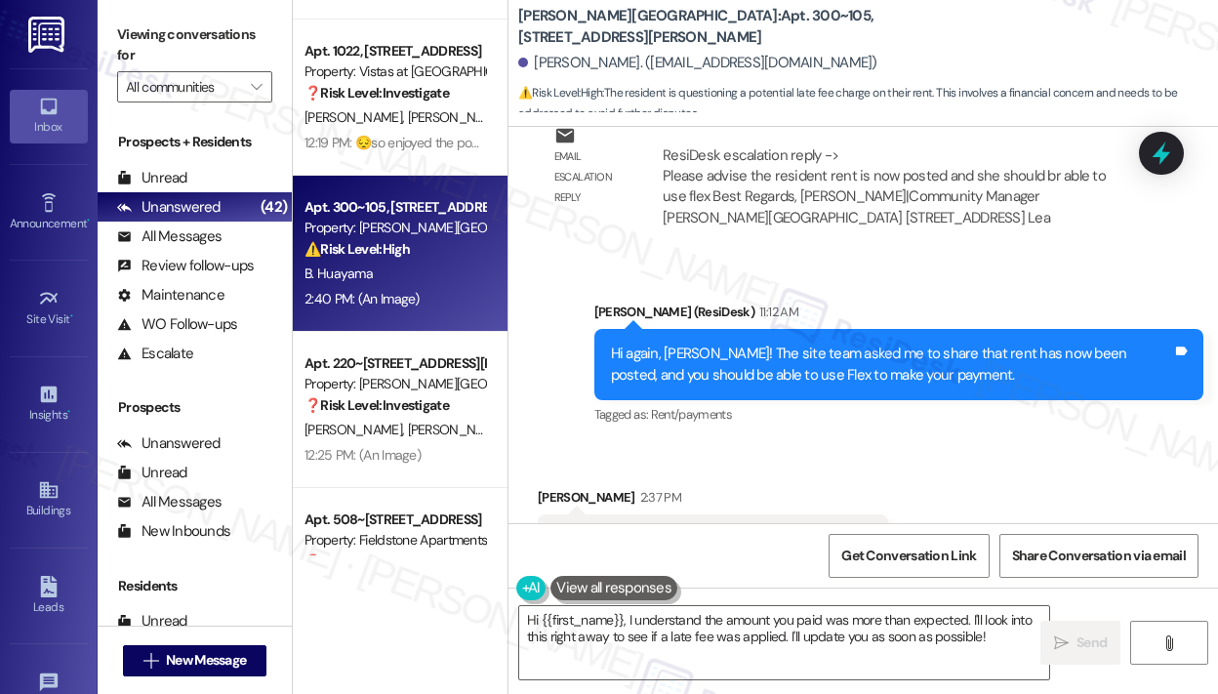
scroll to position [6502, 0]
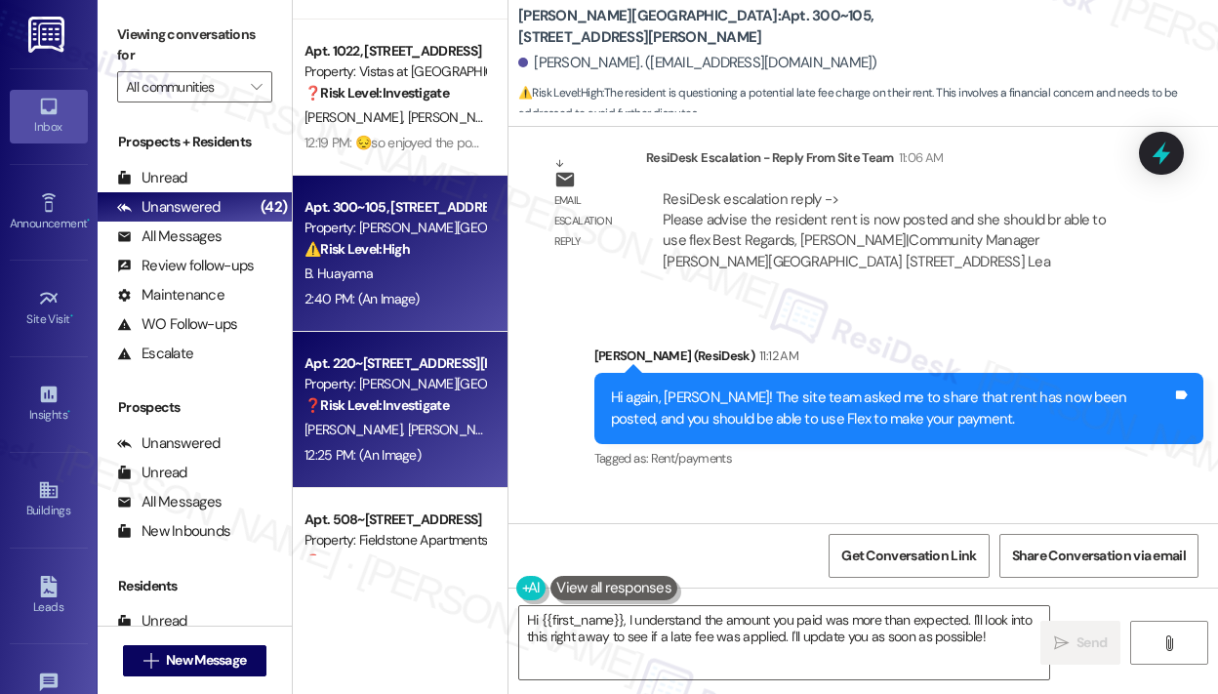
click at [428, 390] on div "Property: [PERSON_NAME][GEOGRAPHIC_DATA]" at bounding box center [394, 384] width 181 height 20
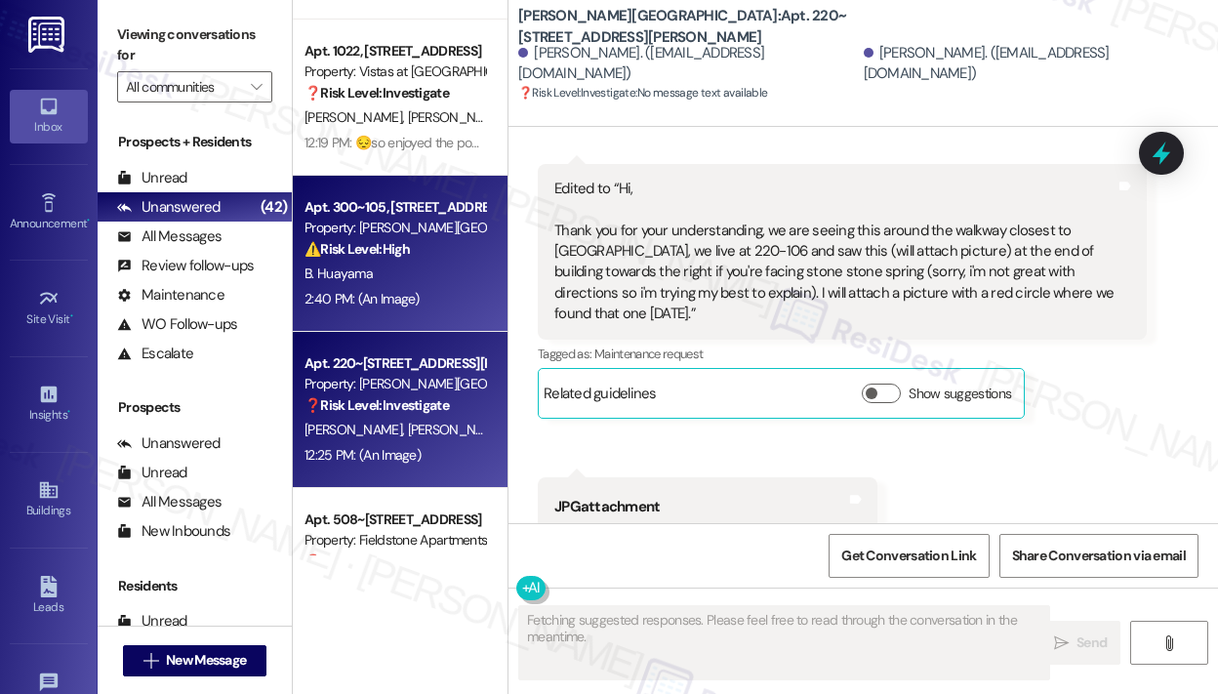
scroll to position [5066, 0]
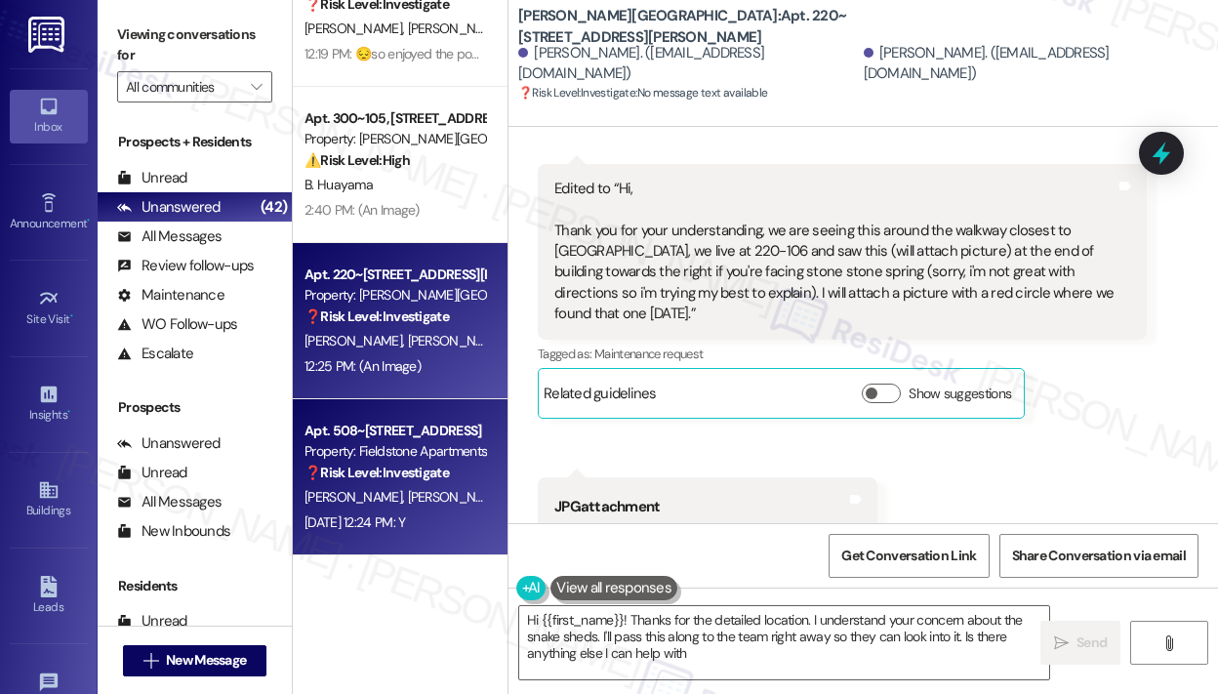
type textarea "Hi {{first_name}}! Thanks for the detailed location. I understand your concern …"
click at [449, 475] on strong "❓ Risk Level: Investigate" at bounding box center [376, 473] width 144 height 18
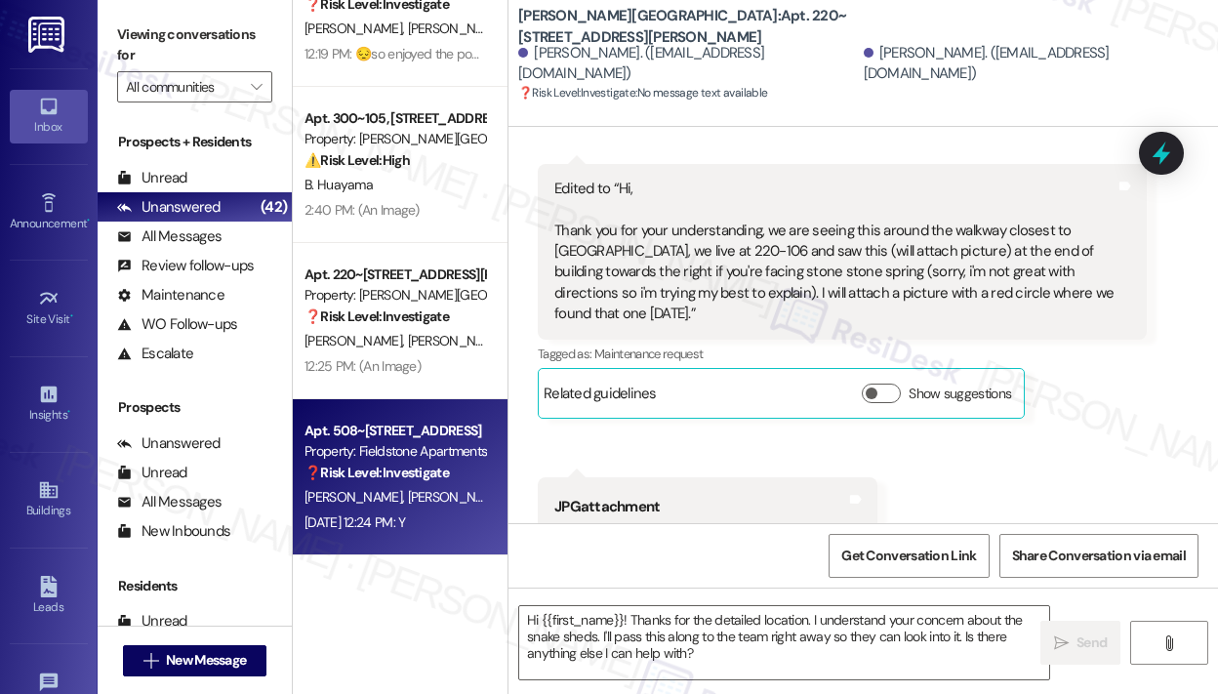
type textarea "Fetching suggested responses. Please feel free to read through the conversation…"
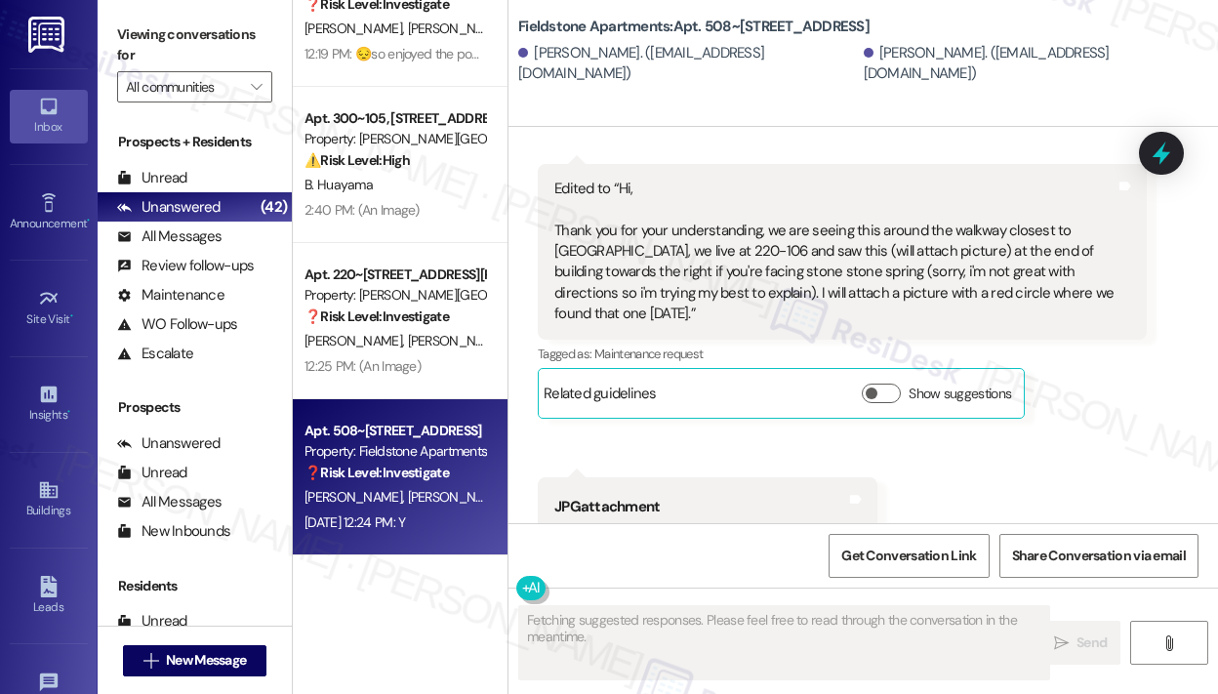
scroll to position [4436, 0]
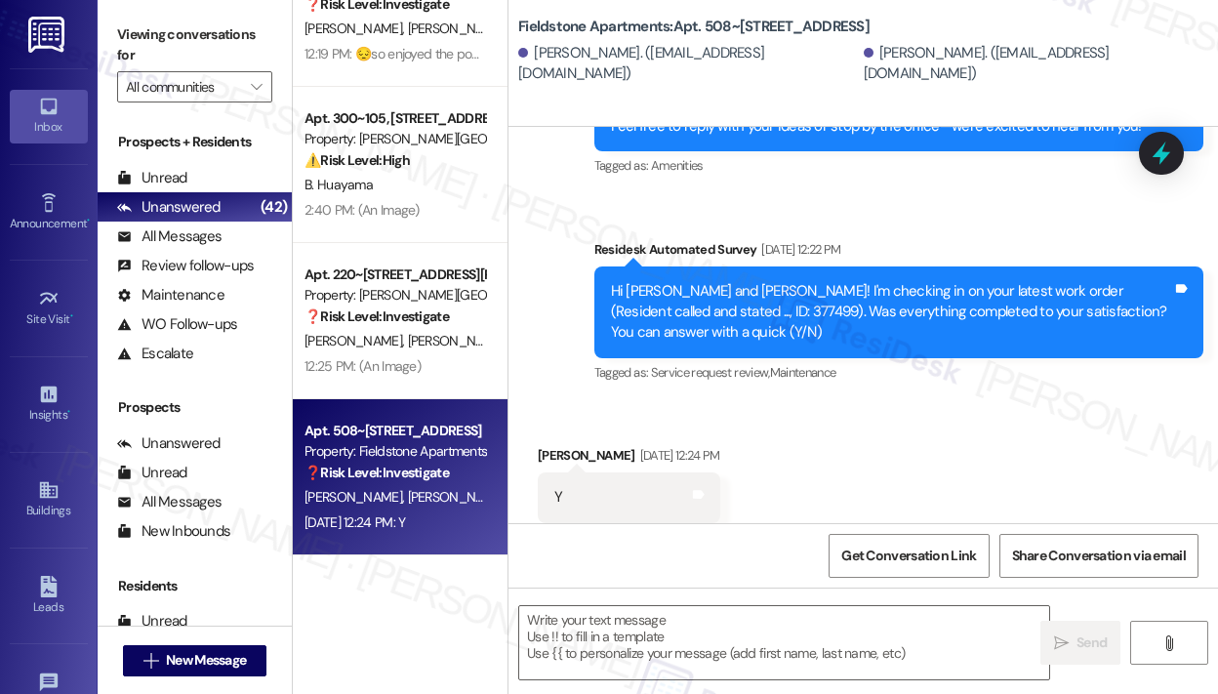
click at [824, 437] on div "Received via SMS [PERSON_NAME] [DATE] 12:24 PM Y Tags and notes Tagged as: Posi…" at bounding box center [862, 483] width 709 height 165
click at [836, 422] on div "Received via SMS [PERSON_NAME] [DATE] 12:24 PM Y Tags and notes Tagged as: Posi…" at bounding box center [862, 483] width 709 height 165
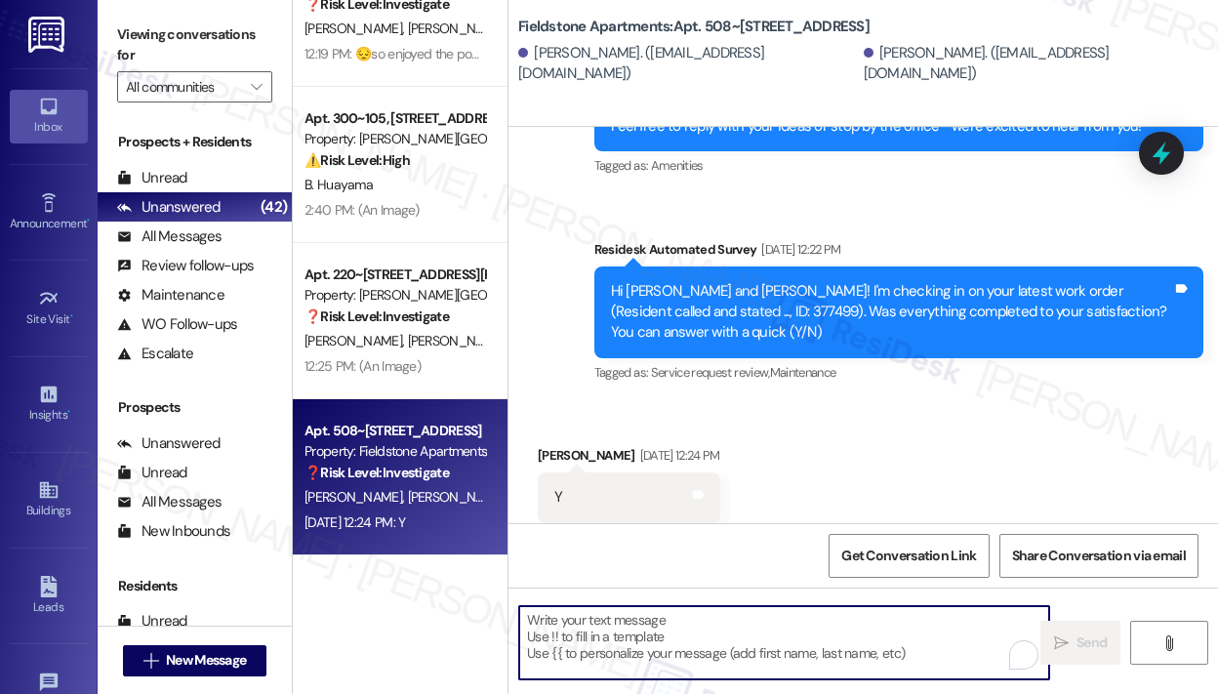
click at [781, 619] on textarea "To enrich screen reader interactions, please activate Accessibility in Grammarl…" at bounding box center [784, 642] width 530 height 73
paste textarea "Sorry for the inconvenience — I understand your payment isn’t showing in RentCa…"
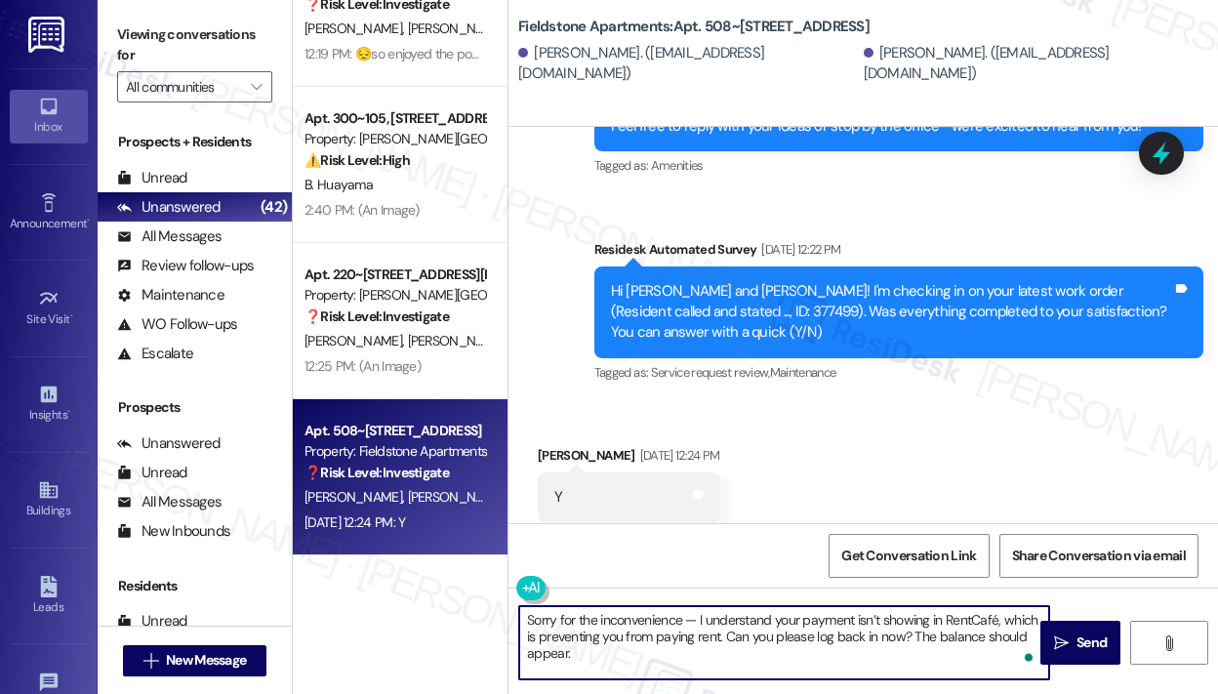
drag, startPoint x: 653, startPoint y: 652, endPoint x: 515, endPoint y: 618, distance: 141.8
click at [515, 618] on div "Sorry for the inconvenience — I understand your payment isn’t showing in RentCa…" at bounding box center [774, 642] width 532 height 75
paste textarea "That’s wonderful to hear! We’re so glad that you’re satisfied with the recent w…"
type textarea "That’s wonderful to hear! We’re so glad that you’re satisfied with the recent w…"
click at [1079, 634] on span "Send" at bounding box center [1091, 642] width 30 height 20
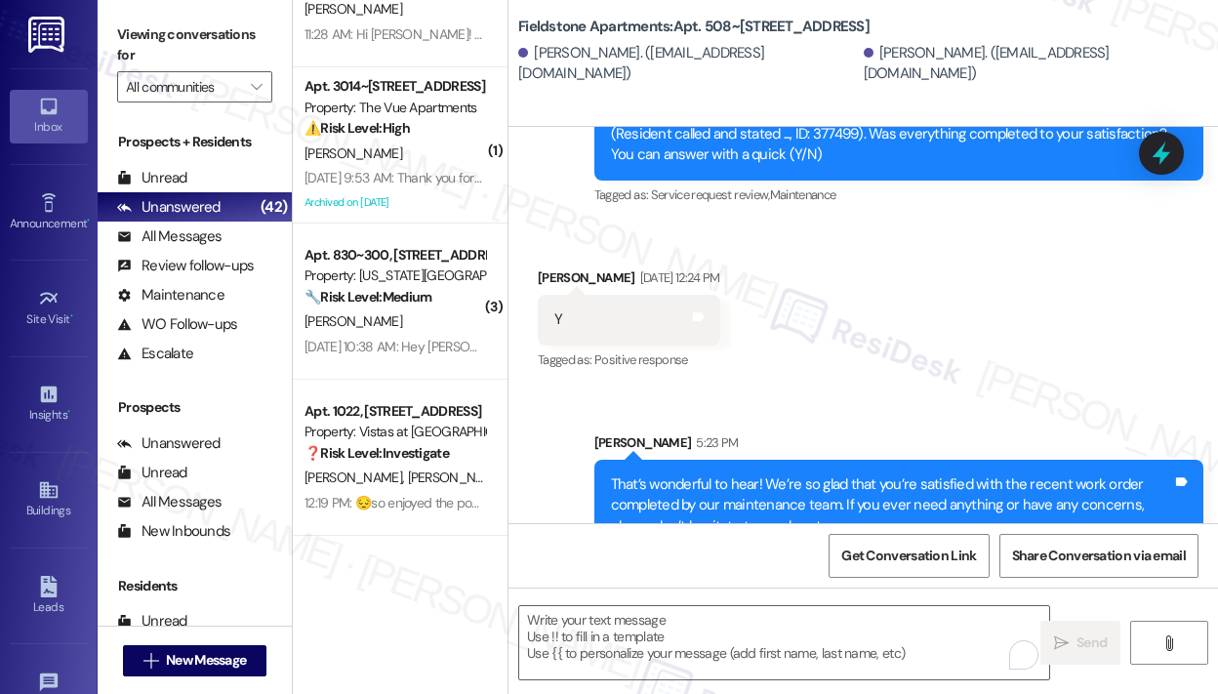
scroll to position [5066, 0]
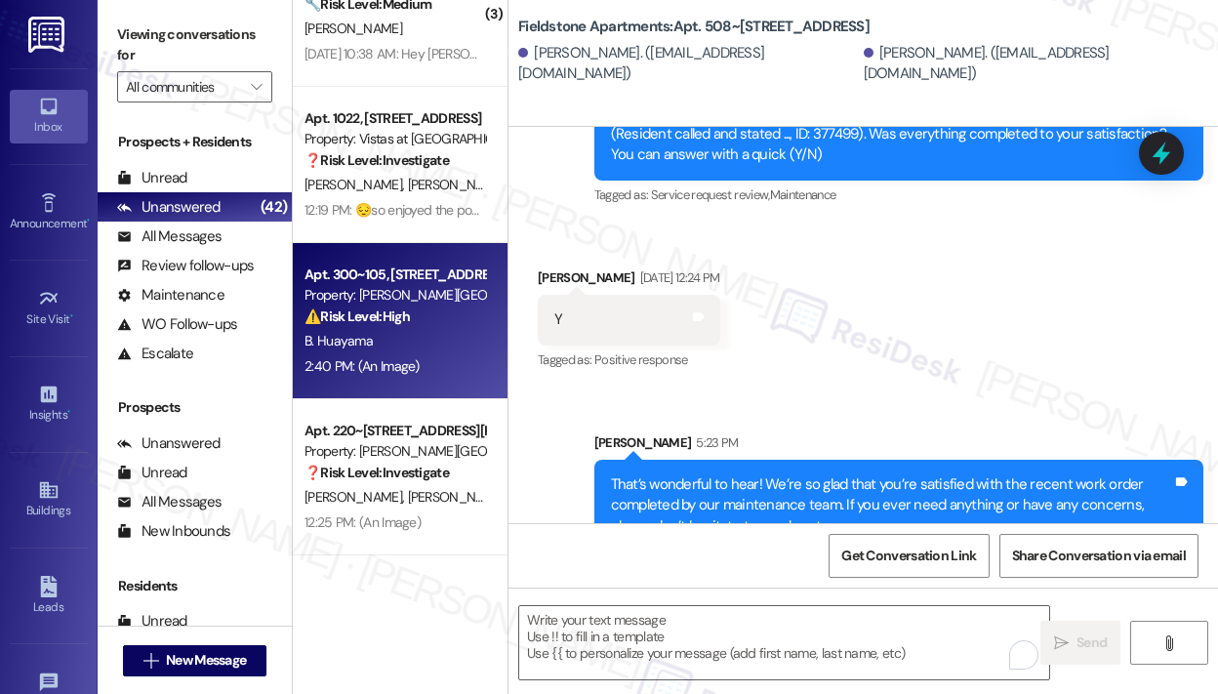
click at [463, 340] on div "B. Huayama" at bounding box center [395, 341] width 184 height 24
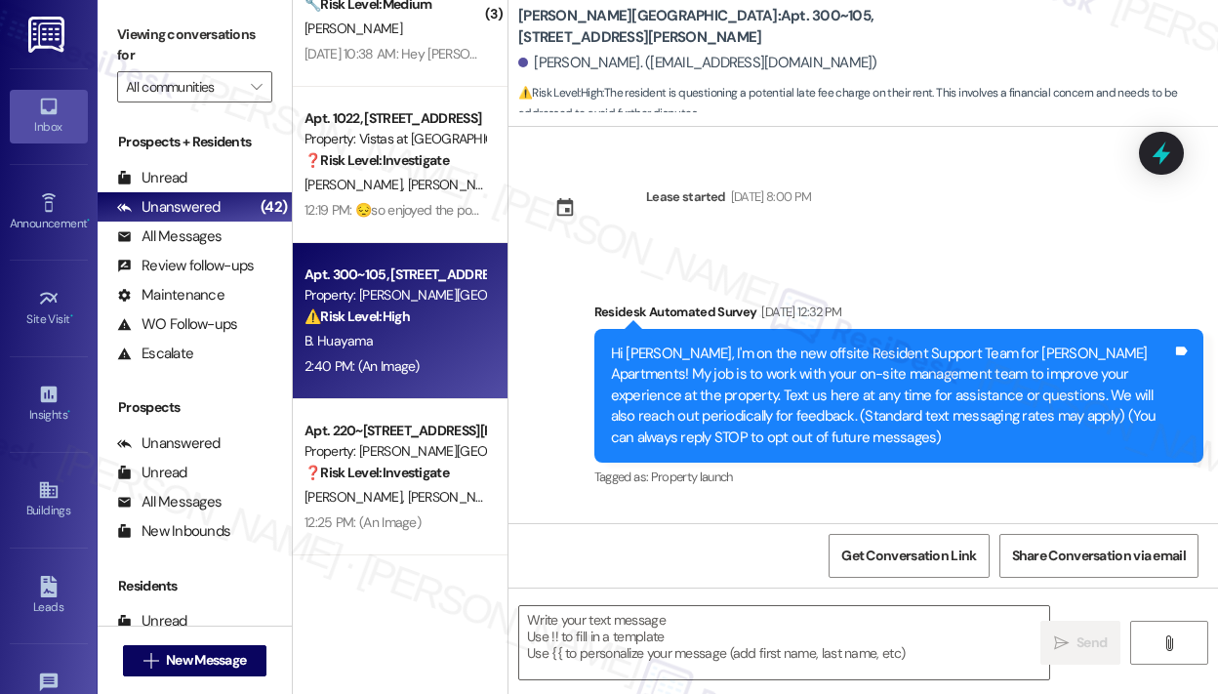
scroll to position [7283, 0]
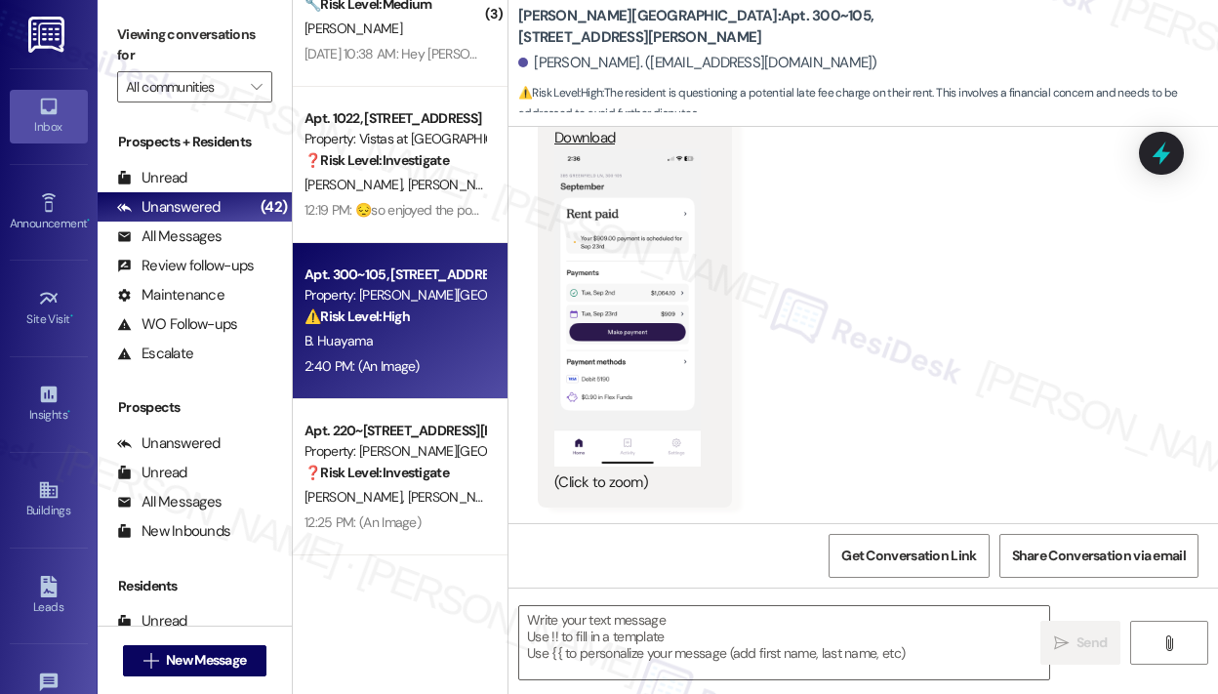
type textarea "Fetching suggested responses. Please feel free to read through the conversation…"
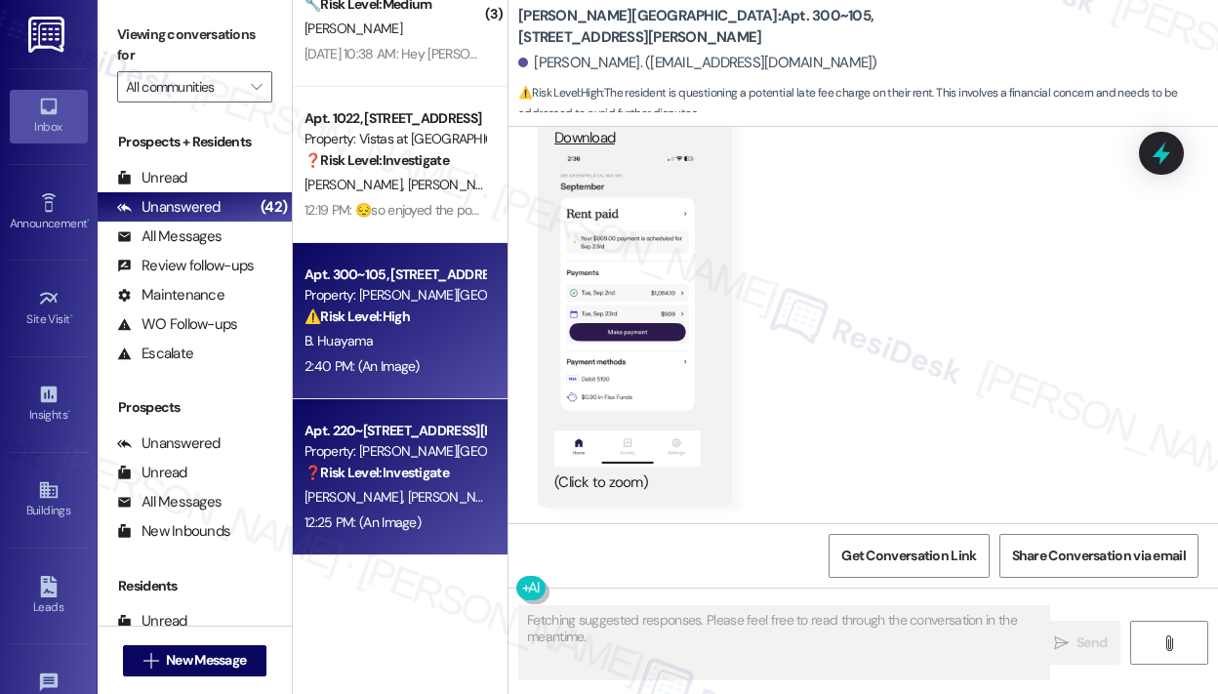
click at [450, 485] on div "[PERSON_NAME] [PERSON_NAME]" at bounding box center [395, 497] width 184 height 24
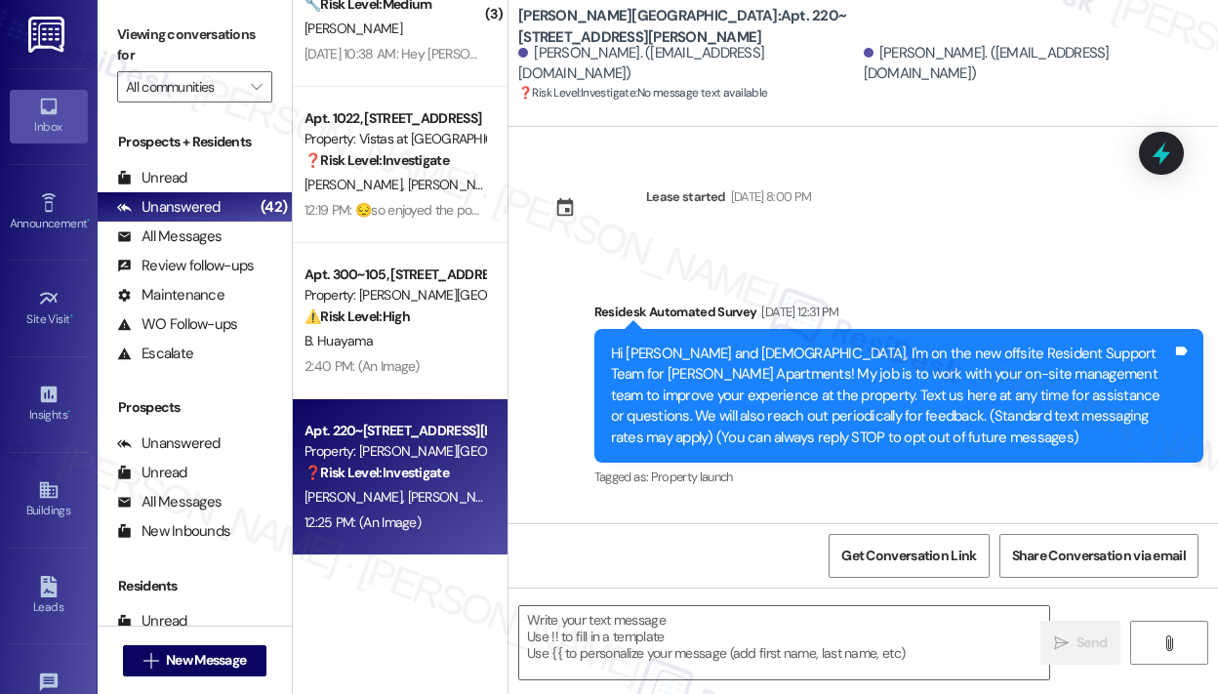
scroll to position [6724, 0]
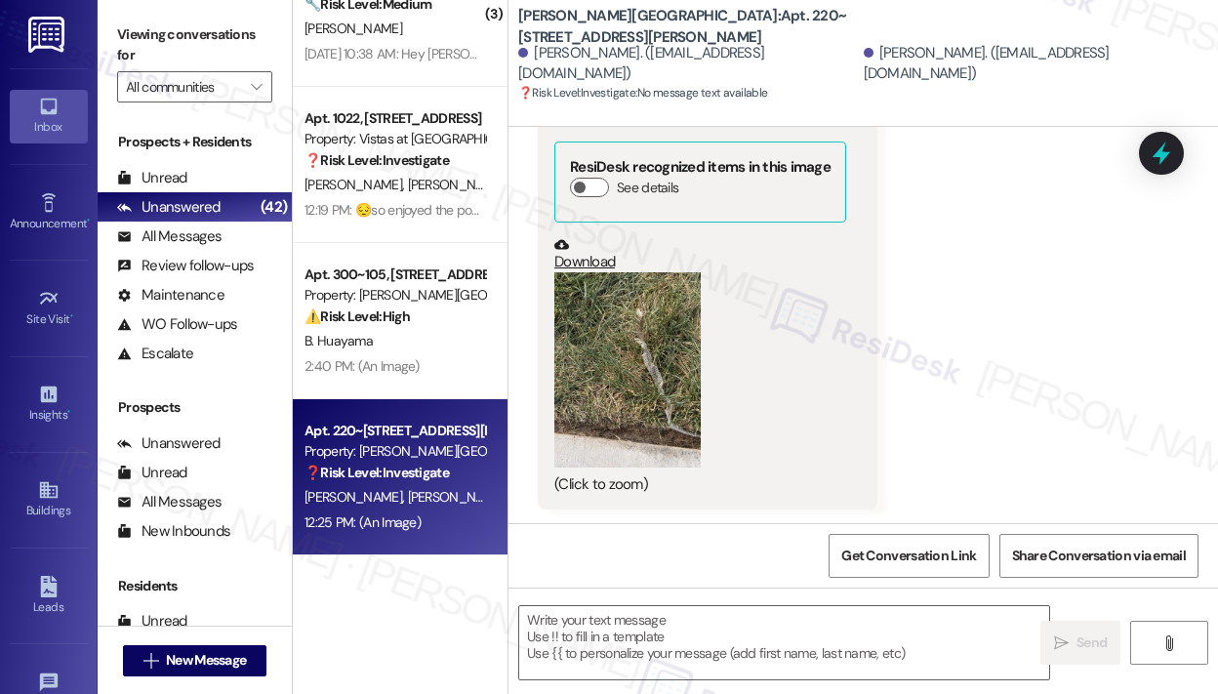
type textarea "Fetching suggested responses. Please feel free to read through the conversation…"
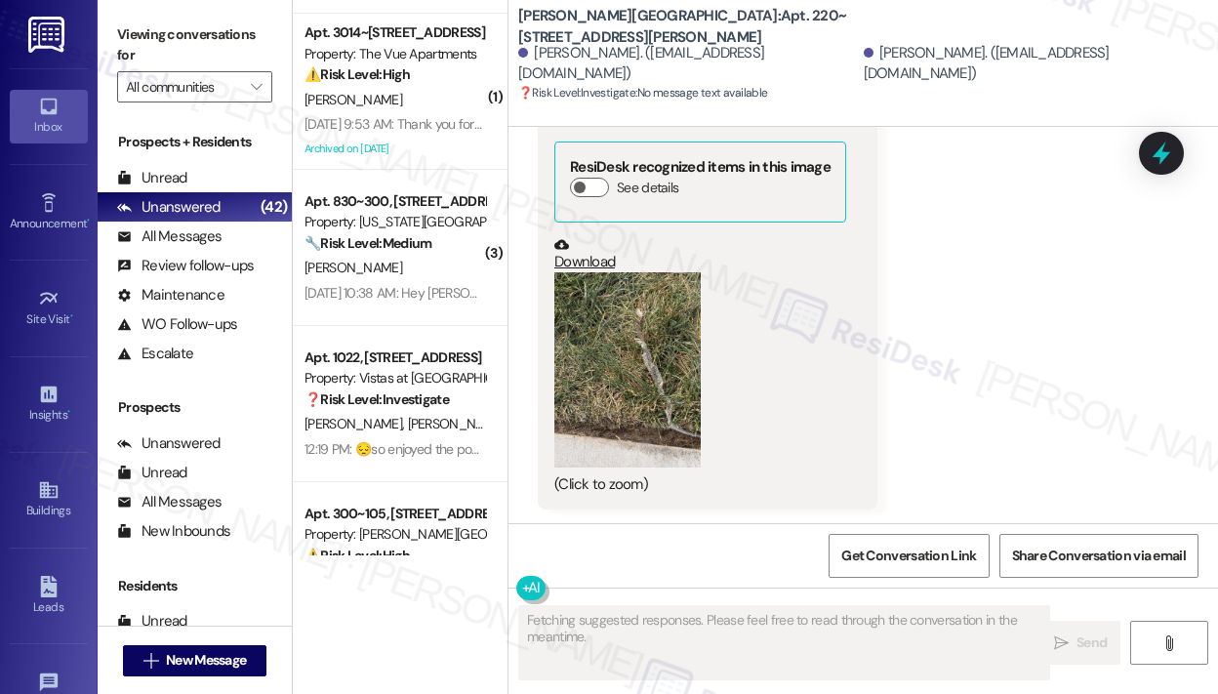
scroll to position [4968, 0]
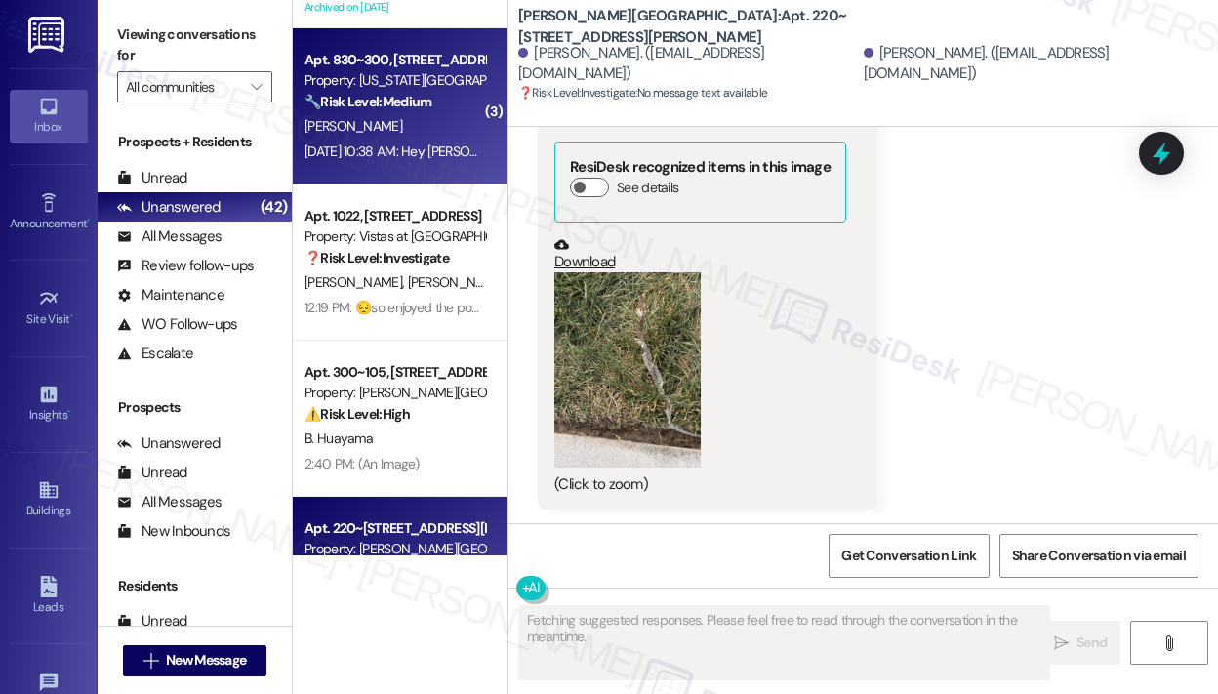
click at [410, 155] on div "[DATE] 10:38 AM: Hey [PERSON_NAME], we appreciate your text! We'll be back at 1…" at bounding box center [738, 151] width 868 height 18
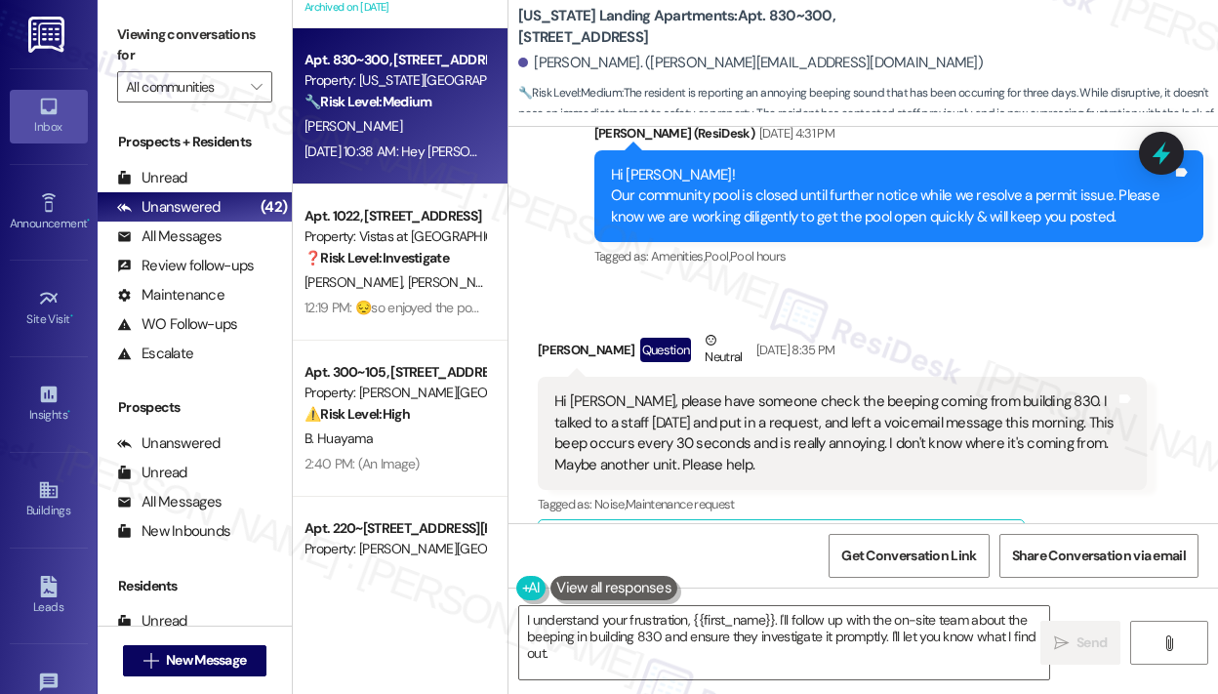
scroll to position [1206, 0]
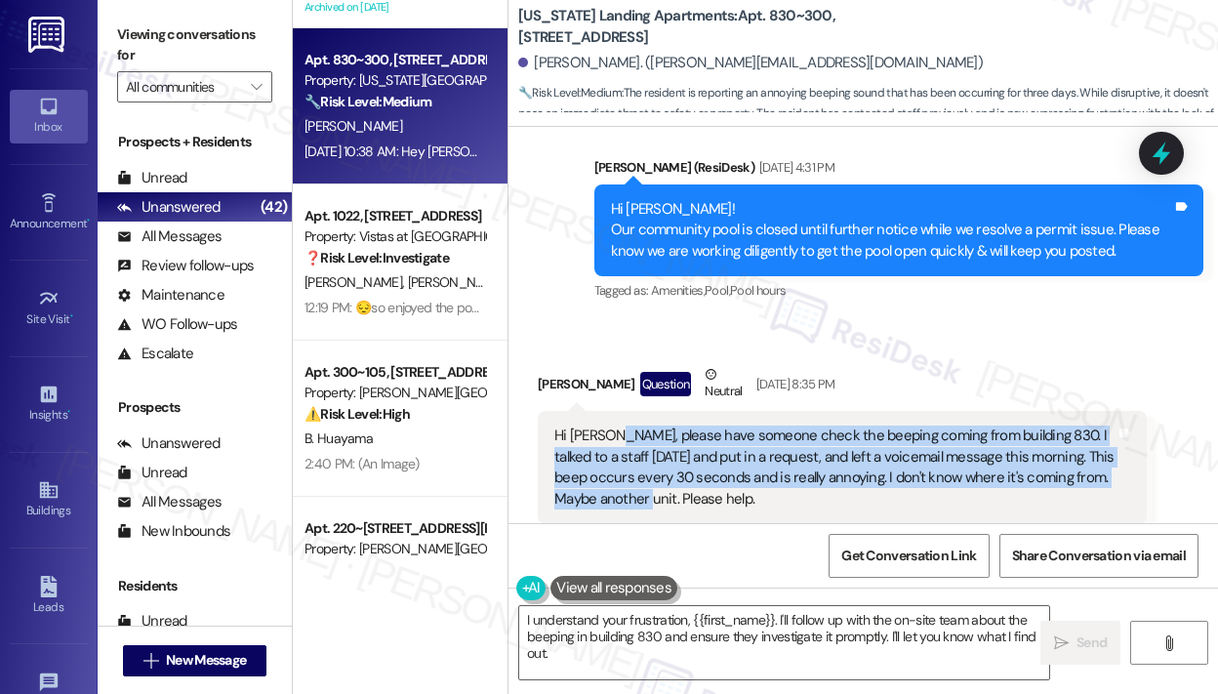
drag, startPoint x: 629, startPoint y: 476, endPoint x: 609, endPoint y: 424, distance: 55.6
click at [609, 425] on div "Hi [PERSON_NAME], please have someone check the beeping coming from building 83…" at bounding box center [834, 467] width 561 height 84
copy div "please have someone check the beeping coming from building 830. I talked to a s…"
click at [688, 670] on textarea "I understand your frustration, {{first_name}}. I'll follow up with the on-site …" at bounding box center [784, 642] width 530 height 73
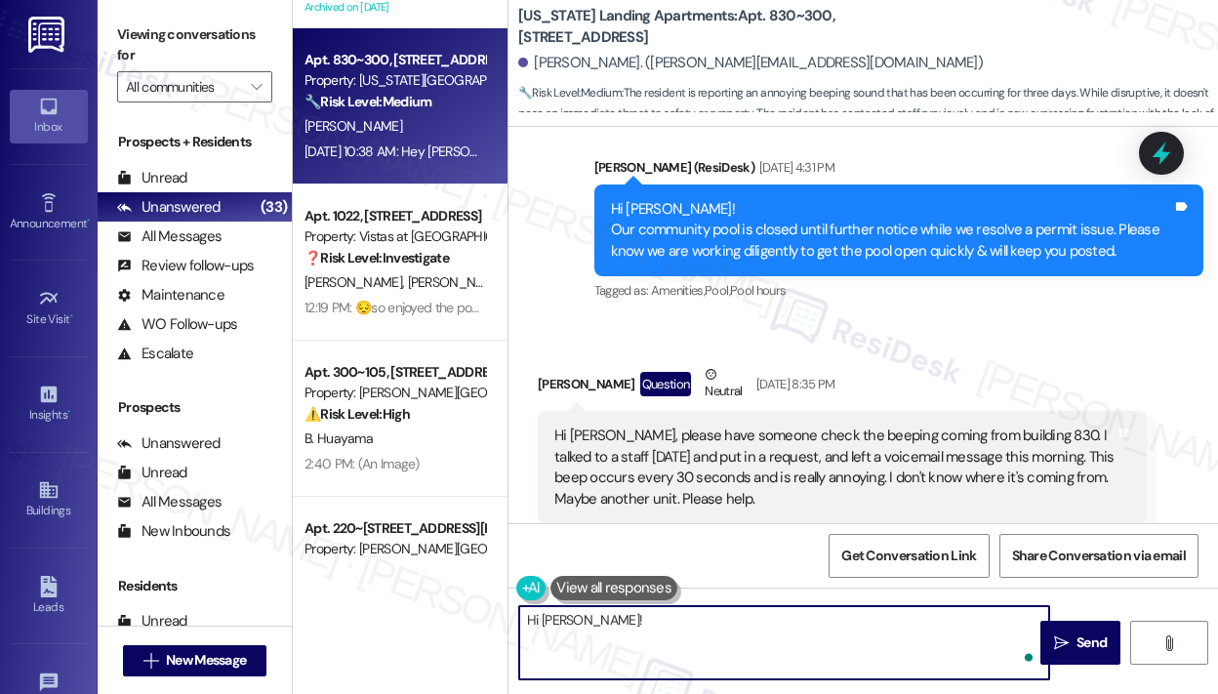
paste textarea "Sorry for the delayed response — I understand you reported a beeping noise in b…"
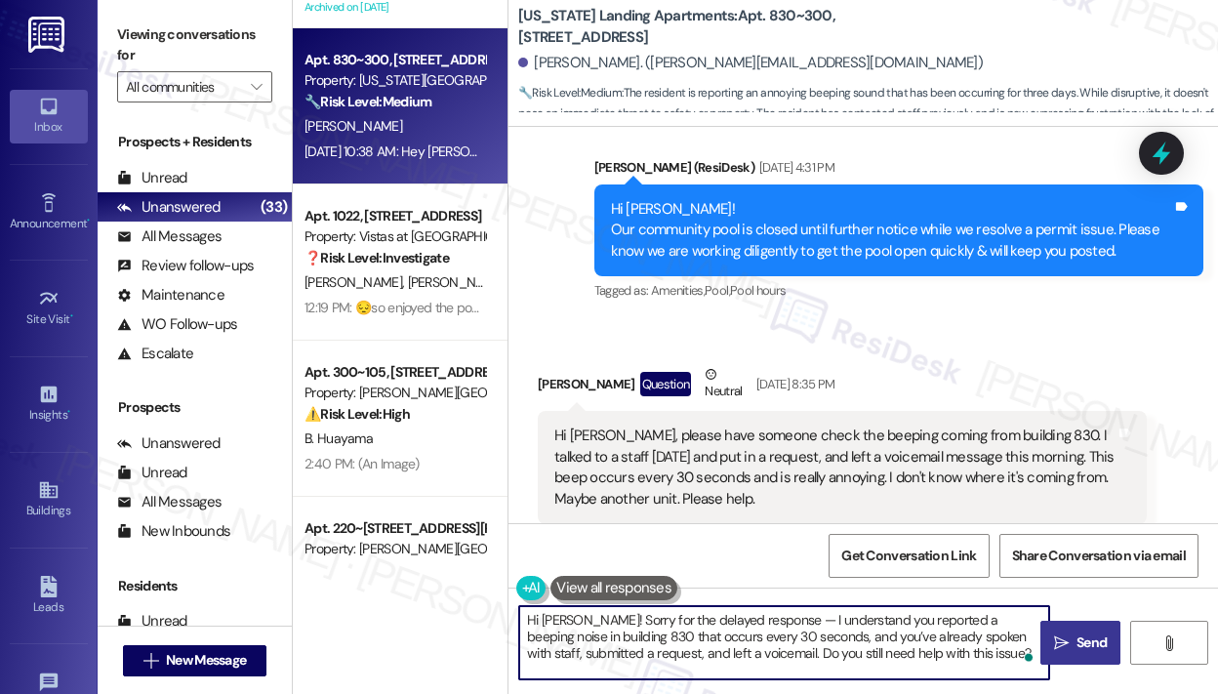
type textarea "Hi [PERSON_NAME]! Sorry for the delayed response — I understand you reported a …"
click at [1057, 643] on icon "" at bounding box center [1061, 643] width 15 height 16
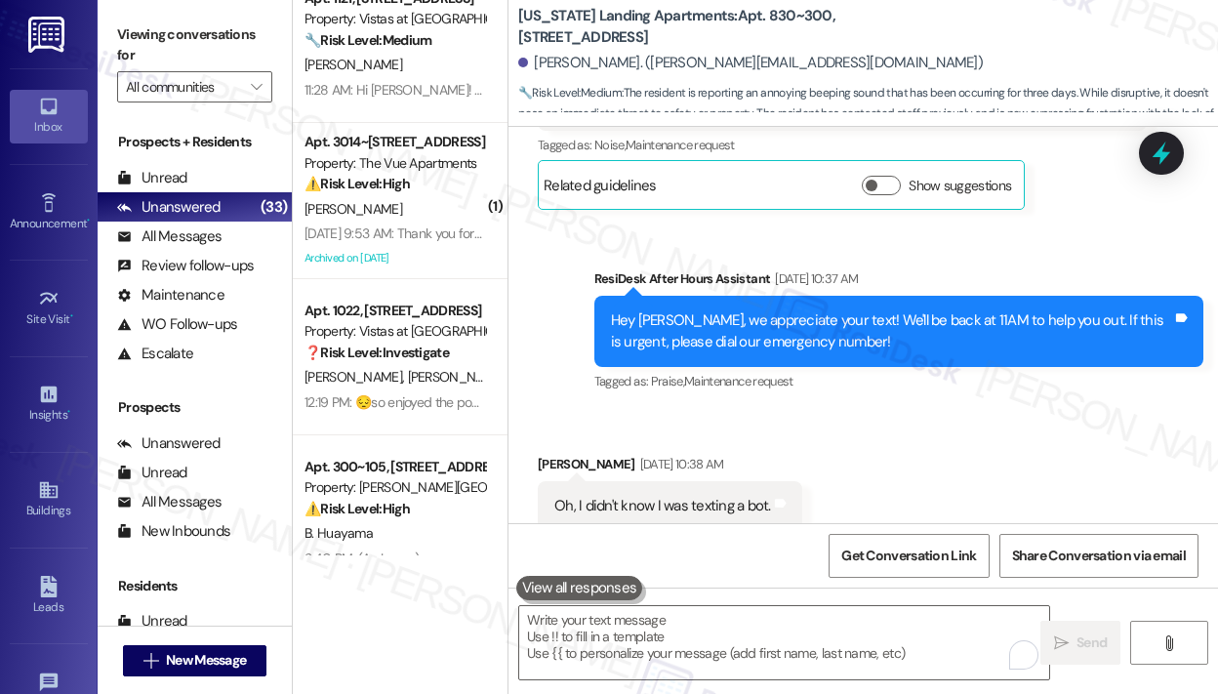
scroll to position [4402, 0]
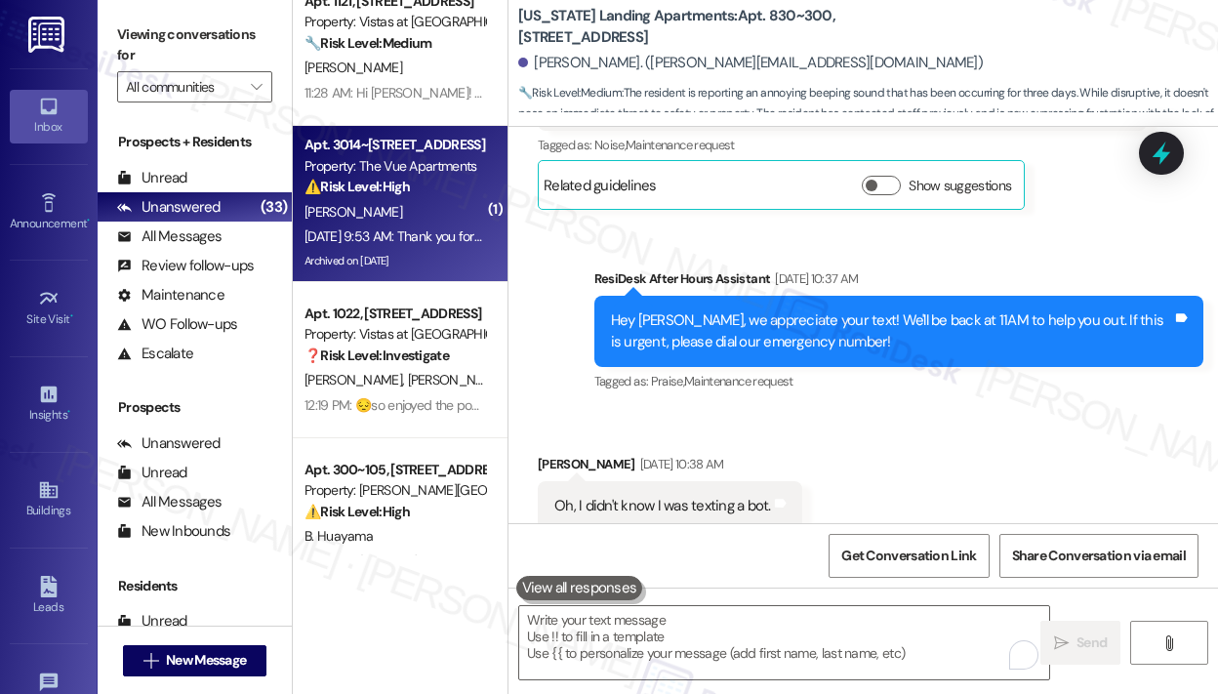
click at [422, 240] on div "[DATE] 9:53 AM: Thank you for your message. Our offices are currently closed, b…" at bounding box center [896, 236] width 1184 height 18
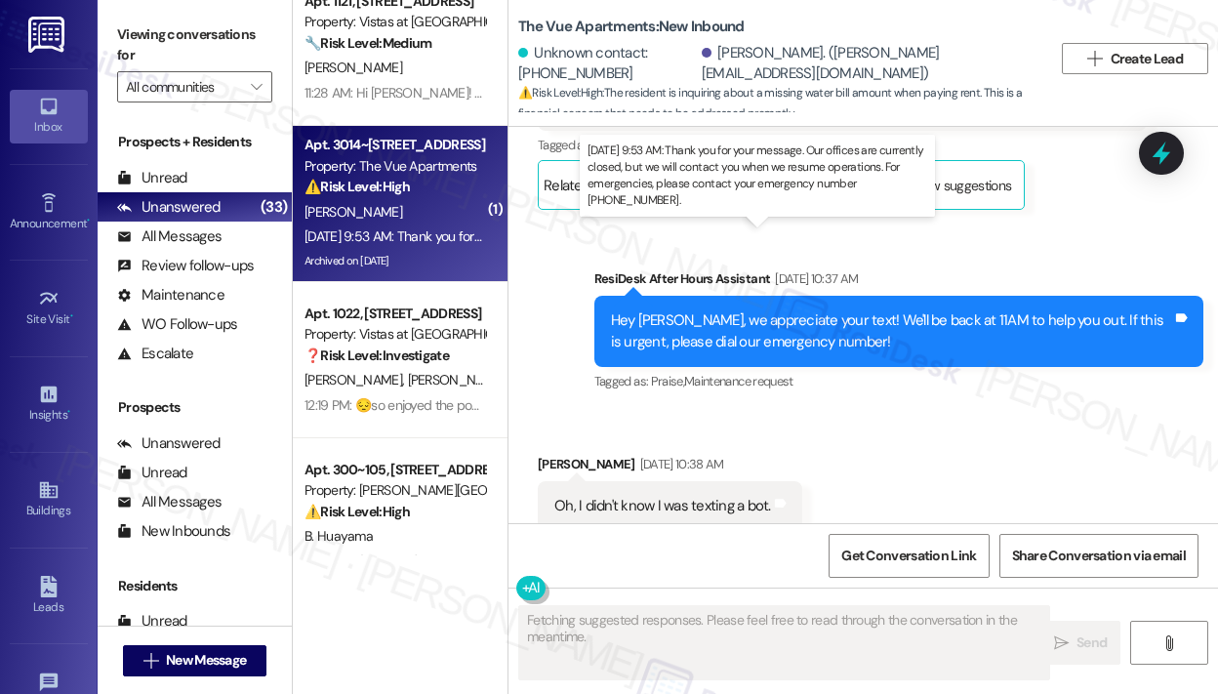
scroll to position [6843, 0]
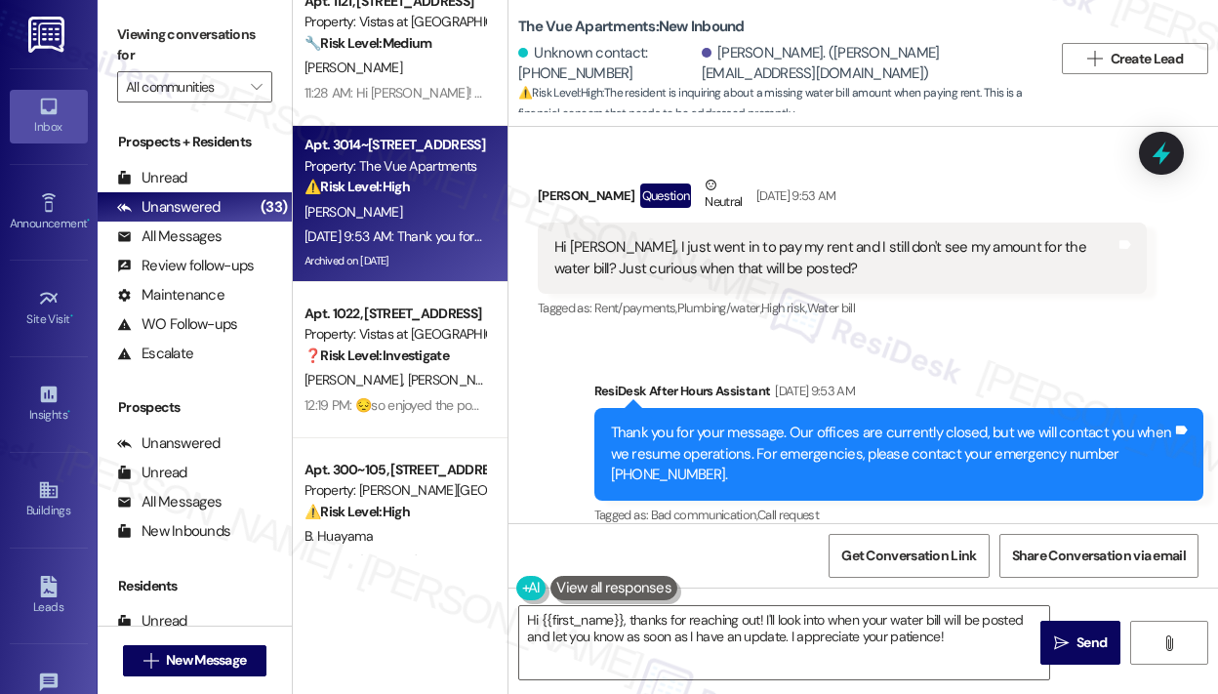
click at [1058, 366] on div "Sent via SMS ResiDesk After Hours Assistant [DATE] 9:53 AM Thank you for your m…" at bounding box center [899, 455] width 638 height 178
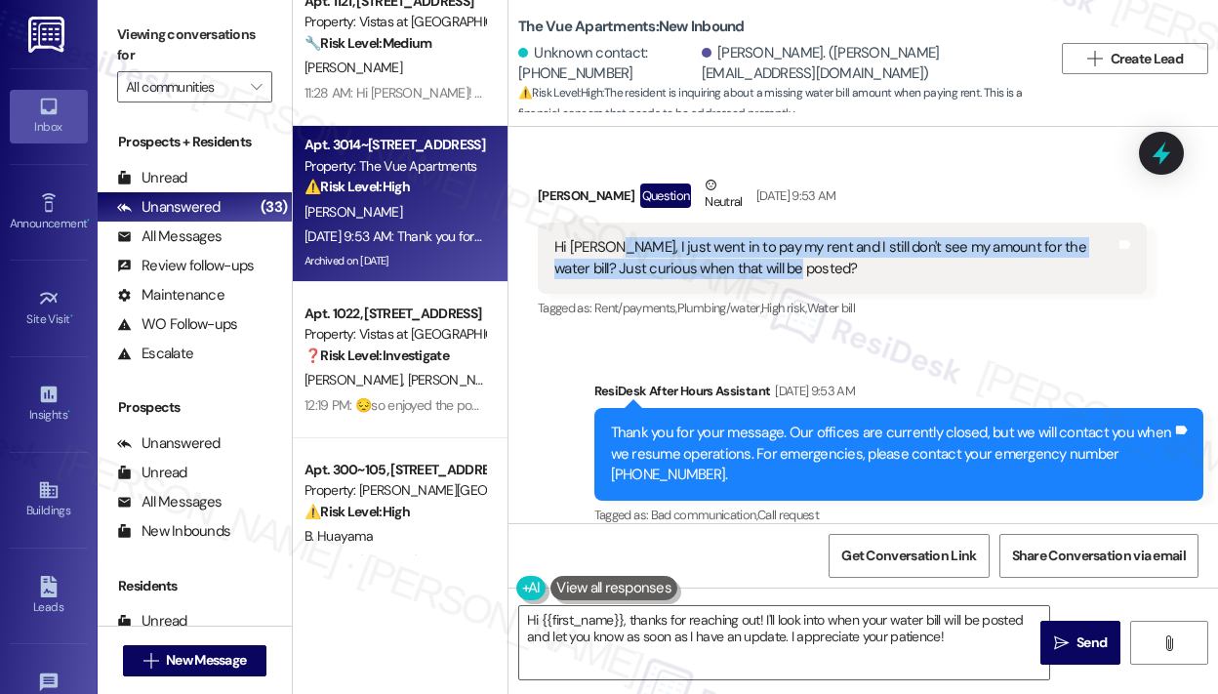
drag, startPoint x: 795, startPoint y: 242, endPoint x: 608, endPoint y: 228, distance: 187.9
click at [608, 237] on div "Hi [PERSON_NAME], I just went in to pay my rent and I still don't see my amount…" at bounding box center [834, 258] width 561 height 42
copy div "I just went in to pay my rent and I still don't see my amount for the water bil…"
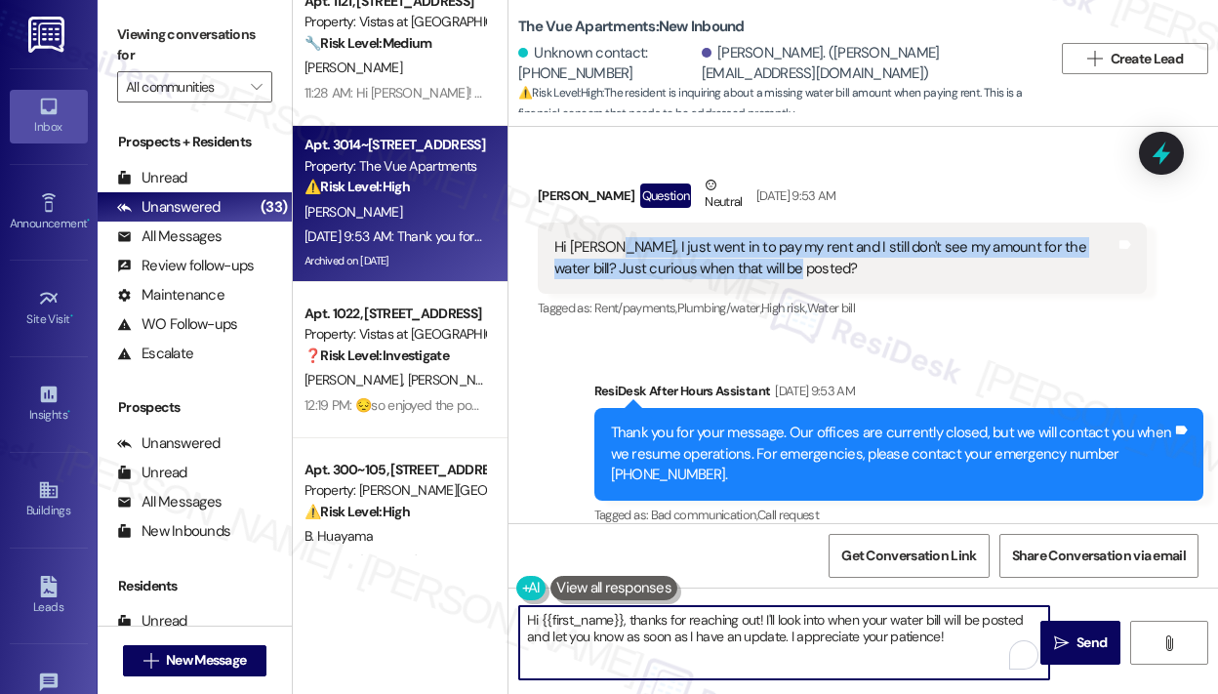
click at [756, 633] on textarea "Hi {{first_name}}, thanks for reaching out! I'll look into when your water bill…" at bounding box center [784, 642] width 530 height 73
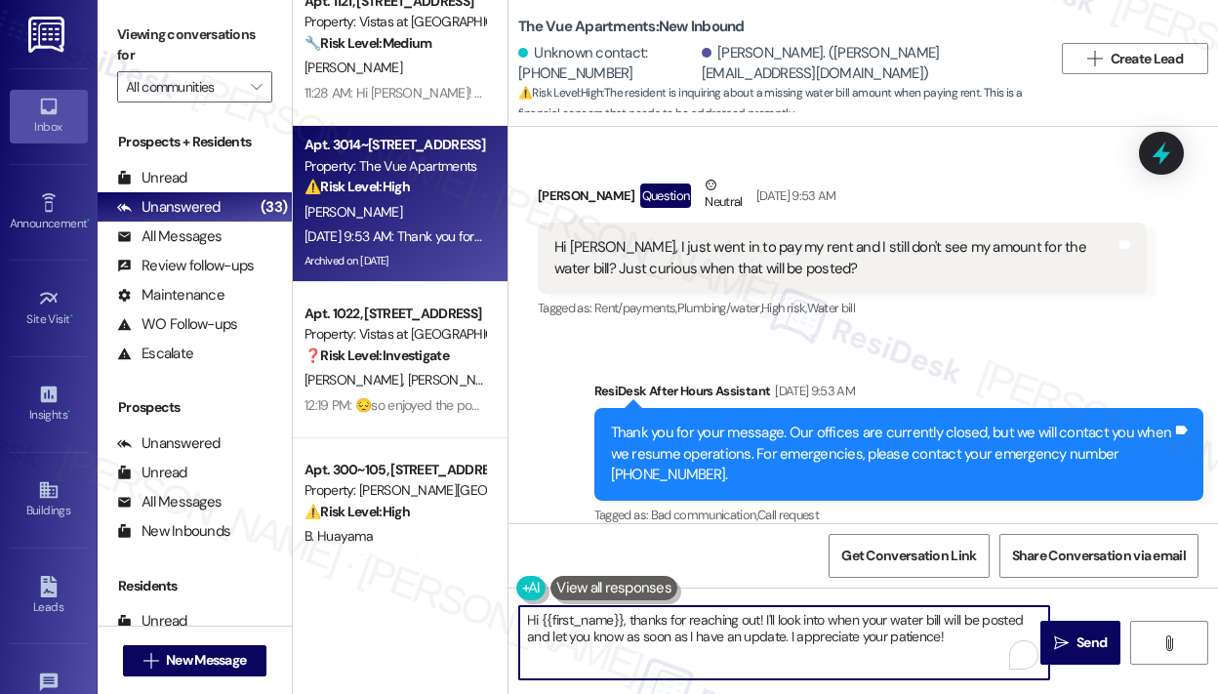
click at [687, 631] on textarea "Hi {{first_name}}, thanks for reaching out! I'll look into when your water bill…" at bounding box center [784, 642] width 530 height 73
paste textarea "Sorry for the inconvenience — I understand you don’t see your water bill amount…"
click at [680, 617] on textarea "Sorry for the inconvenience — I understand you don’t see your water bill amount…" at bounding box center [784, 642] width 530 height 73
type textarea "Sorry for the inconvenience, [PERSON_NAME] — I understand you don’t see your wa…"
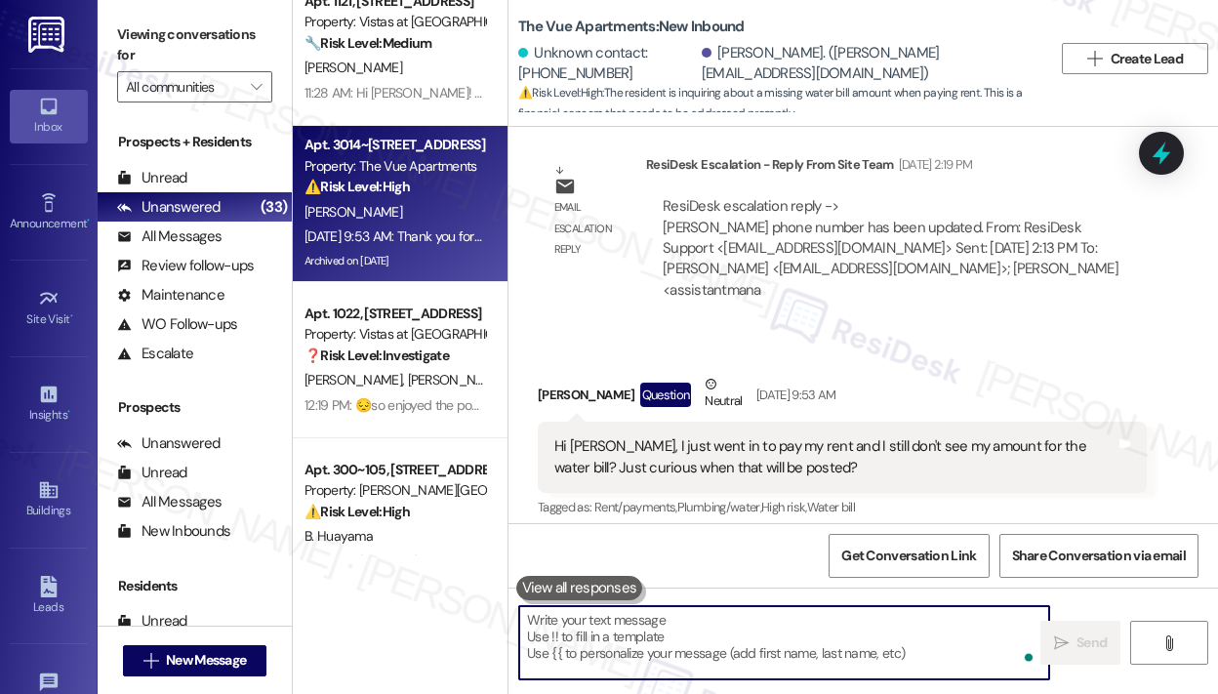
scroll to position [6636, 0]
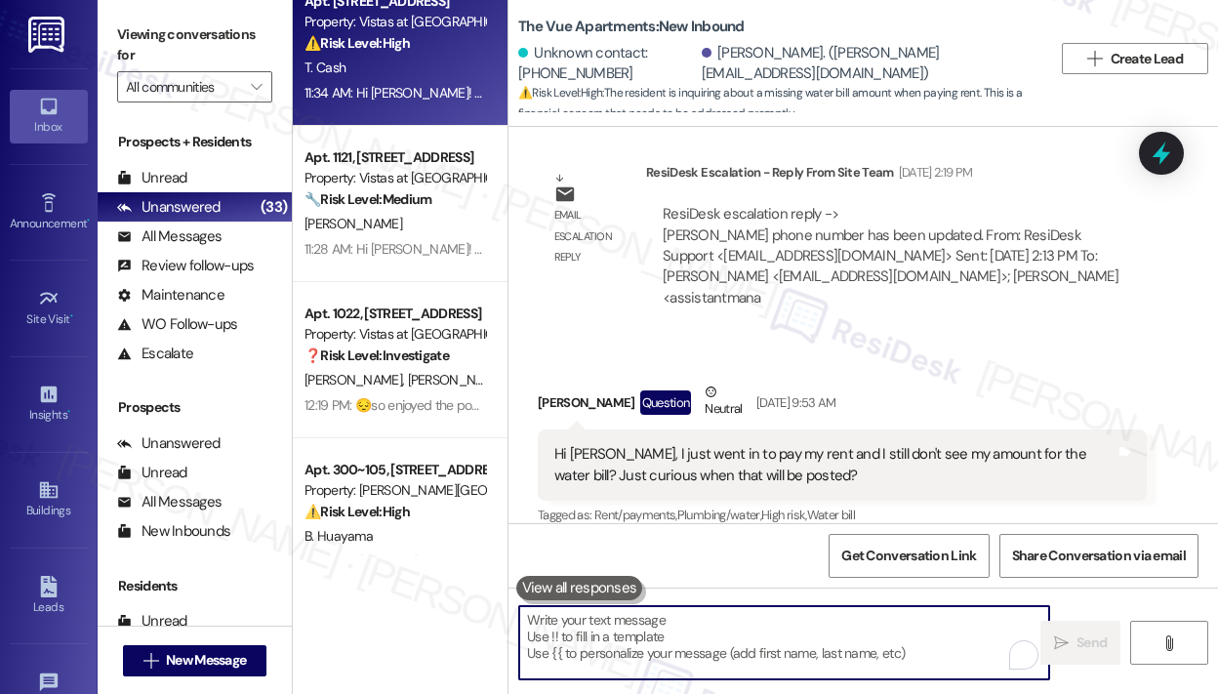
click at [415, 85] on div "11:34 AM: Hi [PERSON_NAME]! The pool is officially closed for the 2025 season. …" at bounding box center [822, 93] width 1037 height 18
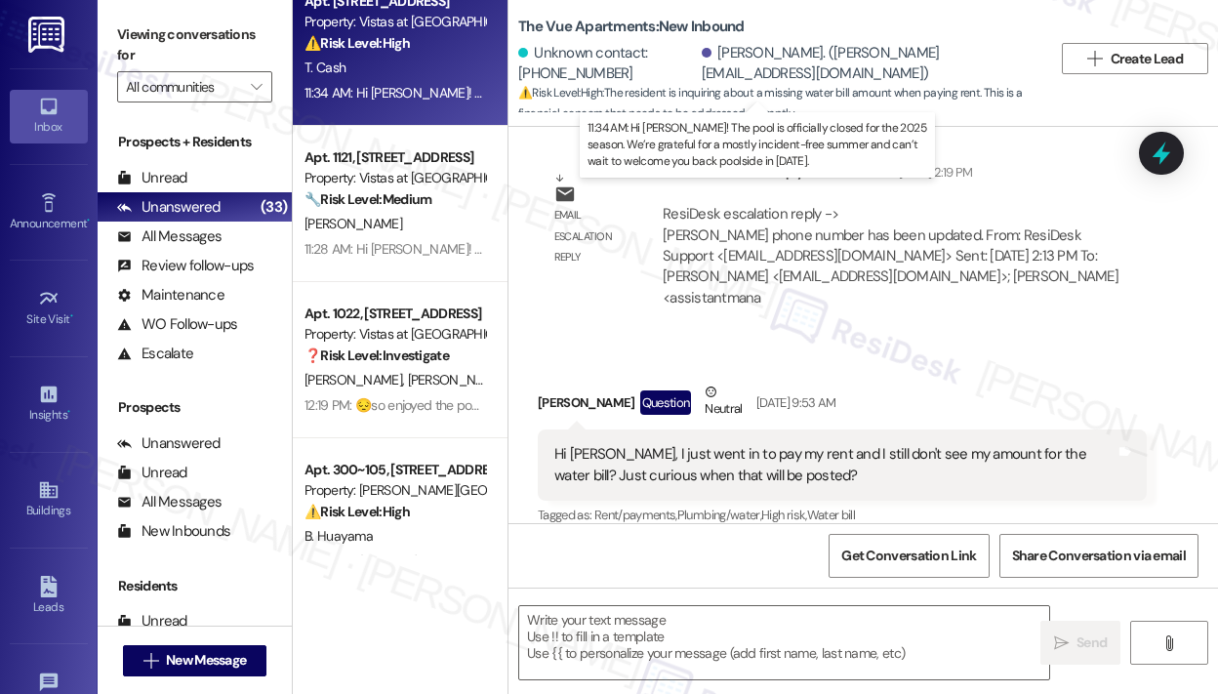
type textarea "Fetching suggested responses. Please feel free to read through the conversation…"
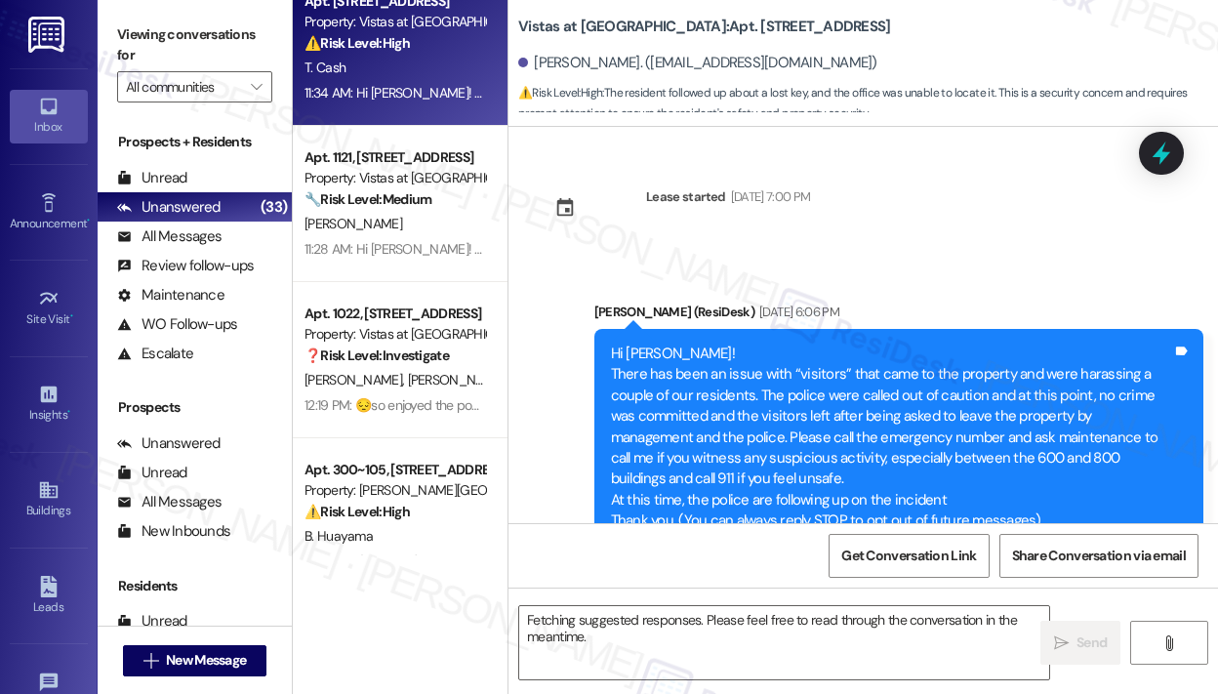
scroll to position [19883, 0]
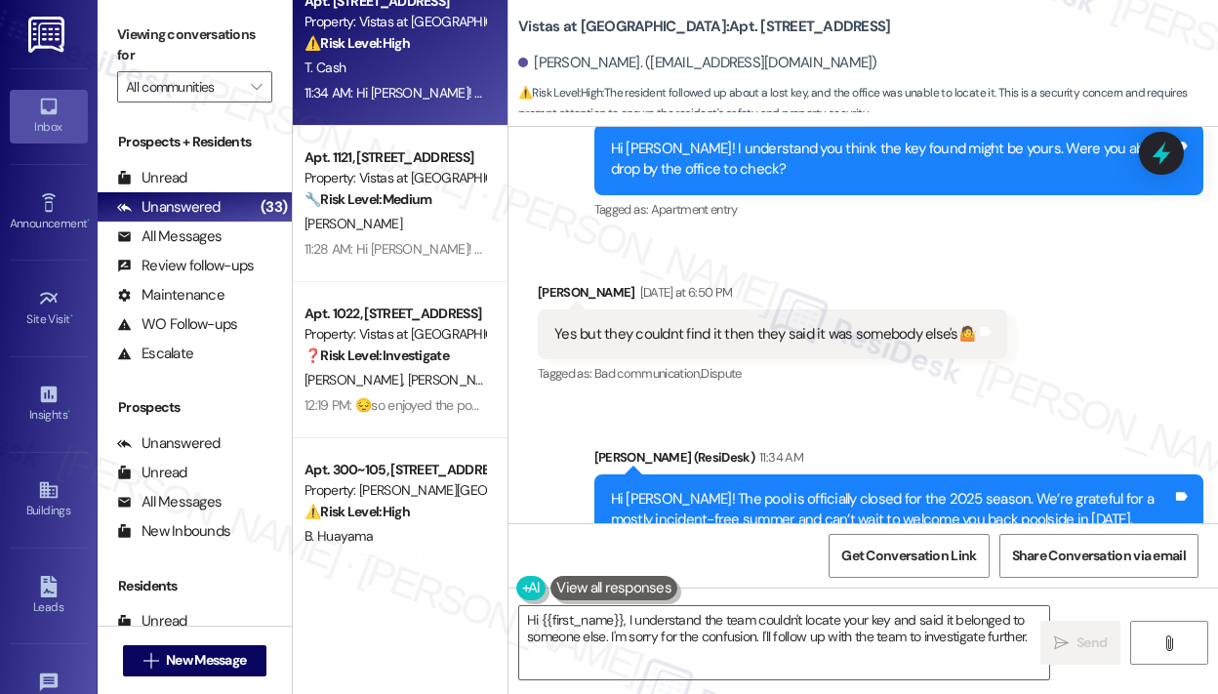
click at [856, 238] on div "Received via SMS [PERSON_NAME] [DATE] at 6:50 PM Yes but they couldnt find it t…" at bounding box center [862, 320] width 709 height 165
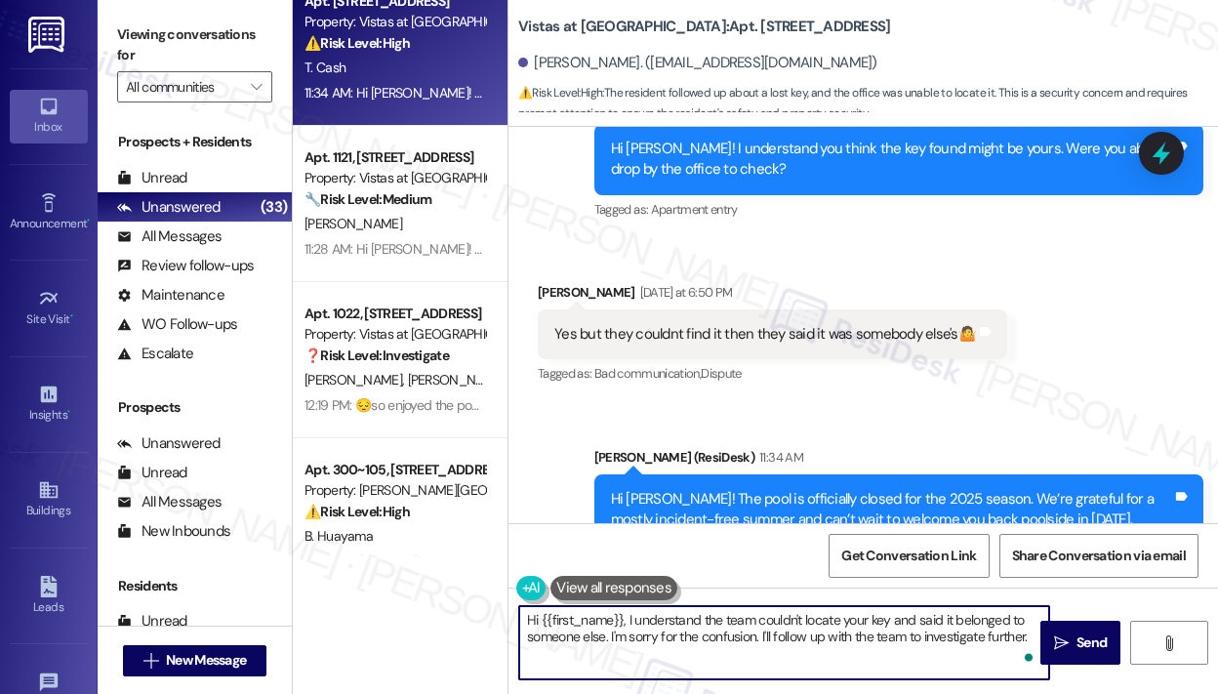
drag, startPoint x: 763, startPoint y: 636, endPoint x: 1028, endPoint y: 659, distance: 265.4
click at [1028, 659] on div "Hi {{first_name}}, I understand the team couldn't locate your key and said it b…" at bounding box center [784, 642] width 532 height 75
type textarea "Hi {{first_name}}, I understand the team couldn't locate your key and said it b…"
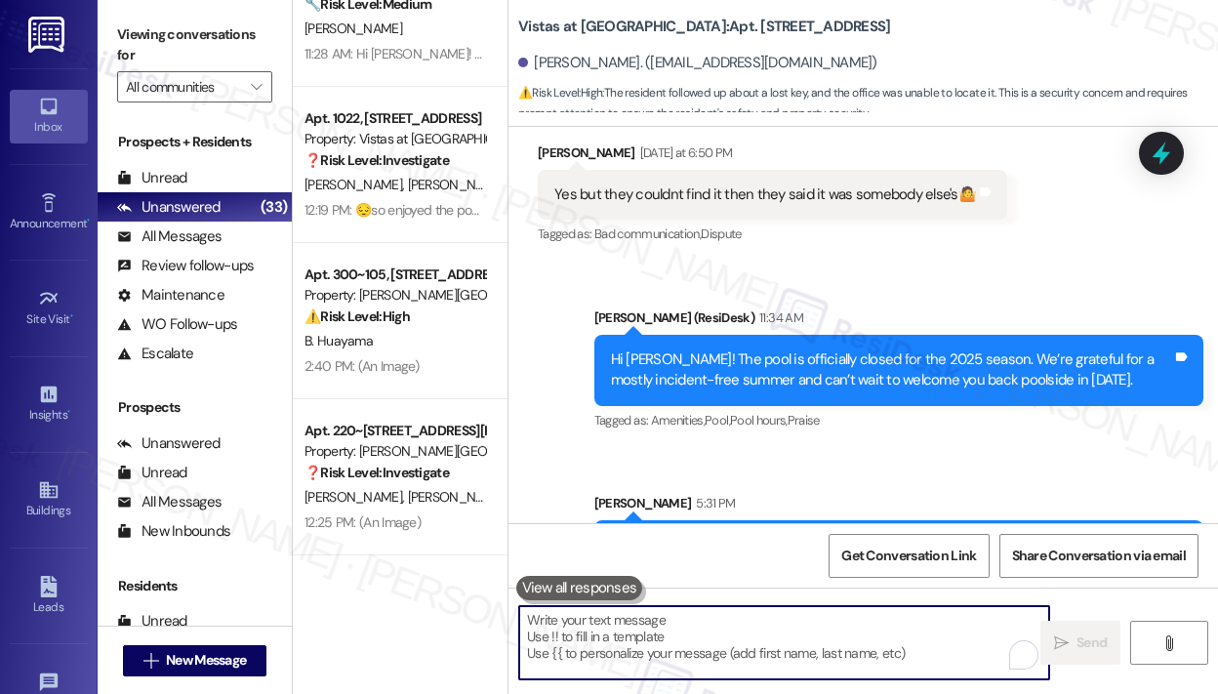
scroll to position [20041, 0]
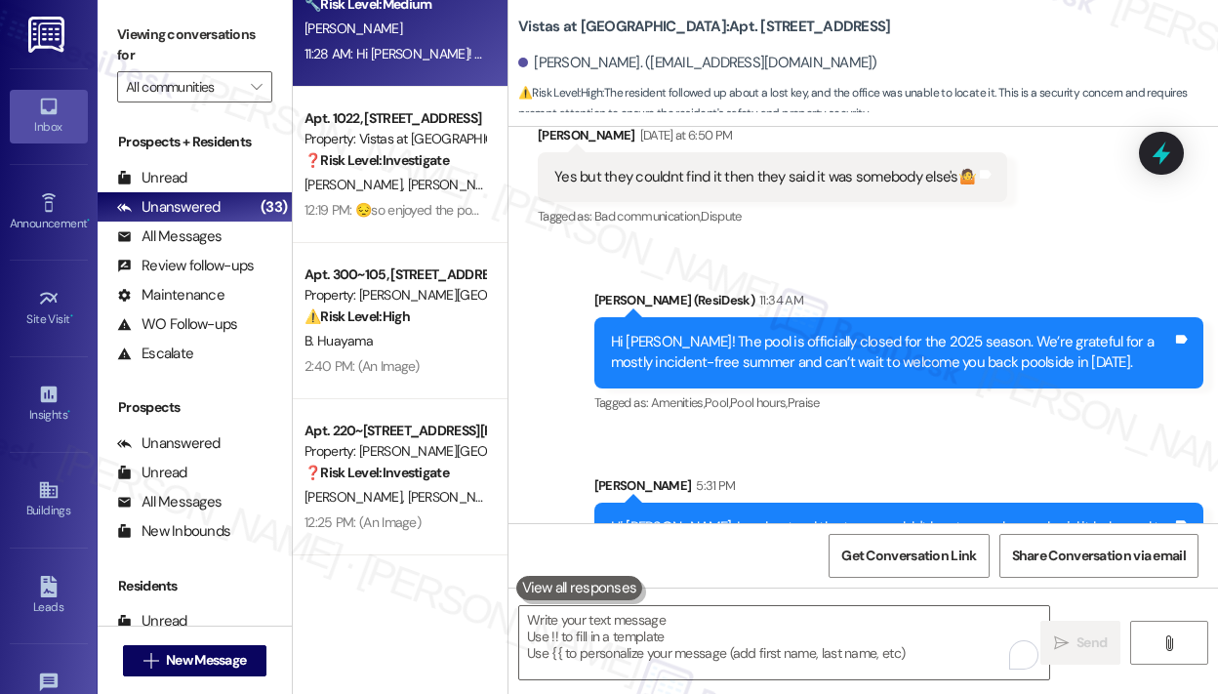
click at [429, 63] on div "11:28 AM: Hi [PERSON_NAME]! The pool is officially closed for the 2025 season. …" at bounding box center [395, 54] width 184 height 24
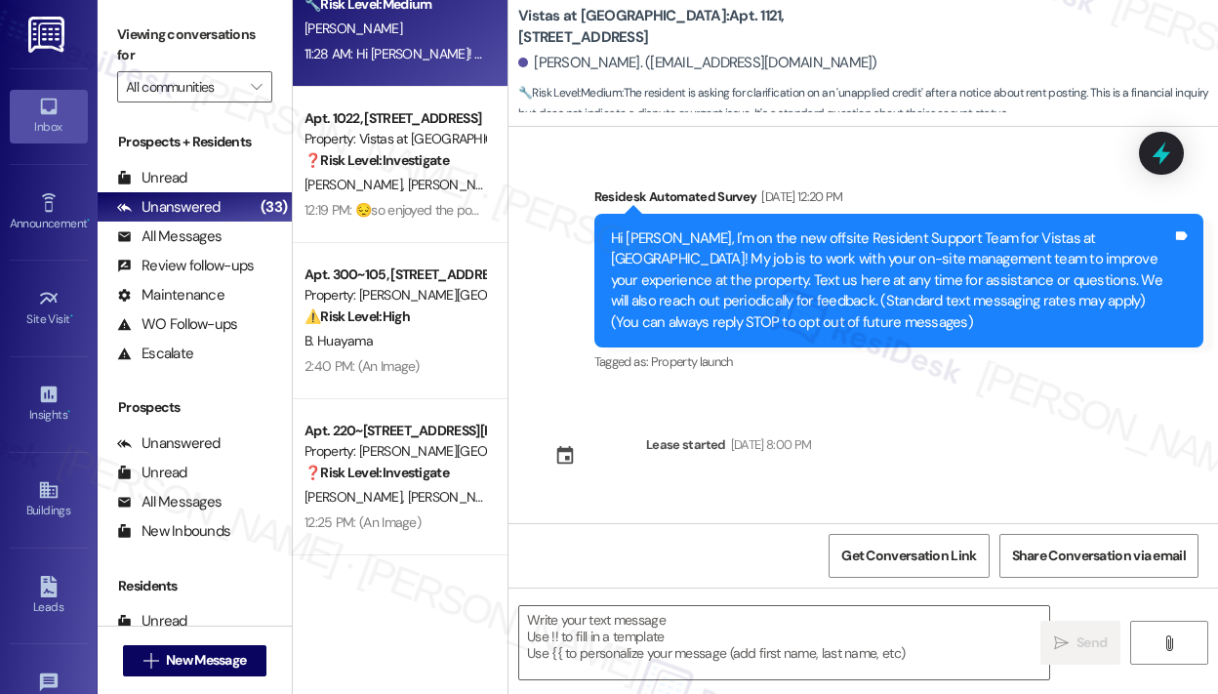
scroll to position [5020, 0]
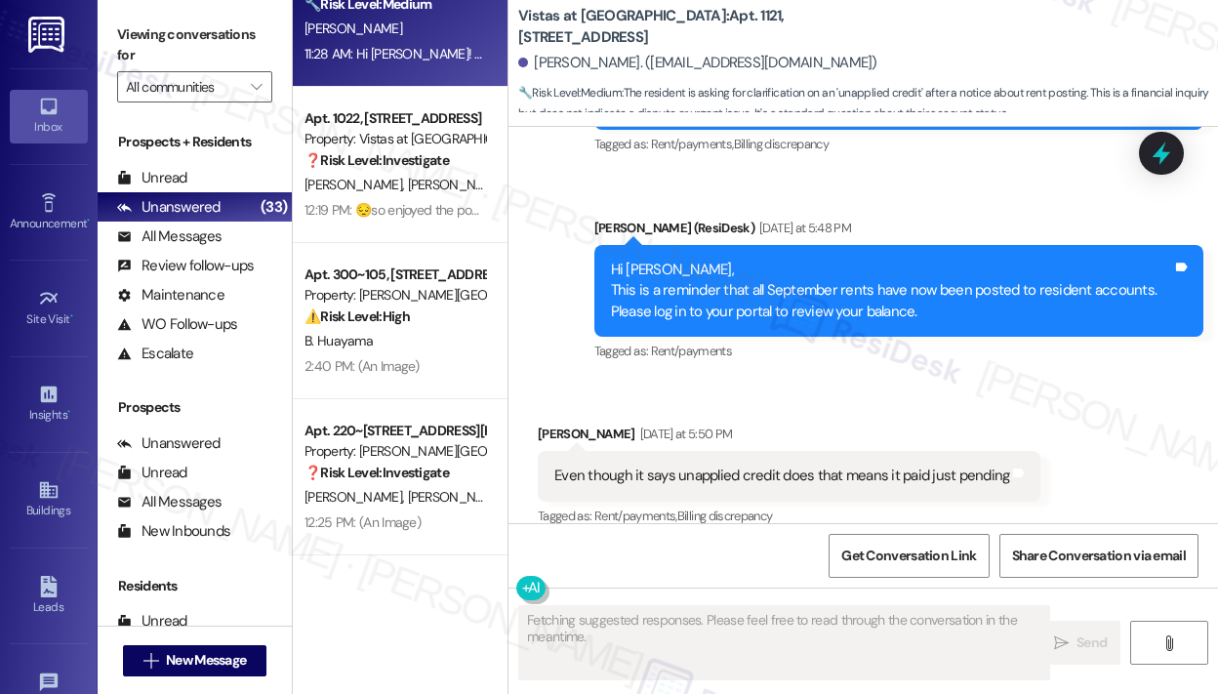
click at [822, 409] on div "Received via SMS [PERSON_NAME] [DATE] at 5:50 PM Even though it says unapplied …" at bounding box center [789, 477] width 532 height 136
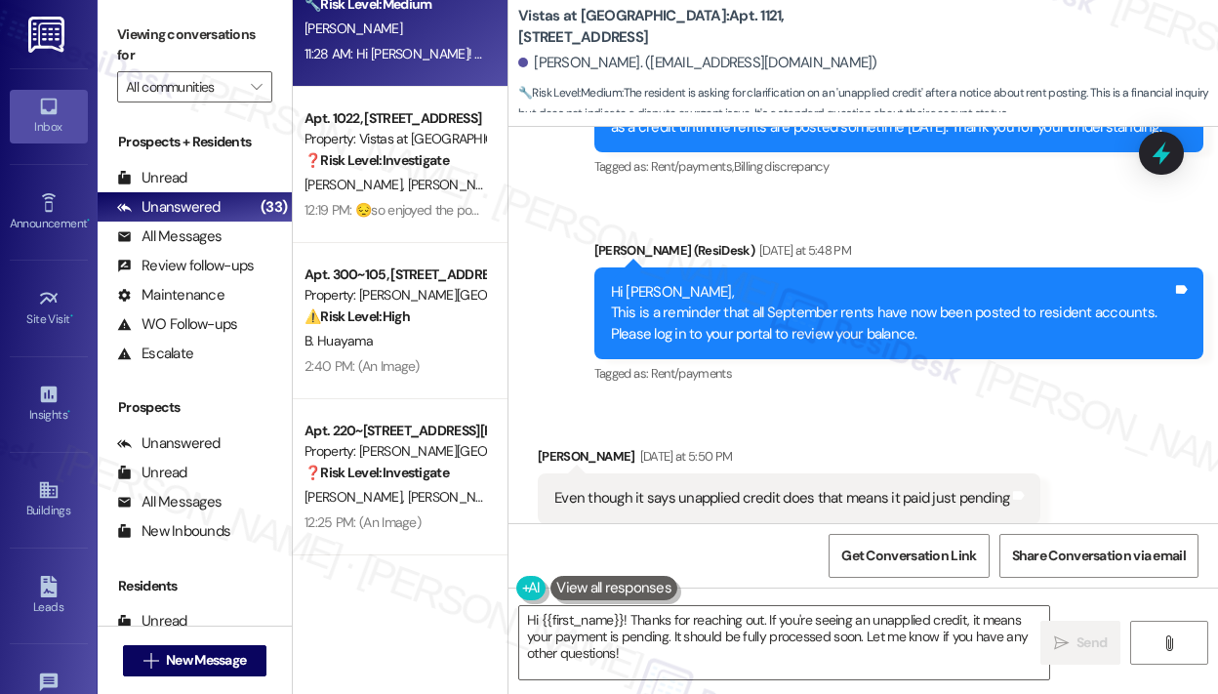
scroll to position [5117, 0]
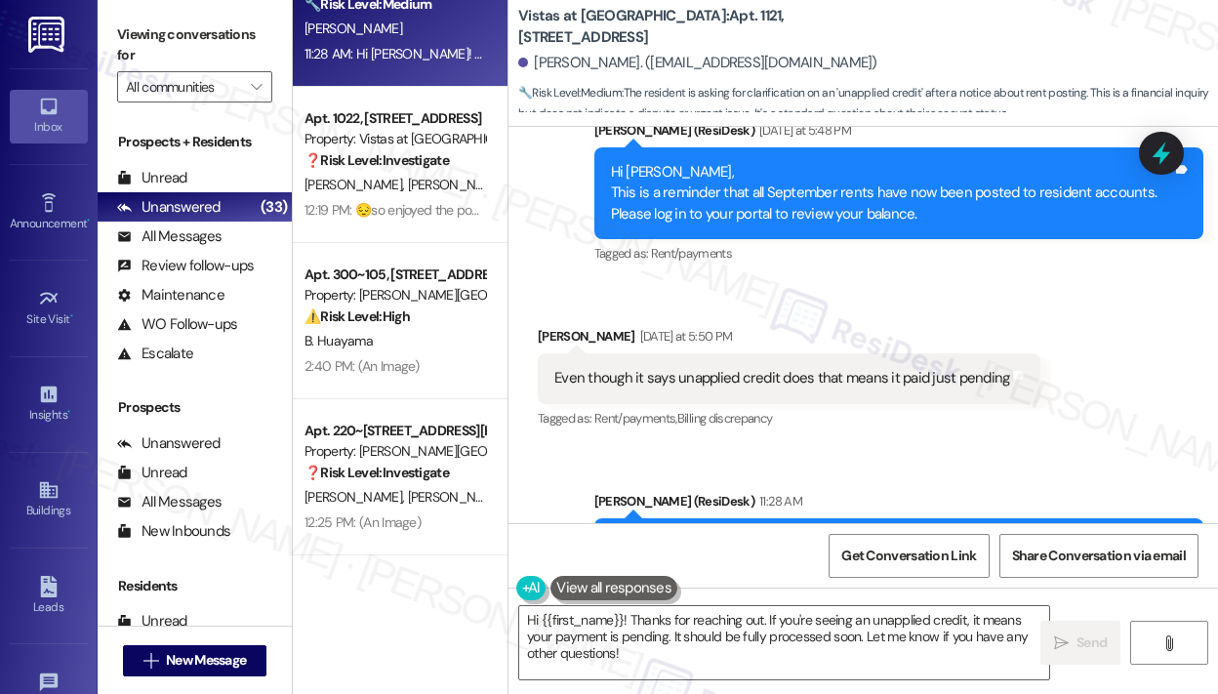
click at [850, 311] on div "Received via SMS [PERSON_NAME] [DATE] at 5:50 PM Even though it says unapplied …" at bounding box center [789, 379] width 532 height 136
click at [852, 368] on div "Even though it says unapplied credit does that means it paid just pending" at bounding box center [781, 378] width 455 height 20
copy div "Even though it says unapplied credit does that means it paid just pending Tags …"
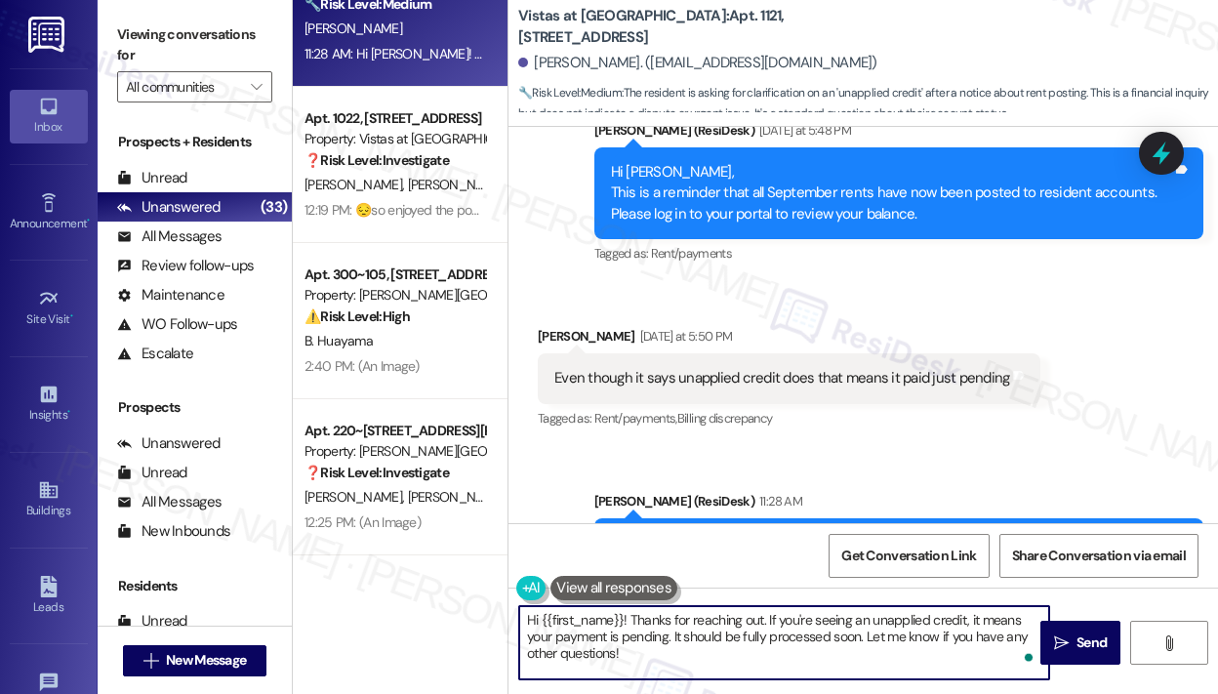
drag, startPoint x: 684, startPoint y: 658, endPoint x: 628, endPoint y: 619, distance: 68.0
click at [628, 619] on textarea "Hi {{first_name}}! Thanks for reaching out. If you're seeing an unapplied credi…" at bounding box center [784, 642] width 530 height 73
paste textarea "you for reaching out — I understand you’re seeing an unapplied credit and want …"
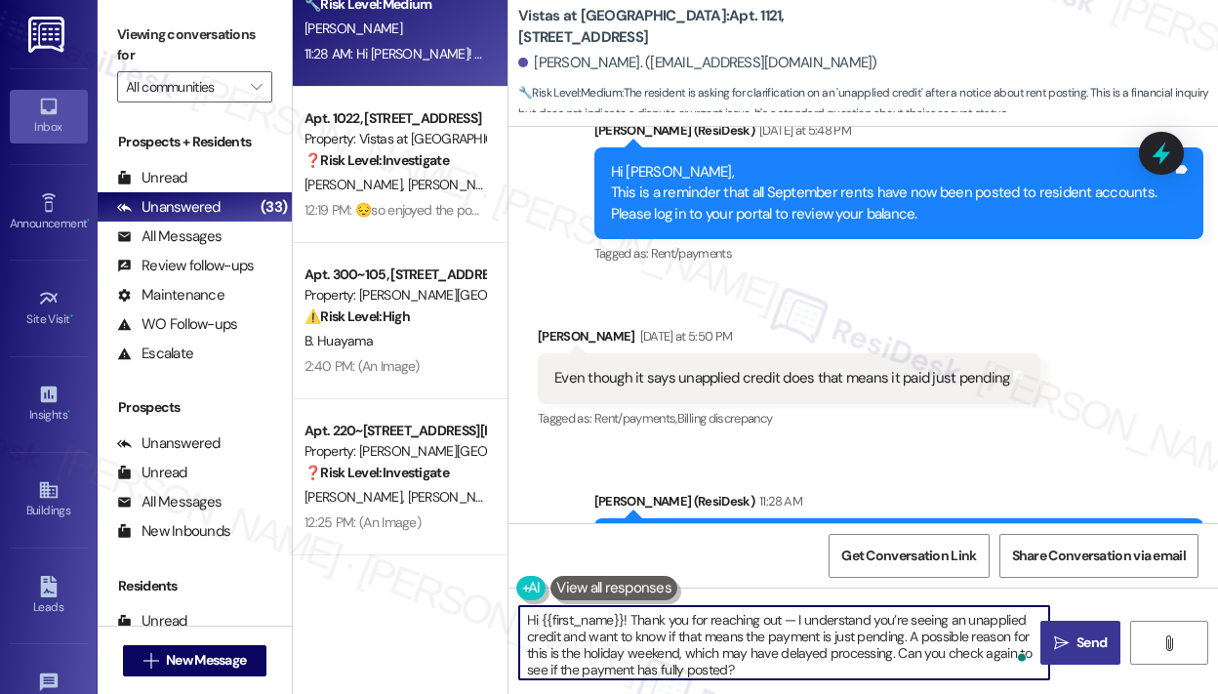
type textarea "Hi {{first_name}}! Thank you for reaching out — I understand you’re seeing an u…"
click at [1077, 641] on span "Send" at bounding box center [1091, 642] width 30 height 20
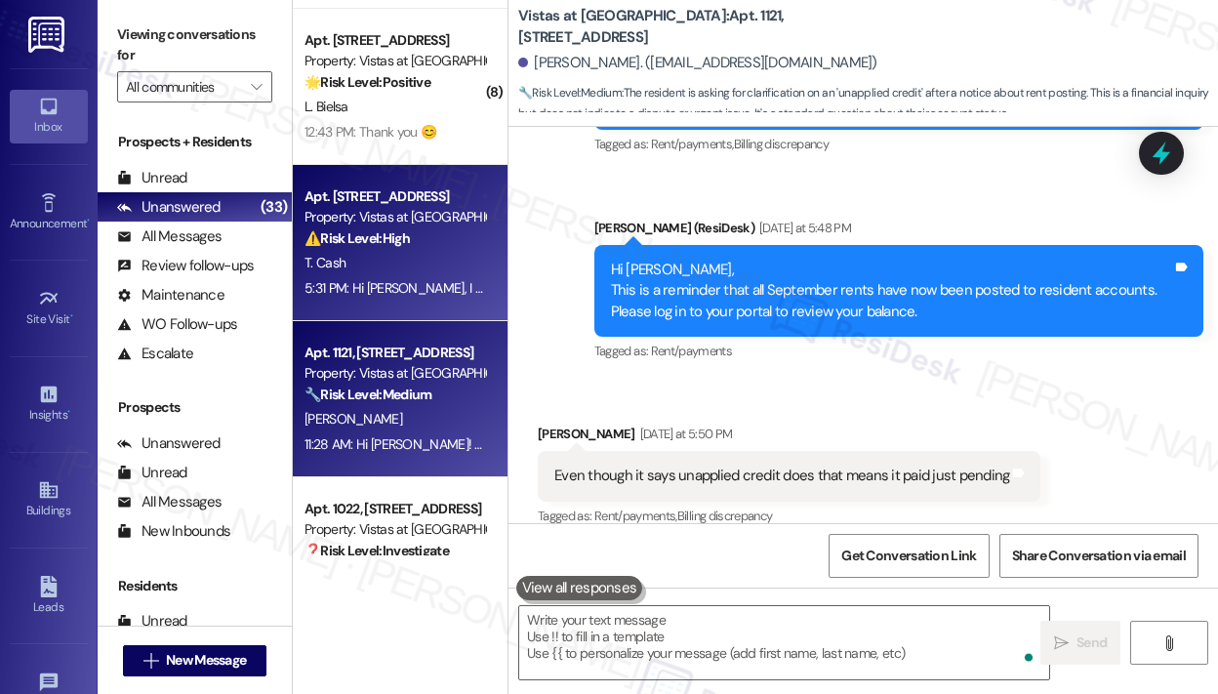
scroll to position [3348, 0]
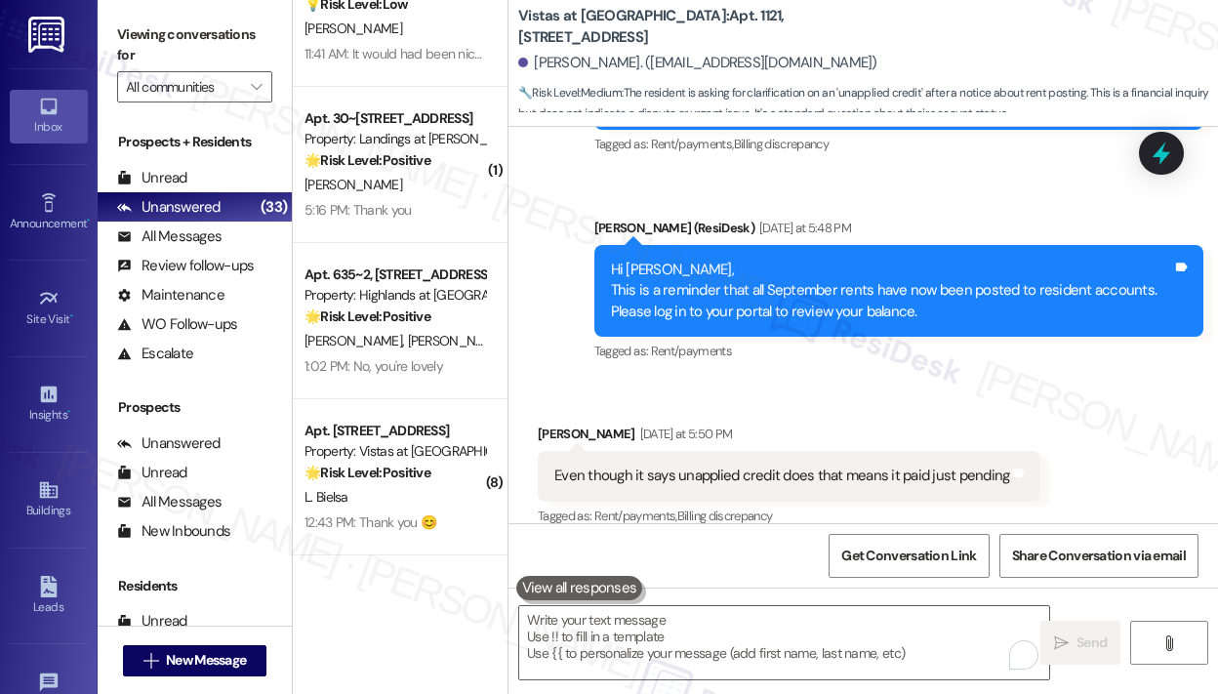
click at [824, 178] on div "Announcement, sent via SMS [PERSON_NAME] (ResiDesk) [DATE] at 12:07 PM Hi [PERS…" at bounding box center [862, 152] width 709 height 455
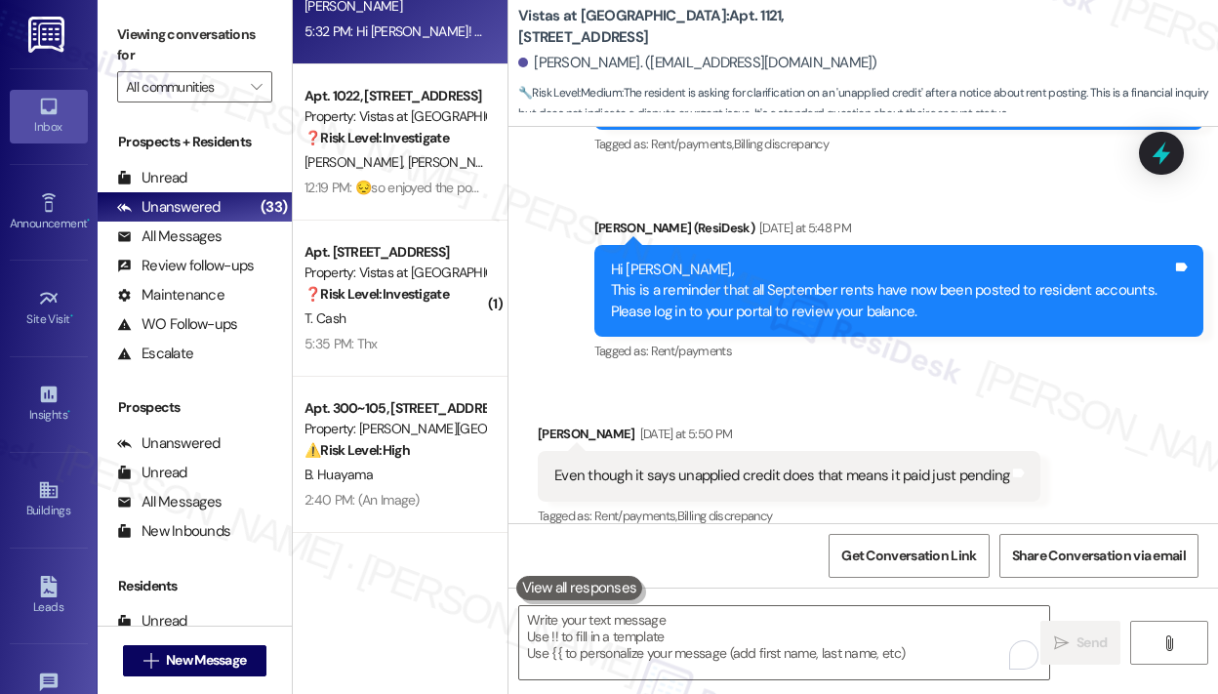
scroll to position [4031, 0]
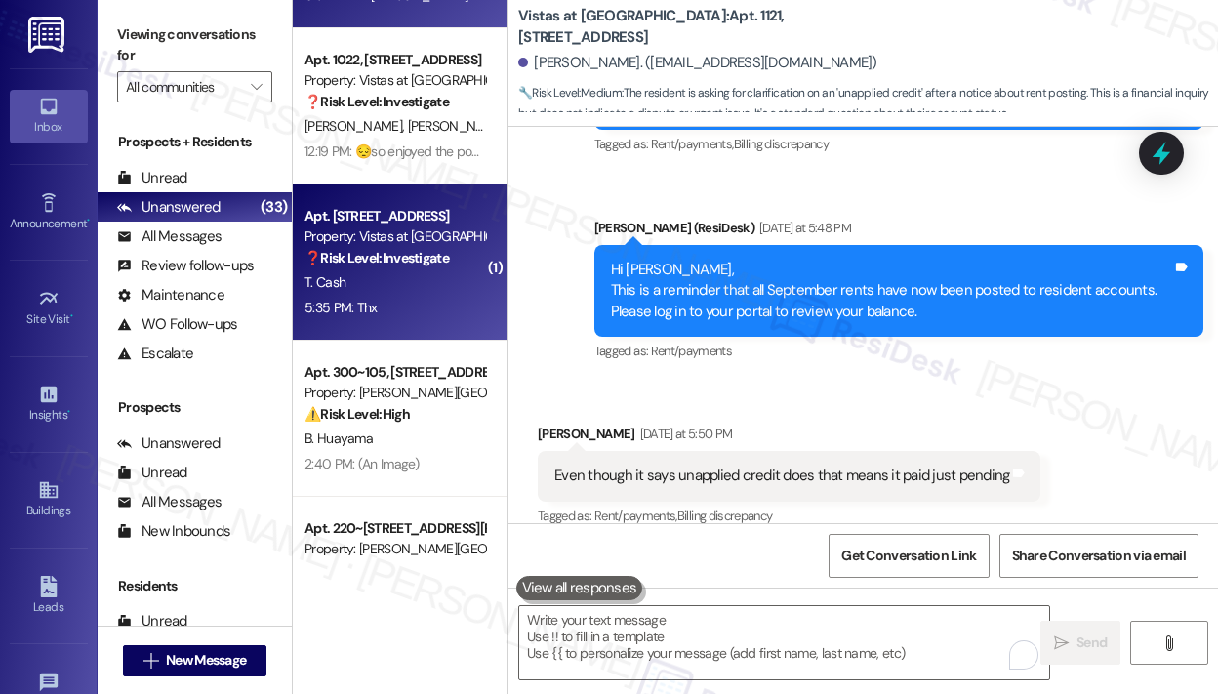
click at [433, 296] on div "5:35 PM: Thx 5:35 PM: Thx" at bounding box center [395, 308] width 184 height 24
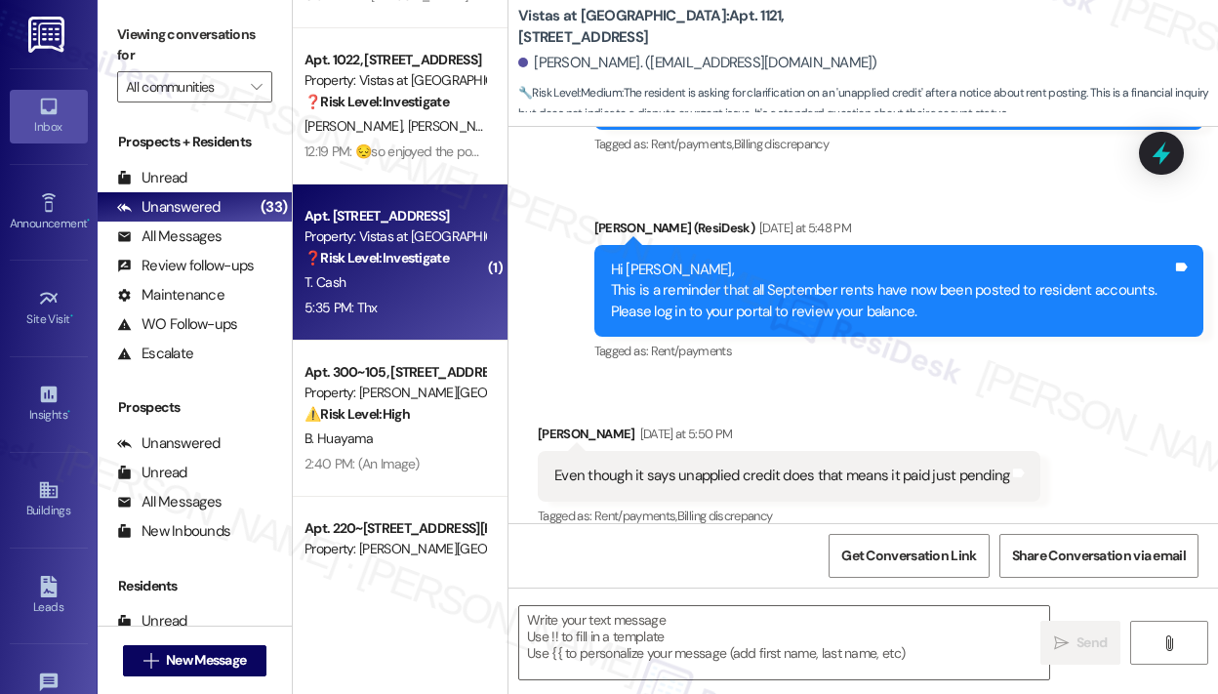
type textarea "Fetching suggested responses. Please feel free to read through the conversation…"
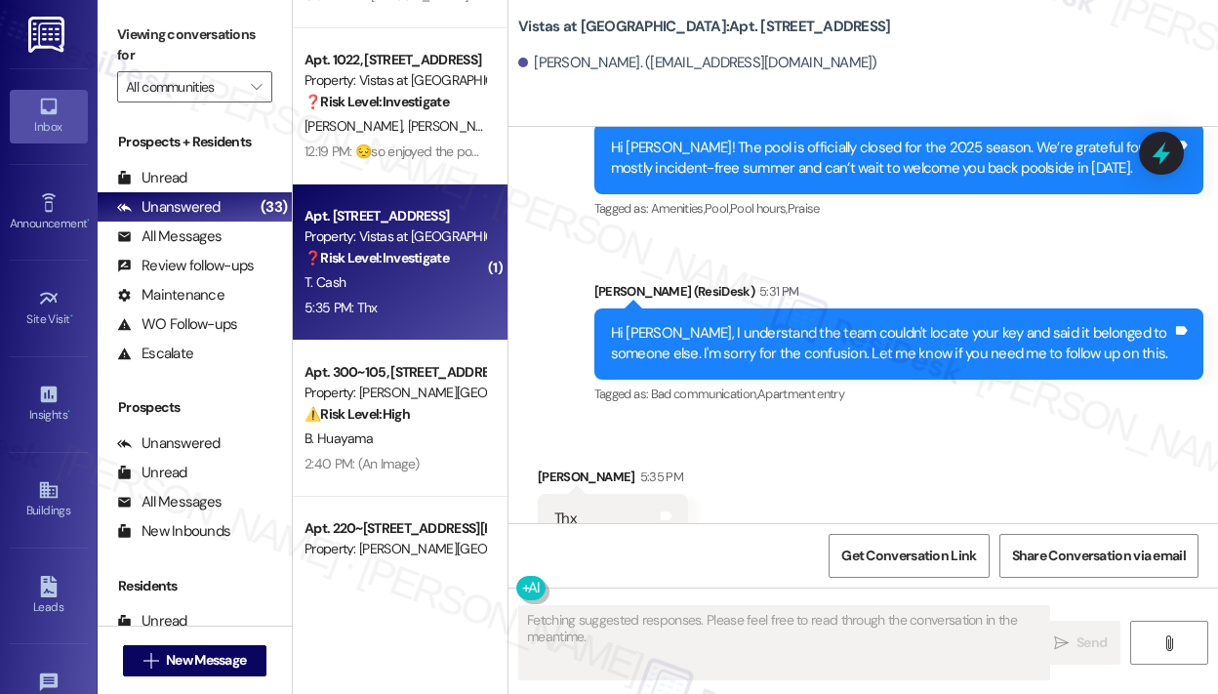
scroll to position [3973, 0]
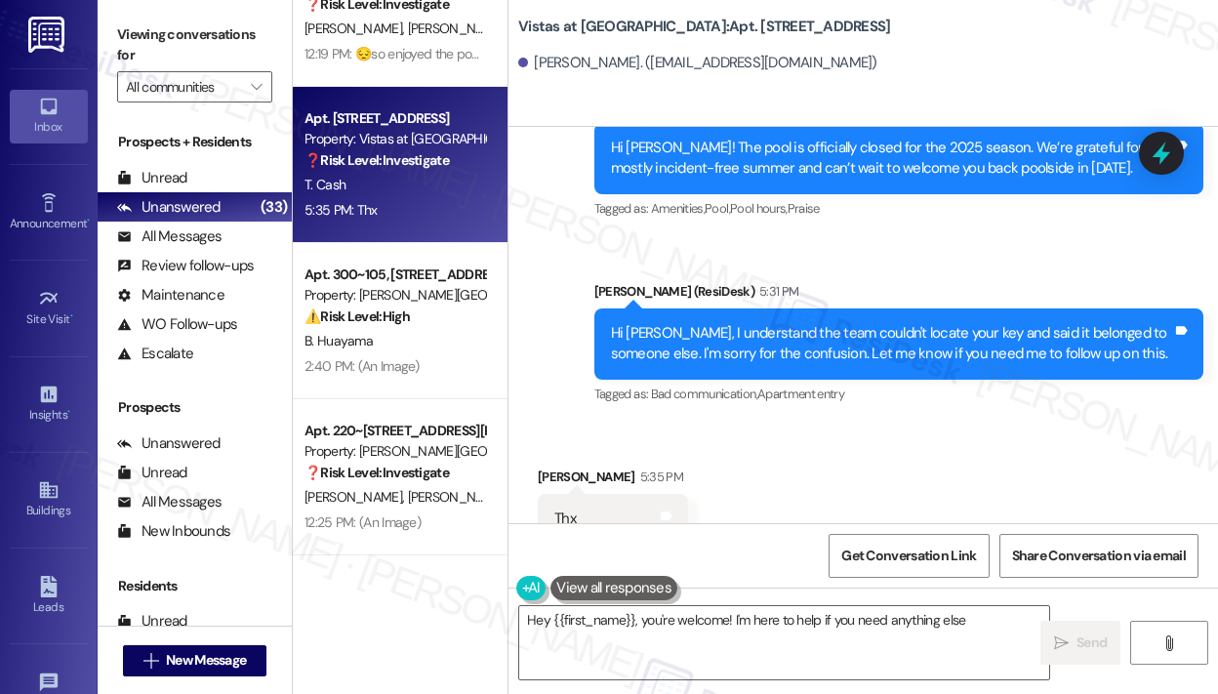
type textarea "Hey {{first_name}}, you're welcome! I'm here to help if you need anything else!"
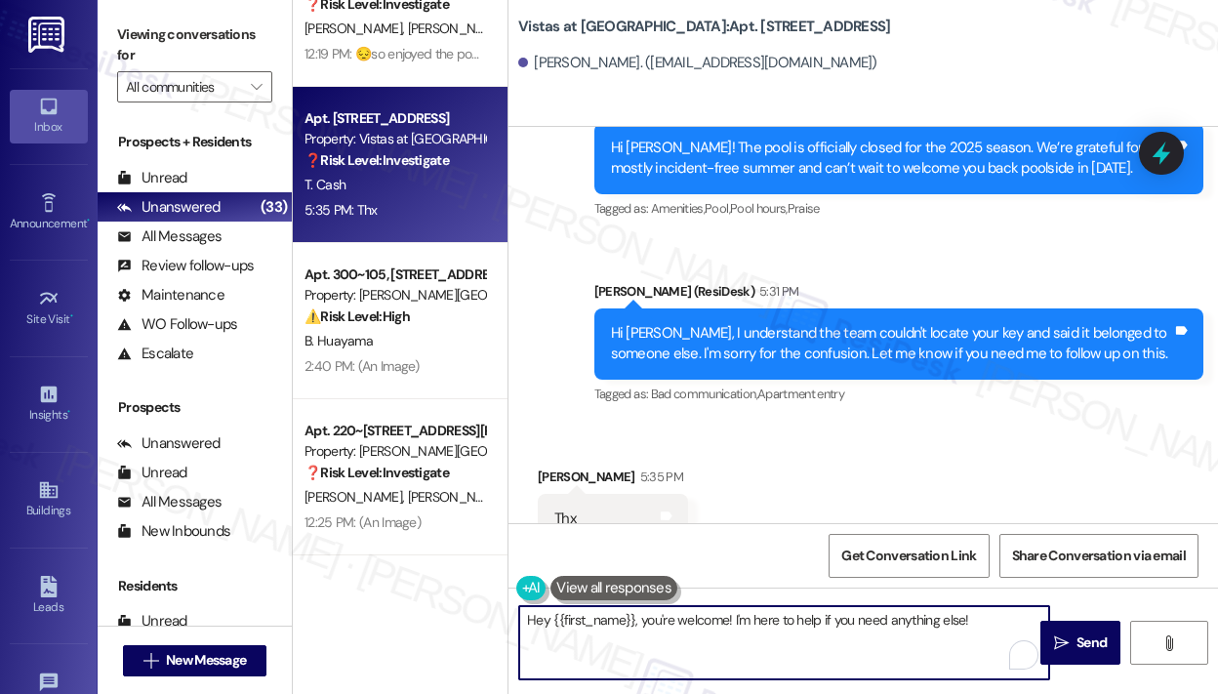
click at [982, 646] on textarea "Hey {{first_name}}, you're welcome! I'm here to help if you need anything else!" at bounding box center [784, 642] width 530 height 73
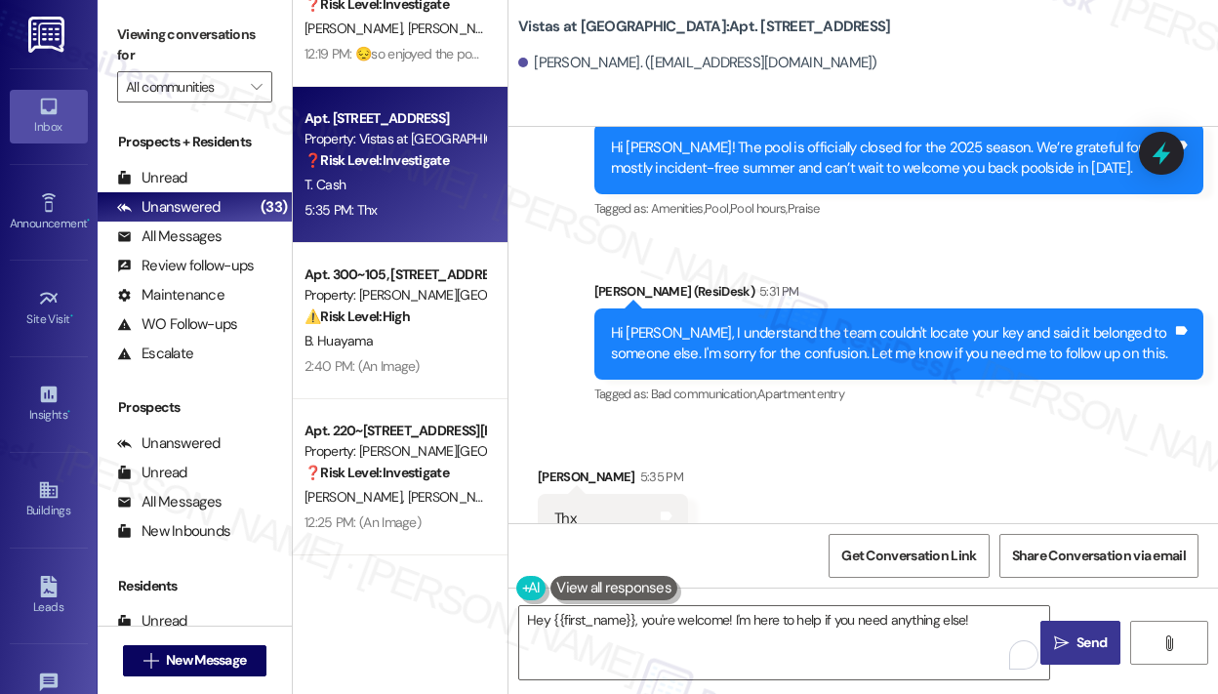
click at [1082, 644] on span "Send" at bounding box center [1091, 642] width 30 height 20
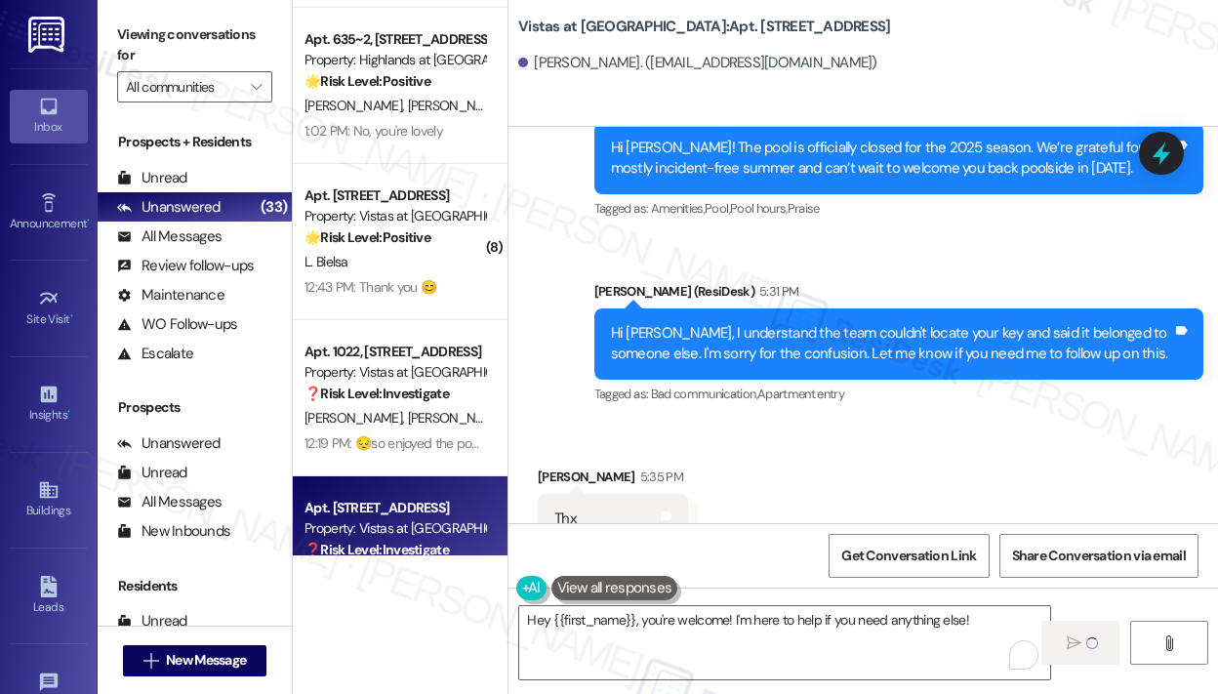
scroll to position [3582, 0]
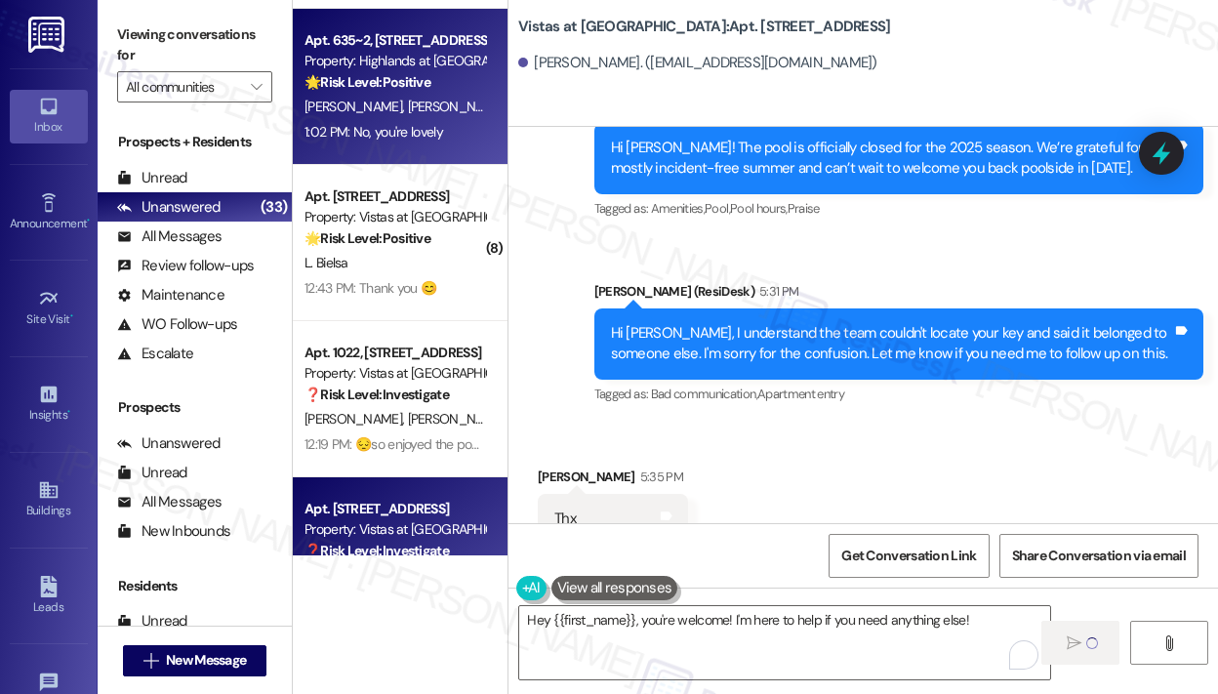
click at [423, 133] on div "1:02 PM: No, you're lovely 1:02 PM: No, you're lovely" at bounding box center [373, 132] width 139 height 18
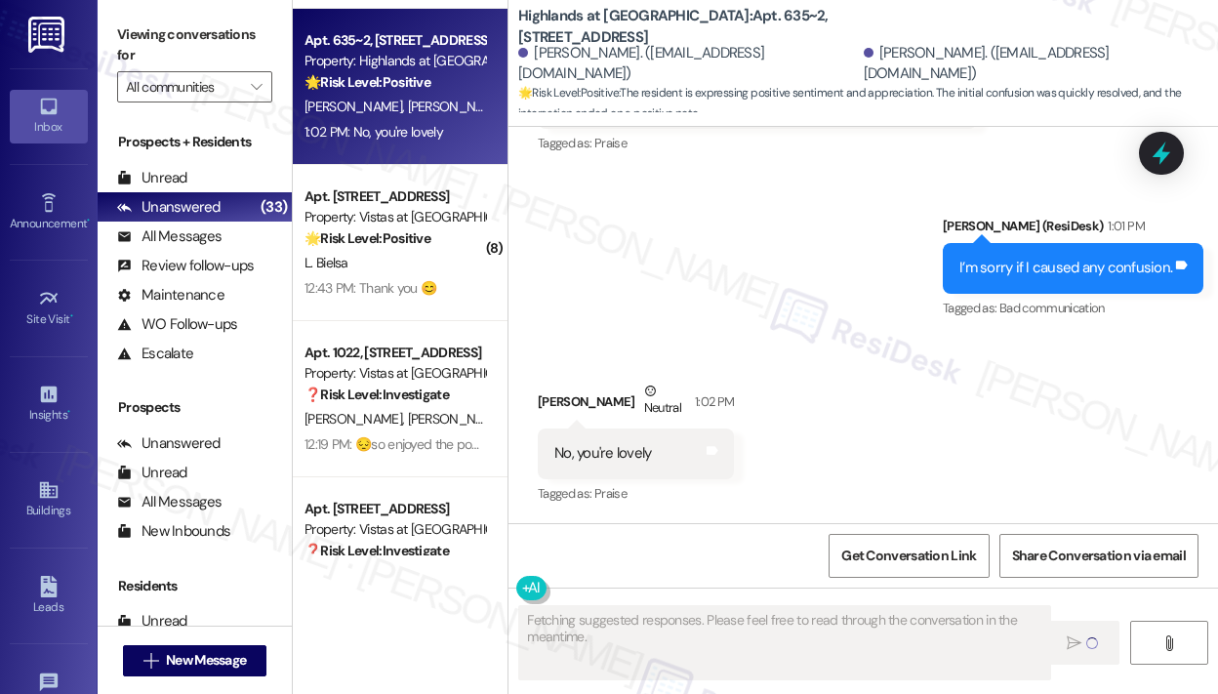
scroll to position [2999, 0]
click at [738, 292] on div "Sent via SMS [PERSON_NAME] (ResiDesk) 1:01 PM I’m sorry if I caused any confusi…" at bounding box center [862, 255] width 709 height 165
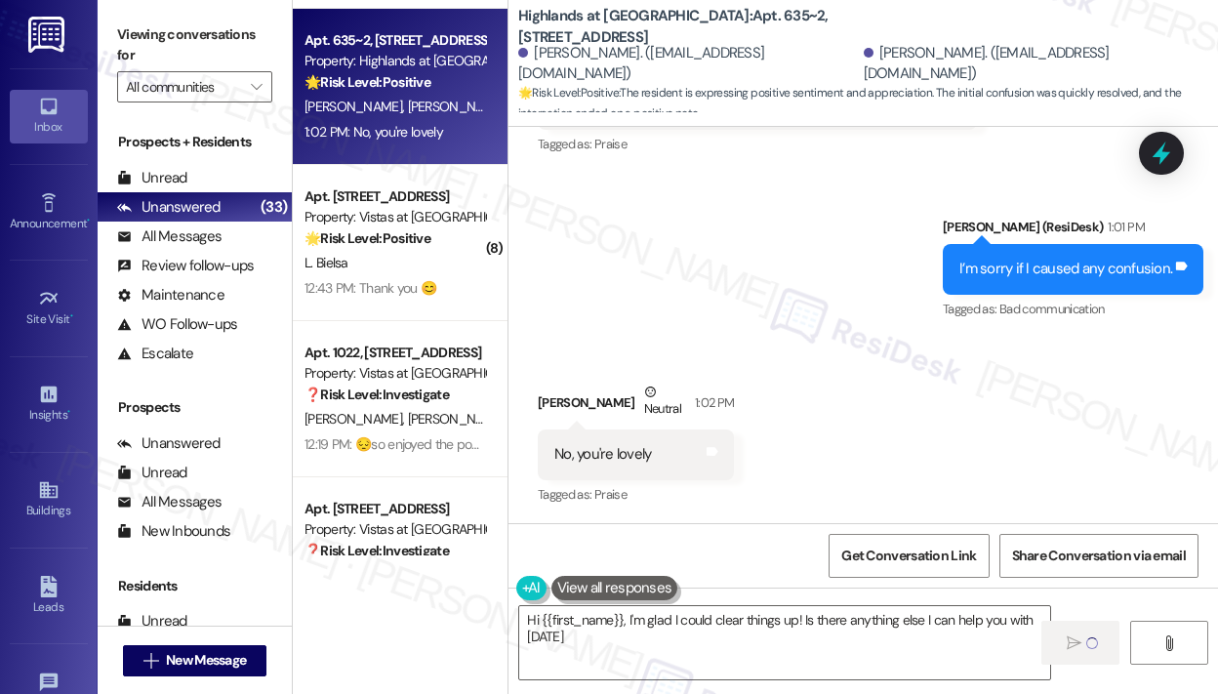
type textarea "Hi {{first_name}}, I'm glad I could clear things up! Is there anything else I c…"
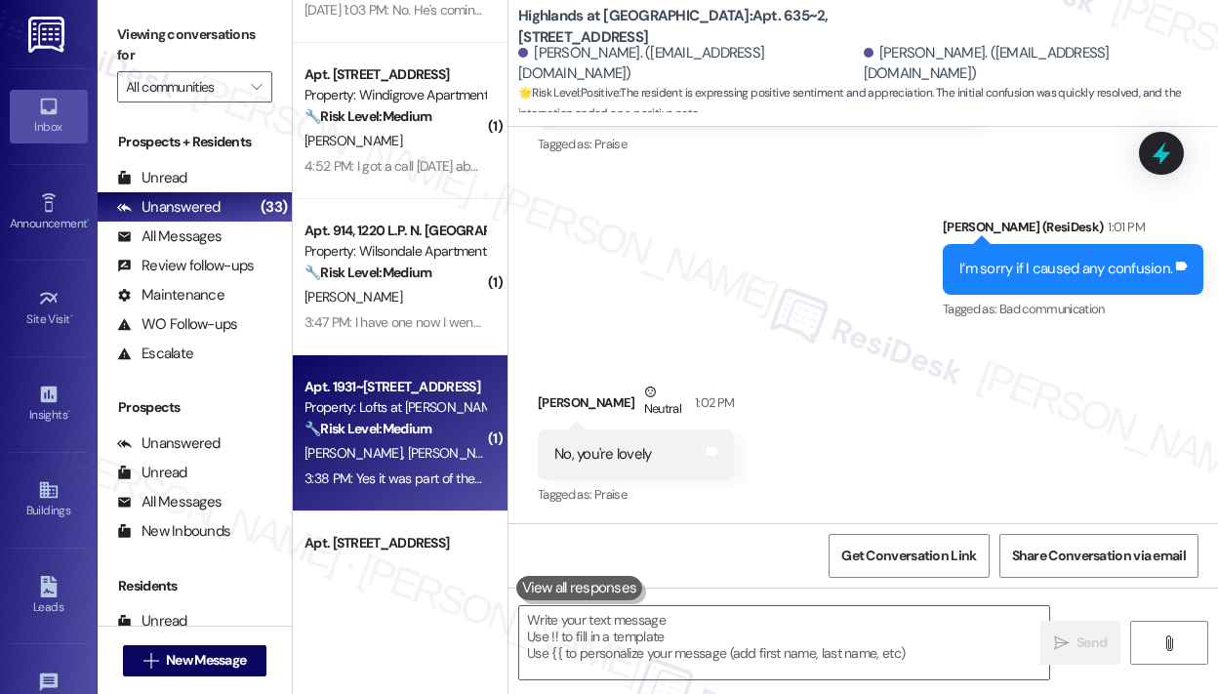
scroll to position [1338, 0]
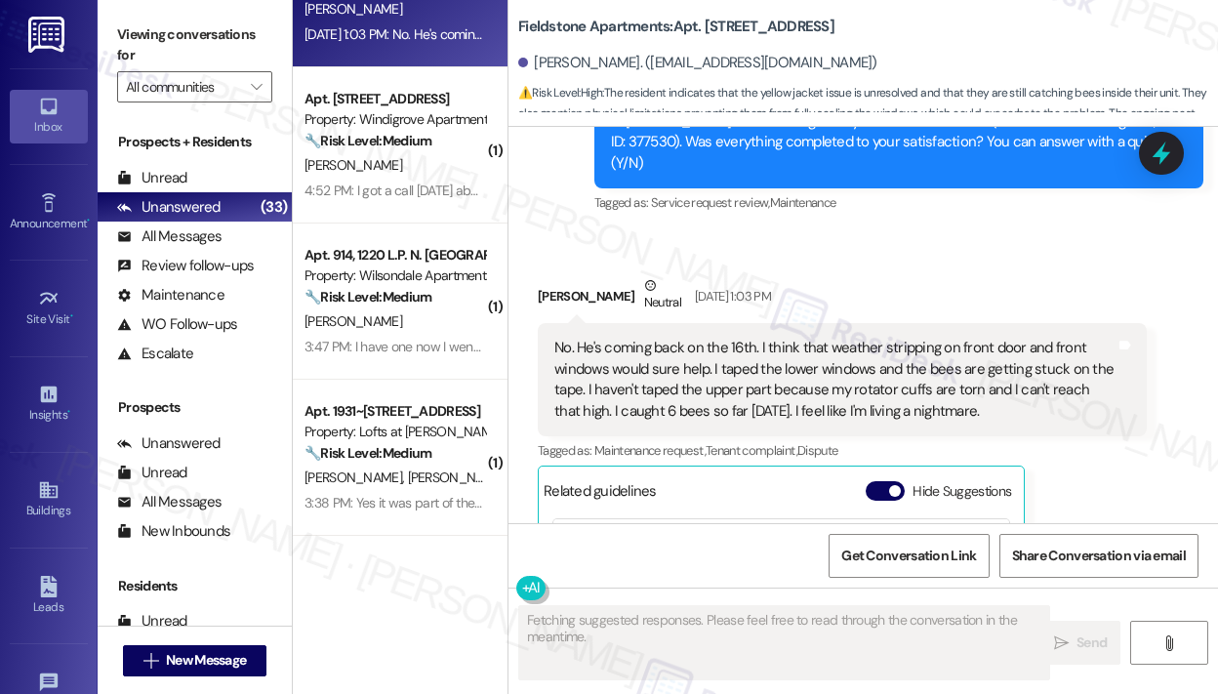
scroll to position [5730, 0]
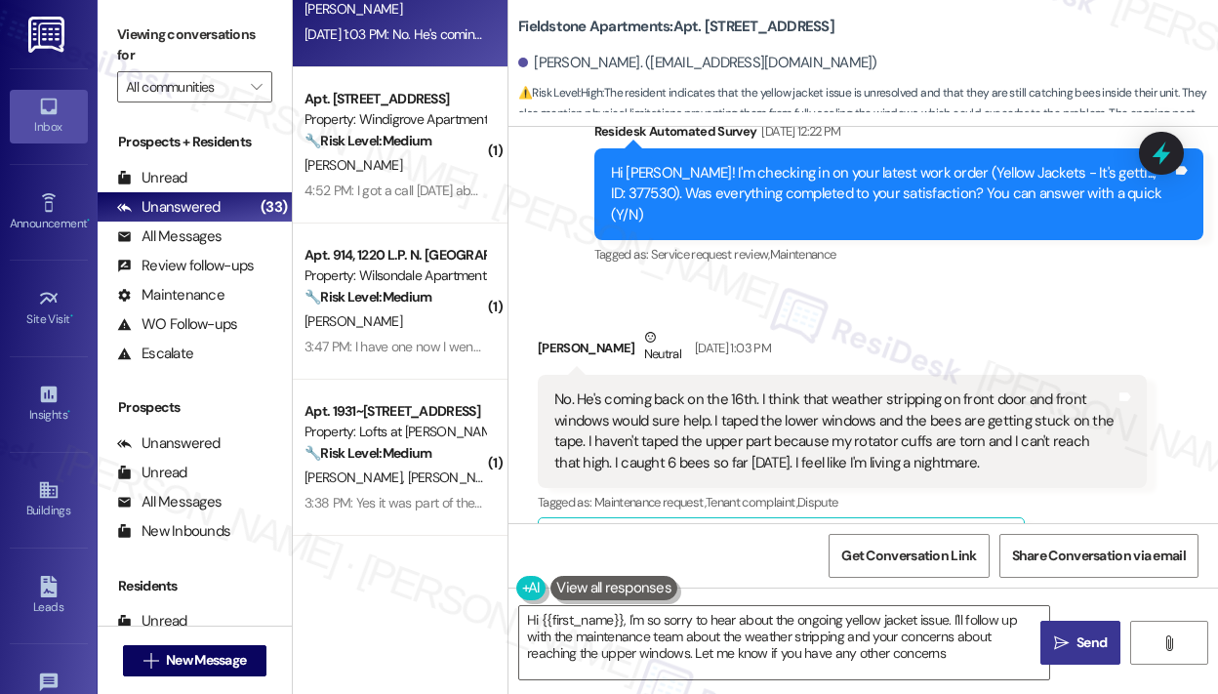
type textarea "Hi {{first_name}}, I'm so sorry to hear about the ongoing yellow jacket issue. …"
click at [977, 421] on div "No. He's coming back on the 16th. I think that weather stripping on front door …" at bounding box center [834, 431] width 561 height 84
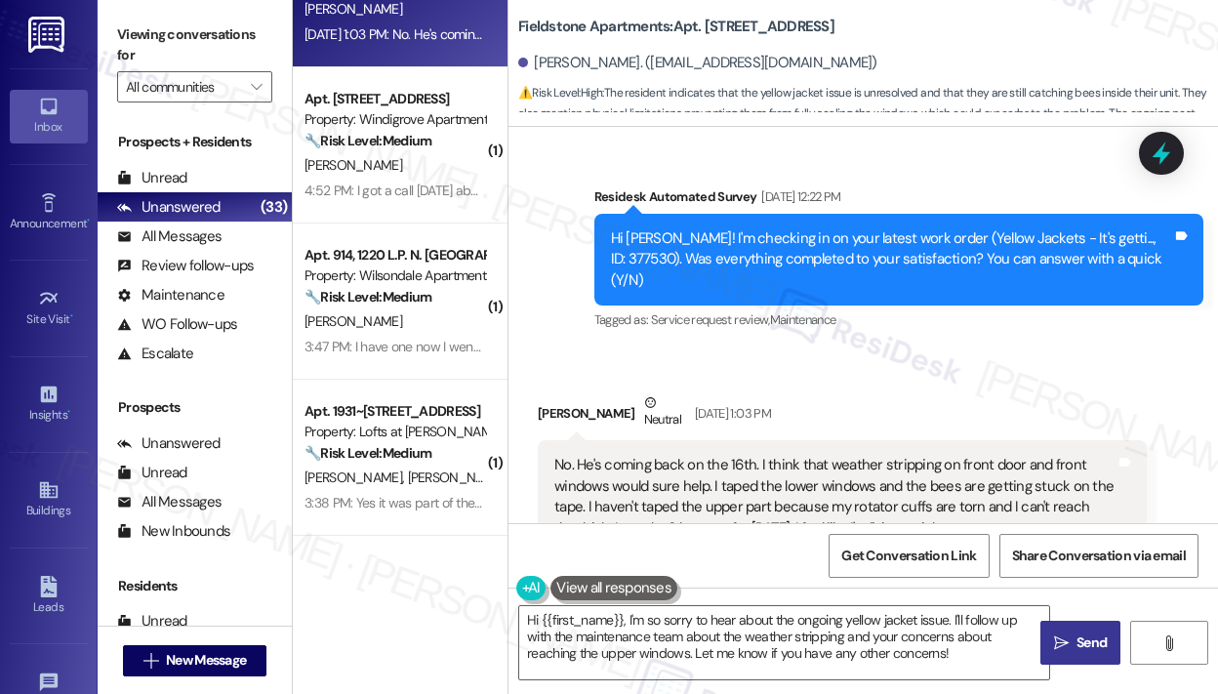
scroll to position [5632, 0]
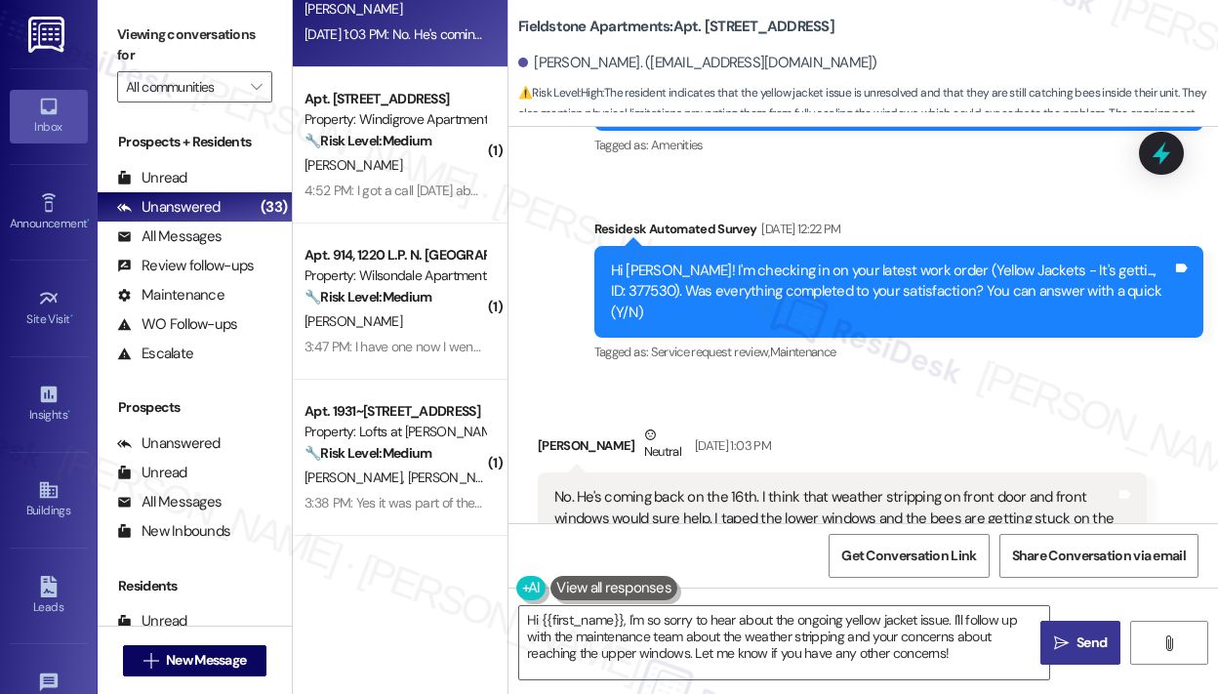
click at [1132, 261] on div "Hi [PERSON_NAME]! I'm checking in on your latest work order (Yellow Jackets - I…" at bounding box center [891, 292] width 561 height 62
copy div "377530"
click at [1163, 149] on icon at bounding box center [1161, 153] width 33 height 33
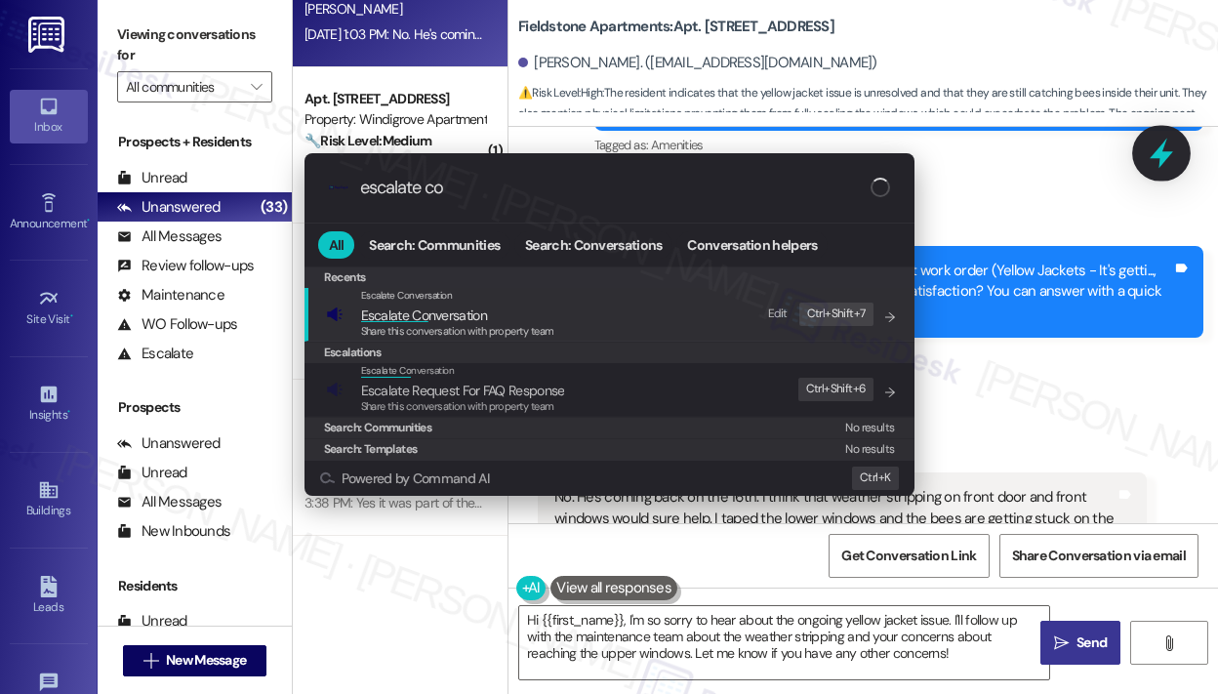
type input "escalate con"
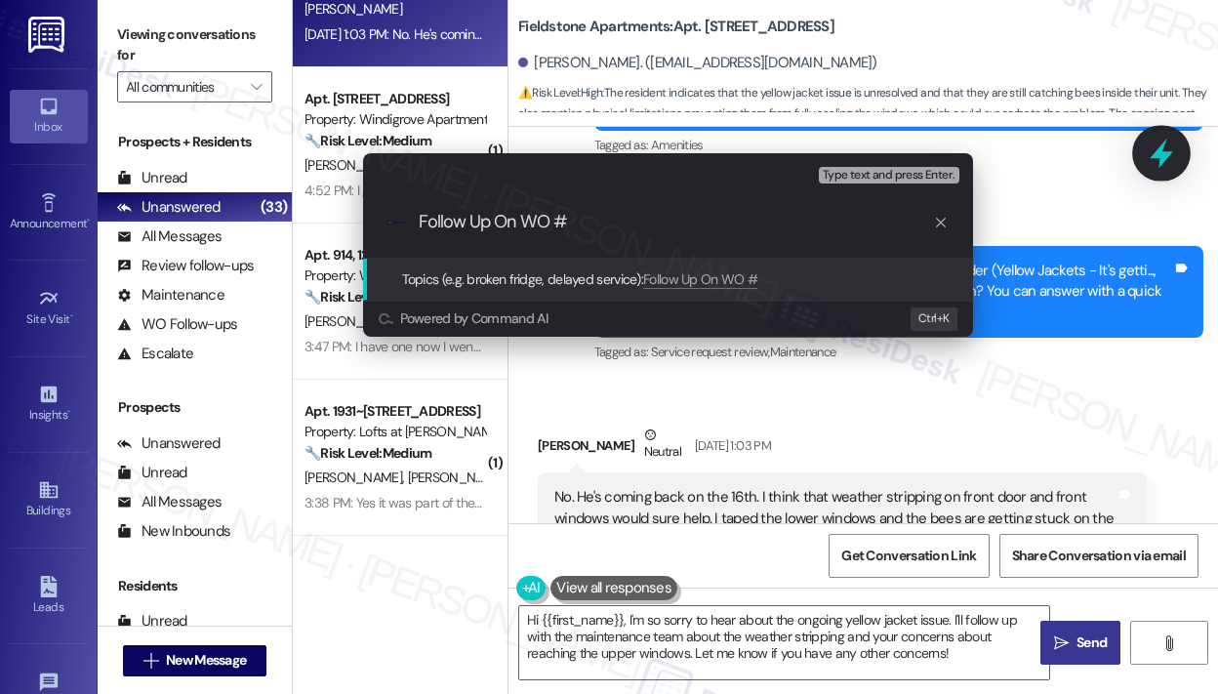
type input "Follow Up On WO #377530"
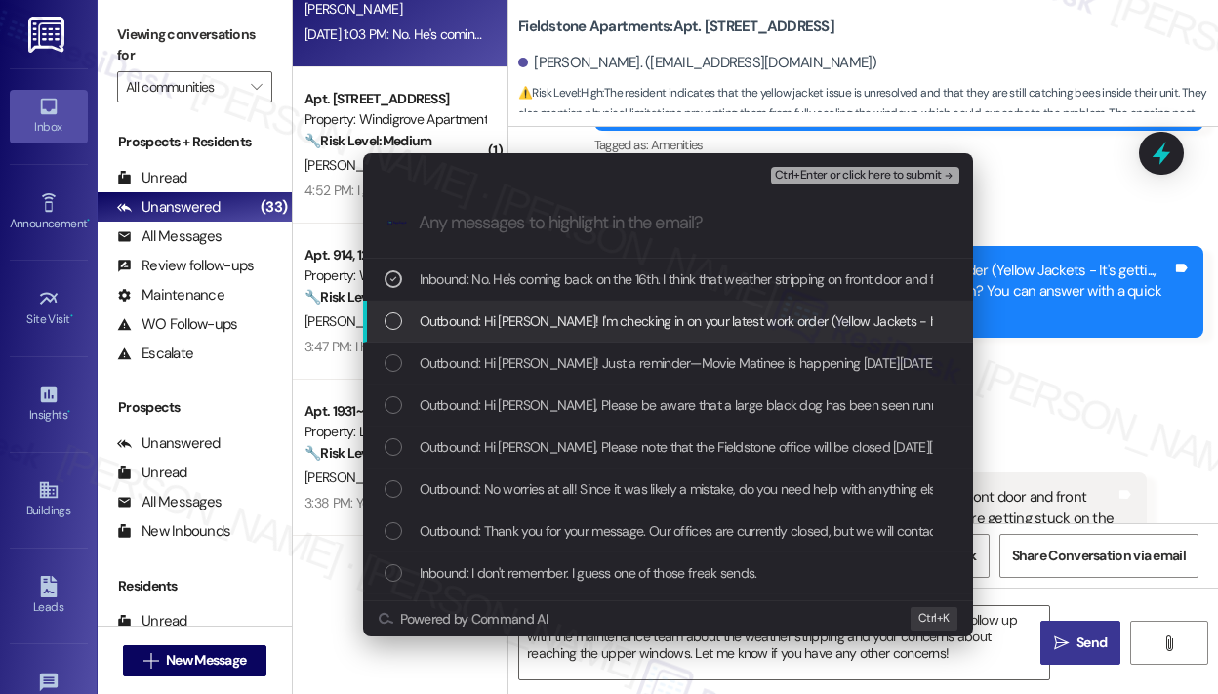
click at [646, 316] on span "Outbound: Hi [PERSON_NAME]! I'm checking in on your latest work order (Yellow J…" at bounding box center [970, 320] width 1101 height 21
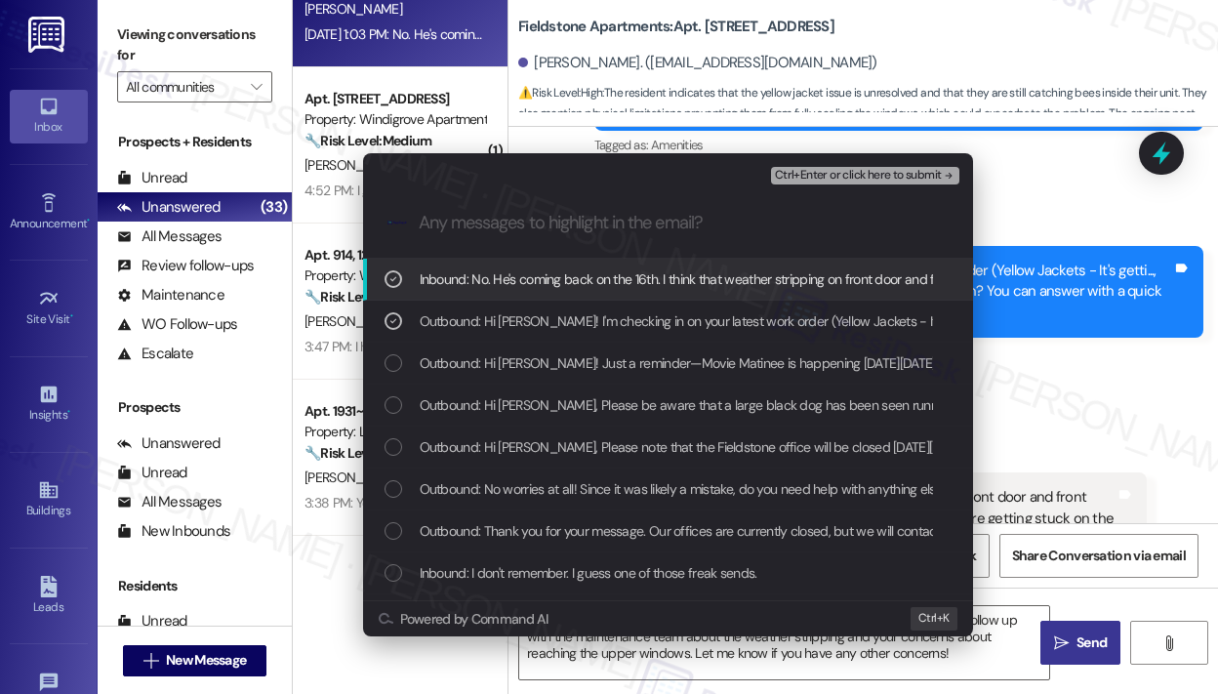
click at [854, 175] on span "Ctrl+Enter or click here to submit" at bounding box center [858, 176] width 167 height 14
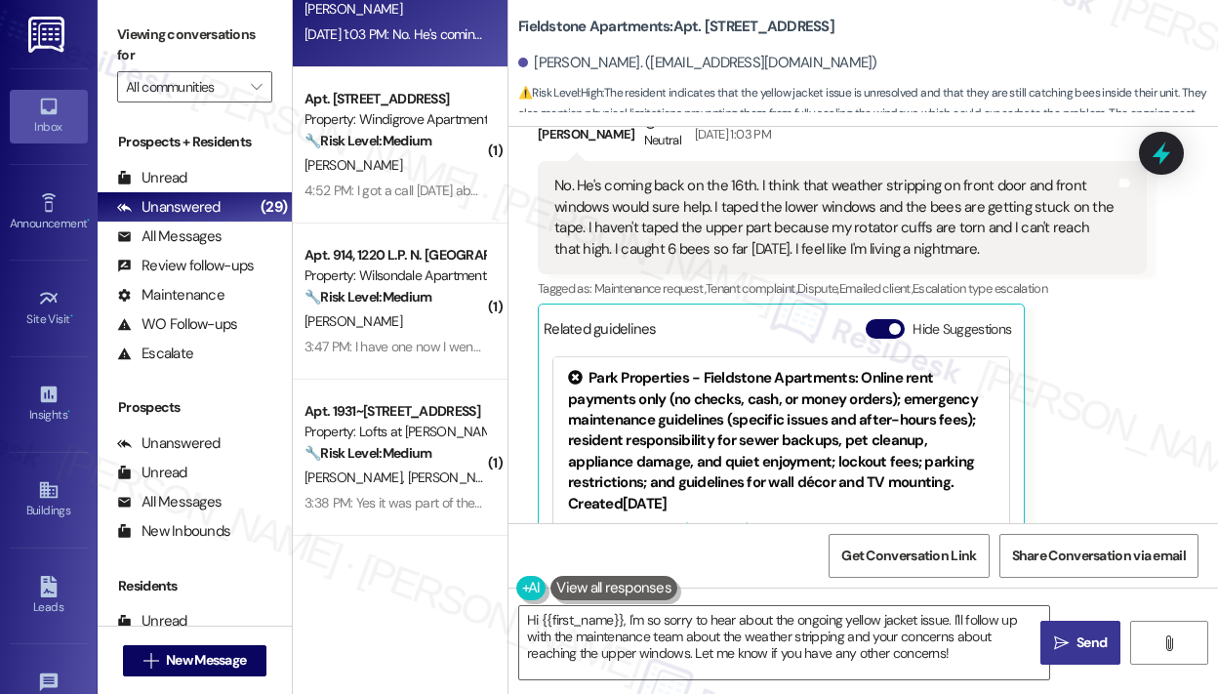
scroll to position [6023, 0]
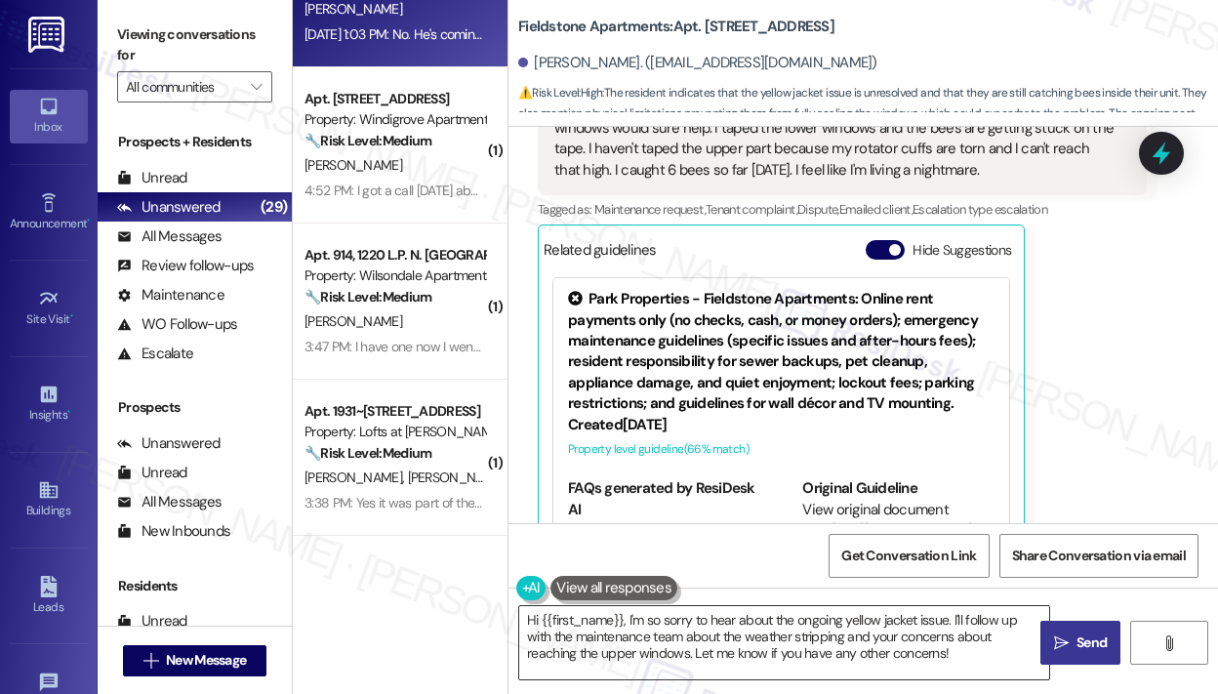
click at [929, 655] on textarea "Hi {{first_name}}, I'm so sorry to hear about the ongoing yellow jacket issue. …" at bounding box center [784, 642] width 530 height 73
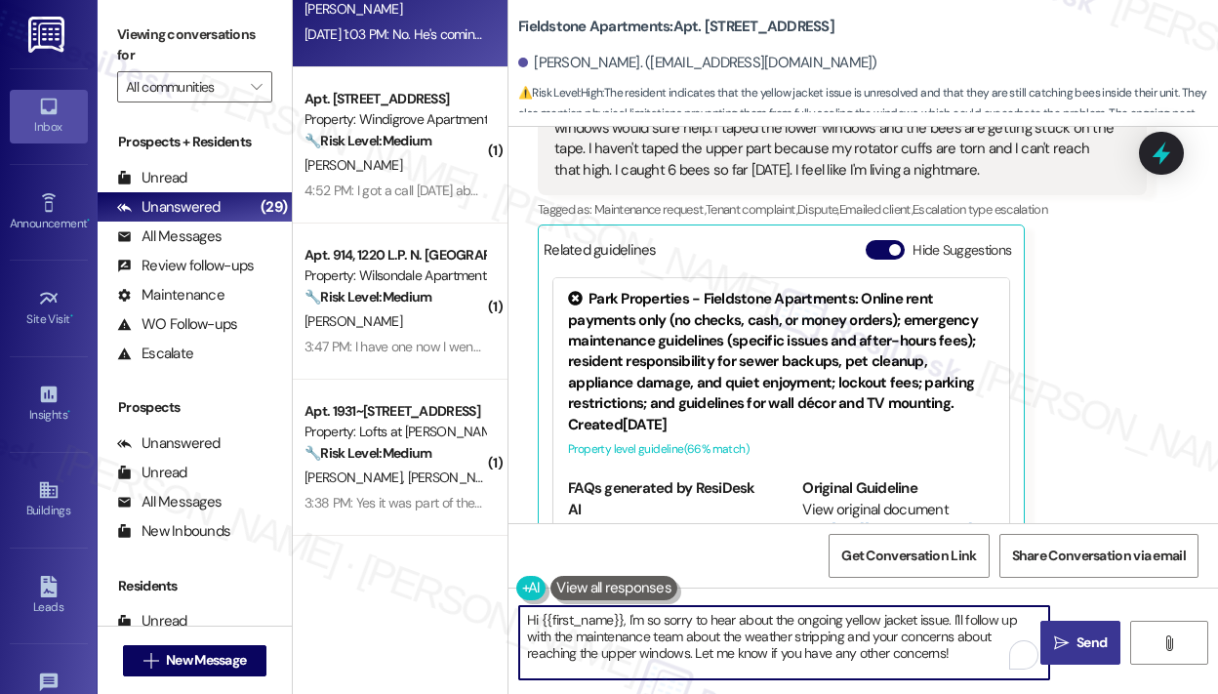
click at [1058, 639] on icon "" at bounding box center [1061, 643] width 15 height 16
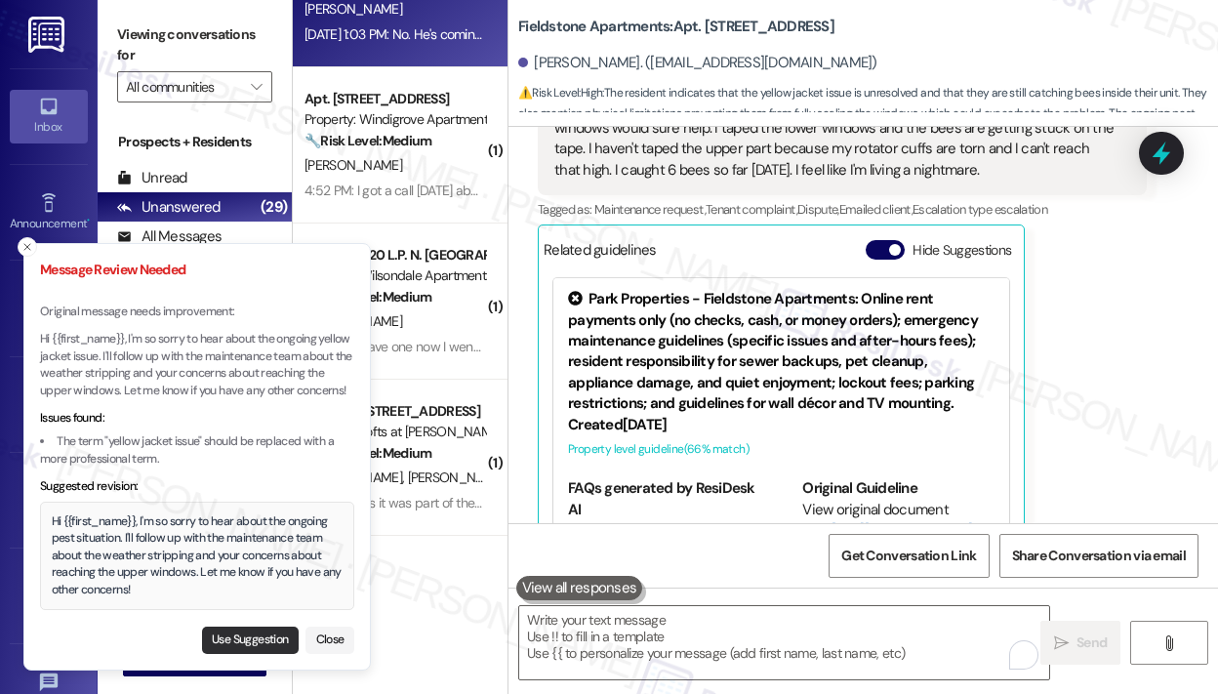
click at [241, 641] on button "Use Suggestion" at bounding box center [250, 639] width 97 height 27
type textarea "Hi {{first_name}}, I'm so sorry to hear about the ongoing pest situation. I'll …"
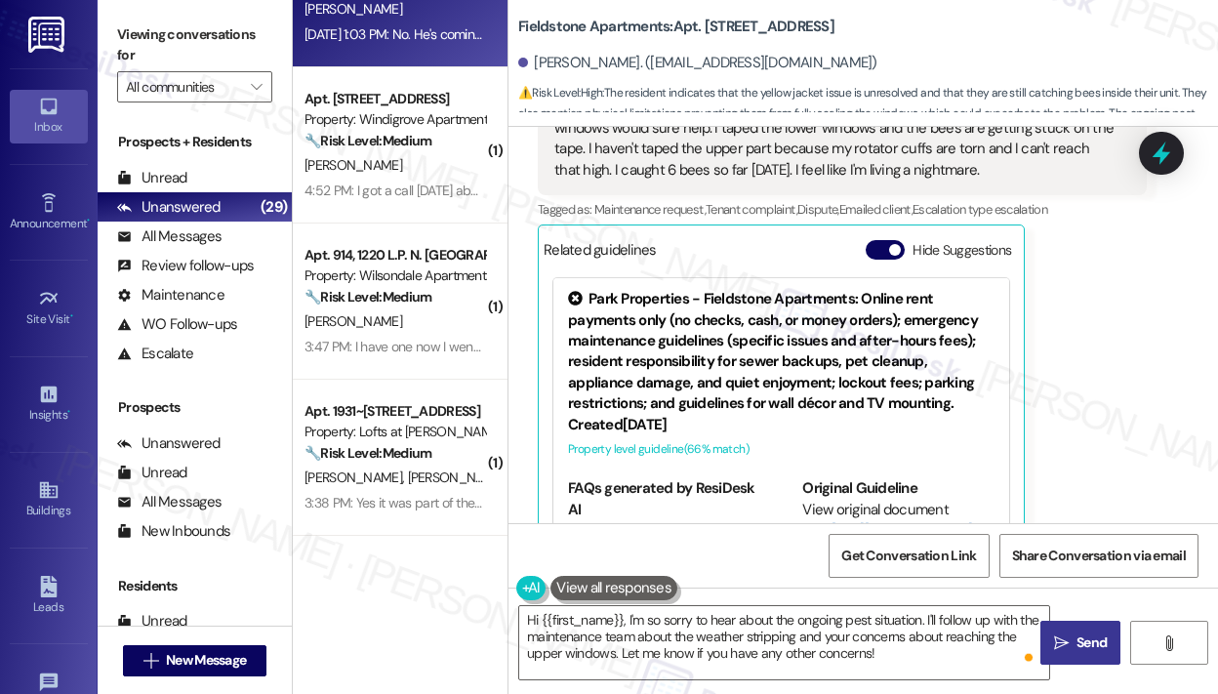
click at [1080, 639] on span "Send" at bounding box center [1091, 642] width 30 height 20
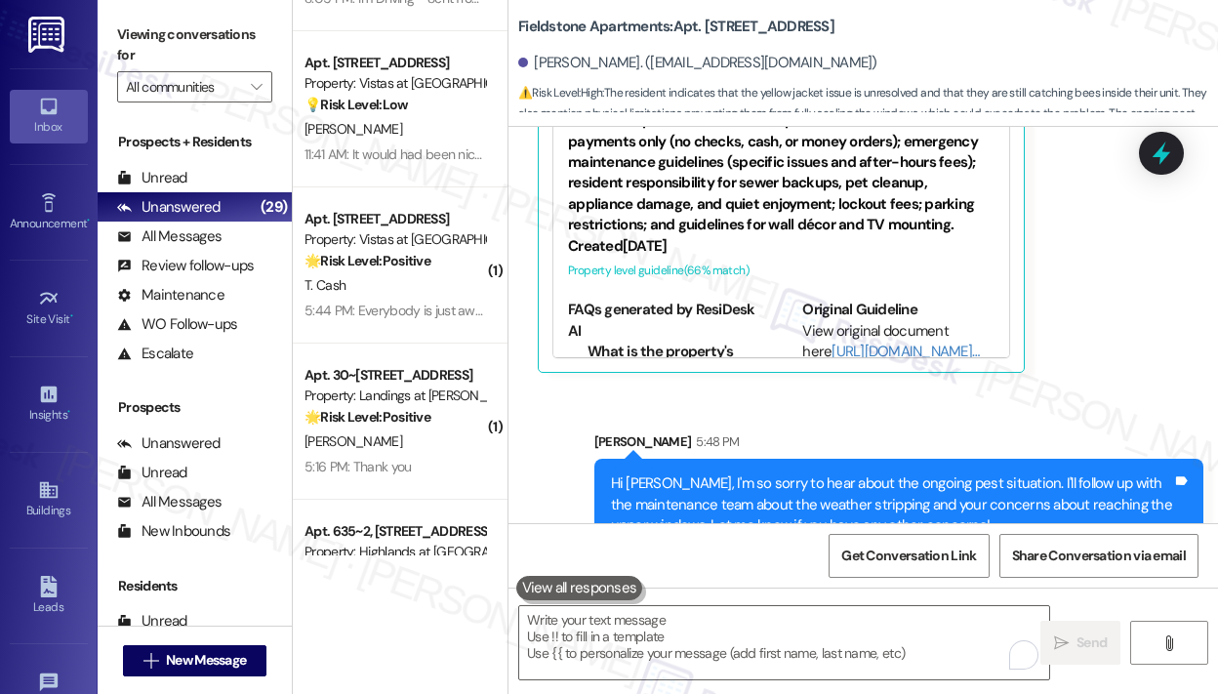
scroll to position [3123, 0]
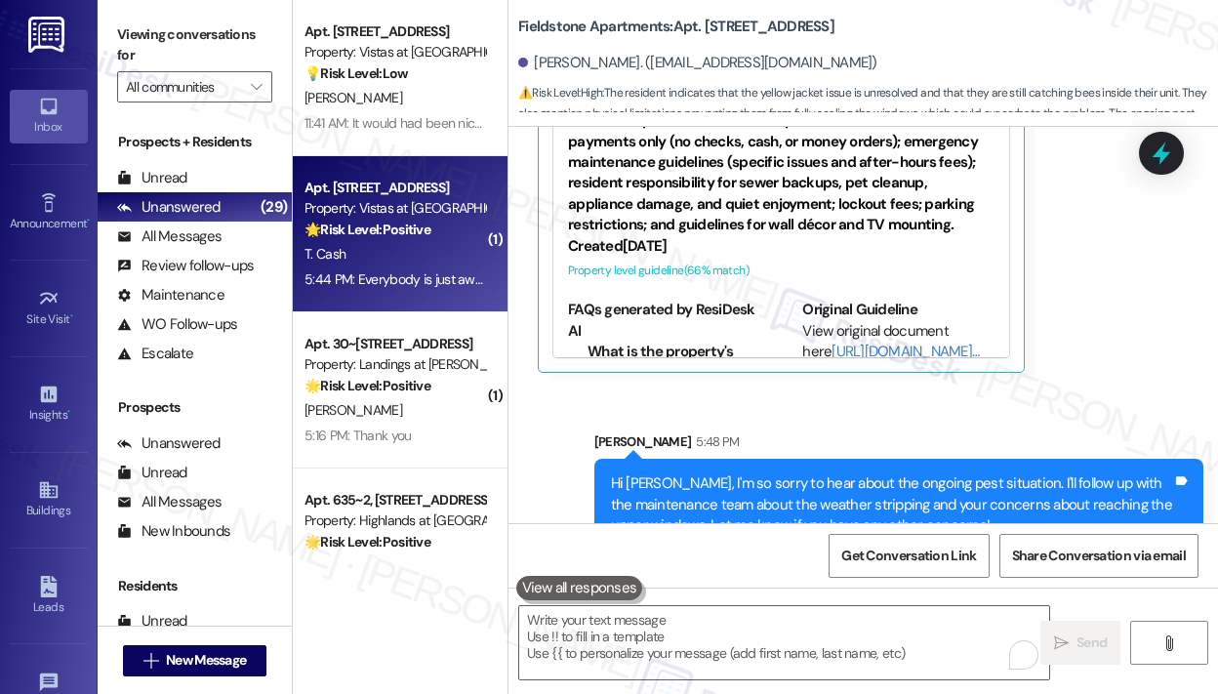
click at [425, 271] on div "5:44 PM: Everybody is just awesome! 5:44 PM: Everybody is just awesome!" at bounding box center [410, 279] width 213 height 18
type textarea "Fetching suggested responses. Please feel free to read through the conversation…"
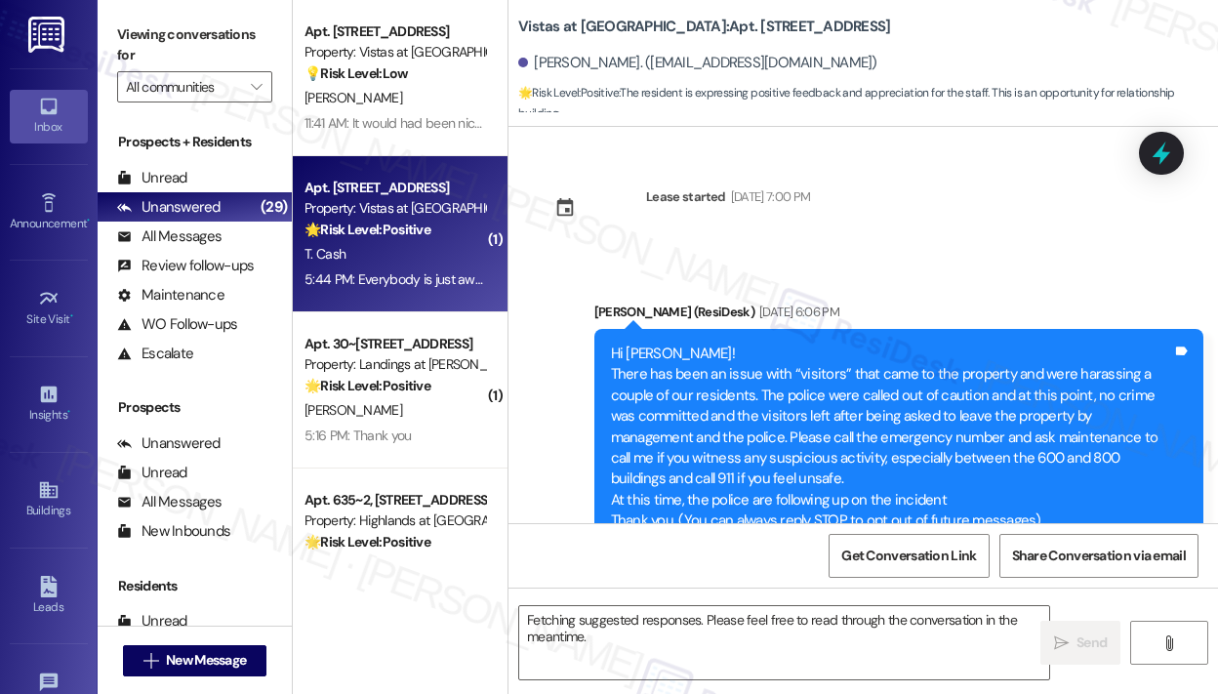
scroll to position [20535, 0]
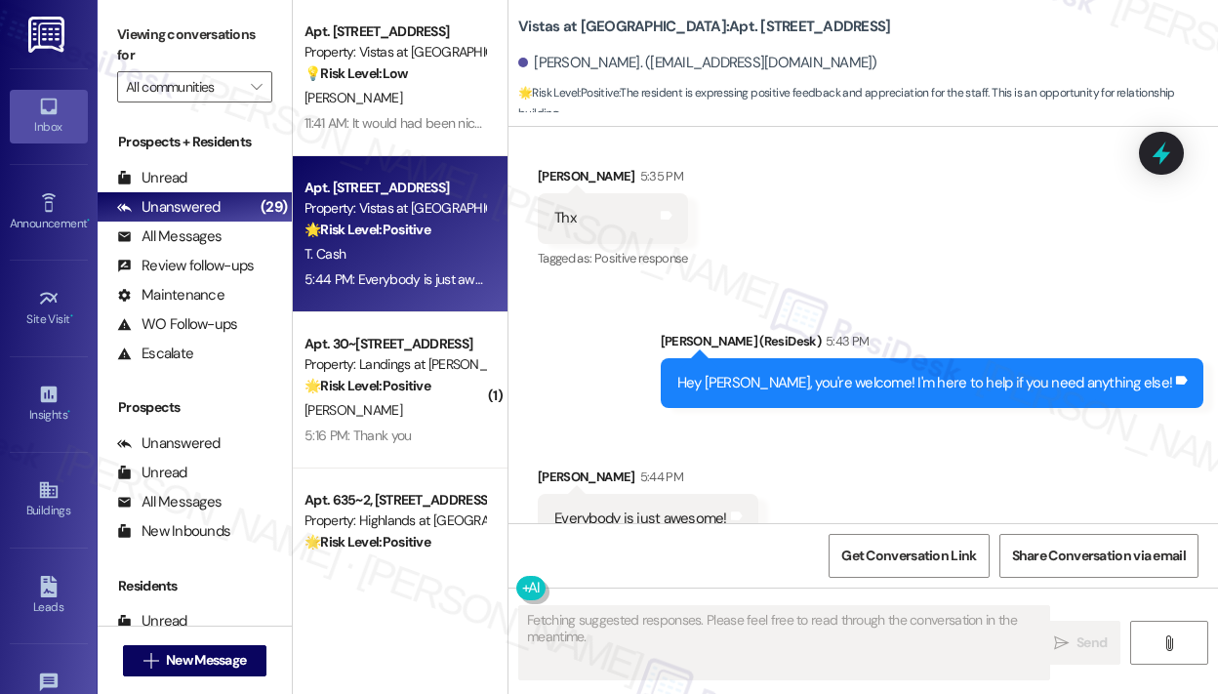
click at [859, 424] on div "Received via SMS [PERSON_NAME] 5:44 PM Everybody is just awesome! Tags and note…" at bounding box center [862, 505] width 709 height 165
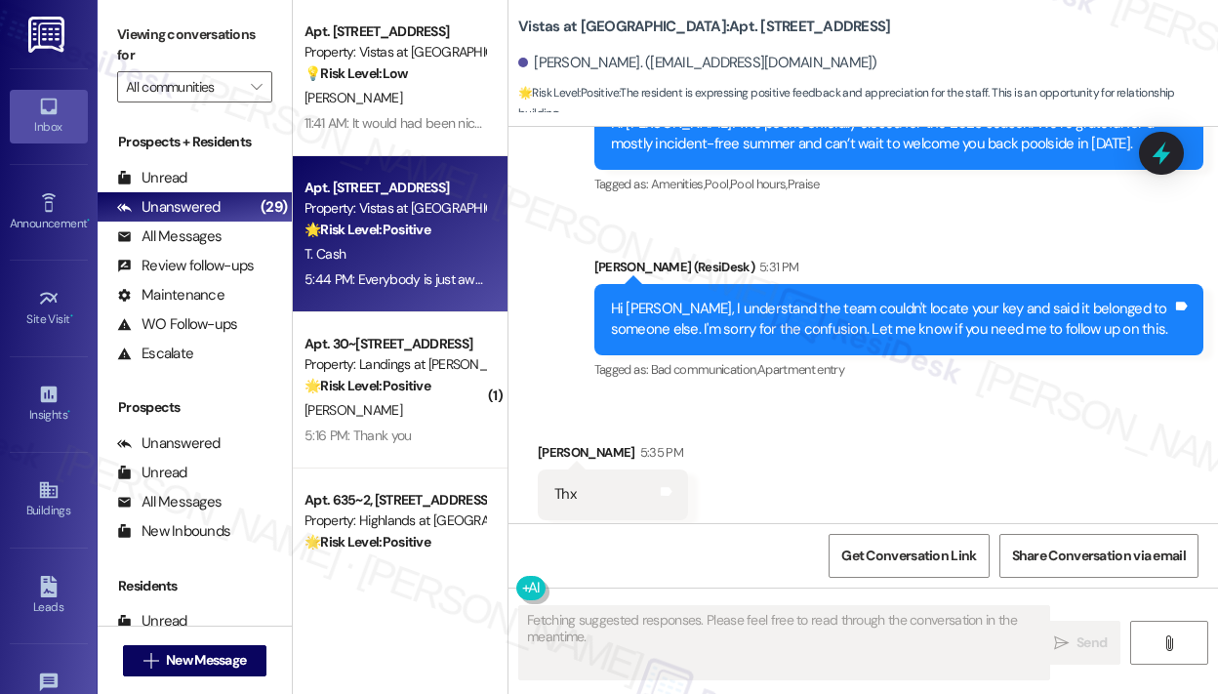
scroll to position [20243, 0]
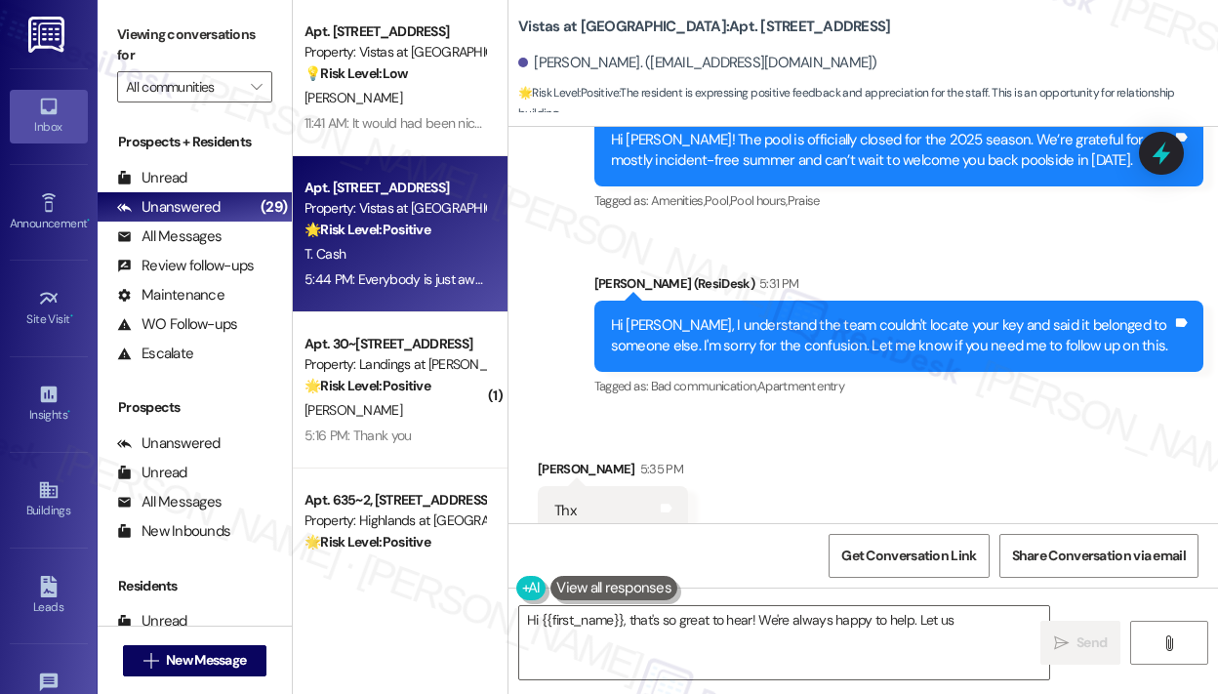
type textarea "Hi {{first_name}}, that's so great to hear! We're always happy to help. Let us …"
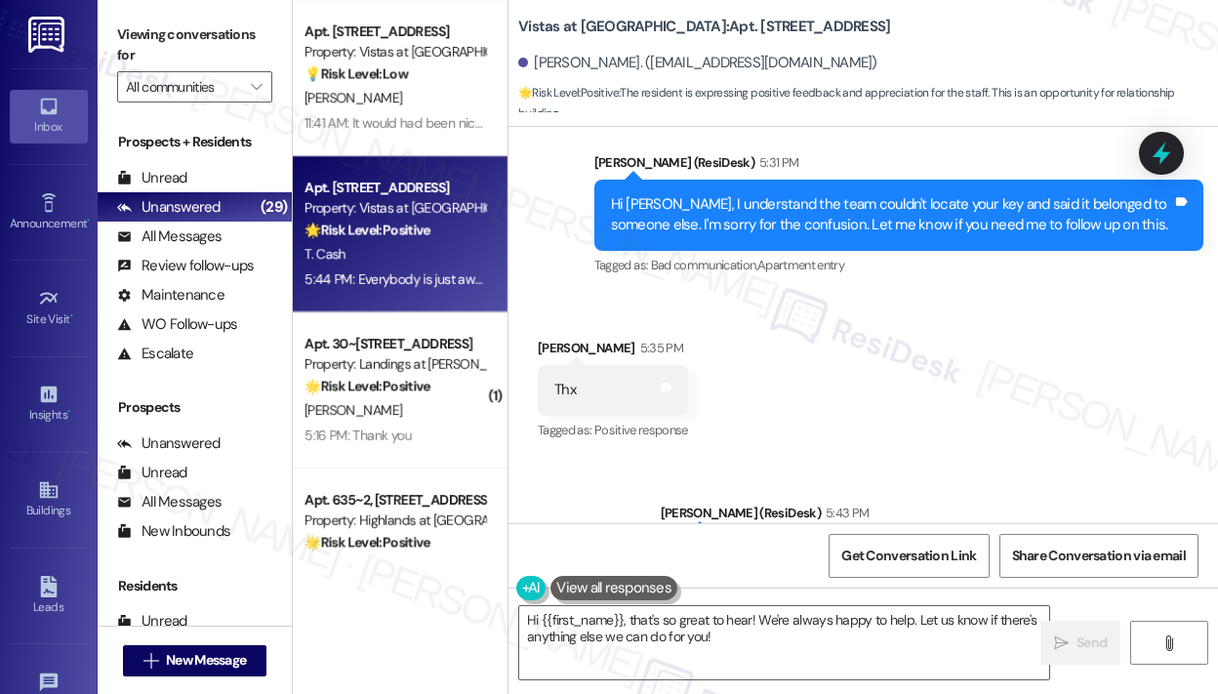
scroll to position [20535, 0]
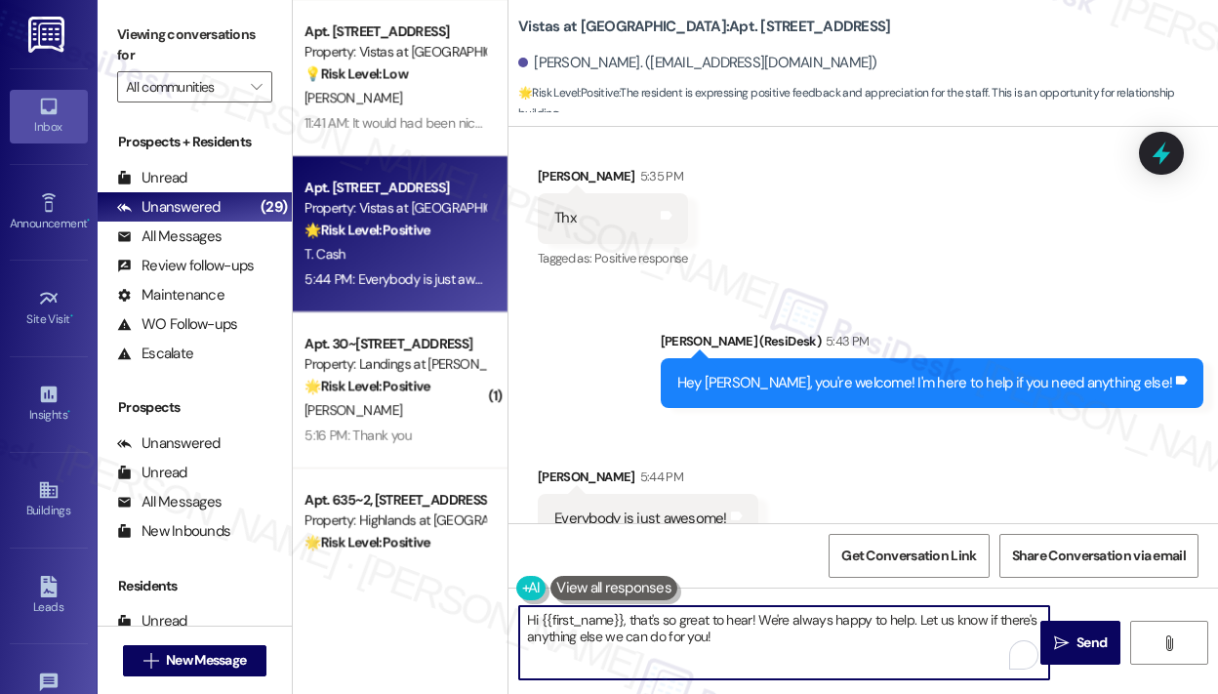
click at [831, 634] on textarea "Hi {{first_name}}, that's so great to hear! We're always happy to help. Let us …" at bounding box center [784, 642] width 530 height 73
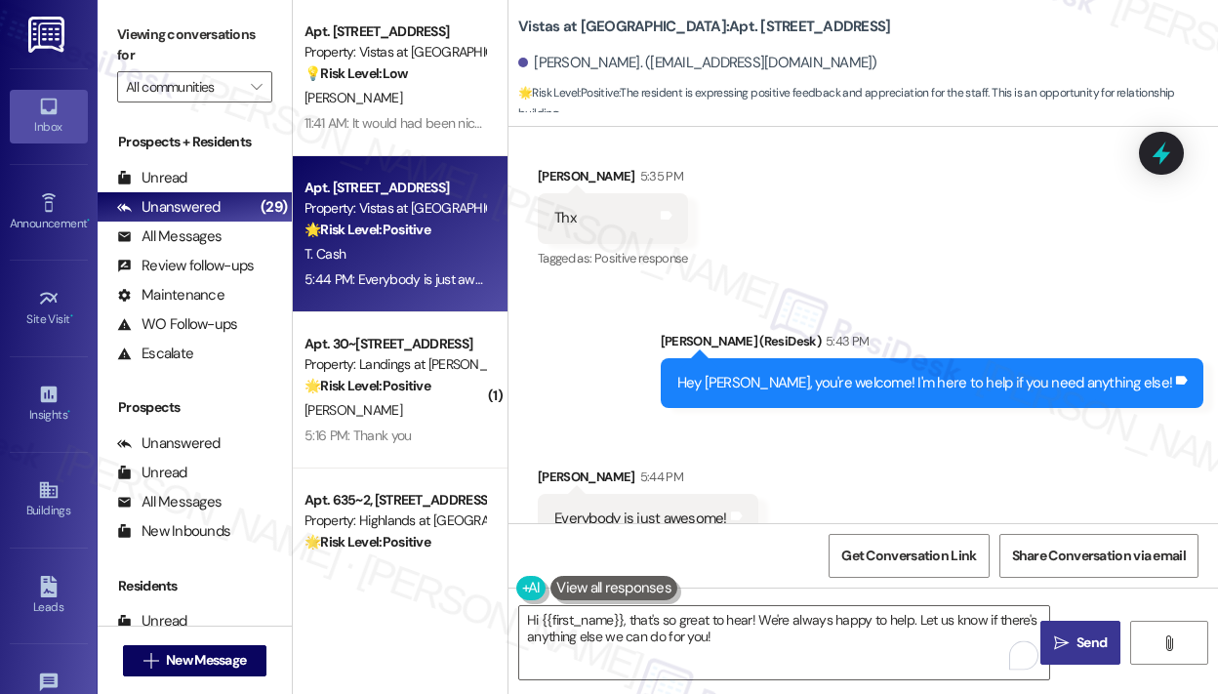
click at [1070, 640] on span " Send" at bounding box center [1080, 642] width 61 height 20
